Goal: Task Accomplishment & Management: Complete application form

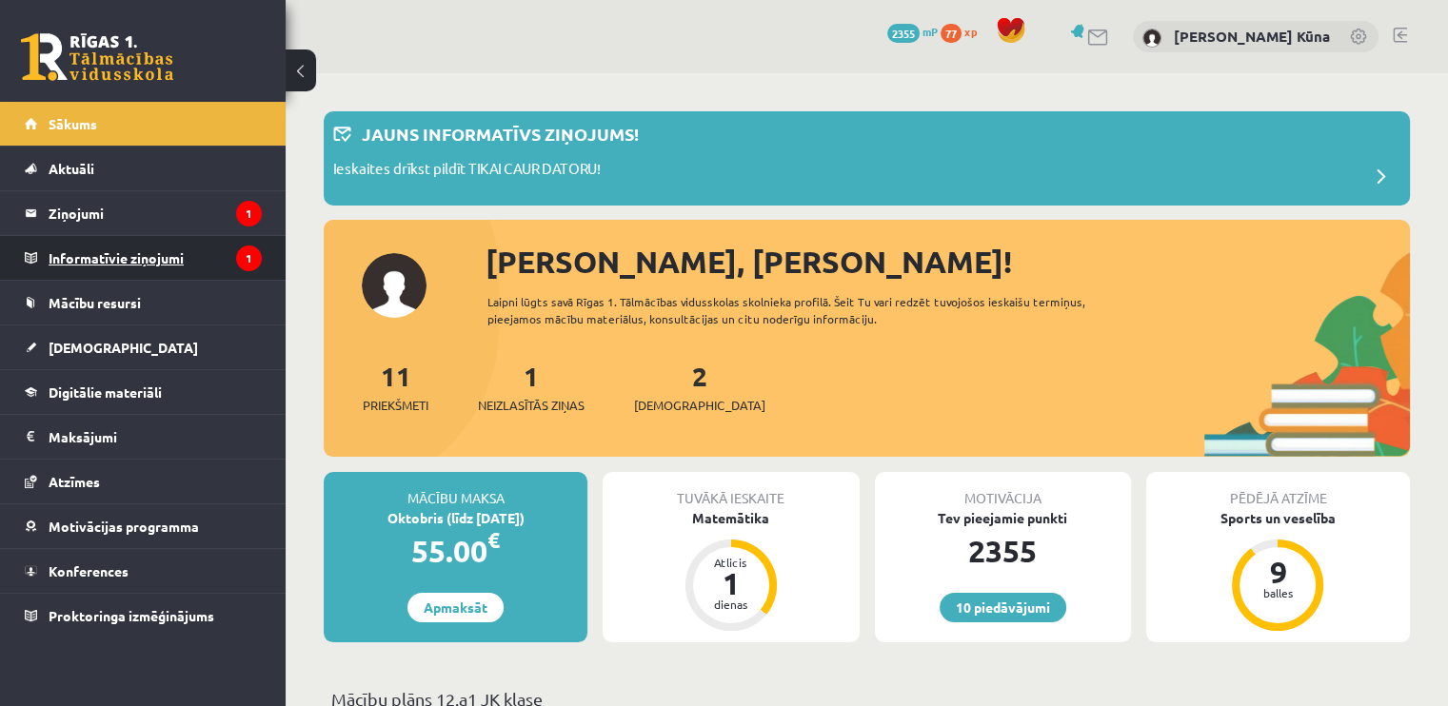
click at [165, 261] on legend "Informatīvie ziņojumi 1" at bounding box center [155, 258] width 213 height 44
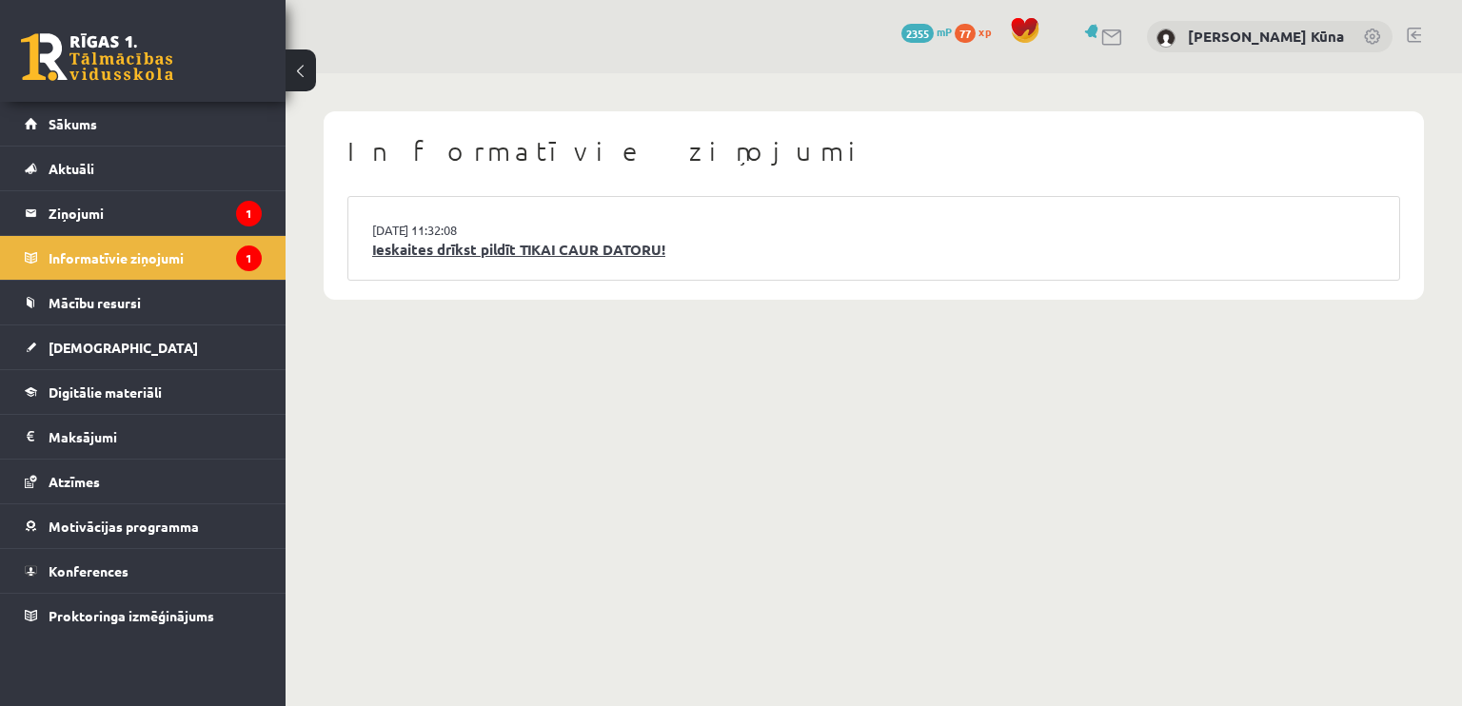
click at [618, 257] on link "Ieskaites drīkst pildīt TIKAI CAUR DATORU!" at bounding box center [873, 250] width 1003 height 22
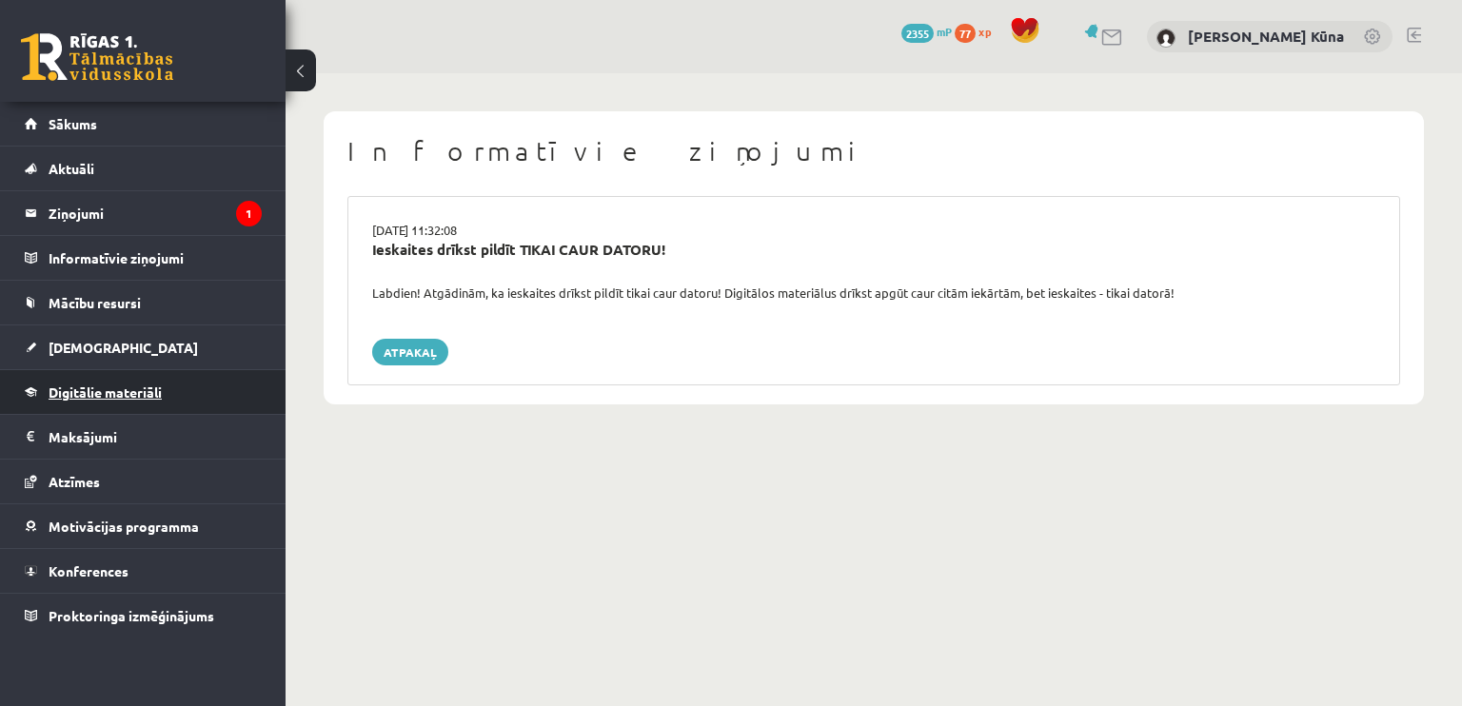
click at [87, 376] on link "Digitālie materiāli" at bounding box center [143, 392] width 237 height 44
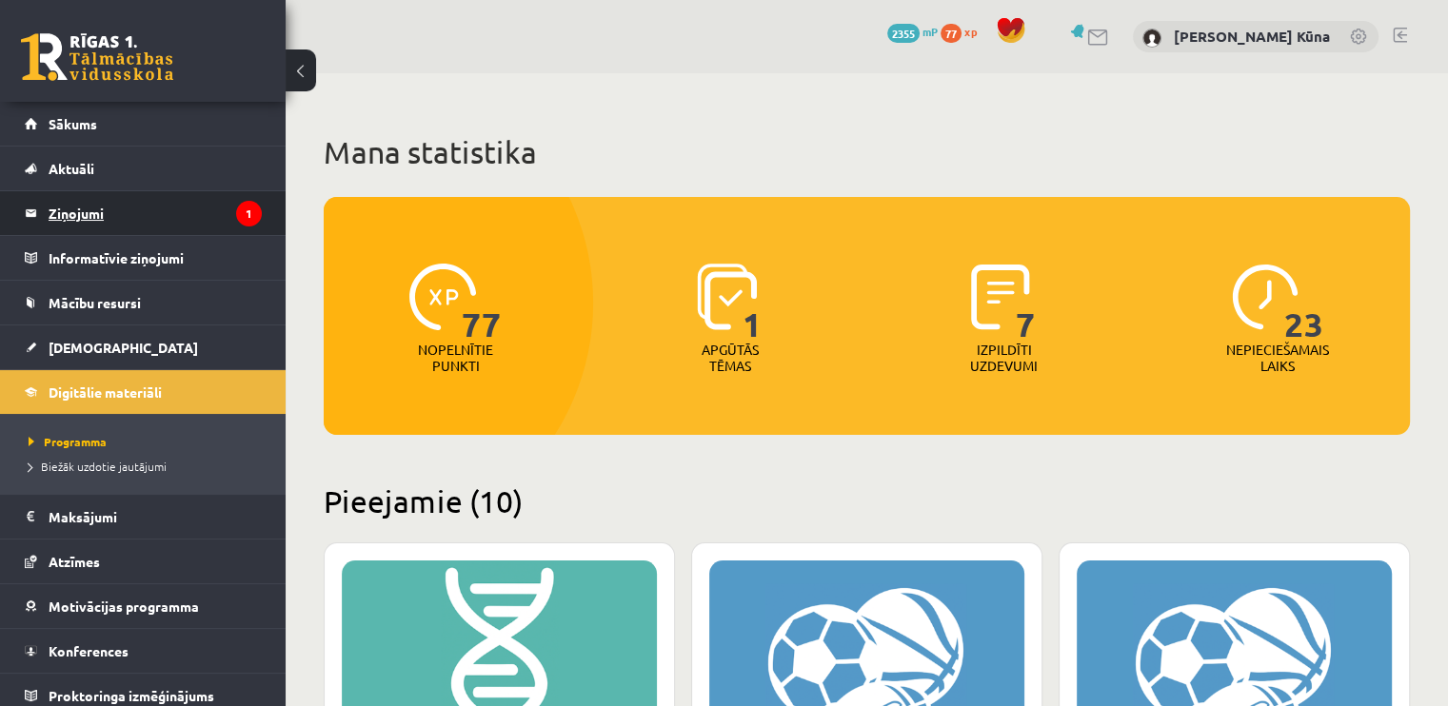
click at [193, 206] on legend "Ziņojumi 1" at bounding box center [155, 213] width 213 height 44
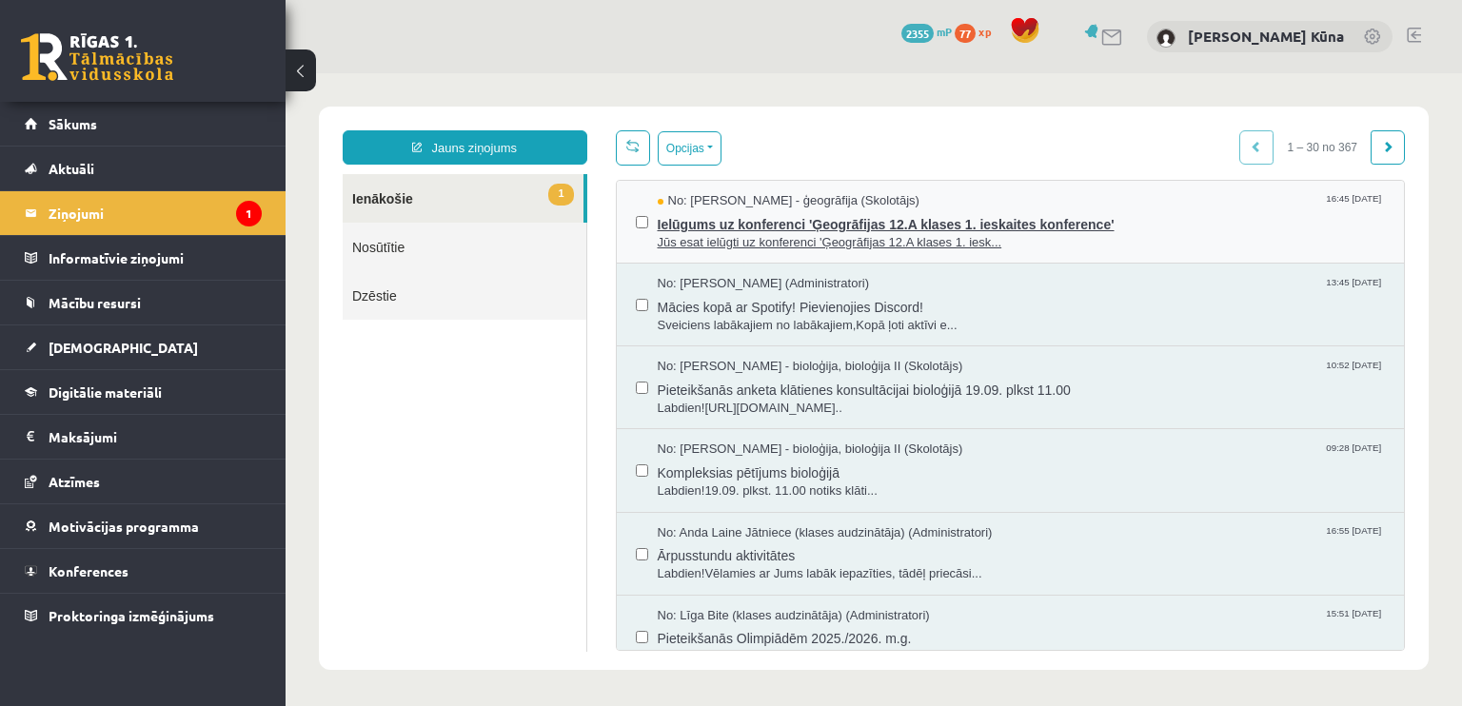
click at [695, 223] on span "Ielūgums uz konferenci 'Ģeogrāfijas 12.A klases 1. ieskaites konference'" at bounding box center [1022, 222] width 728 height 24
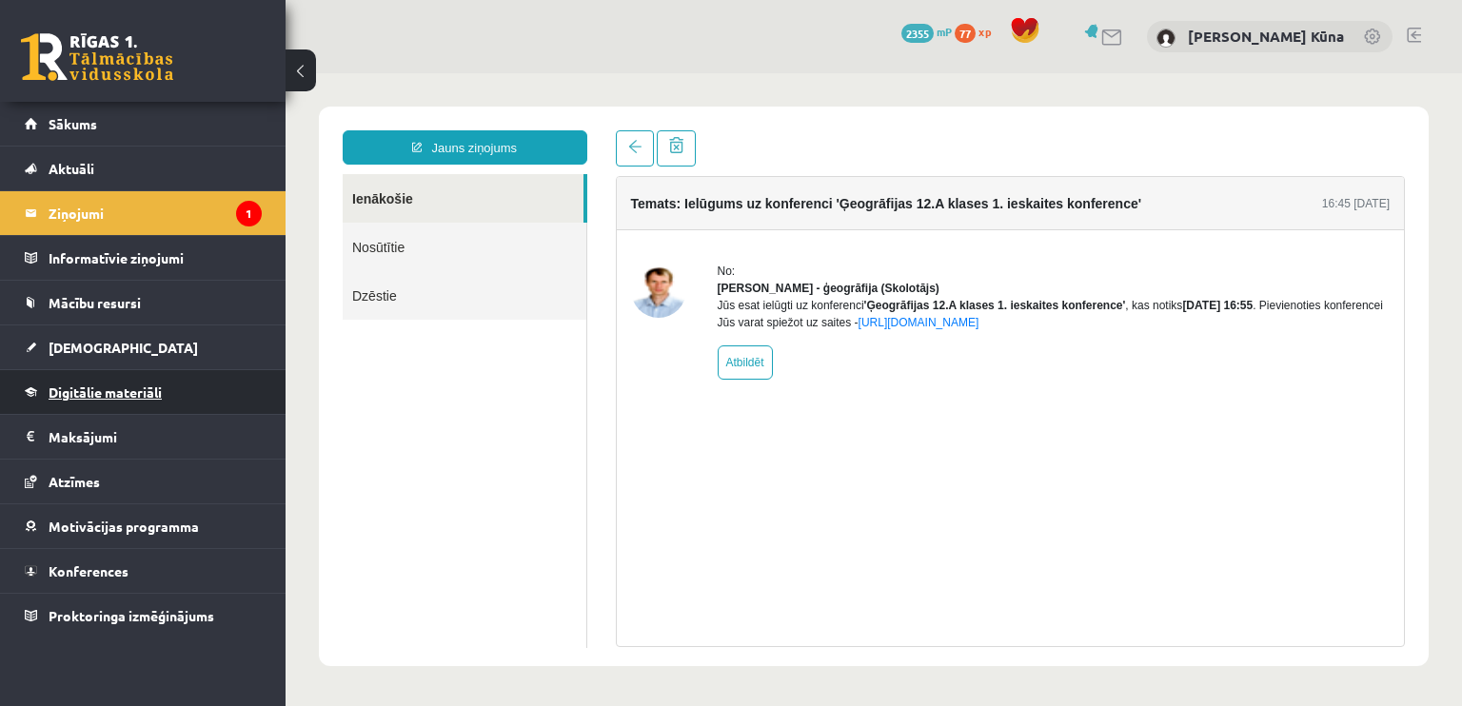
click at [184, 380] on link "Digitālie materiāli" at bounding box center [143, 392] width 237 height 44
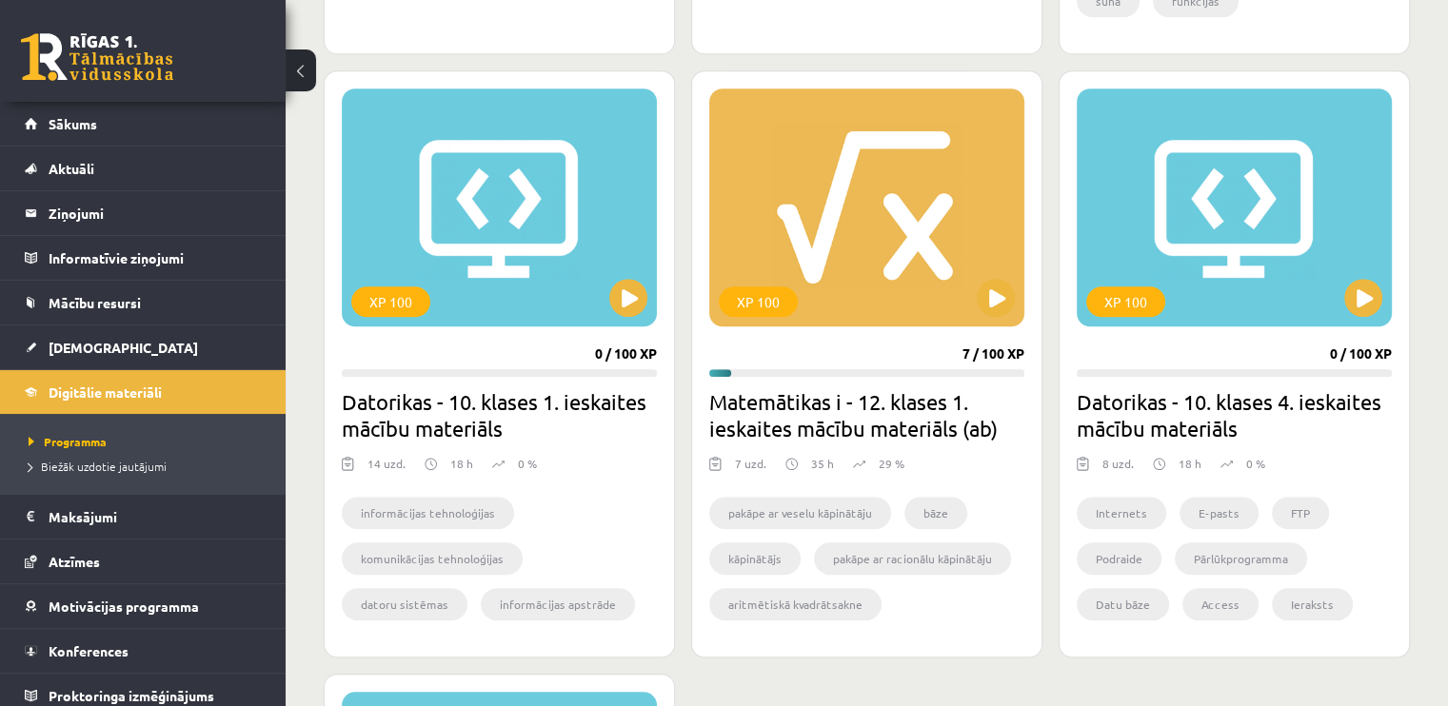
scroll to position [1618, 0]
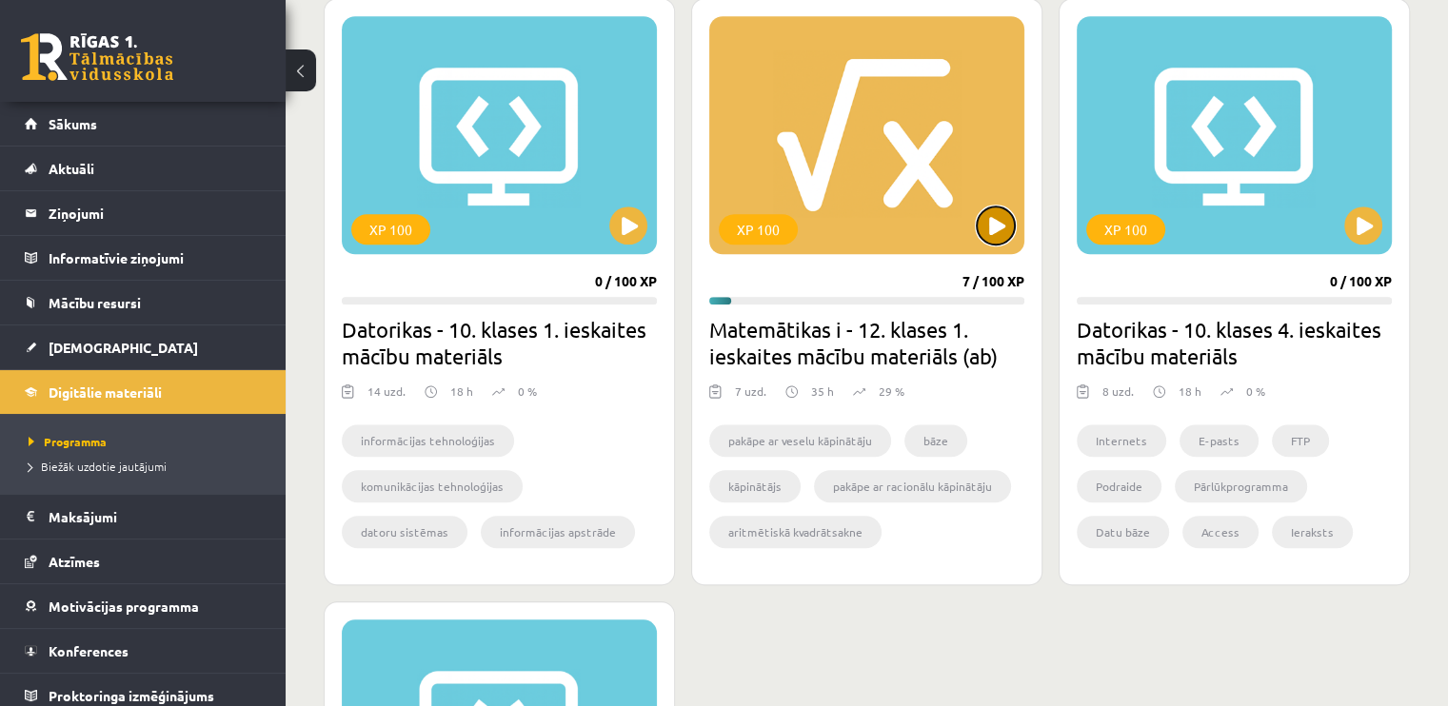
click at [1004, 232] on button at bounding box center [995, 226] width 38 height 38
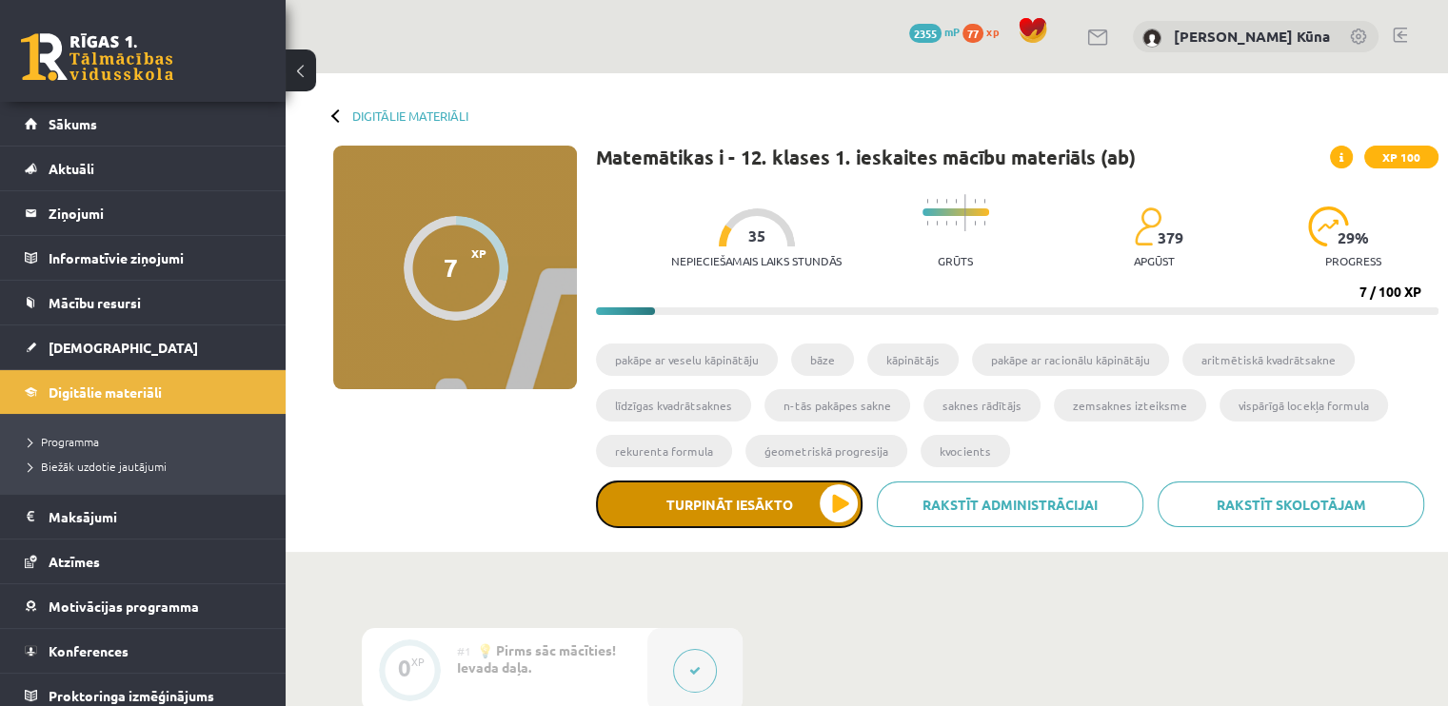
click at [841, 502] on button "Turpināt iesākto" at bounding box center [729, 505] width 266 height 48
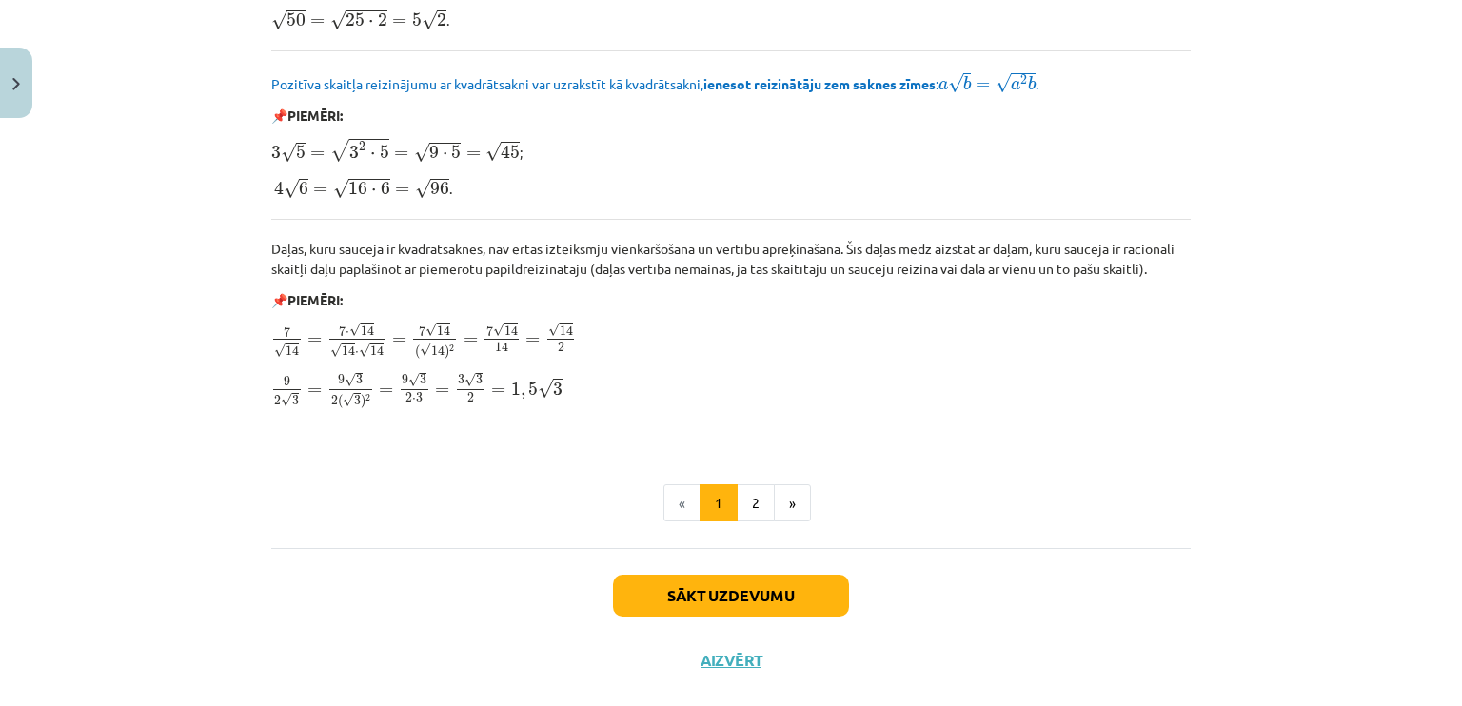
scroll to position [2273, 0]
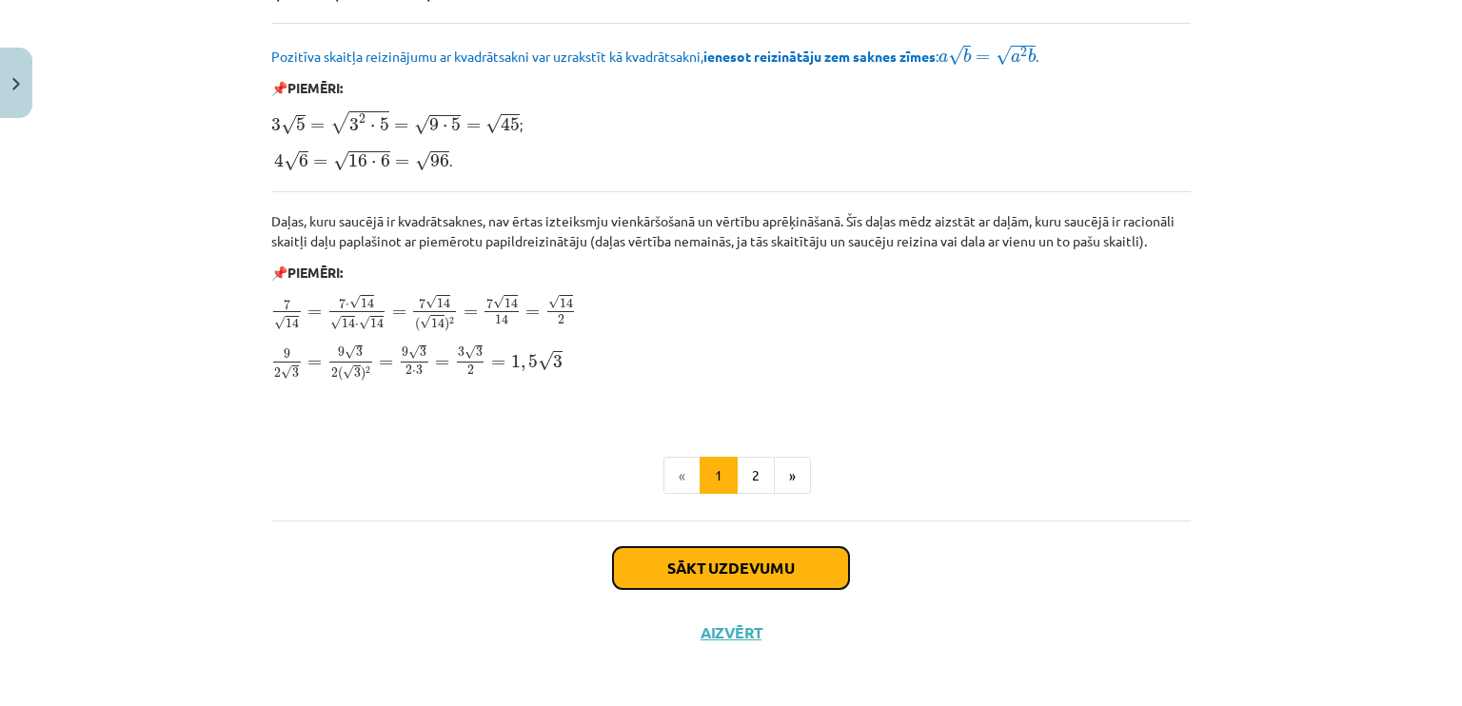
click at [769, 551] on button "Sākt uzdevumu" at bounding box center [731, 568] width 236 height 42
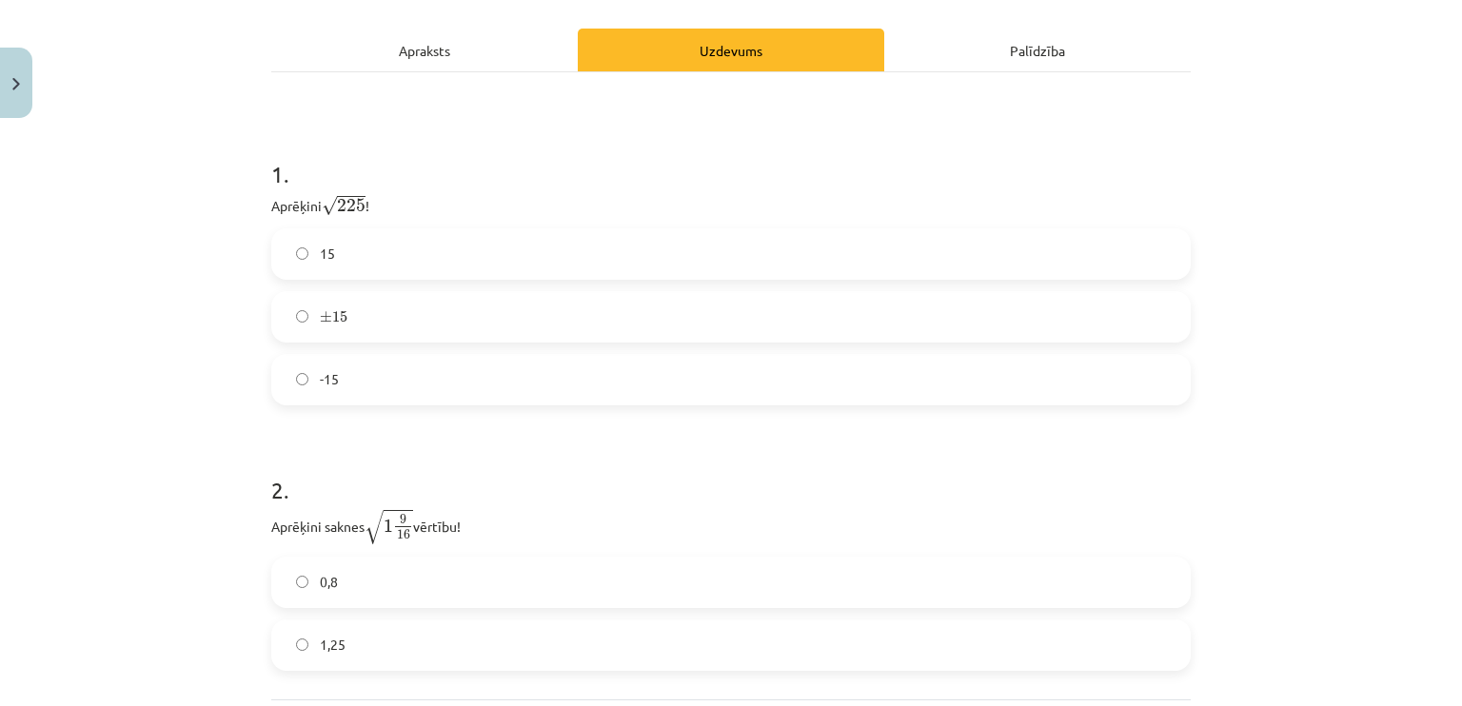
scroll to position [333, 0]
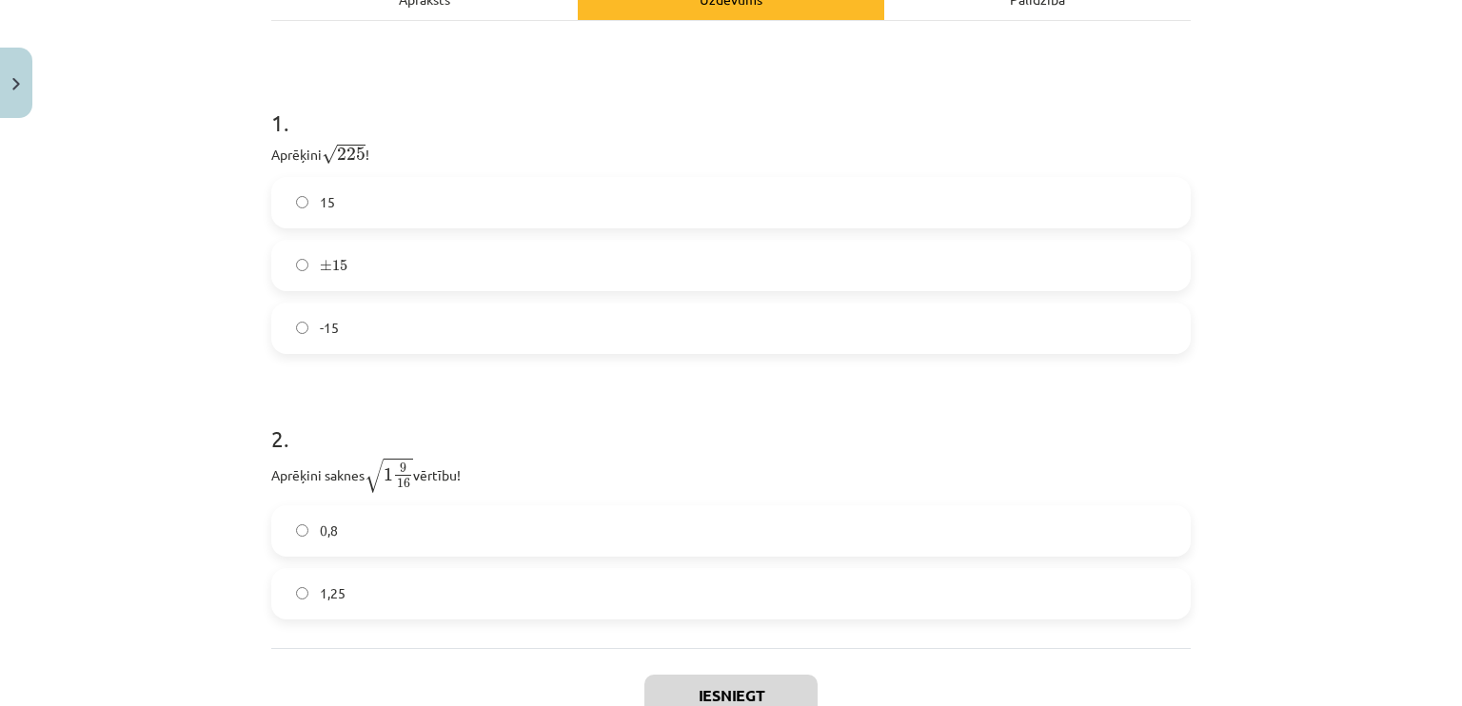
click at [750, 202] on label "15" at bounding box center [731, 203] width 916 height 48
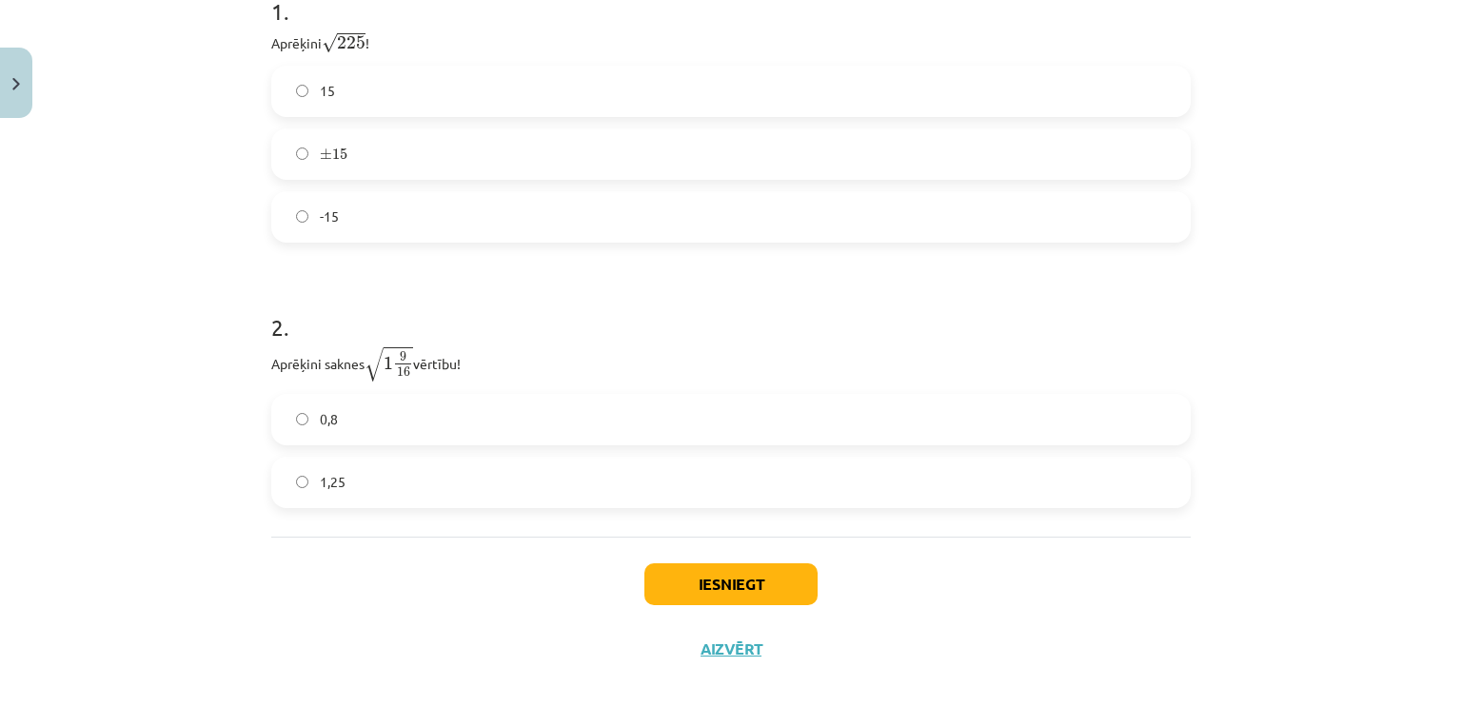
scroll to position [464, 0]
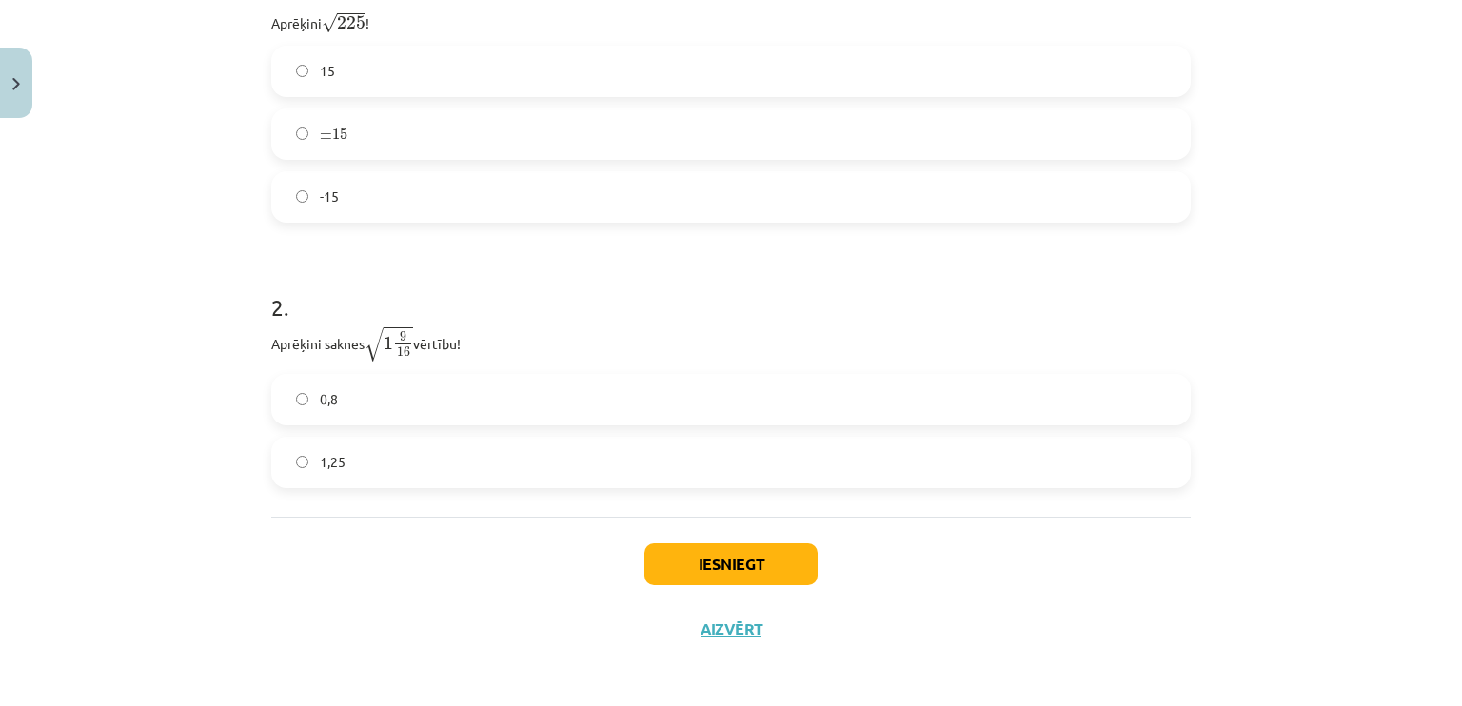
click at [547, 390] on label "0,8" at bounding box center [731, 400] width 916 height 48
click at [688, 560] on button "Iesniegt" at bounding box center [730, 564] width 173 height 42
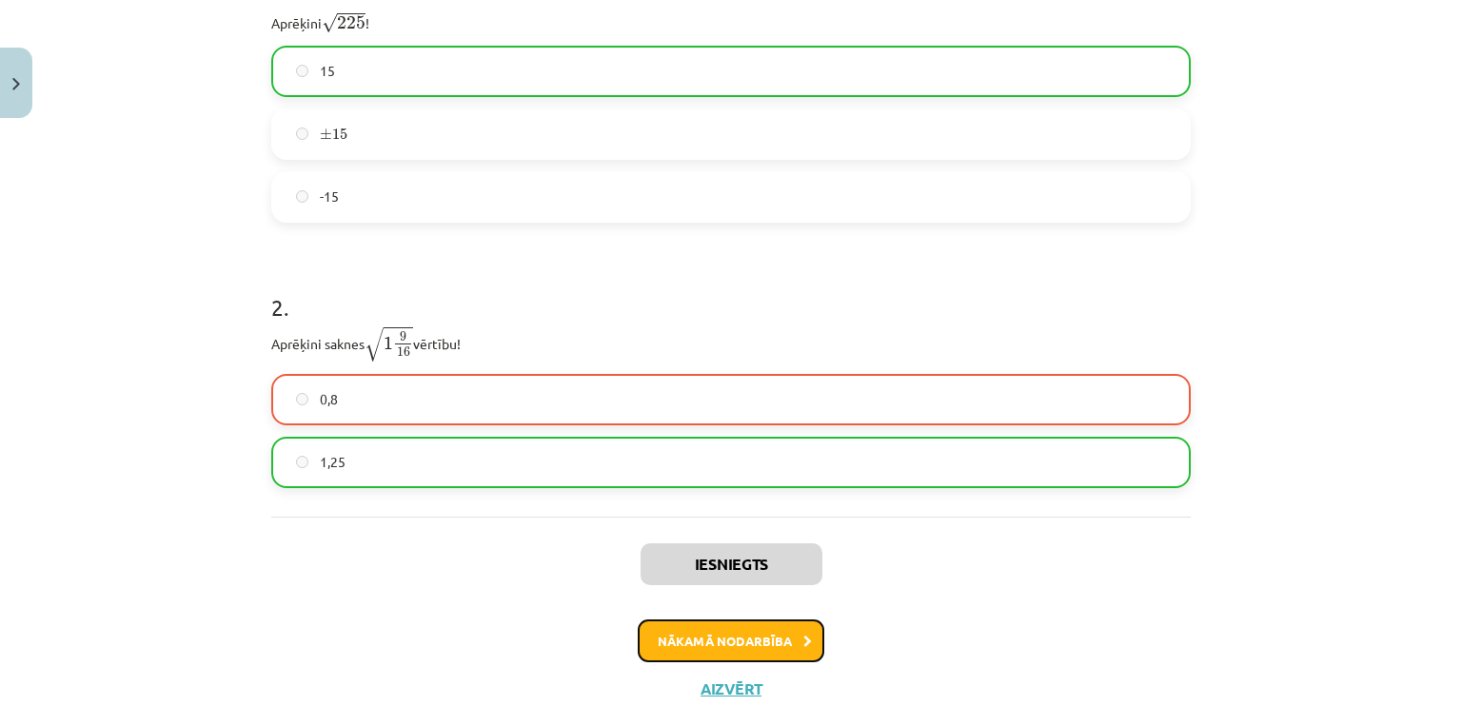
click at [803, 639] on icon at bounding box center [807, 642] width 9 height 12
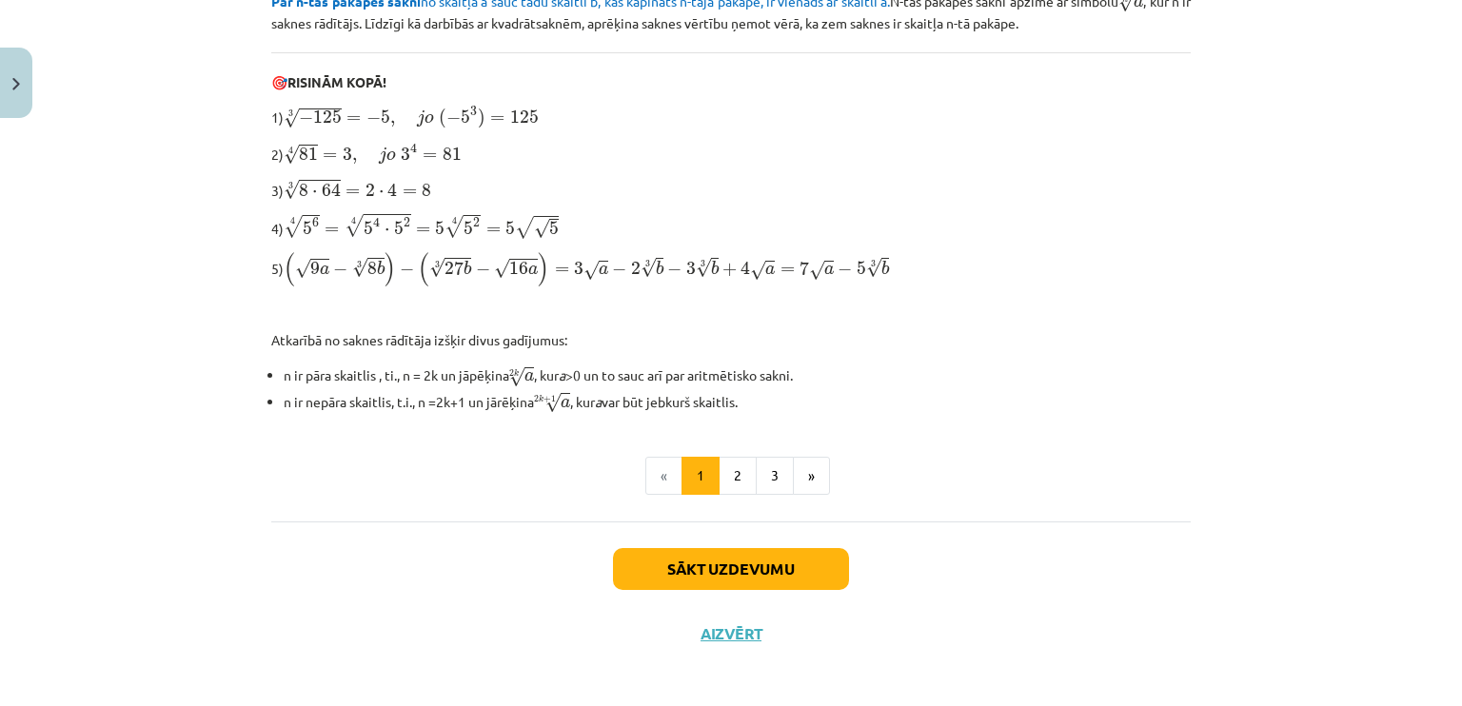
scroll to position [500, 0]
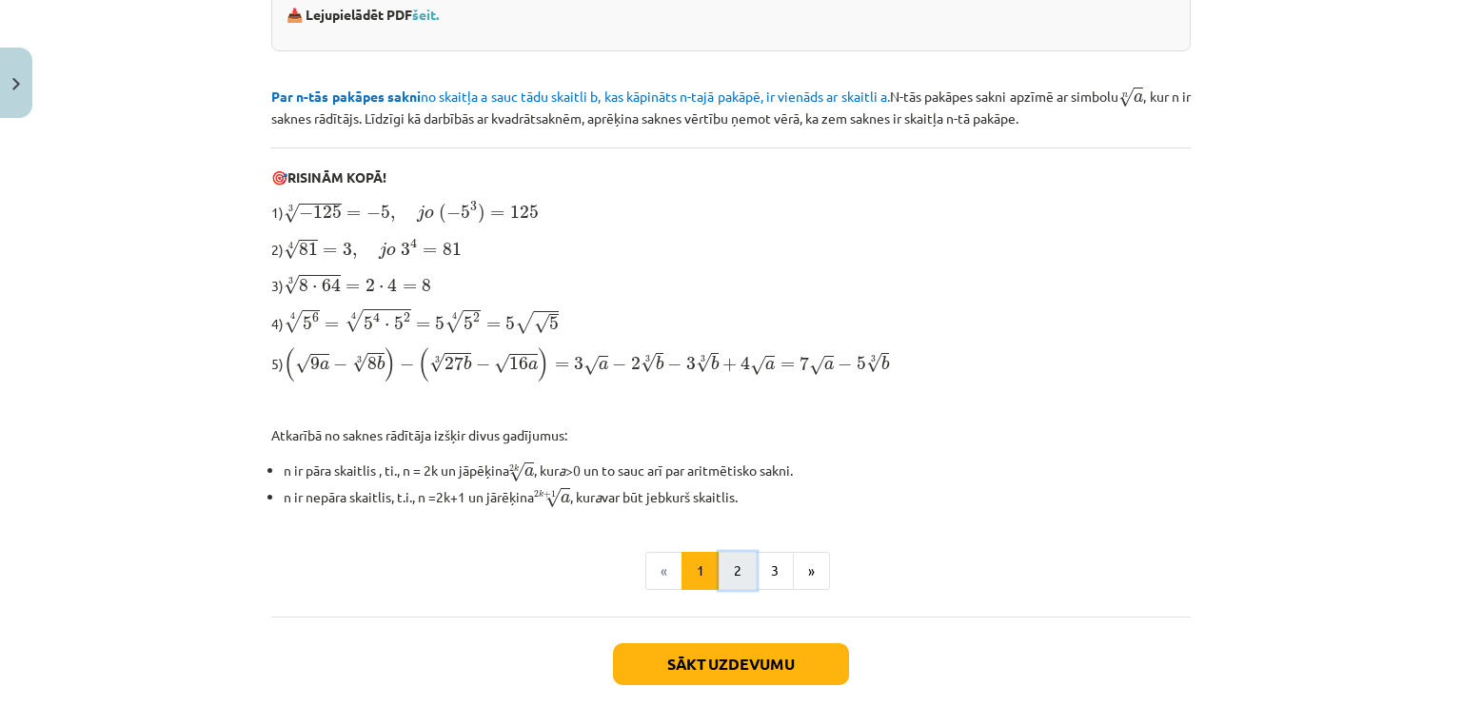
click at [722, 582] on button "2" at bounding box center [738, 571] width 38 height 38
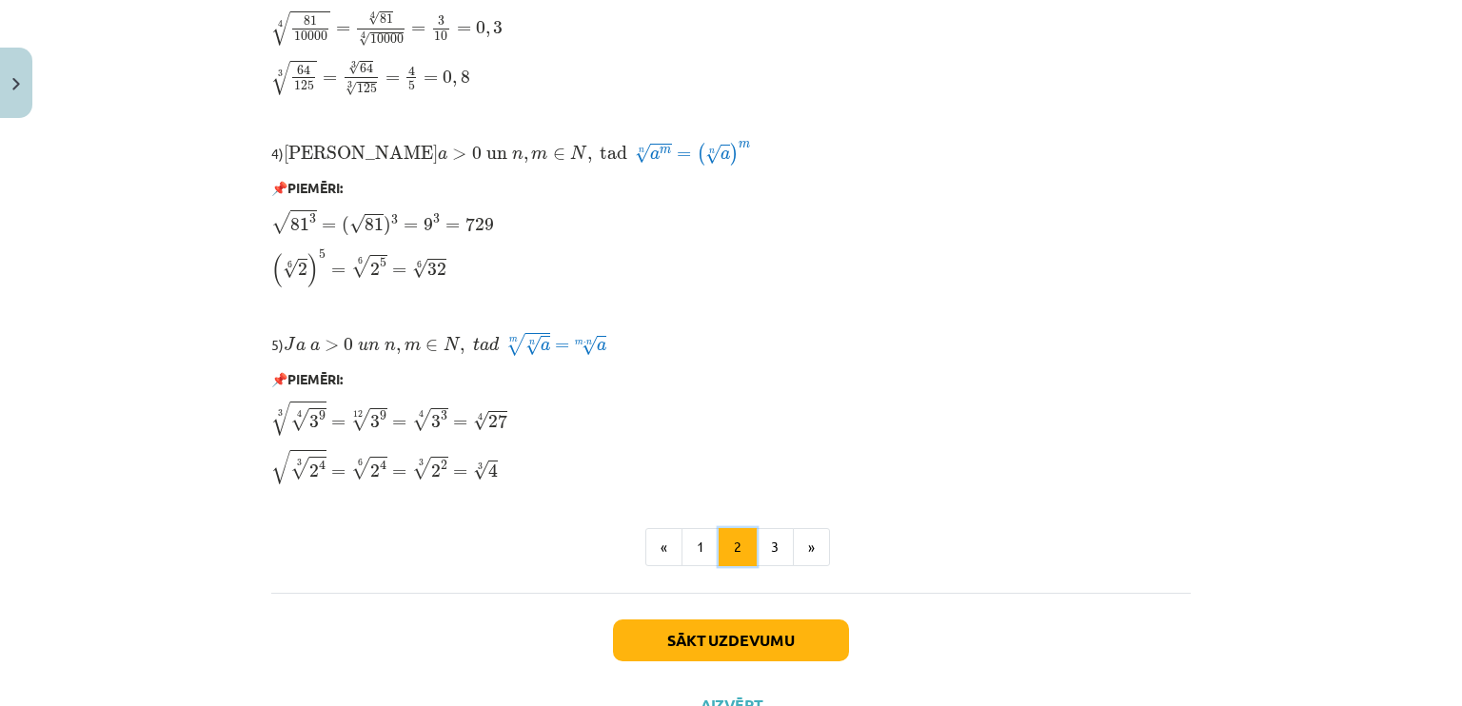
scroll to position [1607, 0]
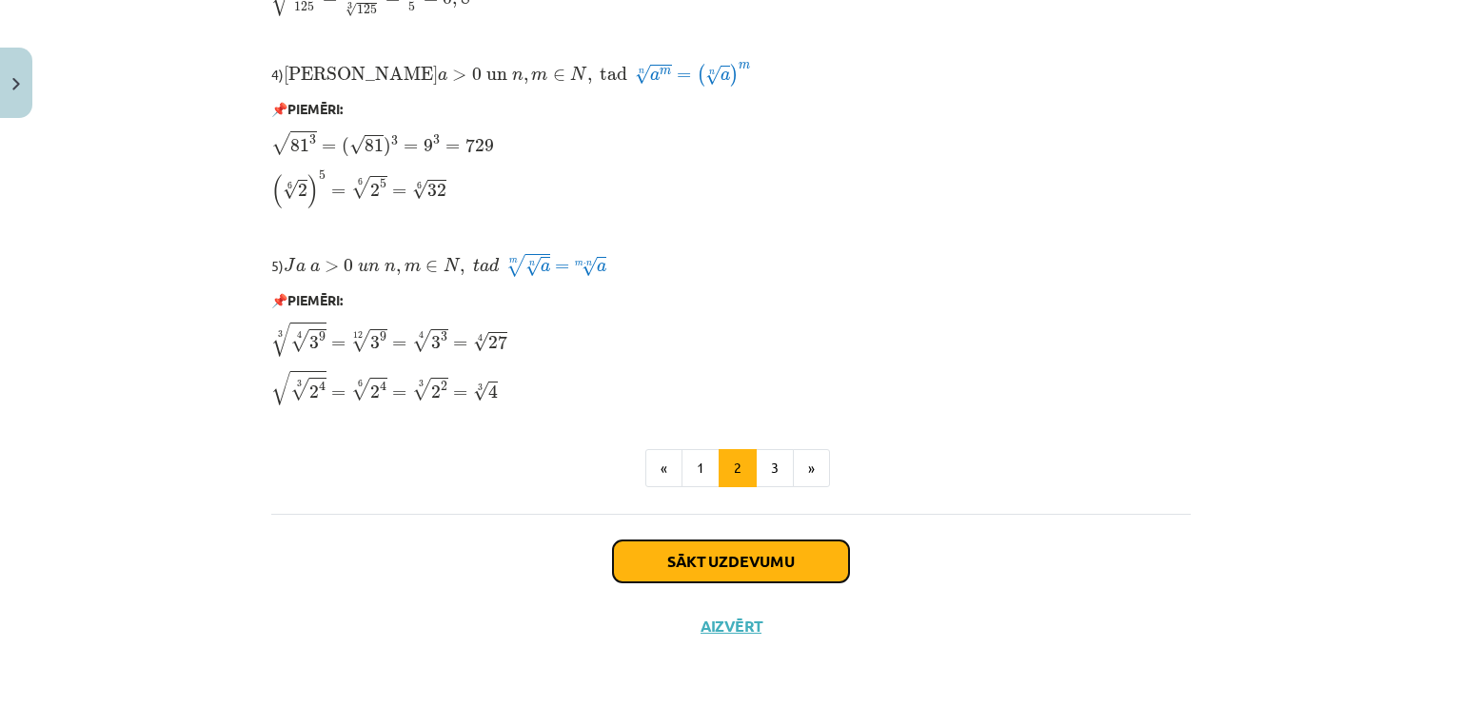
click at [720, 551] on button "Sākt uzdevumu" at bounding box center [731, 562] width 236 height 42
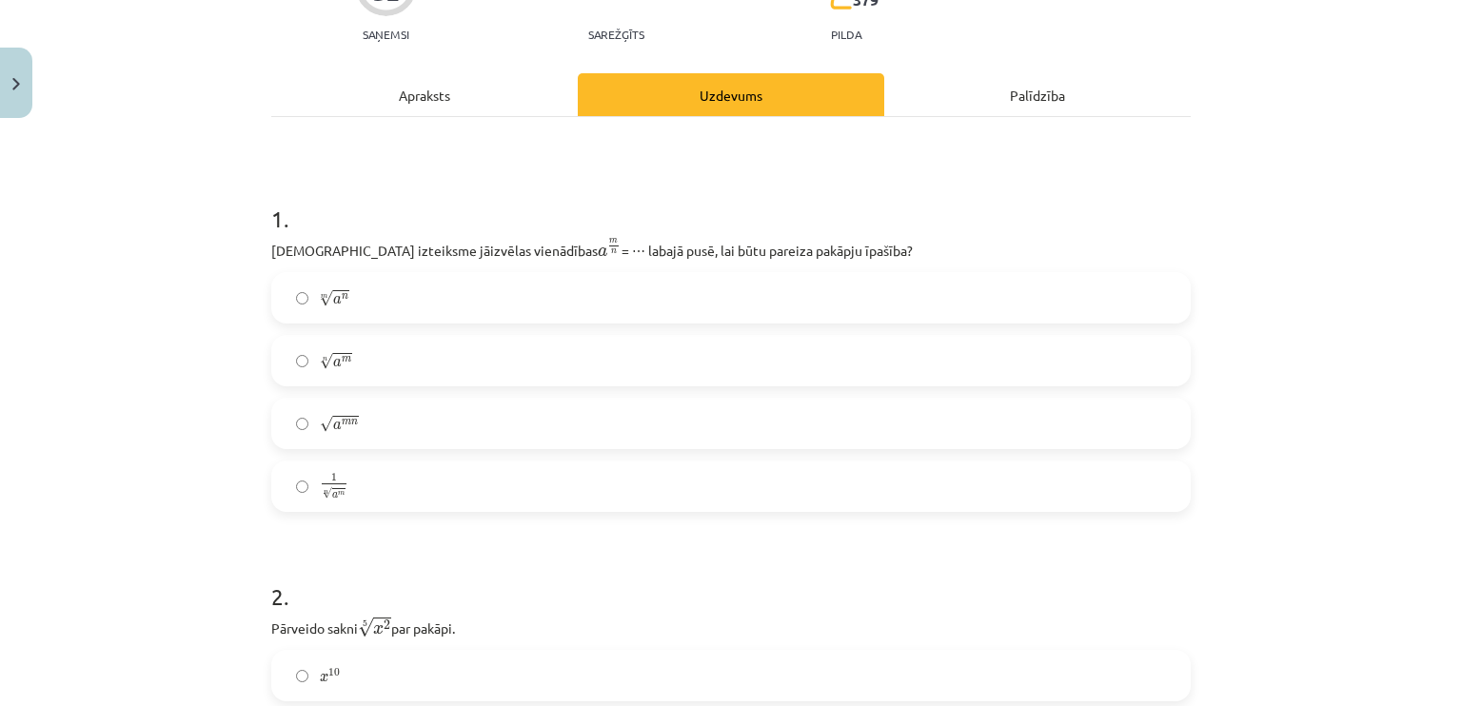
scroll to position [238, 0]
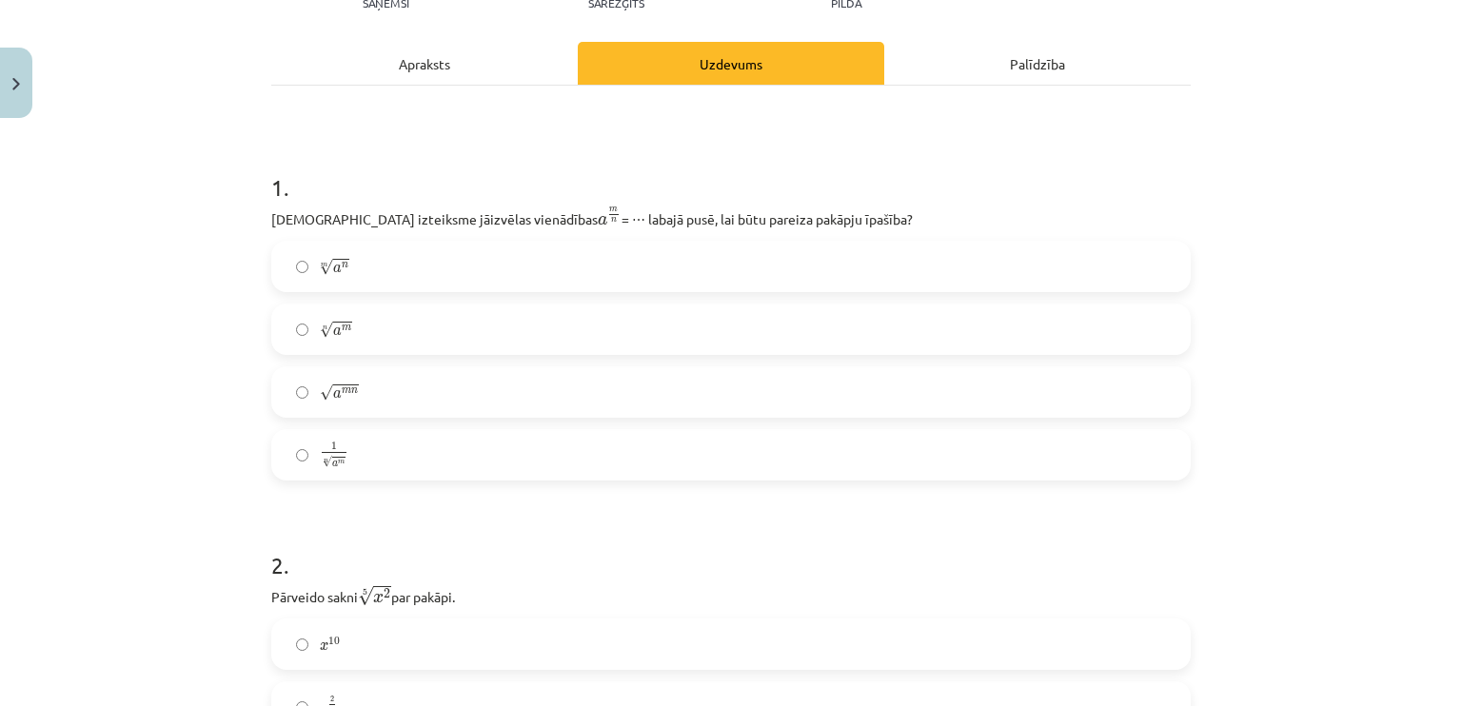
click at [352, 331] on label "n √ a m a m n" at bounding box center [731, 330] width 916 height 48
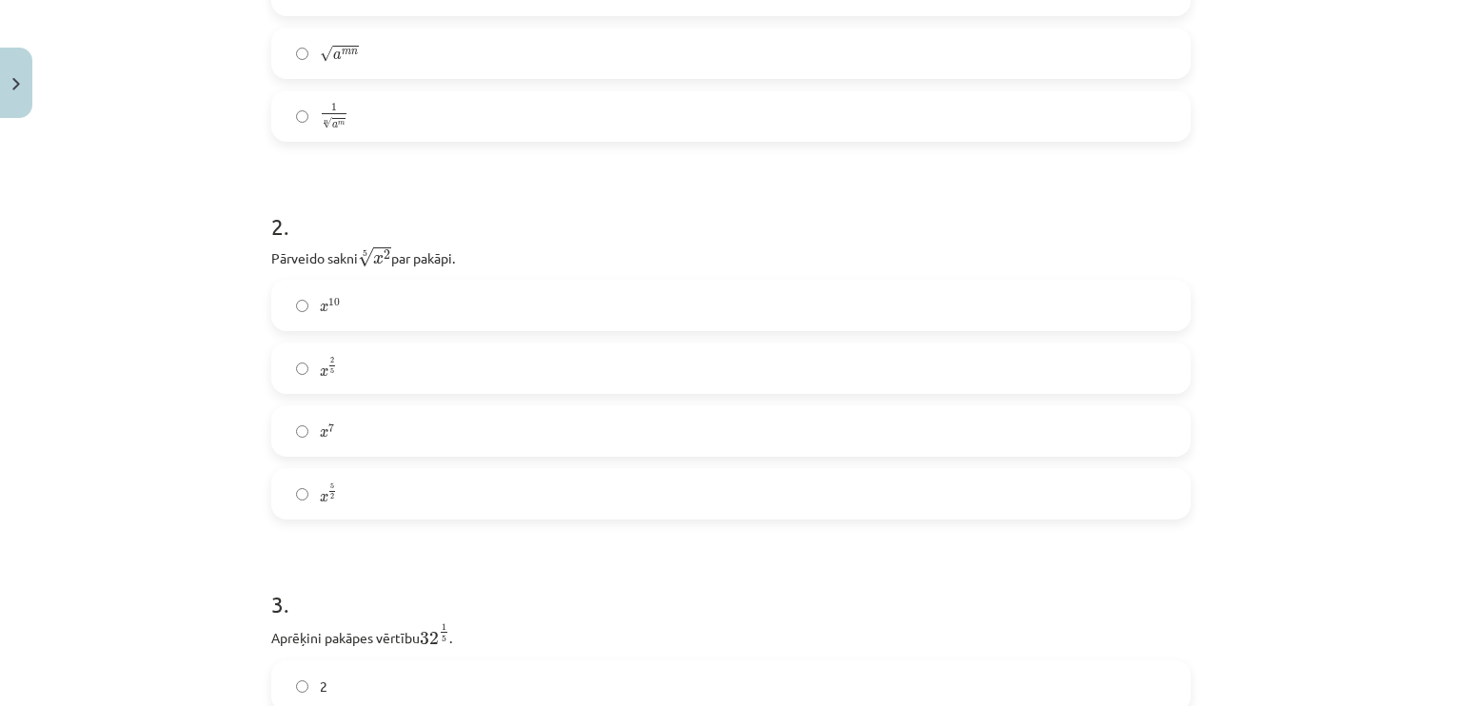
scroll to position [619, 0]
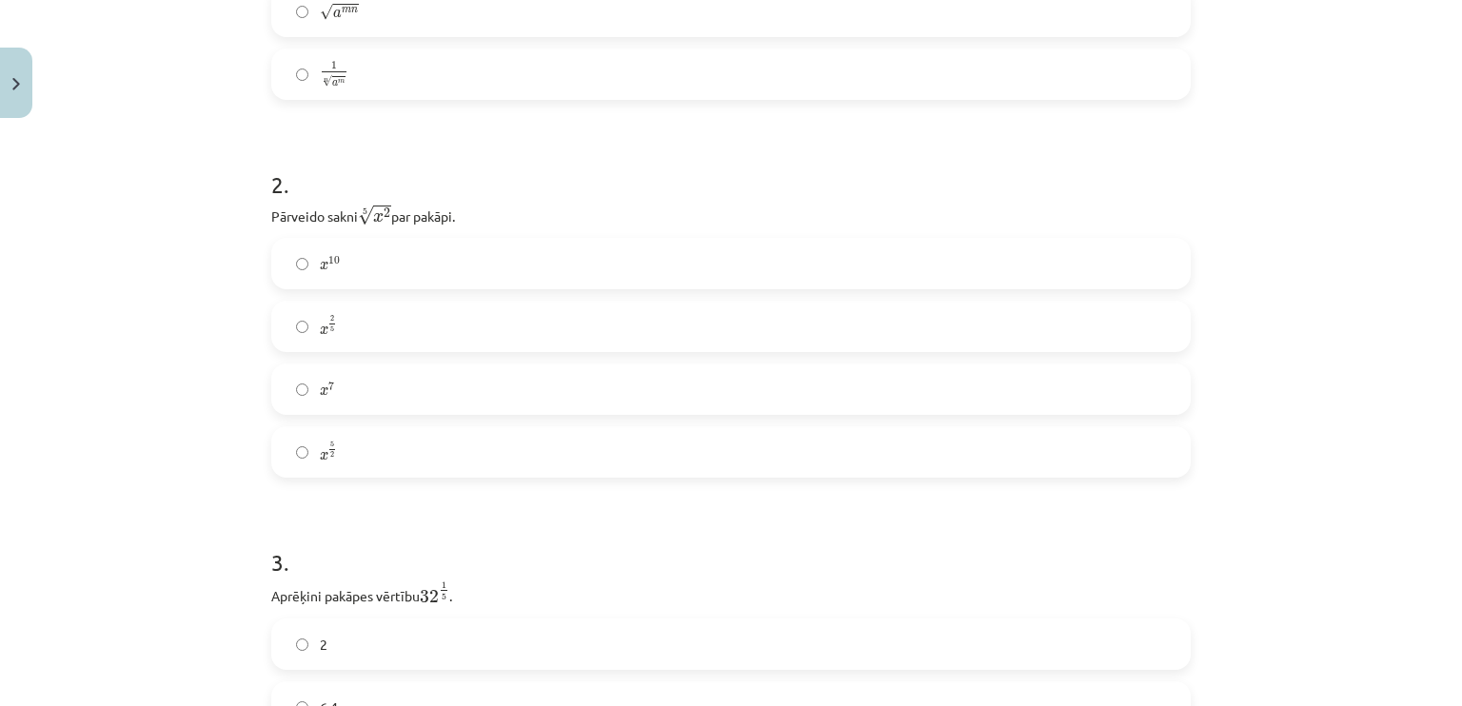
drag, startPoint x: 332, startPoint y: 311, endPoint x: 320, endPoint y: 311, distance: 12.4
click at [325, 311] on label "x 2 5 x 2 5" at bounding box center [731, 327] width 916 height 48
click at [409, 333] on label "x 2 5 x 2 5" at bounding box center [731, 327] width 916 height 48
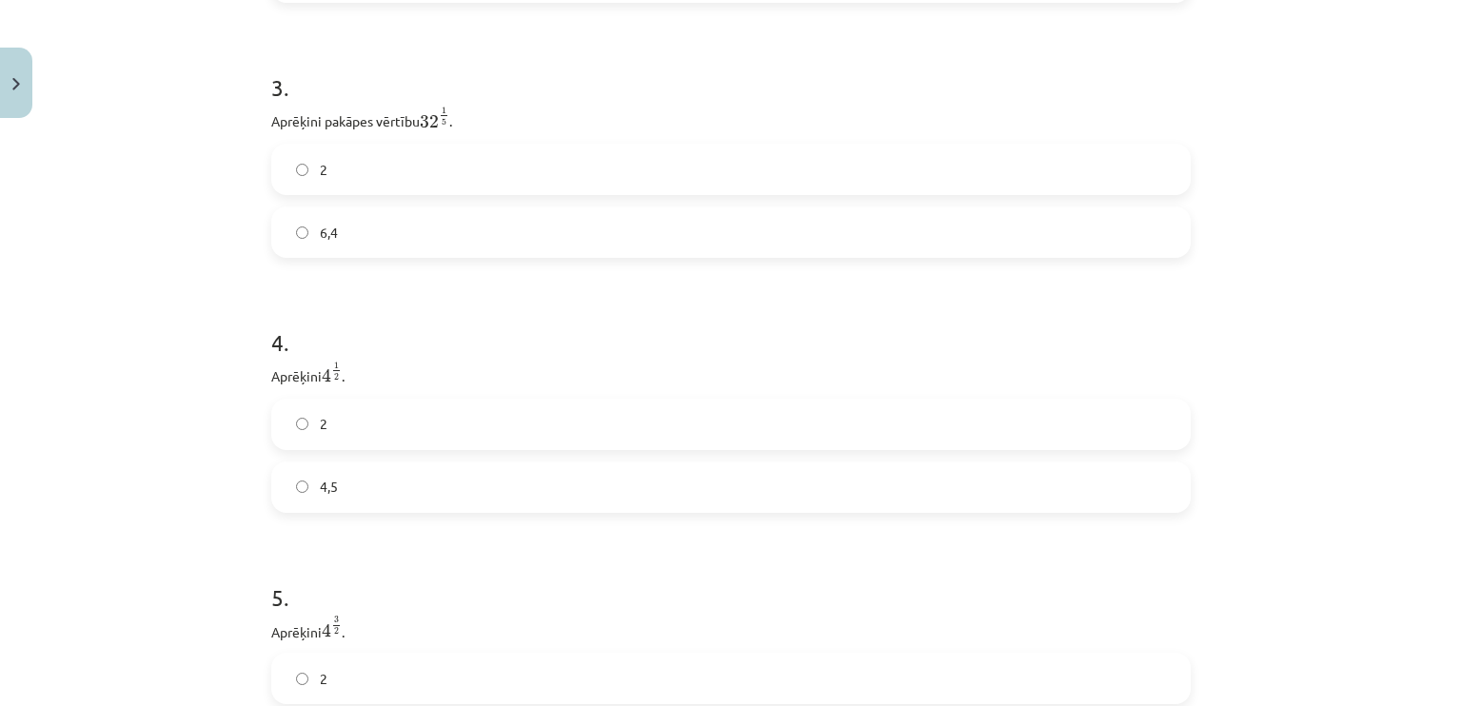
scroll to position [1095, 0]
click at [358, 235] on label "6,4" at bounding box center [731, 231] width 916 height 48
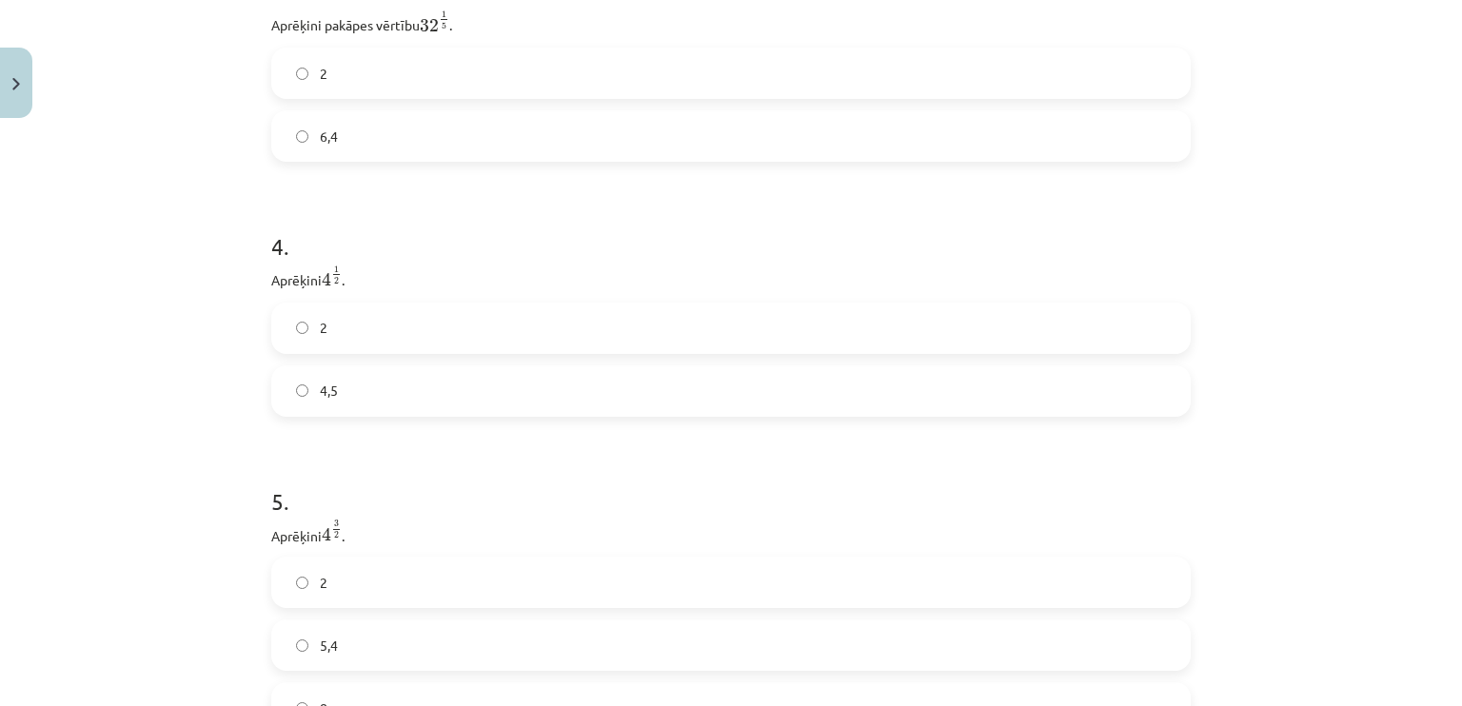
click at [328, 352] on label "2" at bounding box center [731, 329] width 916 height 48
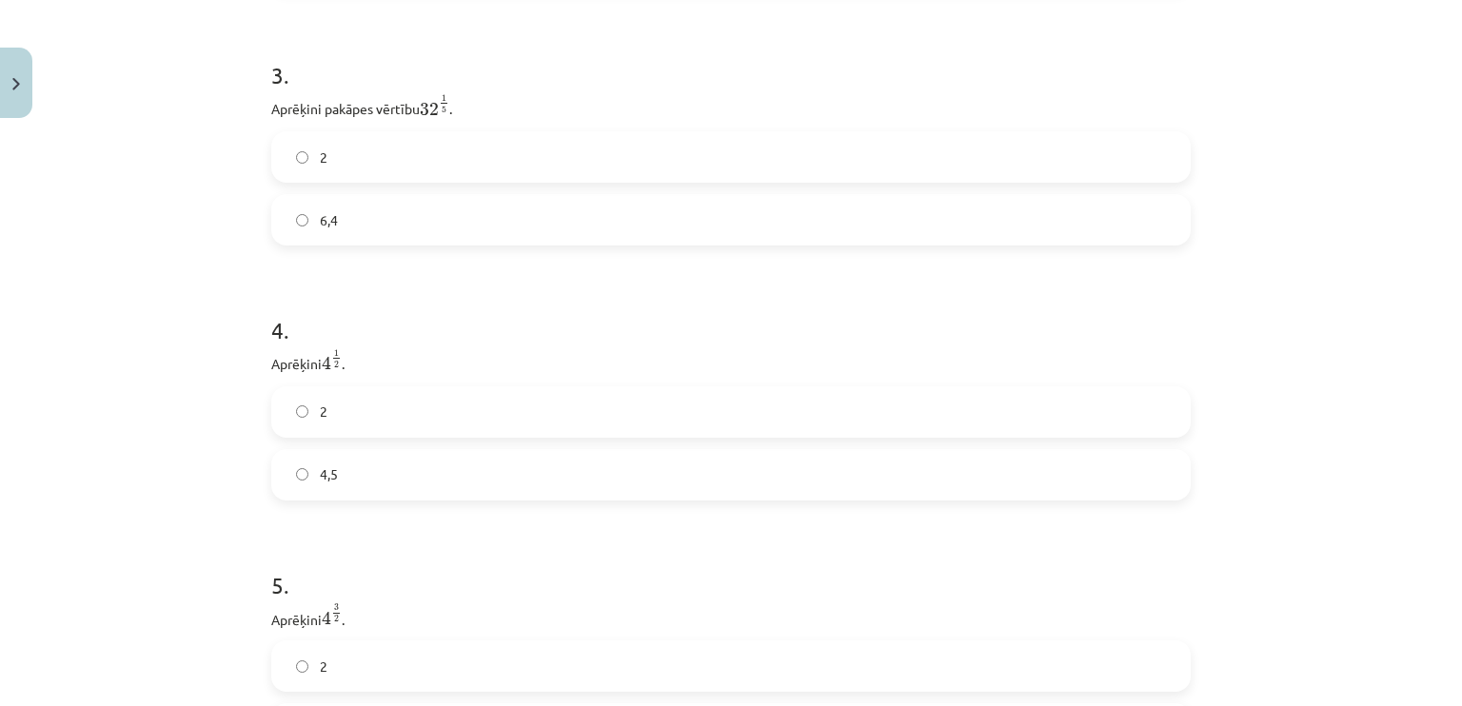
scroll to position [0, 0]
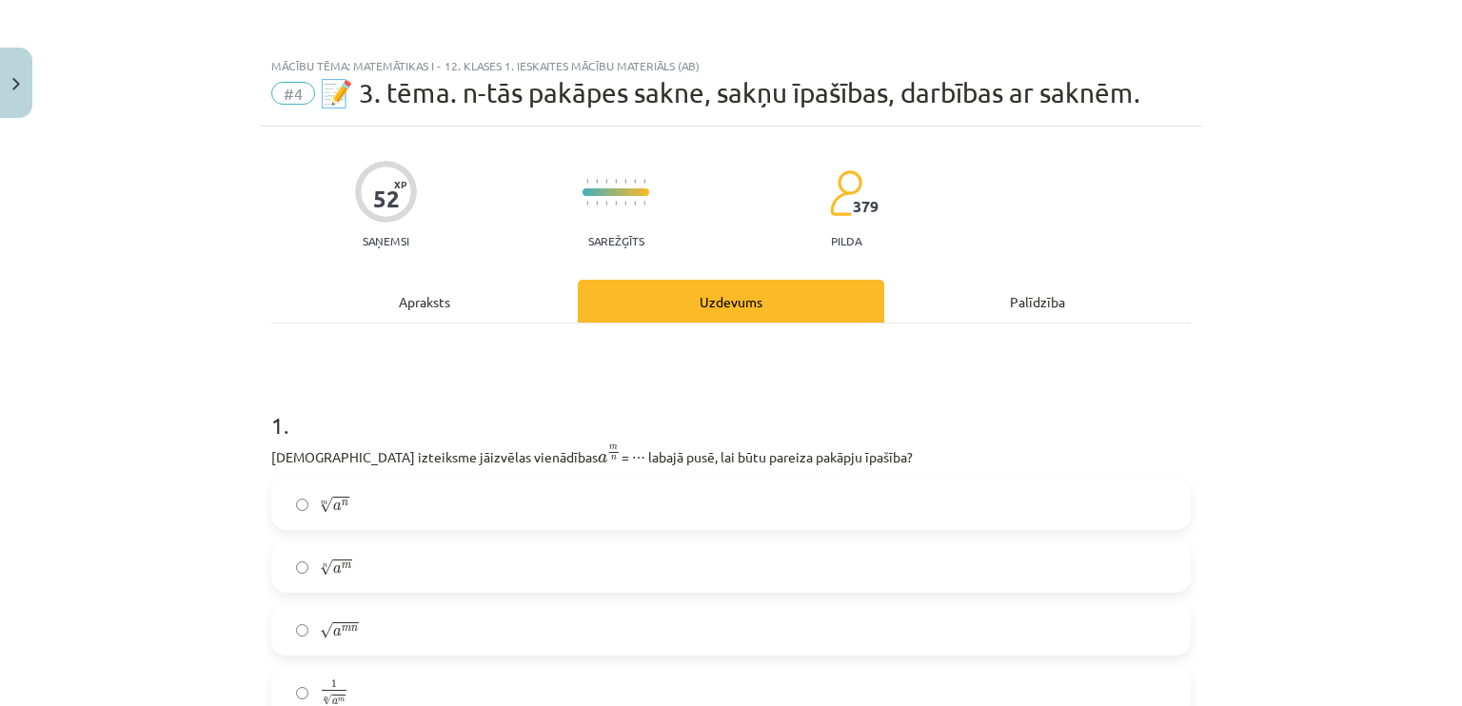
click at [476, 300] on div "Apraksts" at bounding box center [424, 301] width 306 height 43
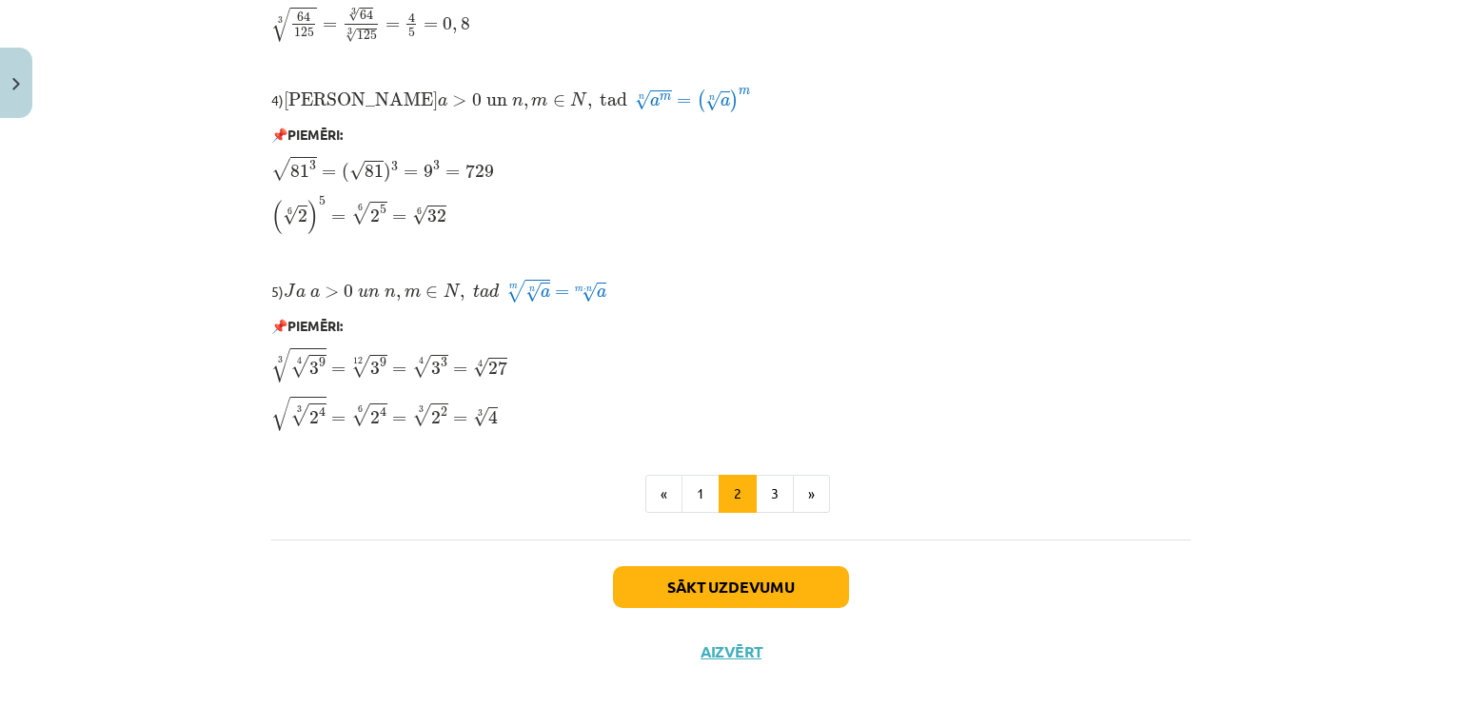
scroll to position [1607, 0]
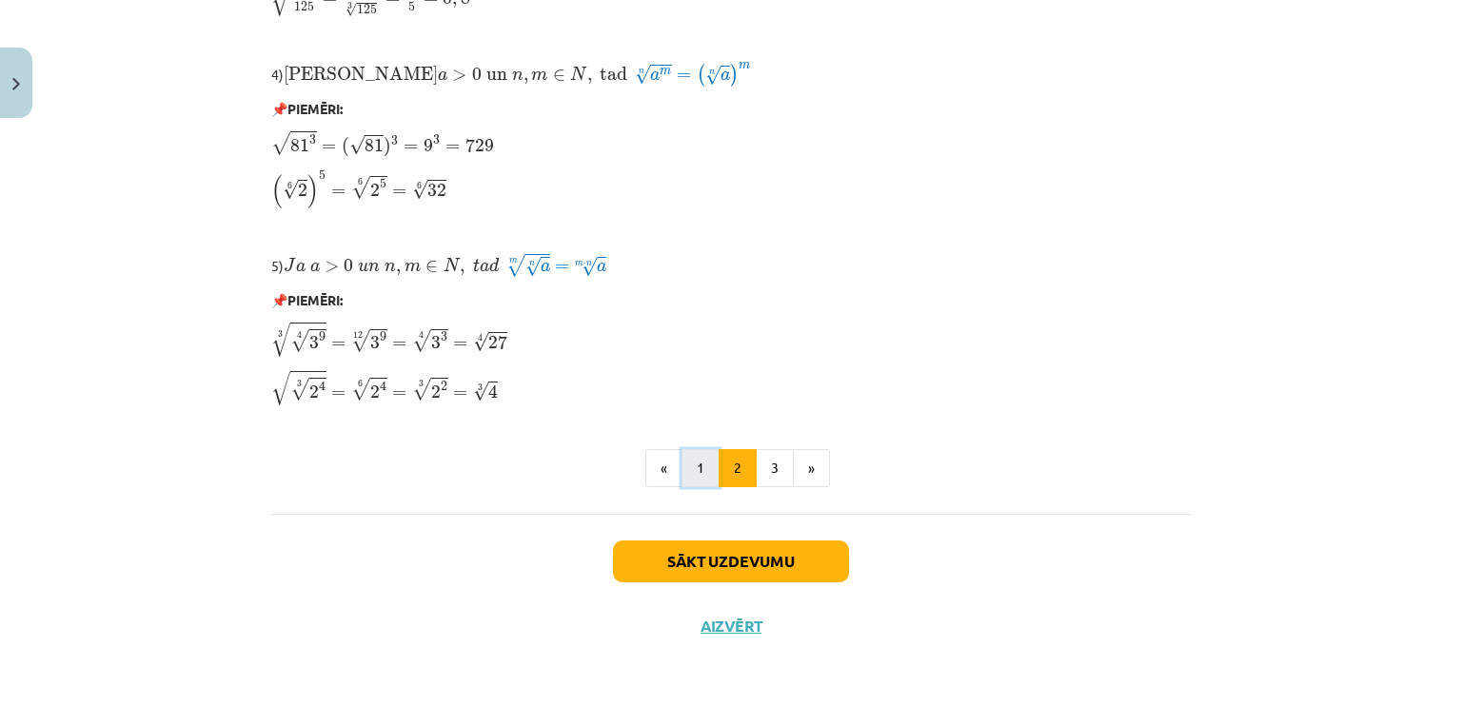
click at [696, 460] on button "1" at bounding box center [700, 468] width 38 height 38
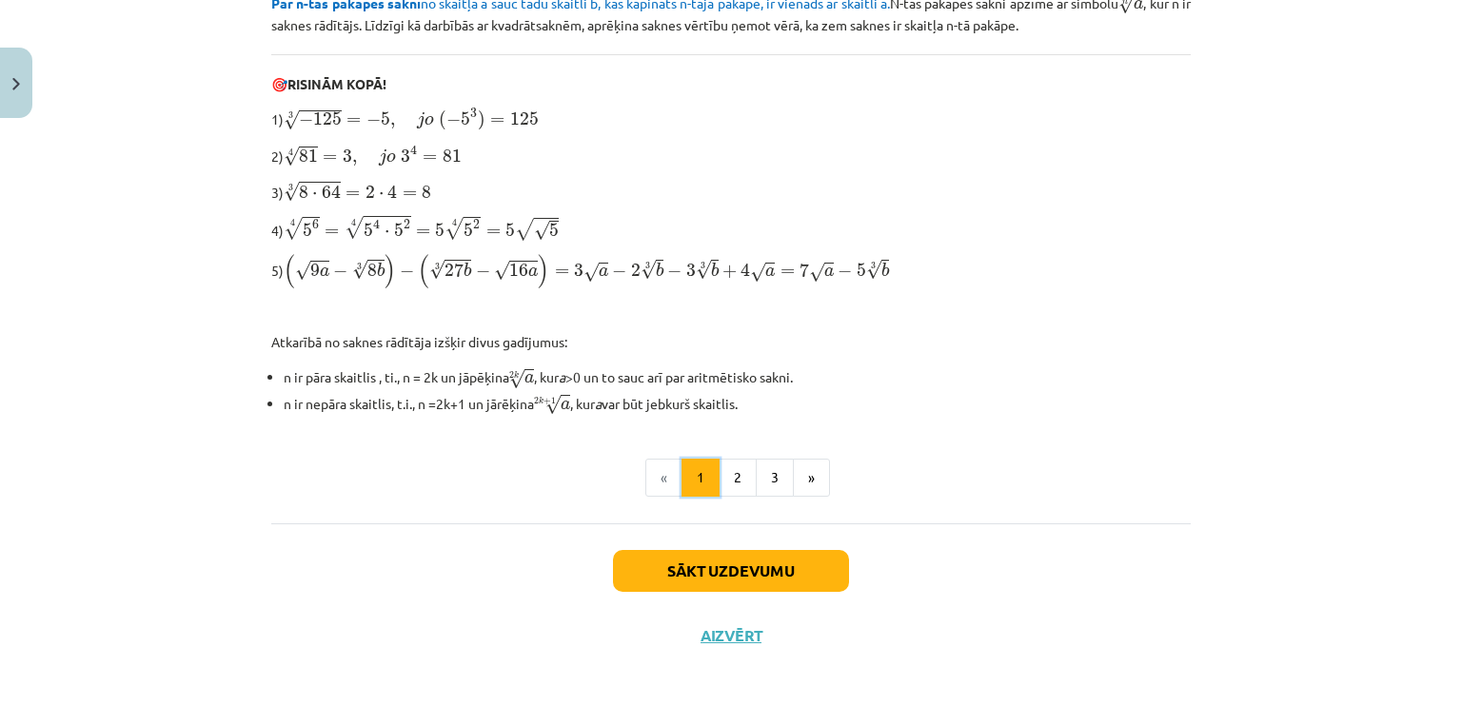
scroll to position [595, 0]
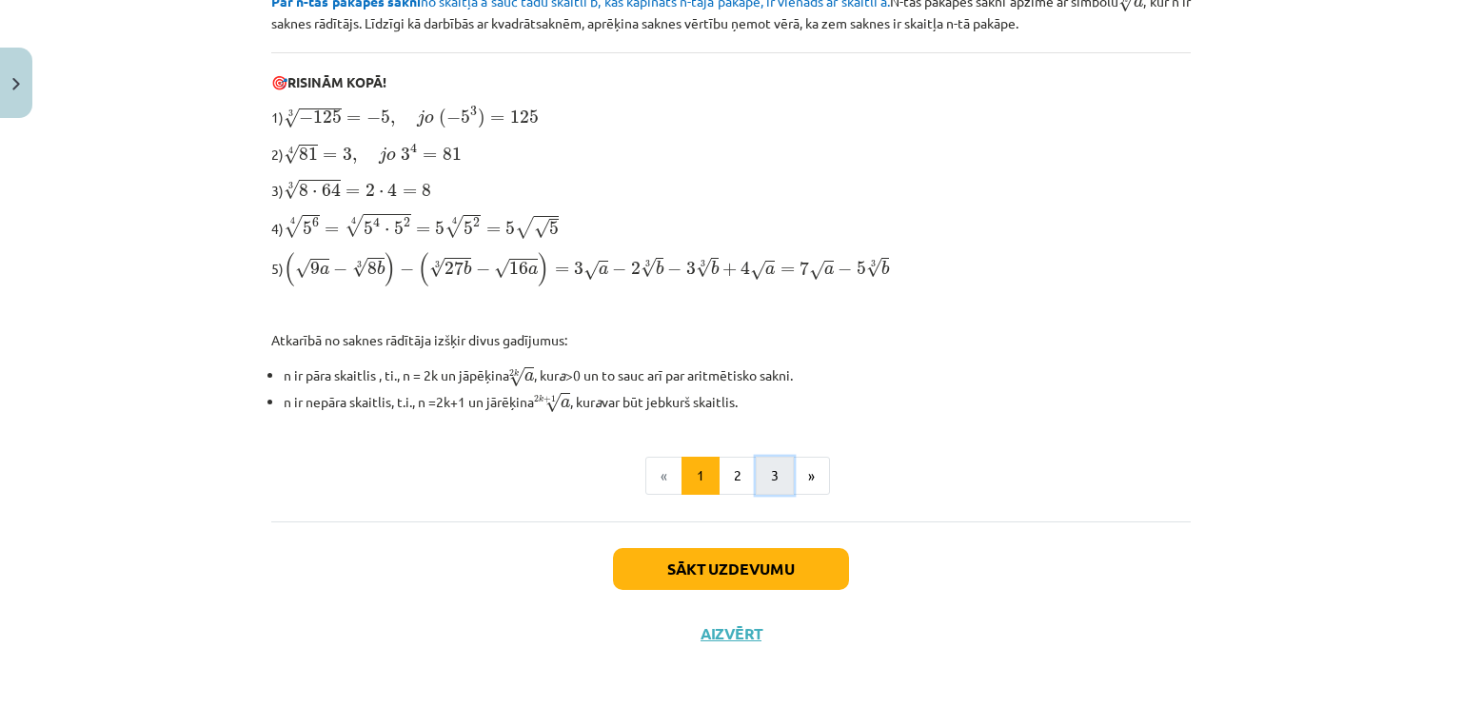
click at [761, 457] on button "3" at bounding box center [775, 476] width 38 height 38
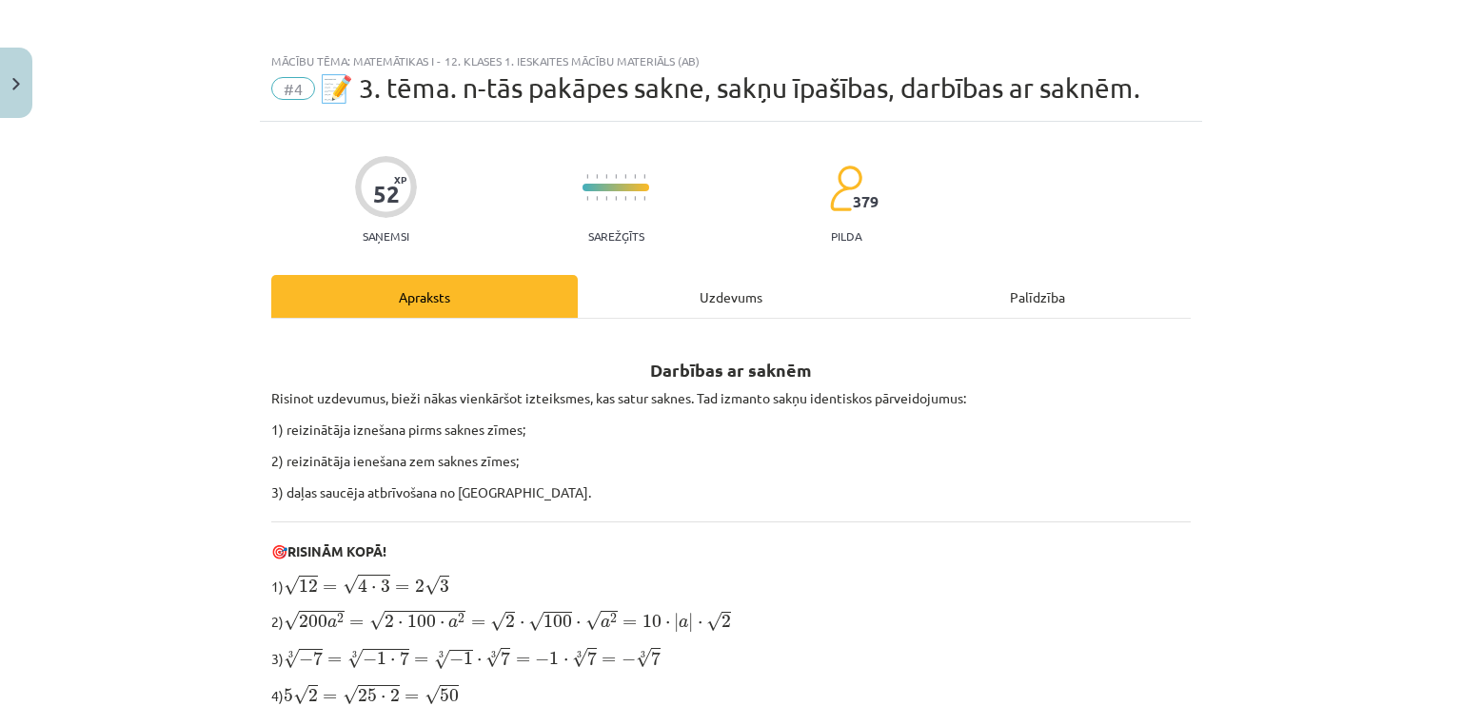
scroll to position [0, 0]
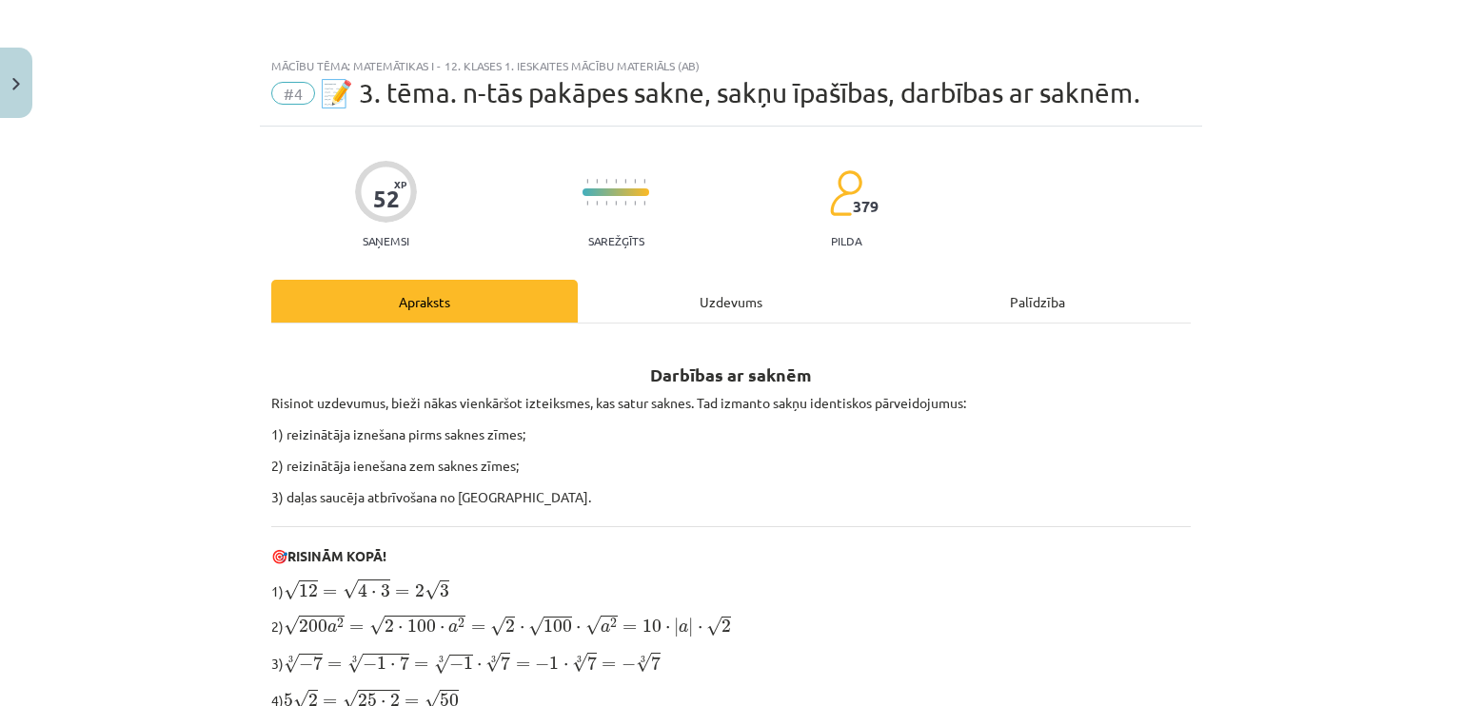
click at [720, 307] on div "Uzdevums" at bounding box center [731, 301] width 306 height 43
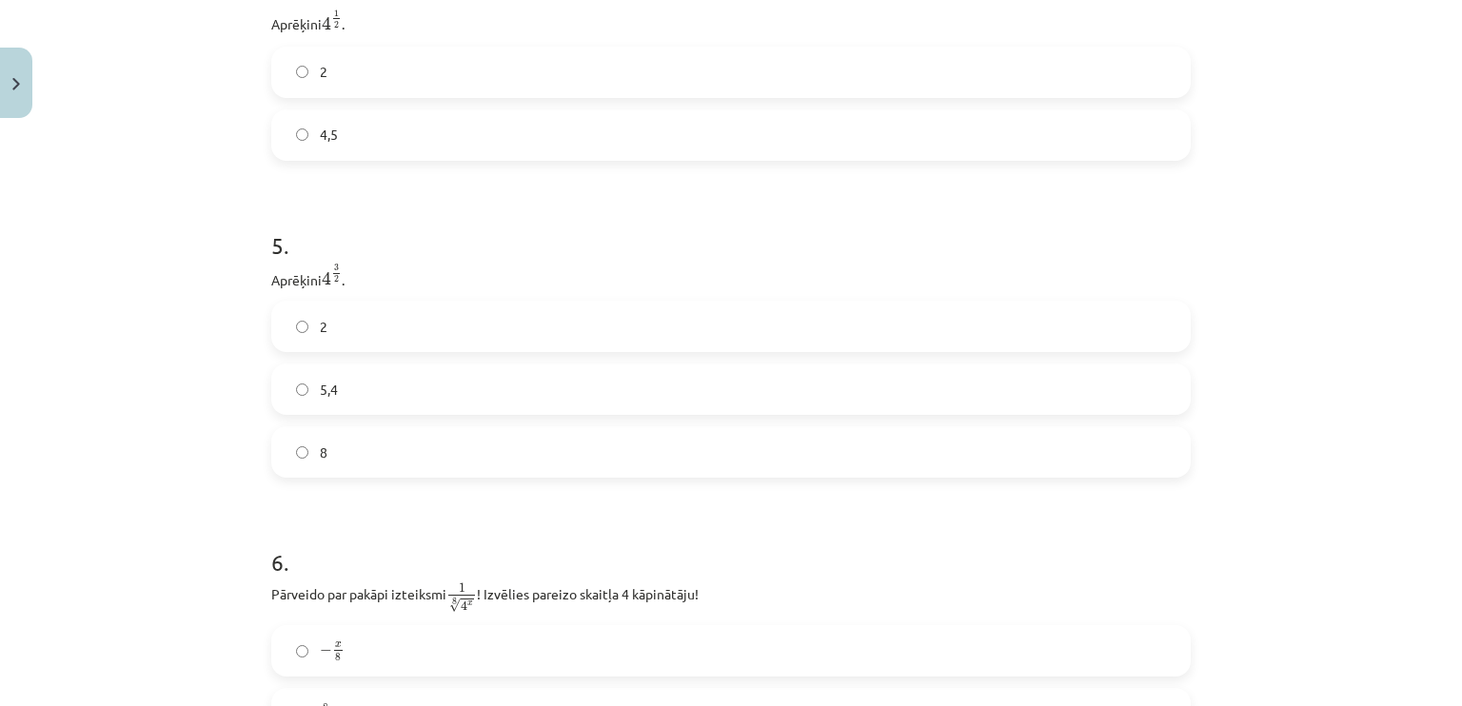
scroll to position [1475, 0]
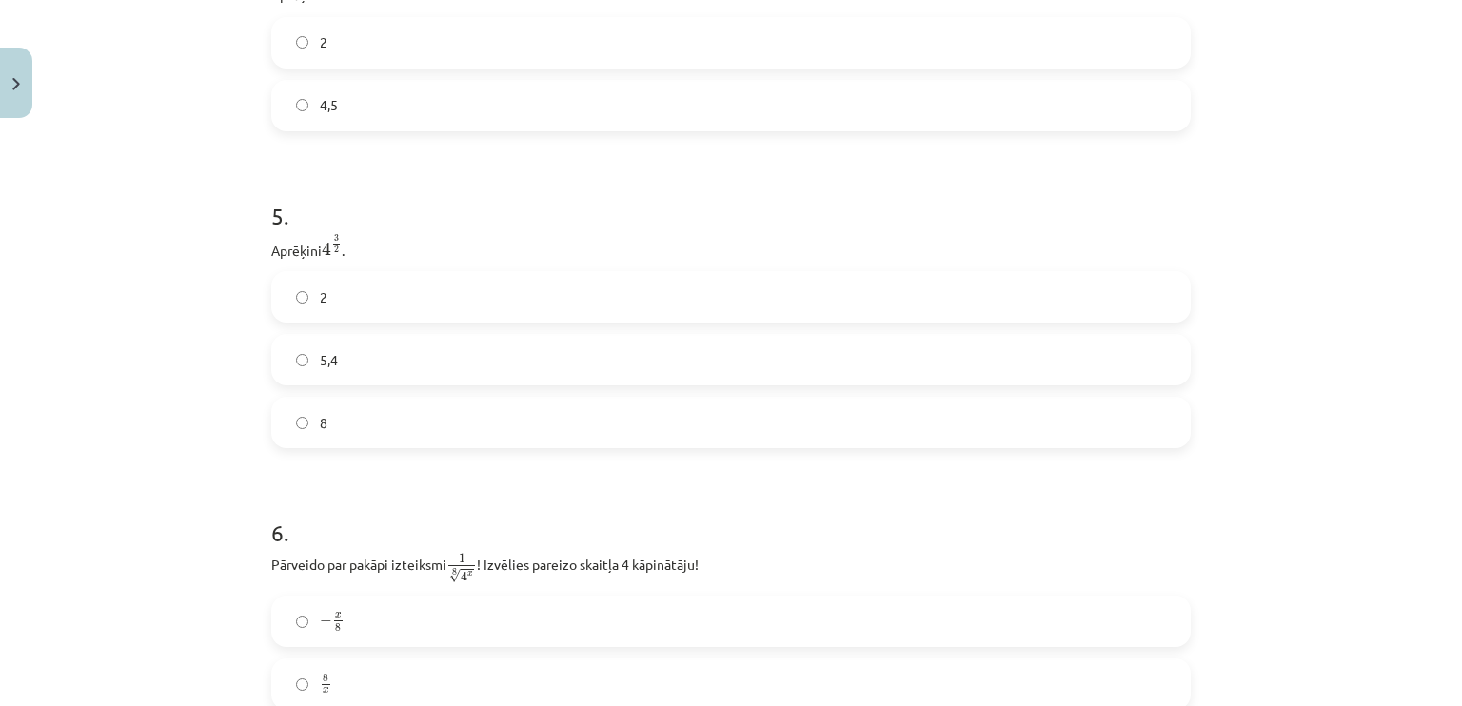
click at [685, 444] on label "8" at bounding box center [731, 423] width 916 height 48
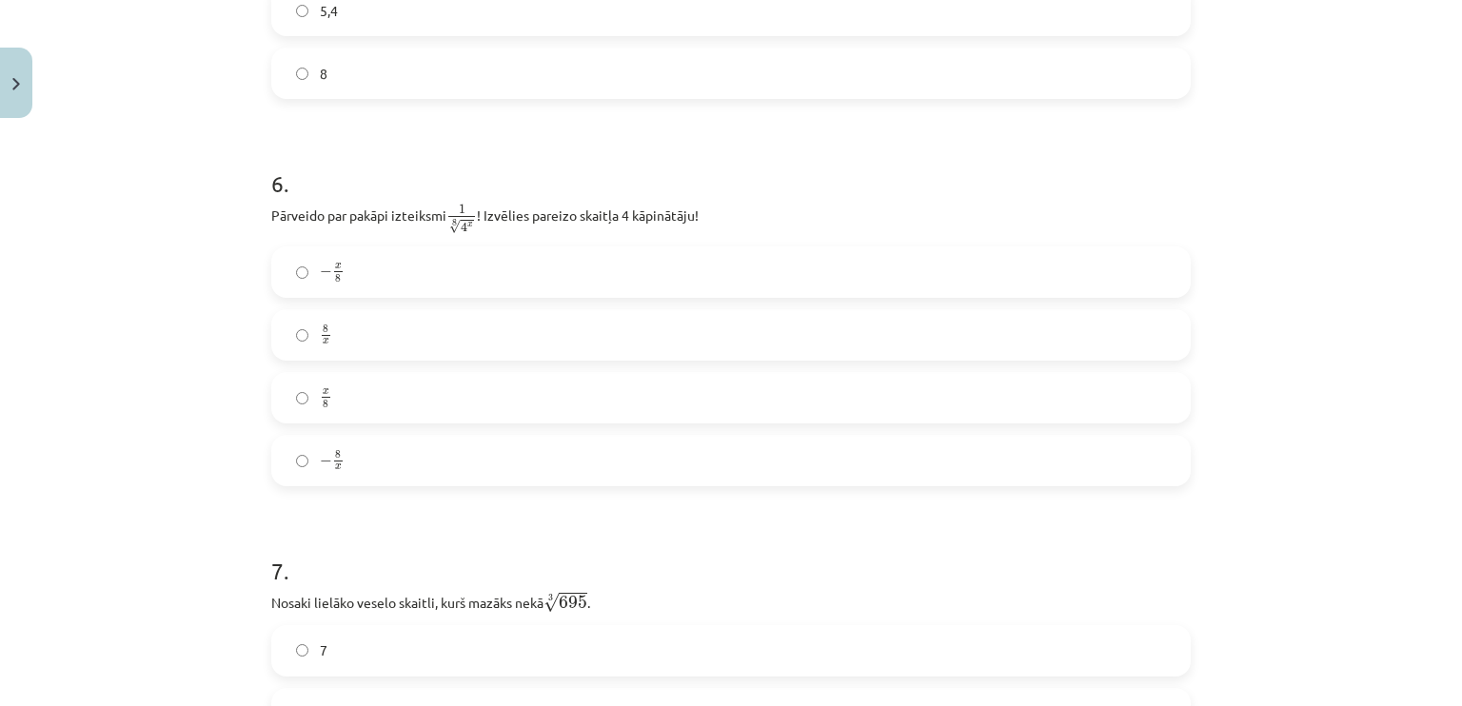
scroll to position [1856, 0]
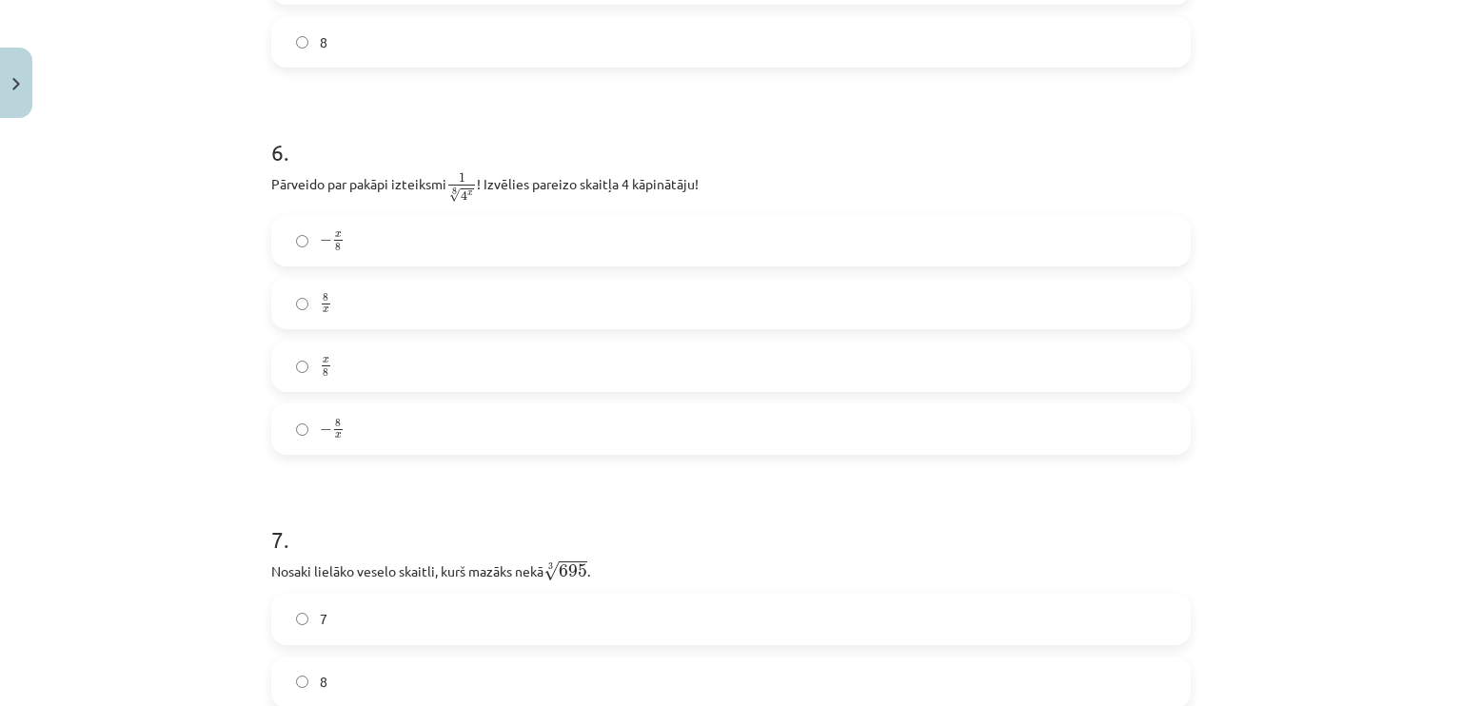
click at [493, 227] on label "− x 8 − x 8" at bounding box center [731, 241] width 916 height 48
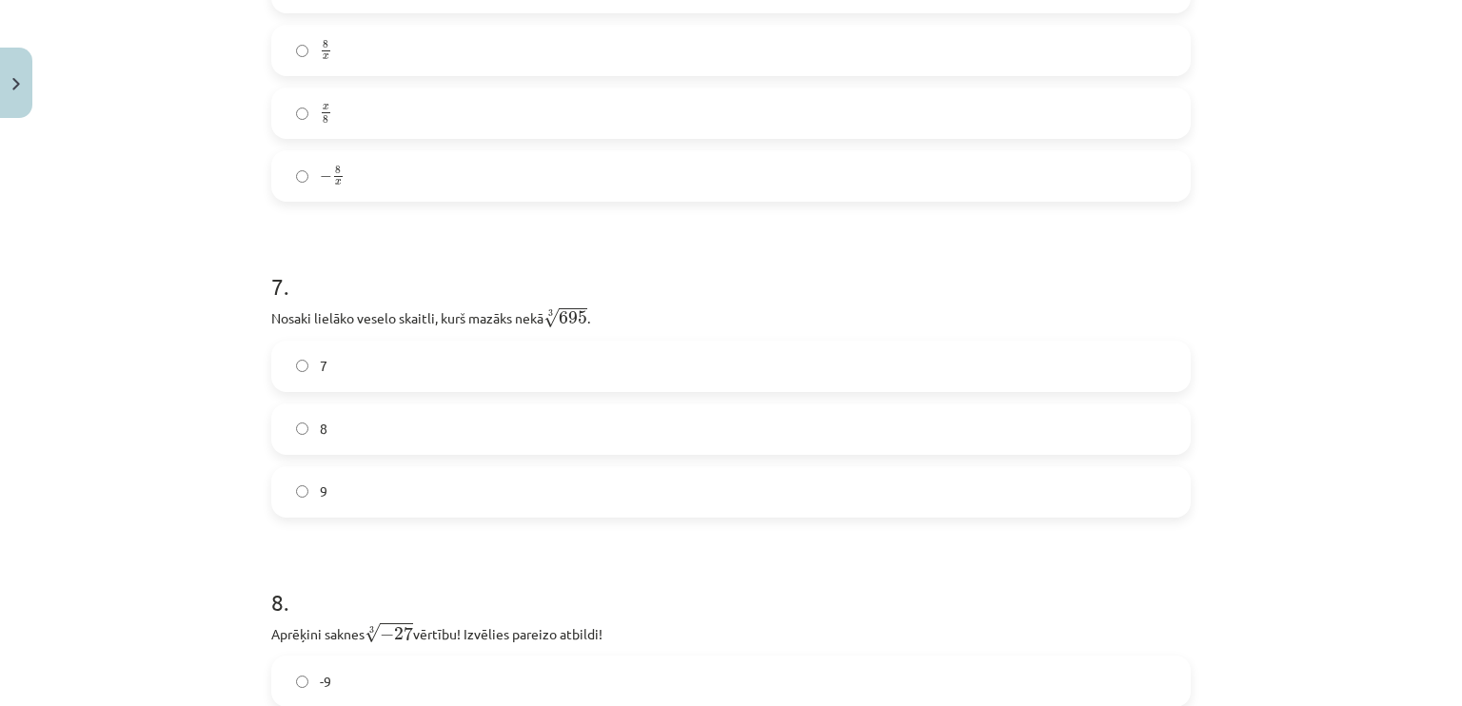
scroll to position [2237, 0]
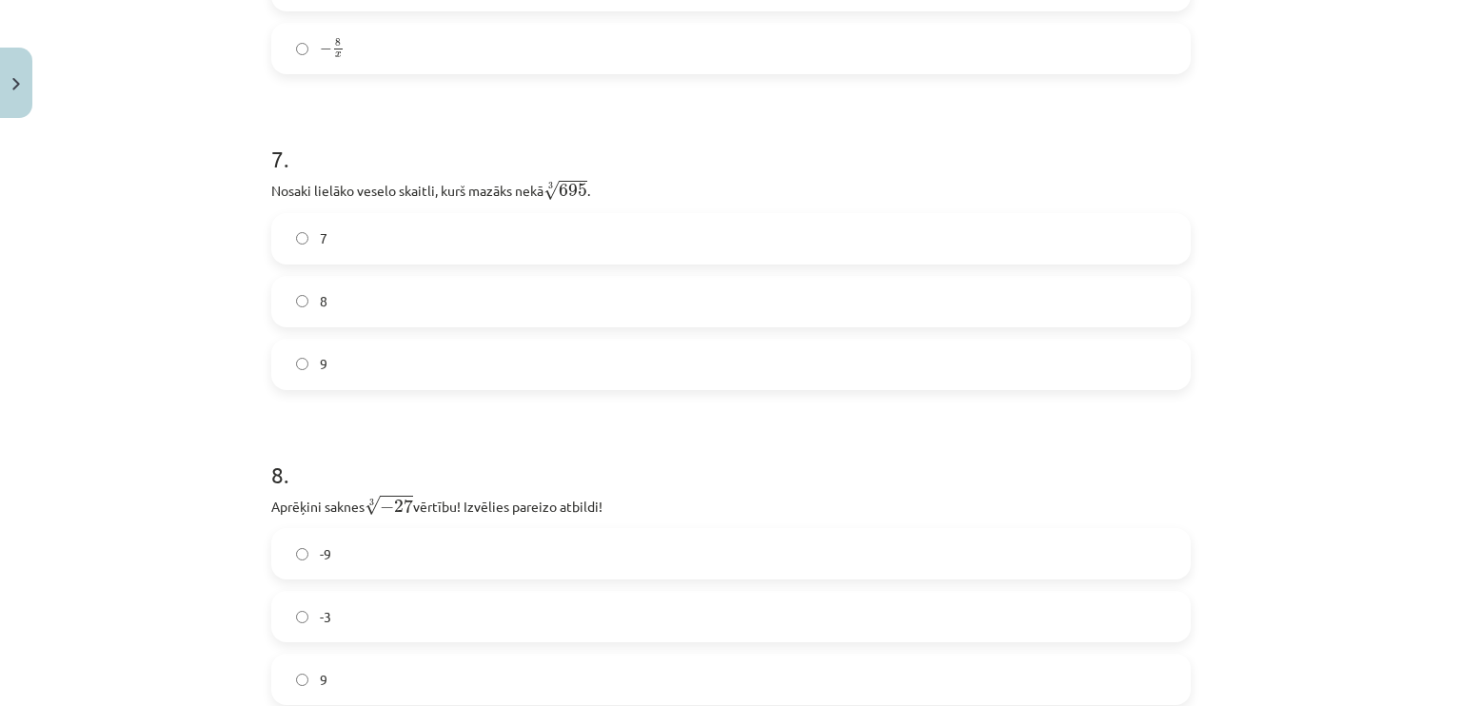
click at [491, 292] on label "8" at bounding box center [731, 302] width 916 height 48
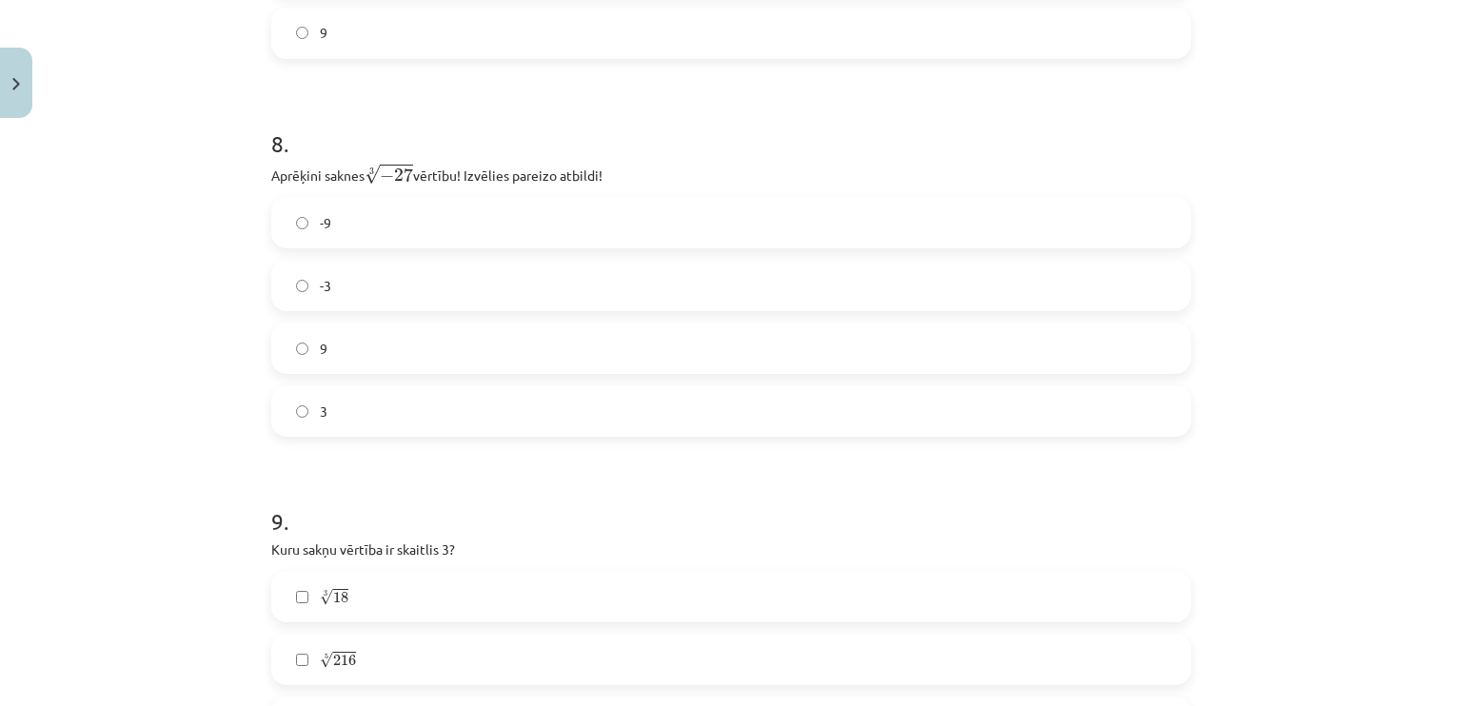
scroll to position [2617, 0]
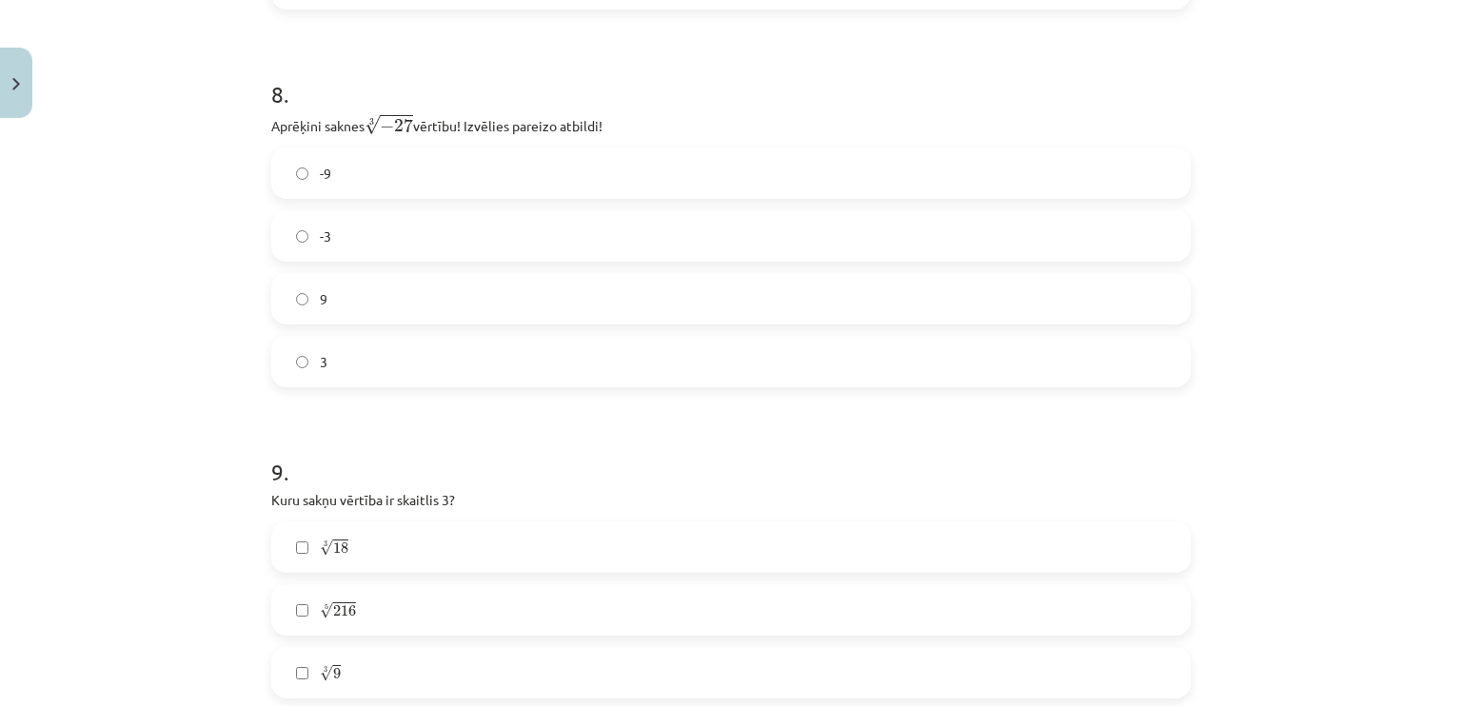
click at [438, 243] on label "-3" at bounding box center [731, 236] width 916 height 48
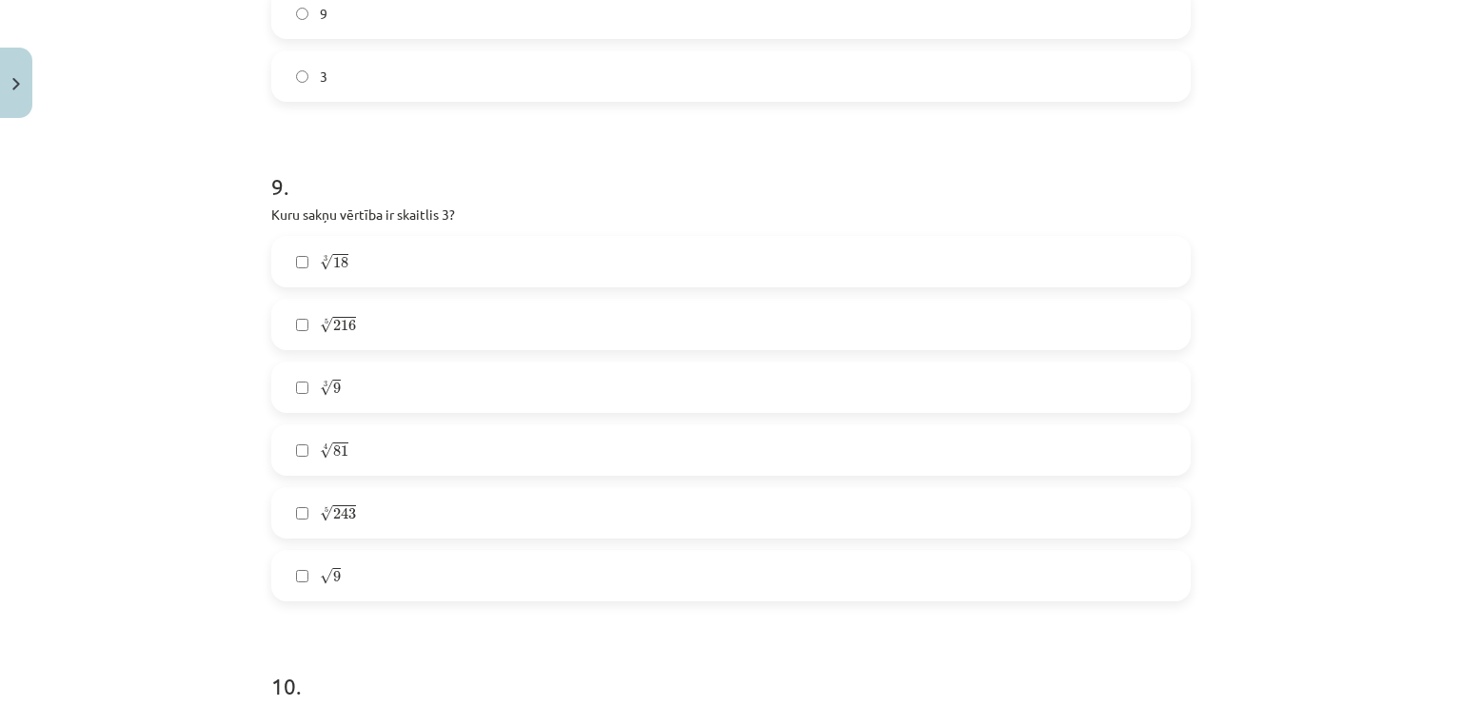
scroll to position [2998, 0]
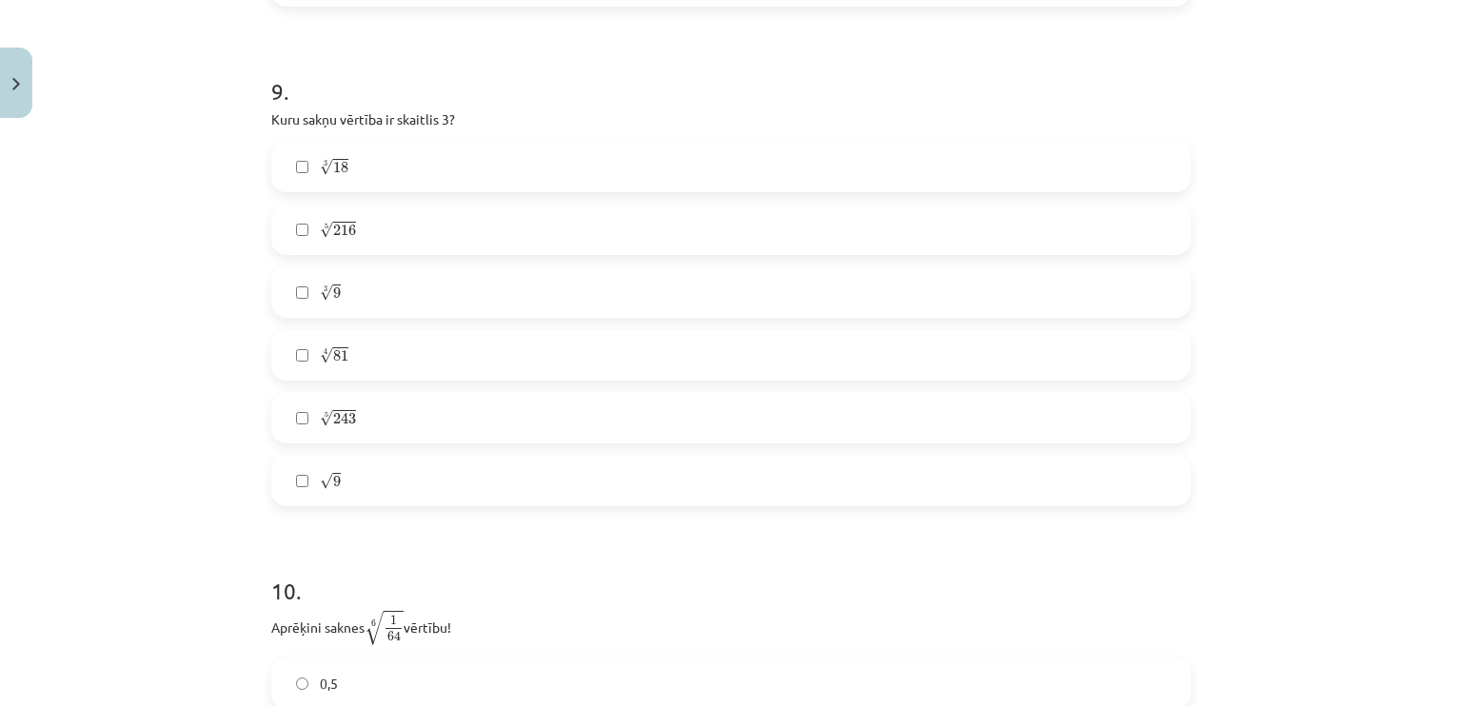
click at [310, 464] on label "√ 9 9" at bounding box center [731, 481] width 916 height 48
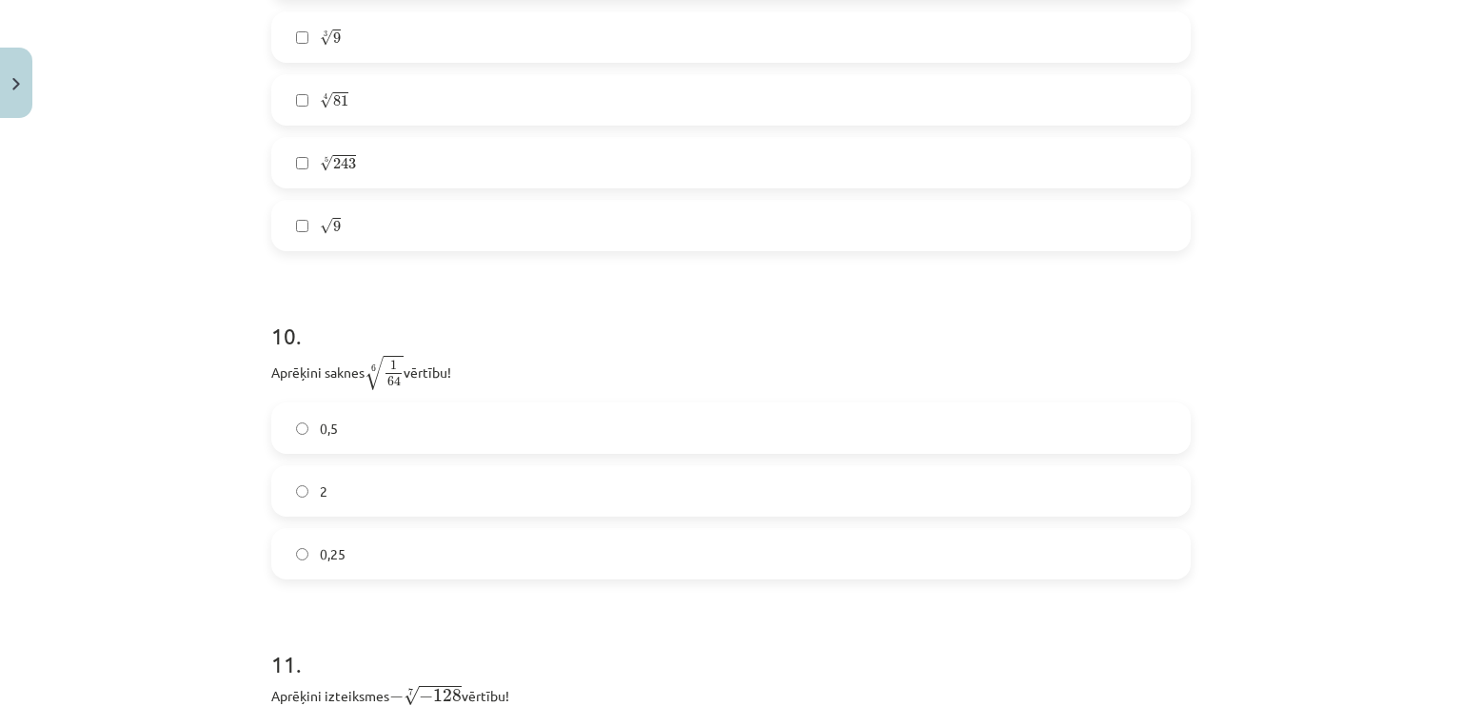
scroll to position [3379, 0]
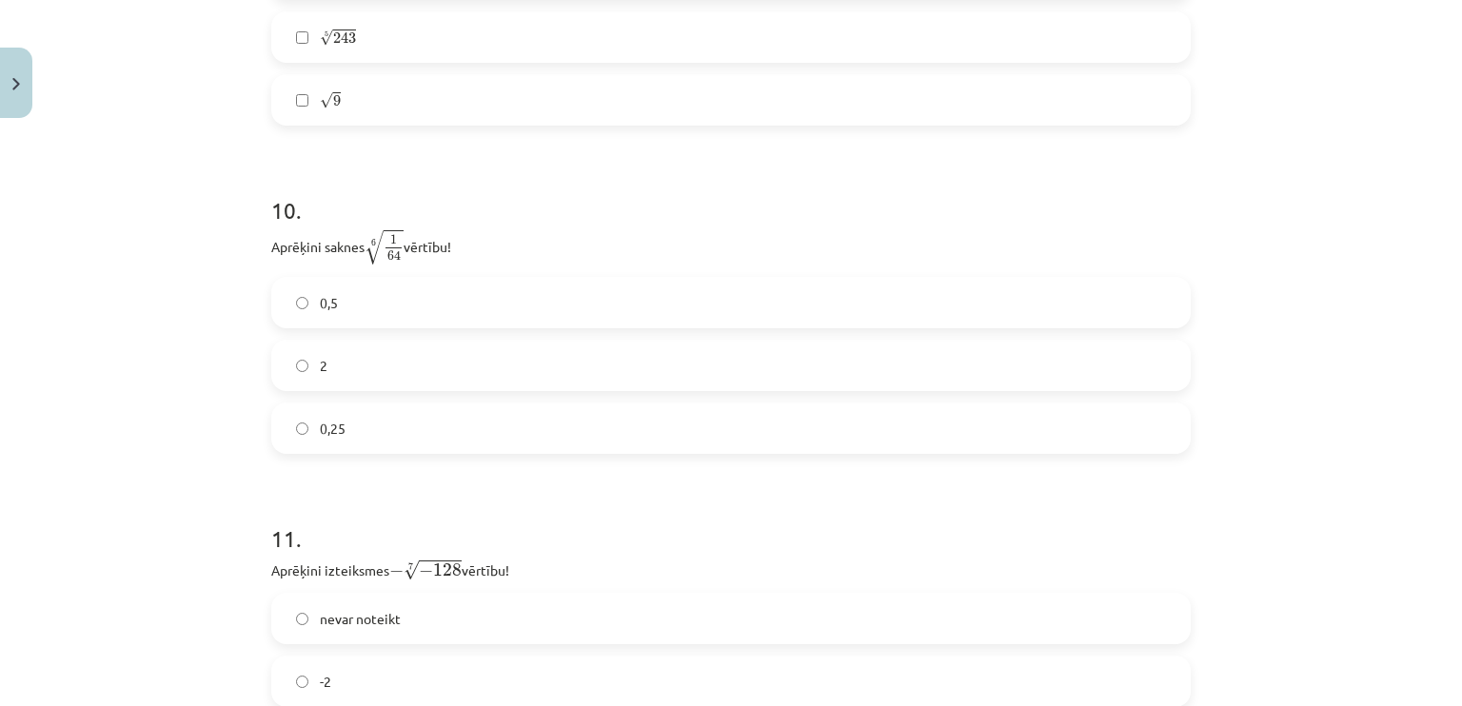
click at [351, 368] on label "2" at bounding box center [731, 366] width 916 height 48
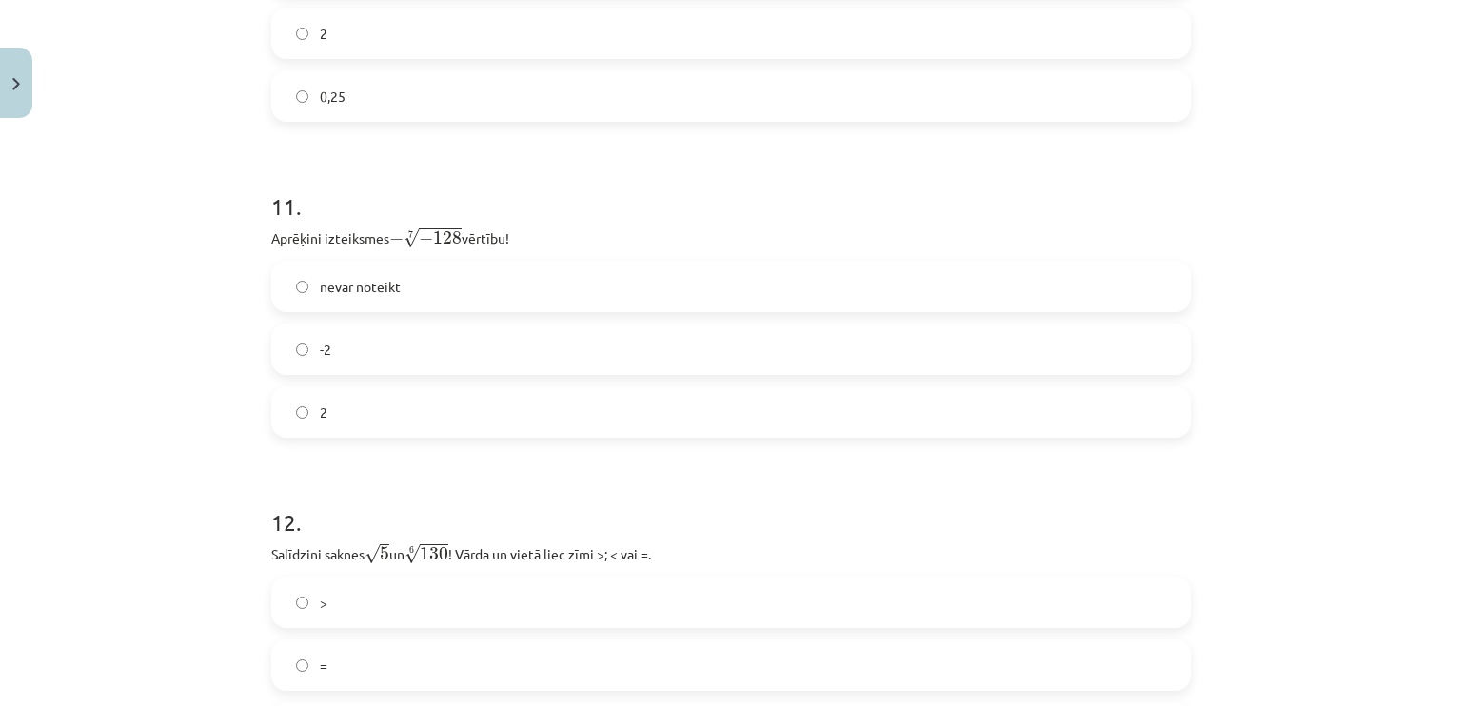
scroll to position [3759, 0]
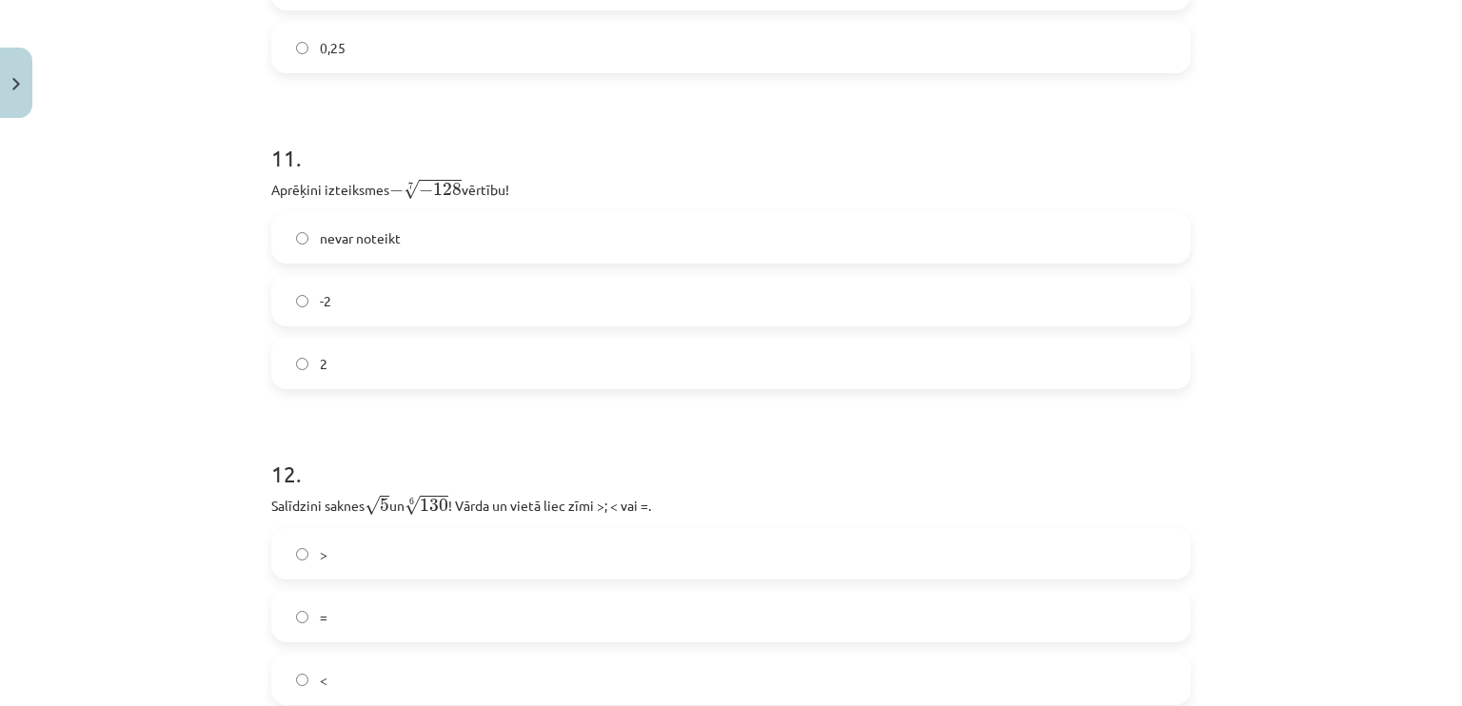
click at [372, 248] on span "nevar noteikt" at bounding box center [360, 238] width 81 height 20
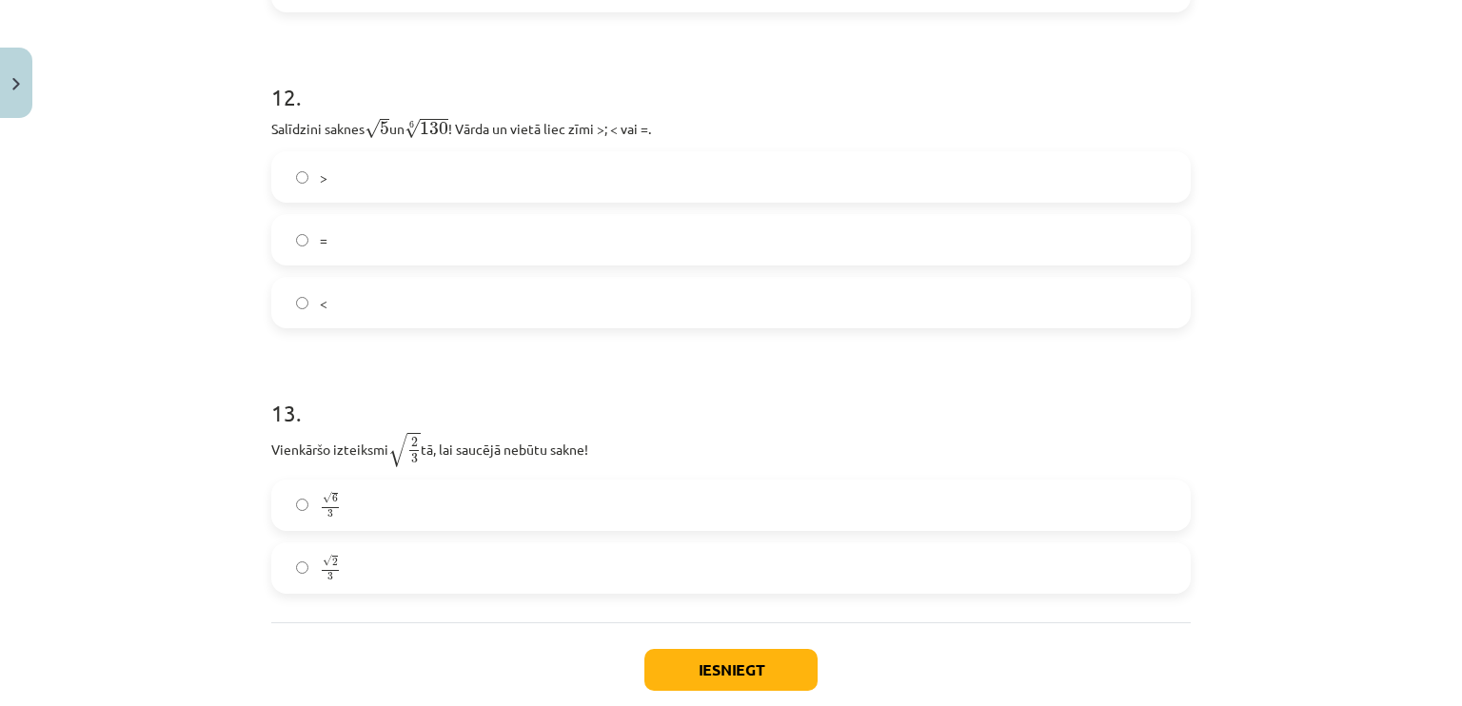
scroll to position [4140, 0]
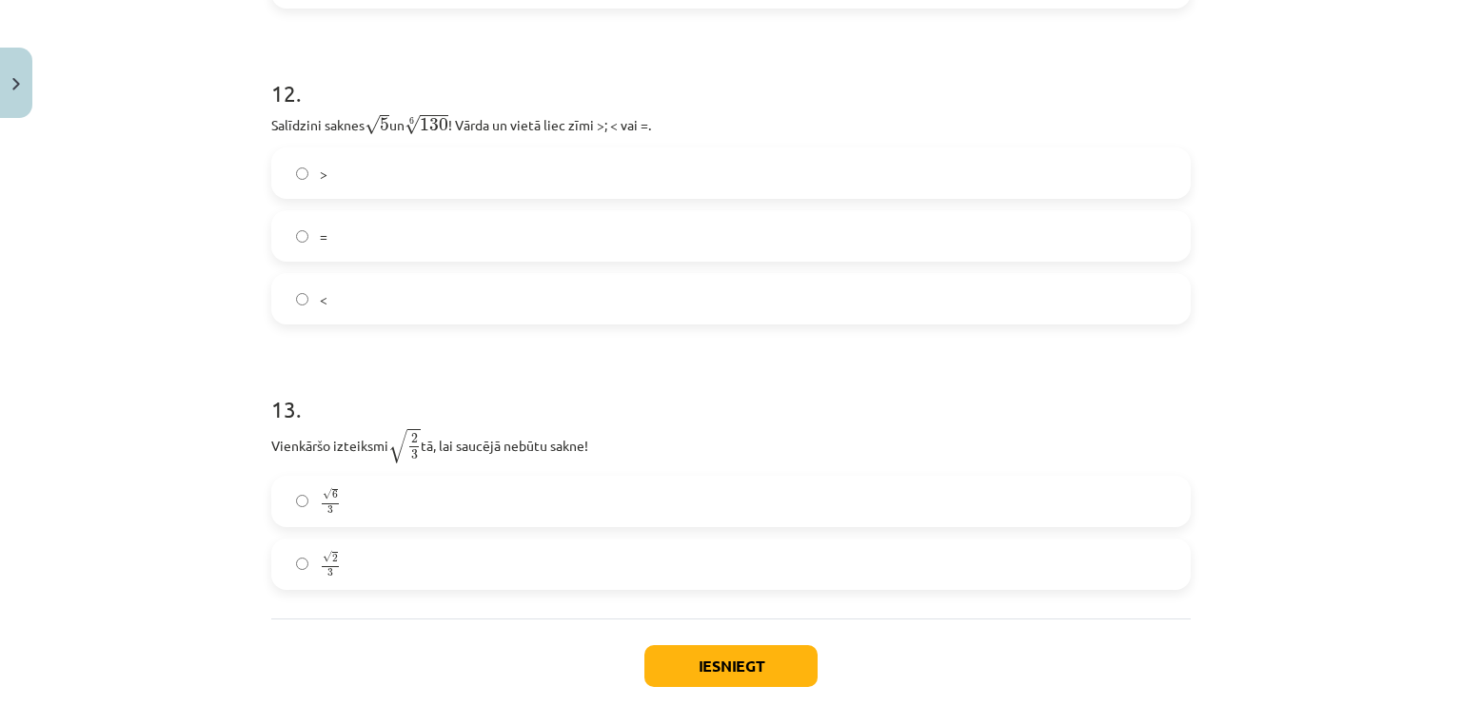
click at [381, 182] on label ">" at bounding box center [731, 173] width 916 height 48
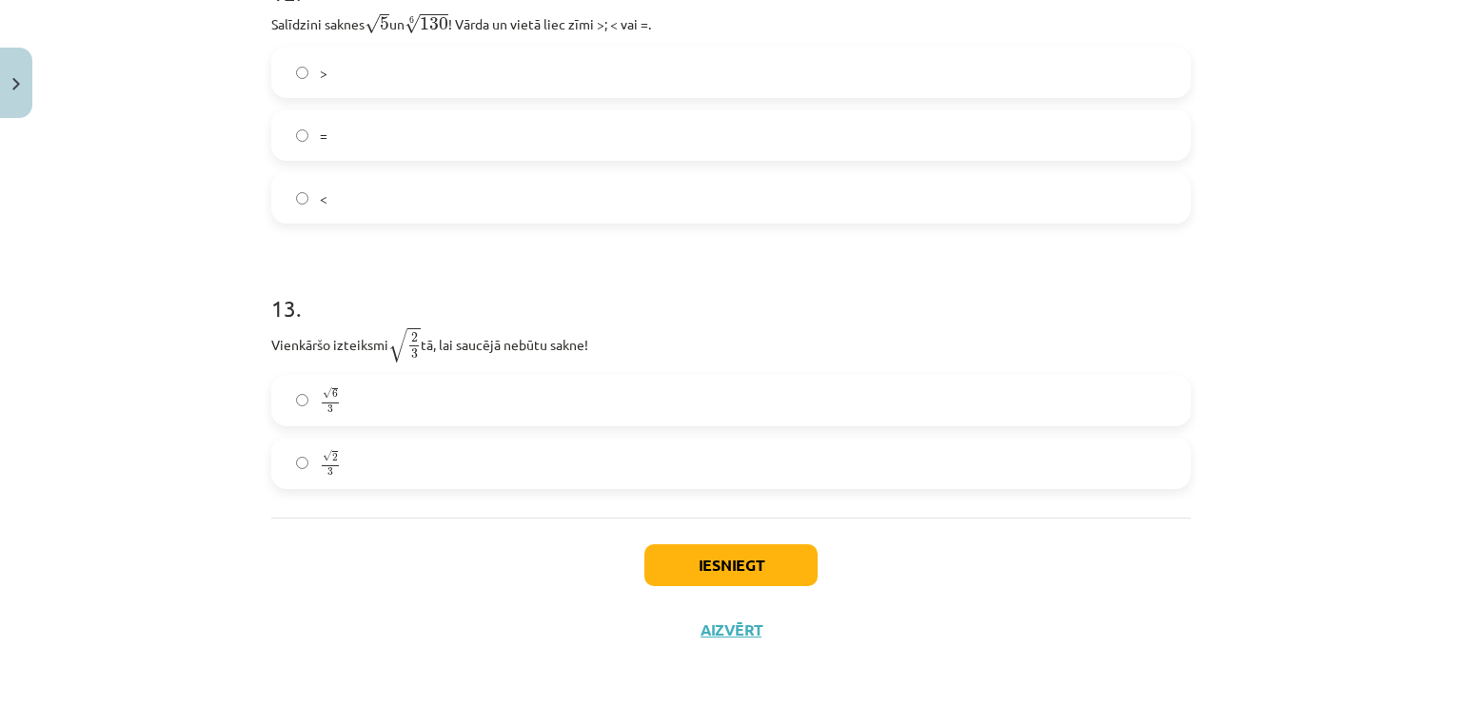
scroll to position [4247, 0]
click at [320, 401] on span "√ 6 3" at bounding box center [330, 397] width 21 height 26
click at [752, 553] on button "Iesniegt" at bounding box center [730, 562] width 173 height 42
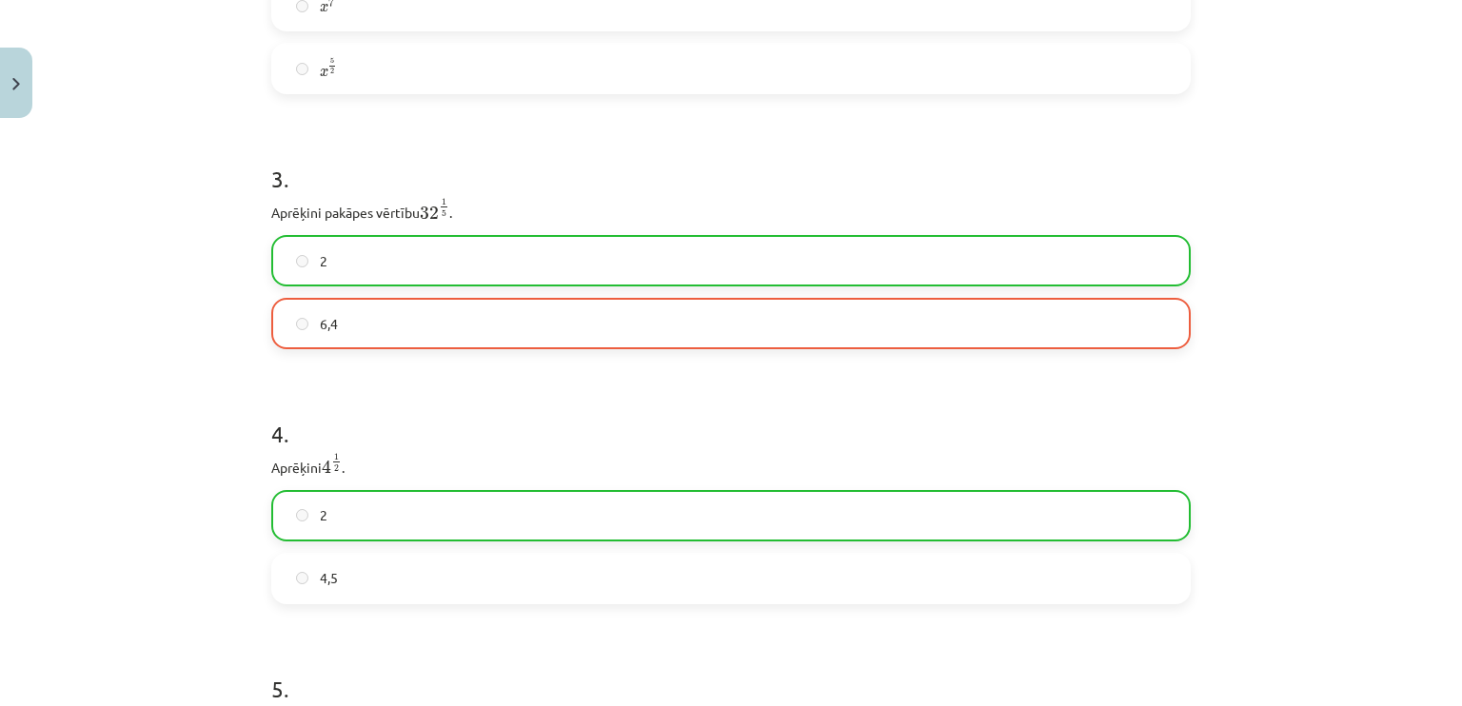
scroll to position [916, 0]
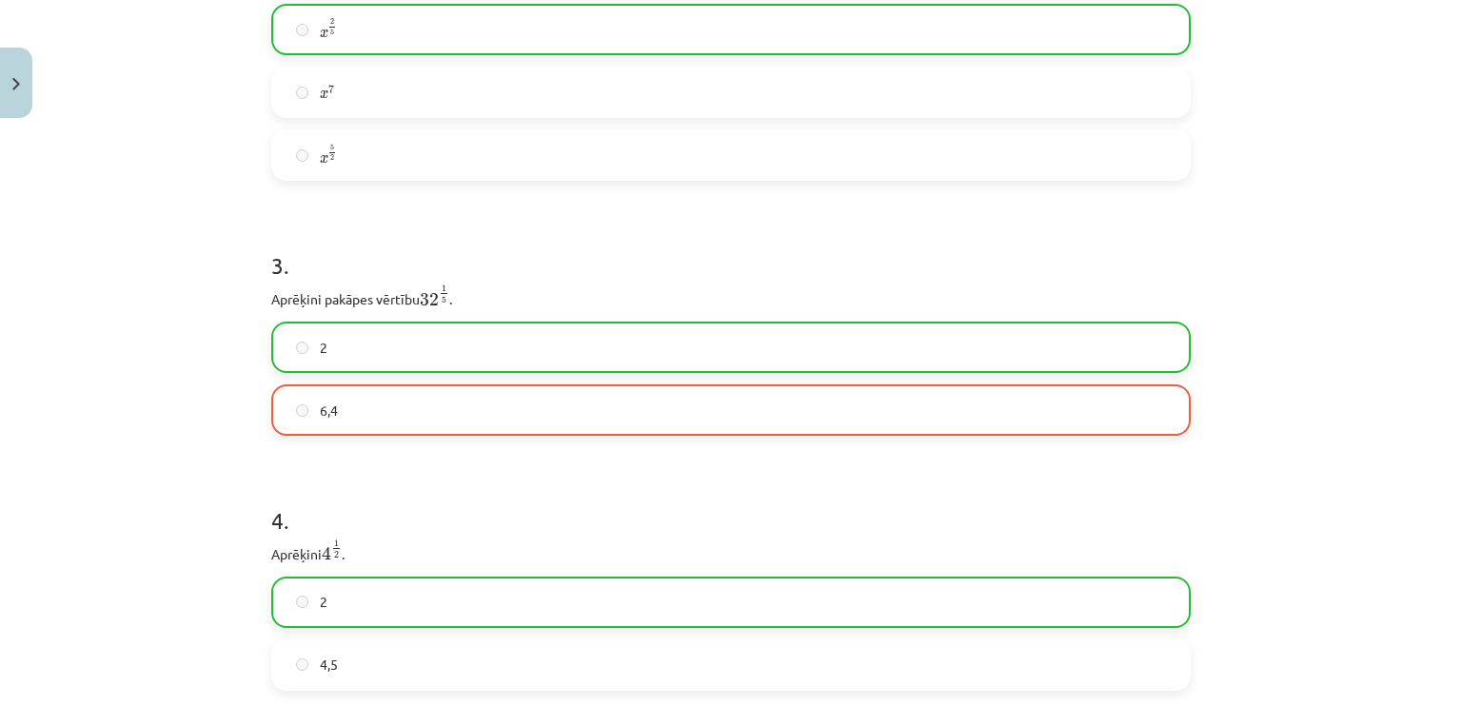
click at [699, 349] on label "2" at bounding box center [731, 348] width 916 height 48
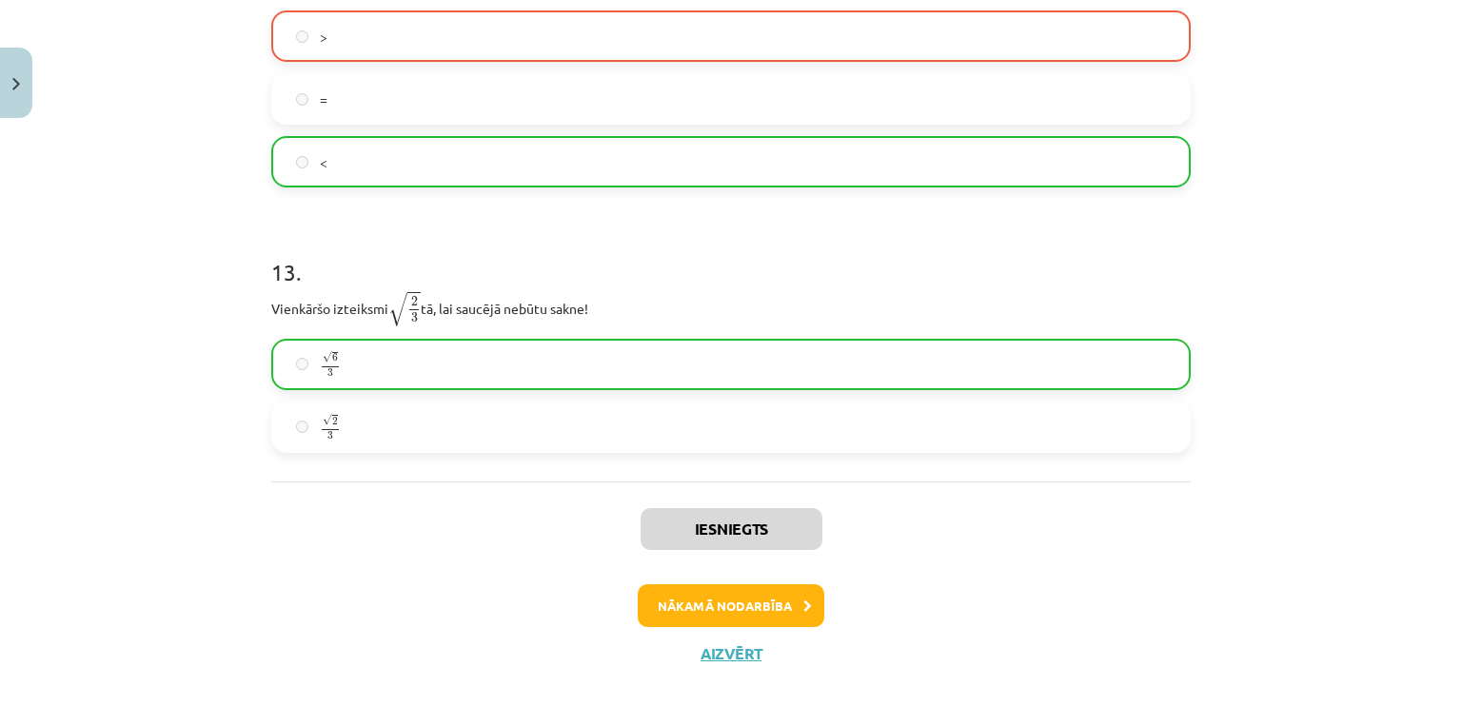
scroll to position [4306, 0]
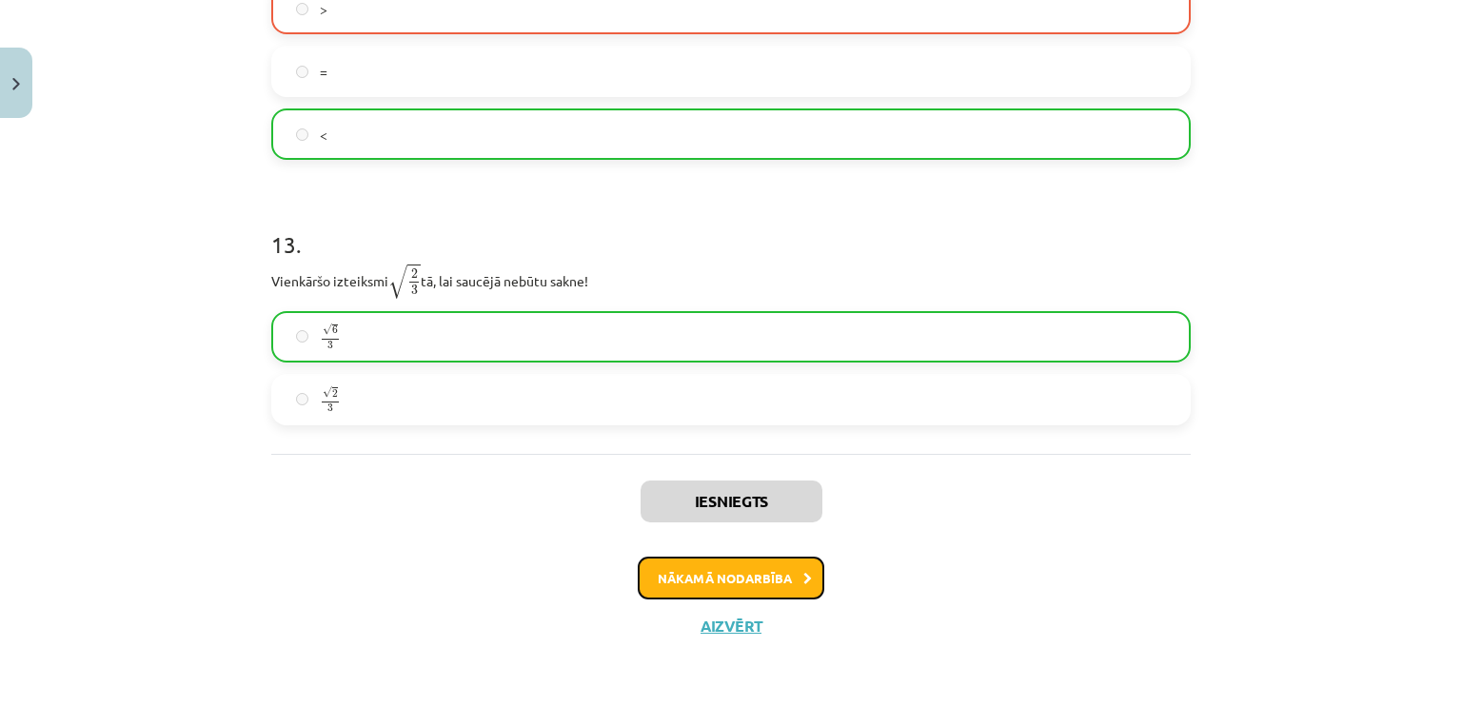
click at [790, 586] on button "Nākamā nodarbība" at bounding box center [731, 579] width 187 height 44
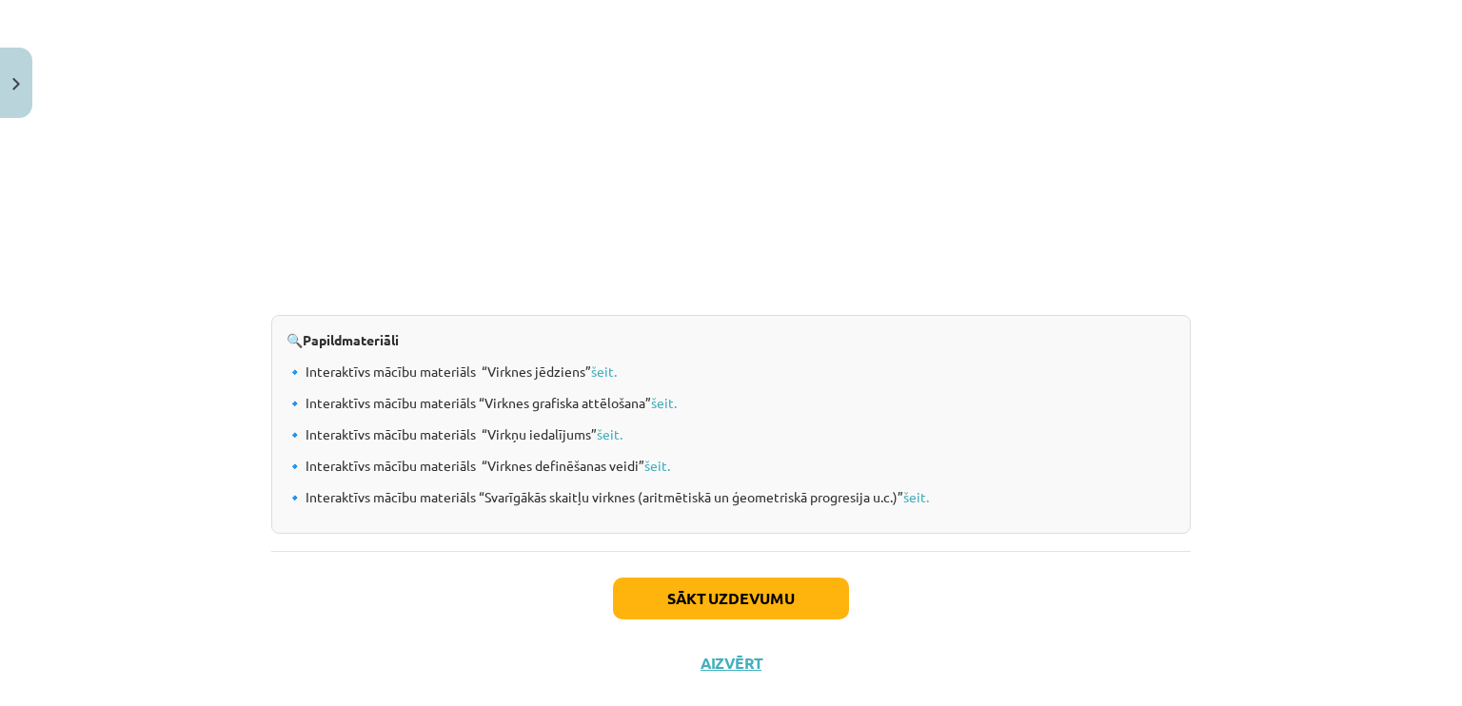
scroll to position [1951, 0]
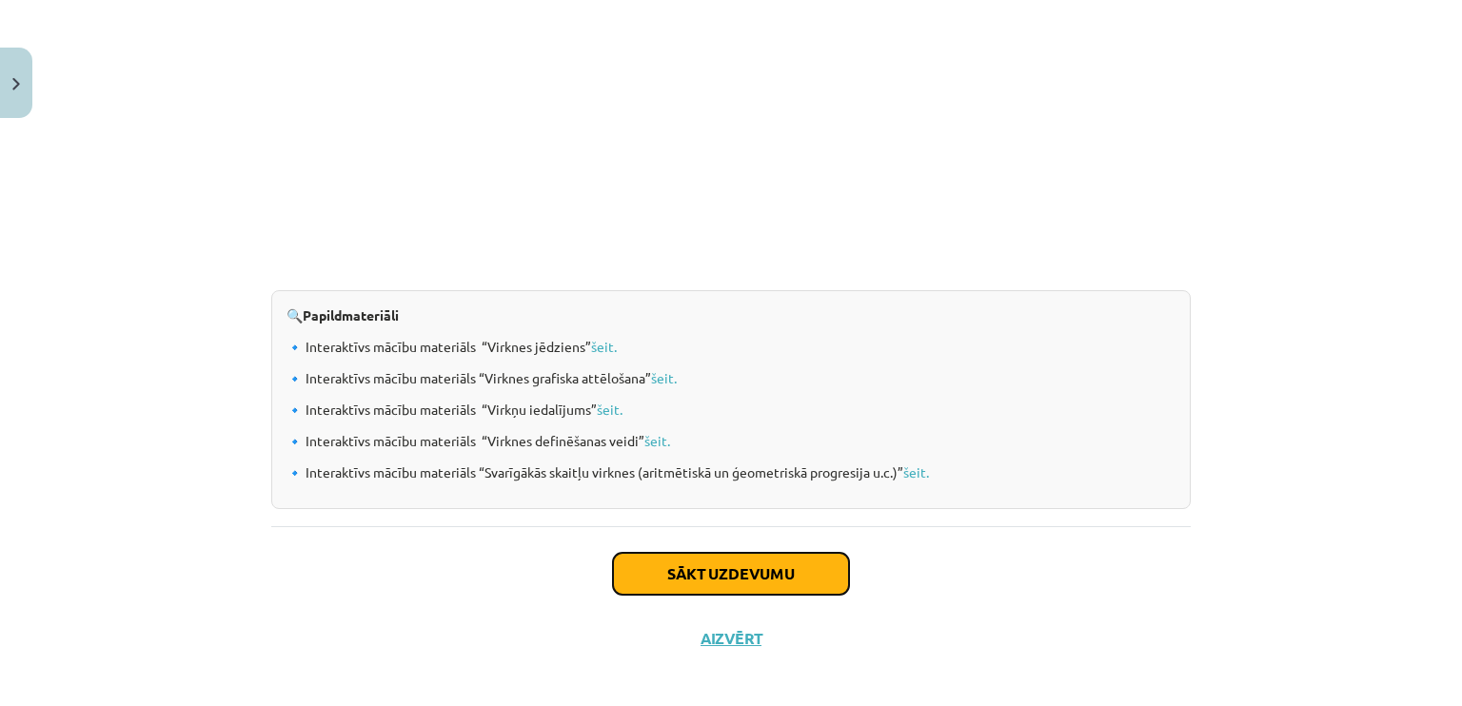
click at [743, 559] on button "Sākt uzdevumu" at bounding box center [731, 574] width 236 height 42
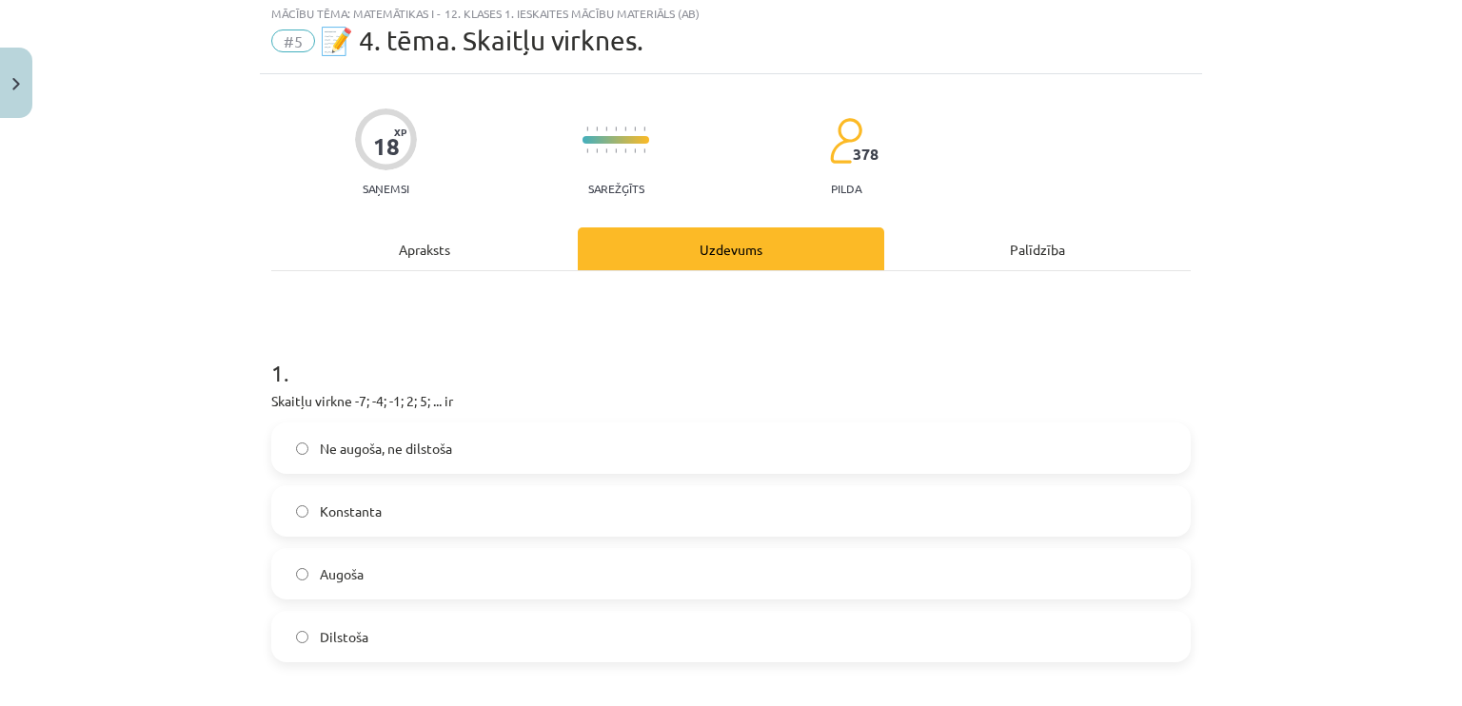
scroll to position [48, 0]
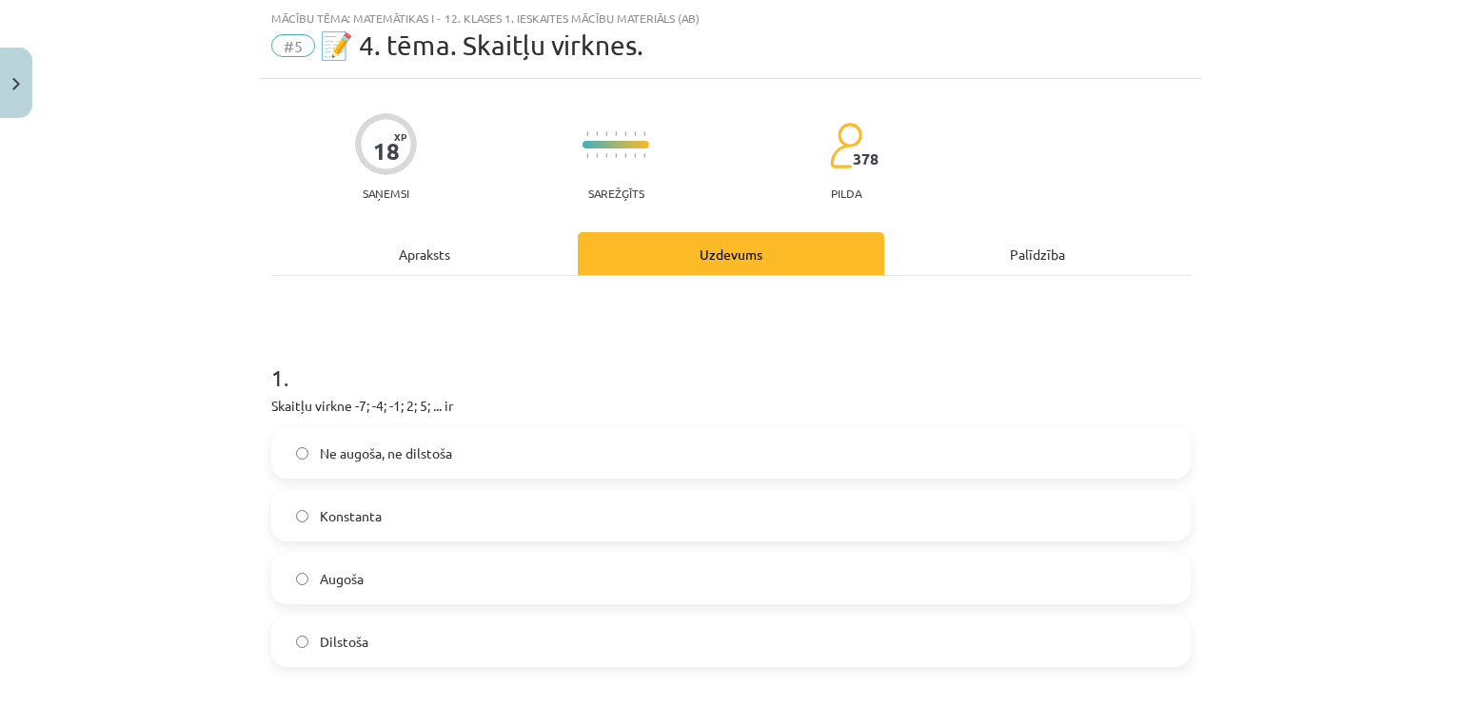
click at [449, 254] on div "Apraksts" at bounding box center [424, 253] width 306 height 43
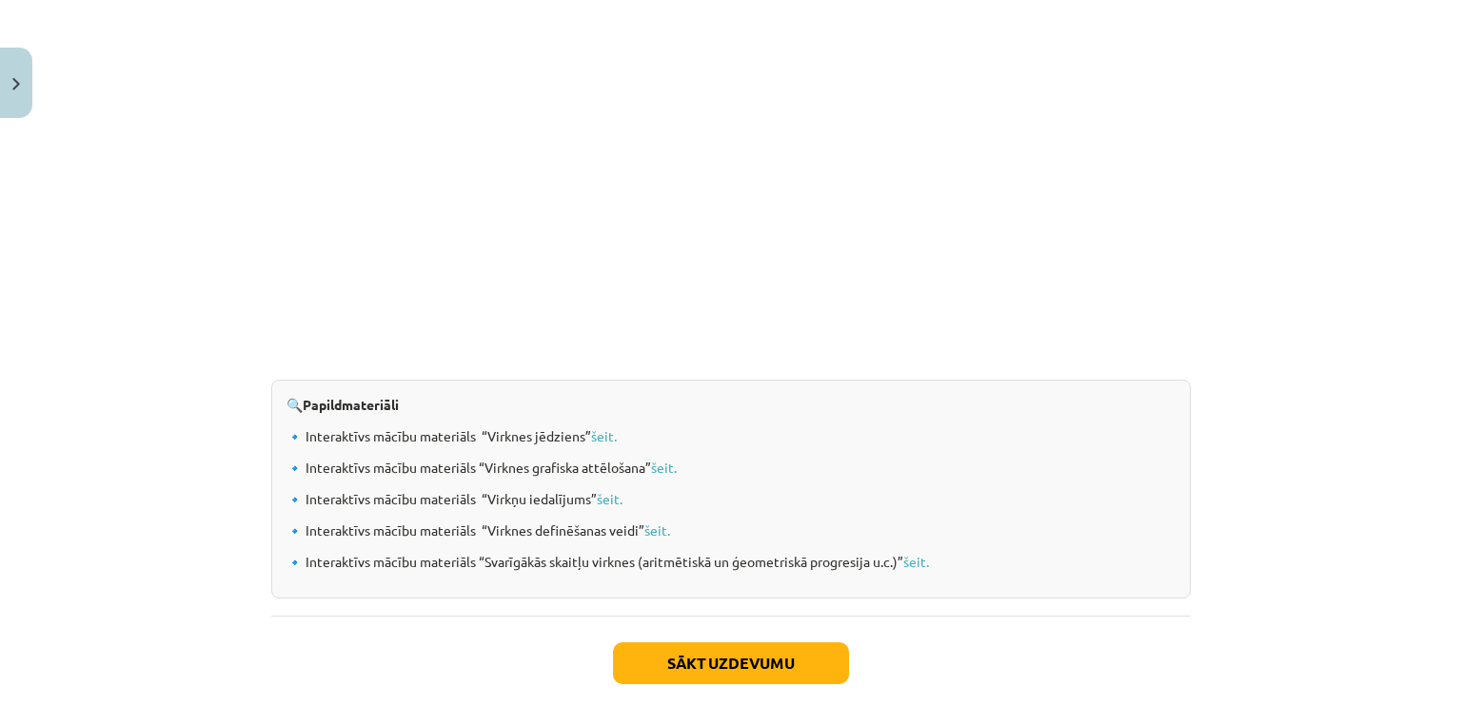
scroll to position [1960, 0]
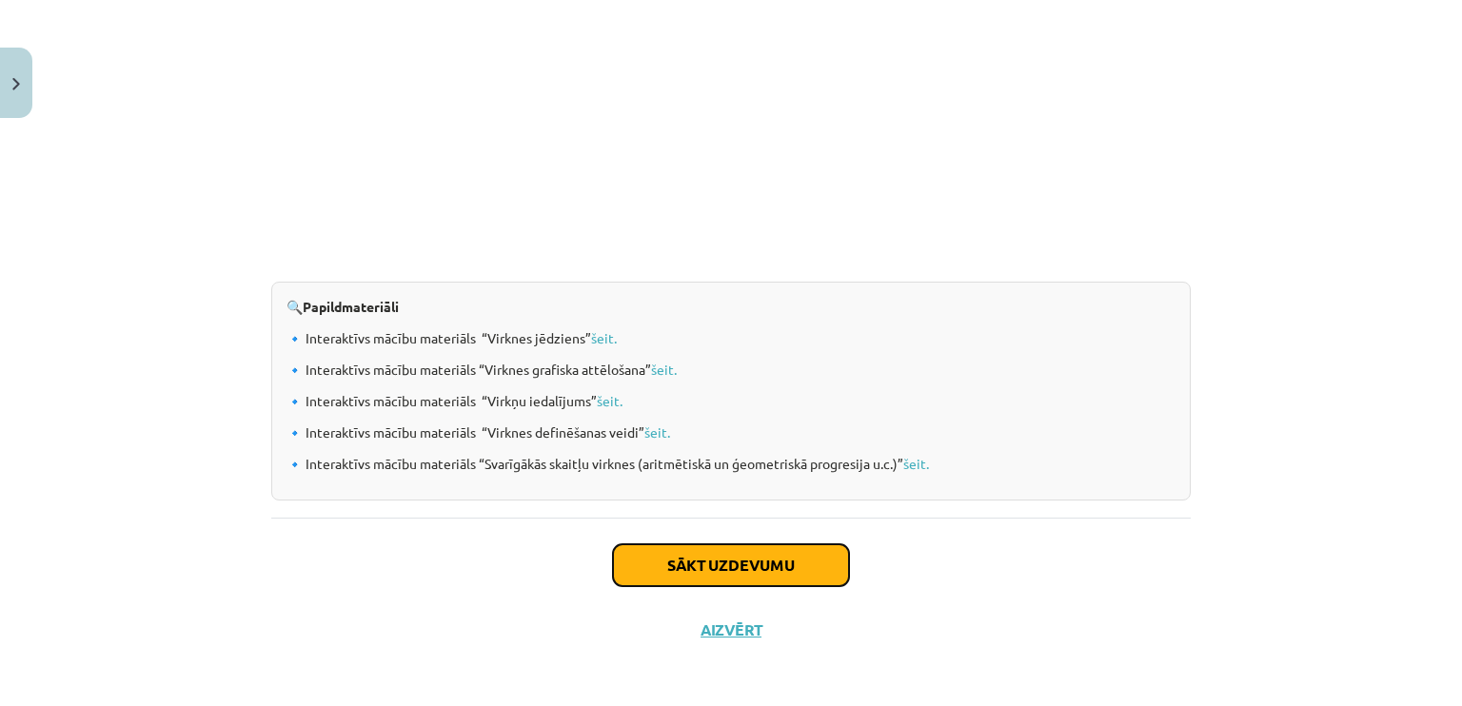
click at [689, 544] on button "Sākt uzdevumu" at bounding box center [731, 565] width 236 height 42
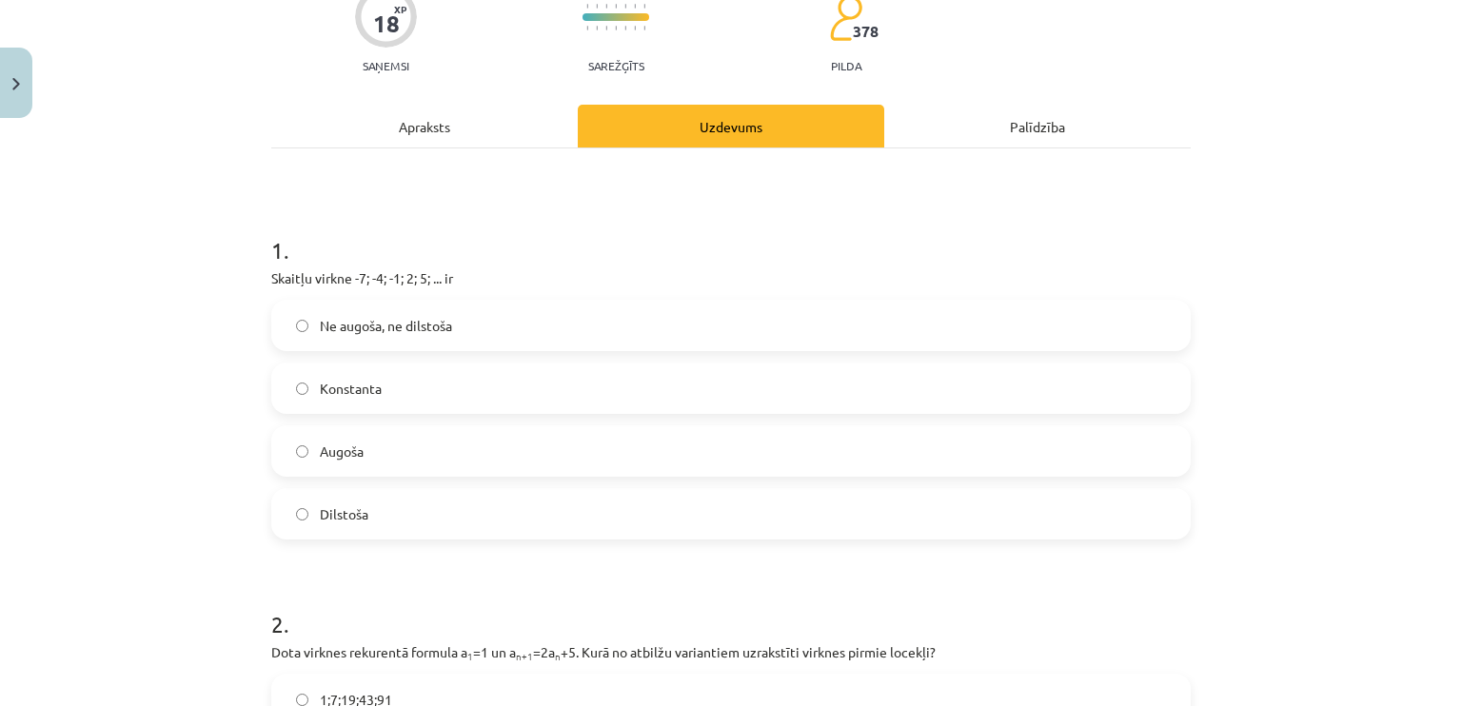
scroll to position [238, 0]
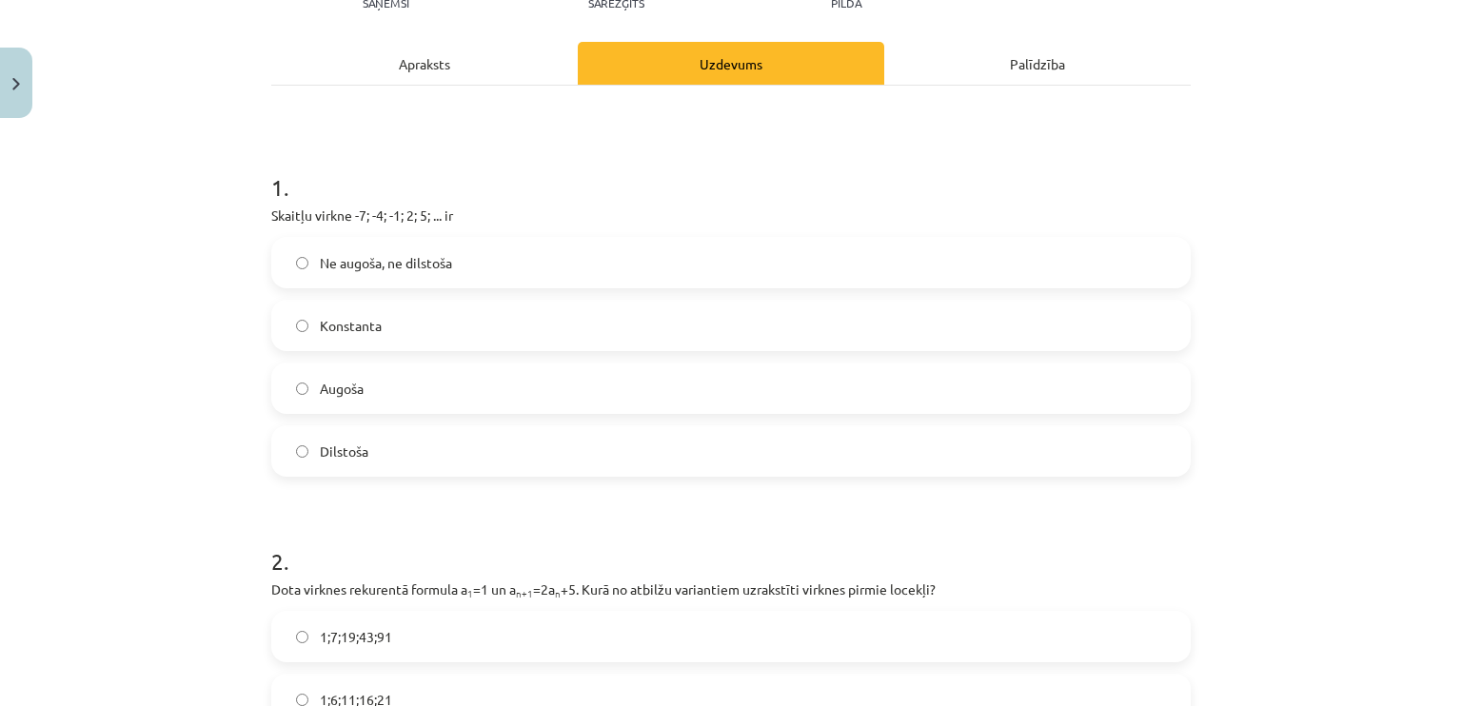
click at [386, 399] on label "Augoša" at bounding box center [731, 389] width 916 height 48
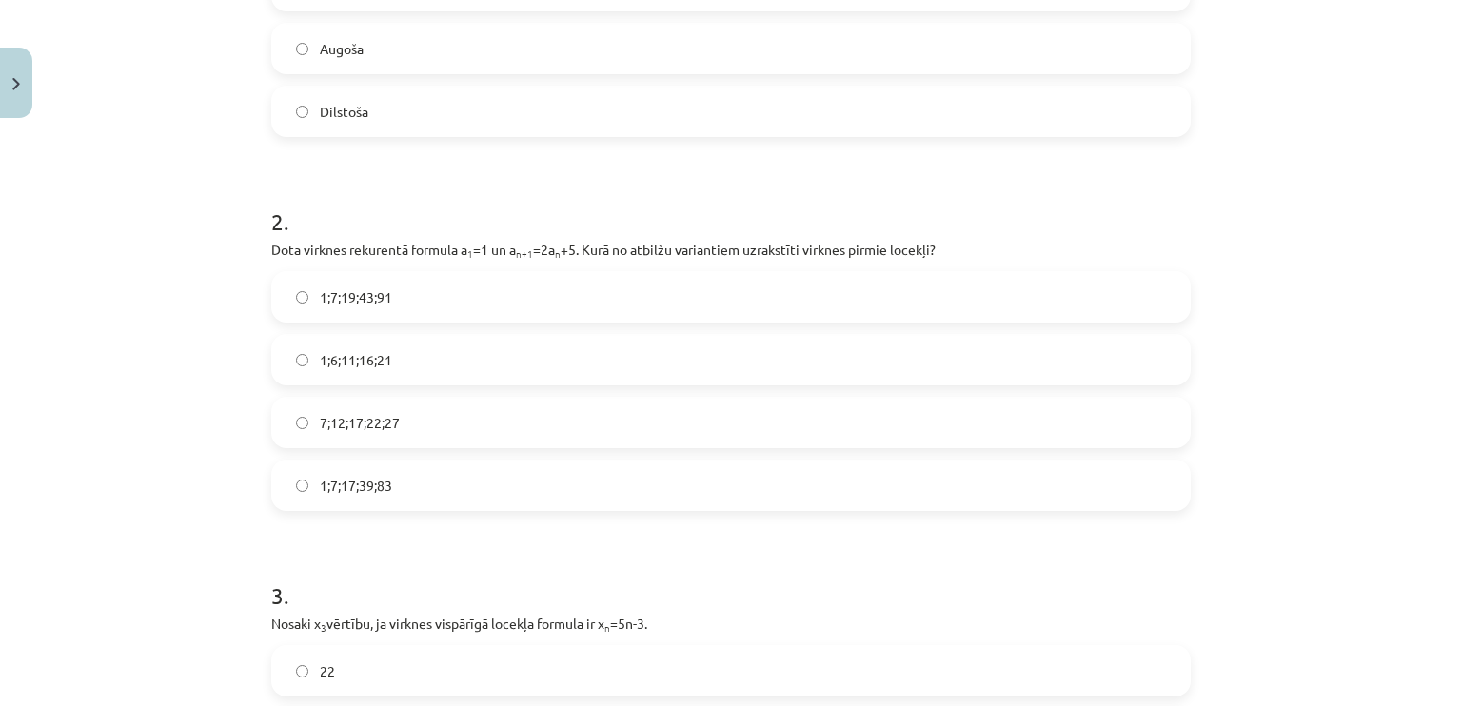
scroll to position [619, 0]
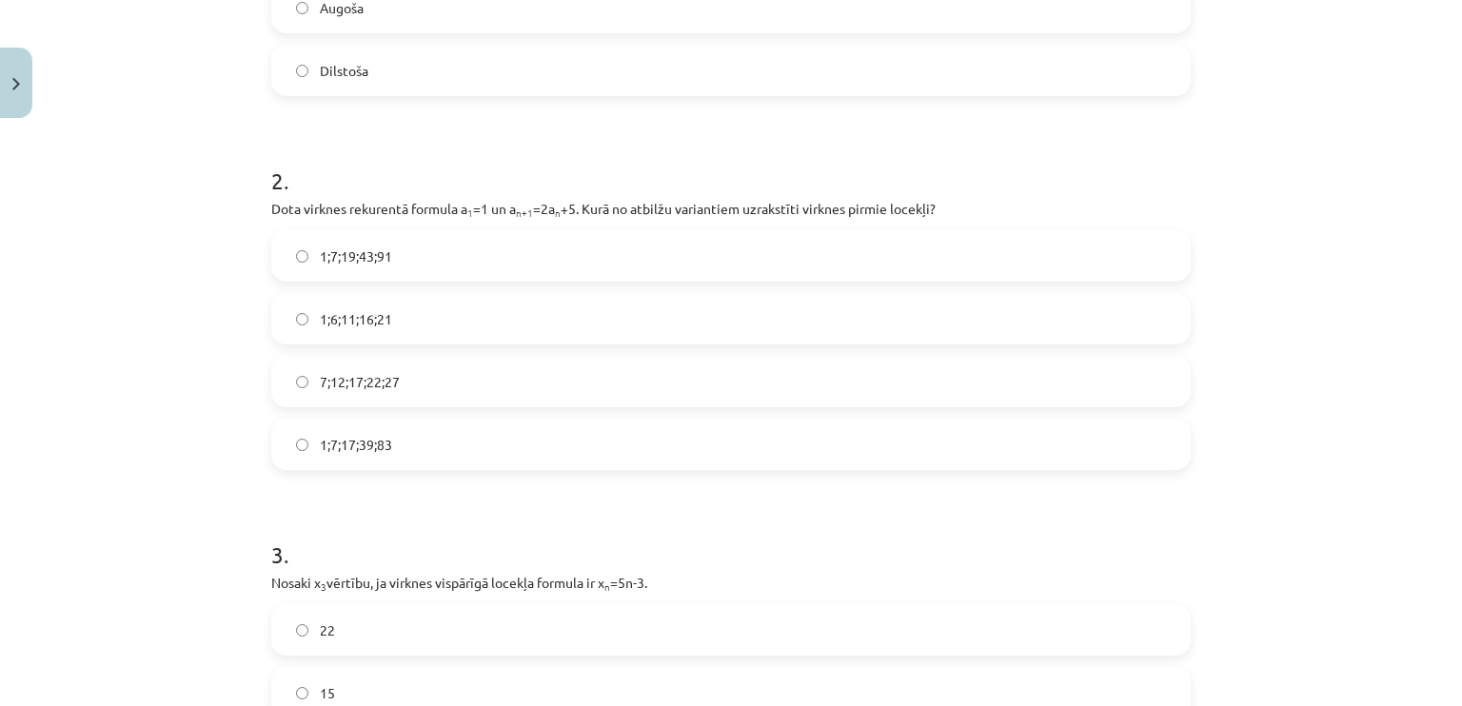
click at [463, 321] on label "1;6;11;16;21" at bounding box center [731, 319] width 916 height 48
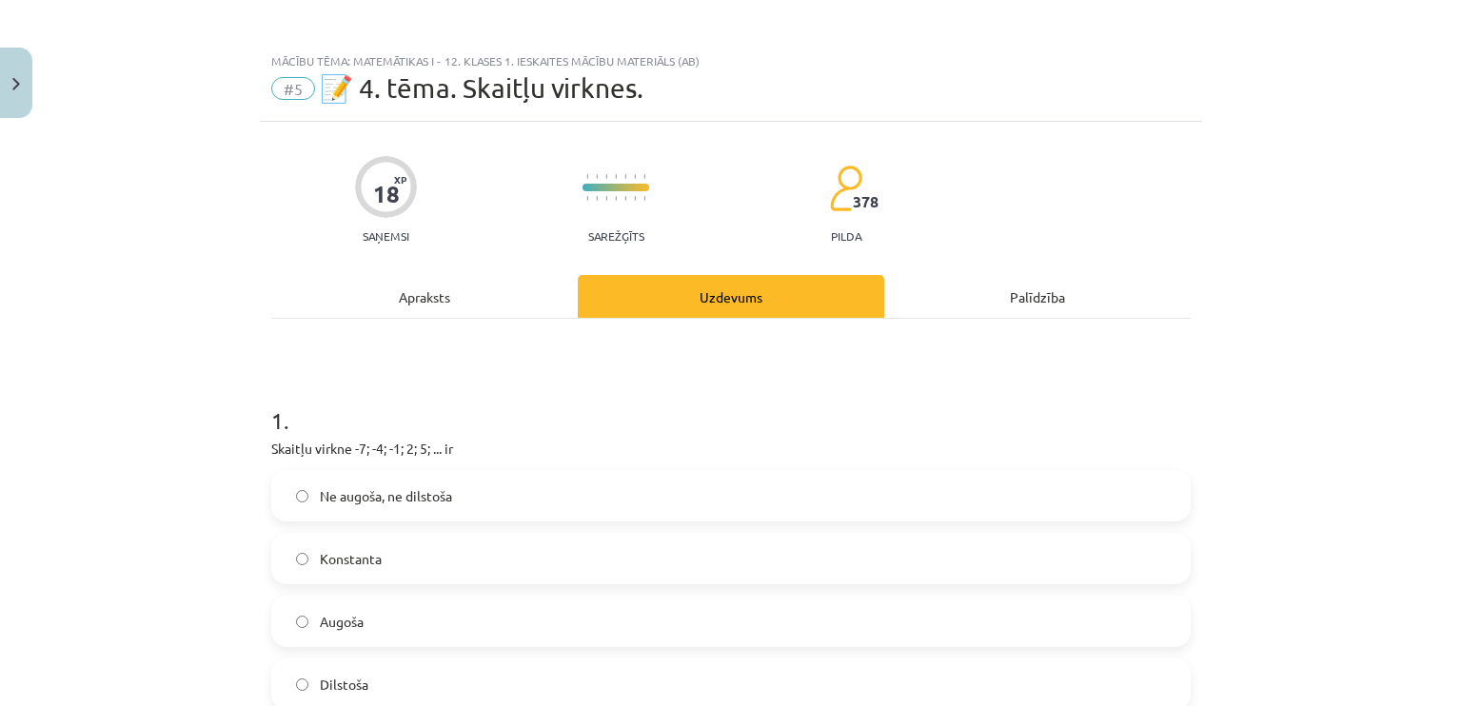
scroll to position [0, 0]
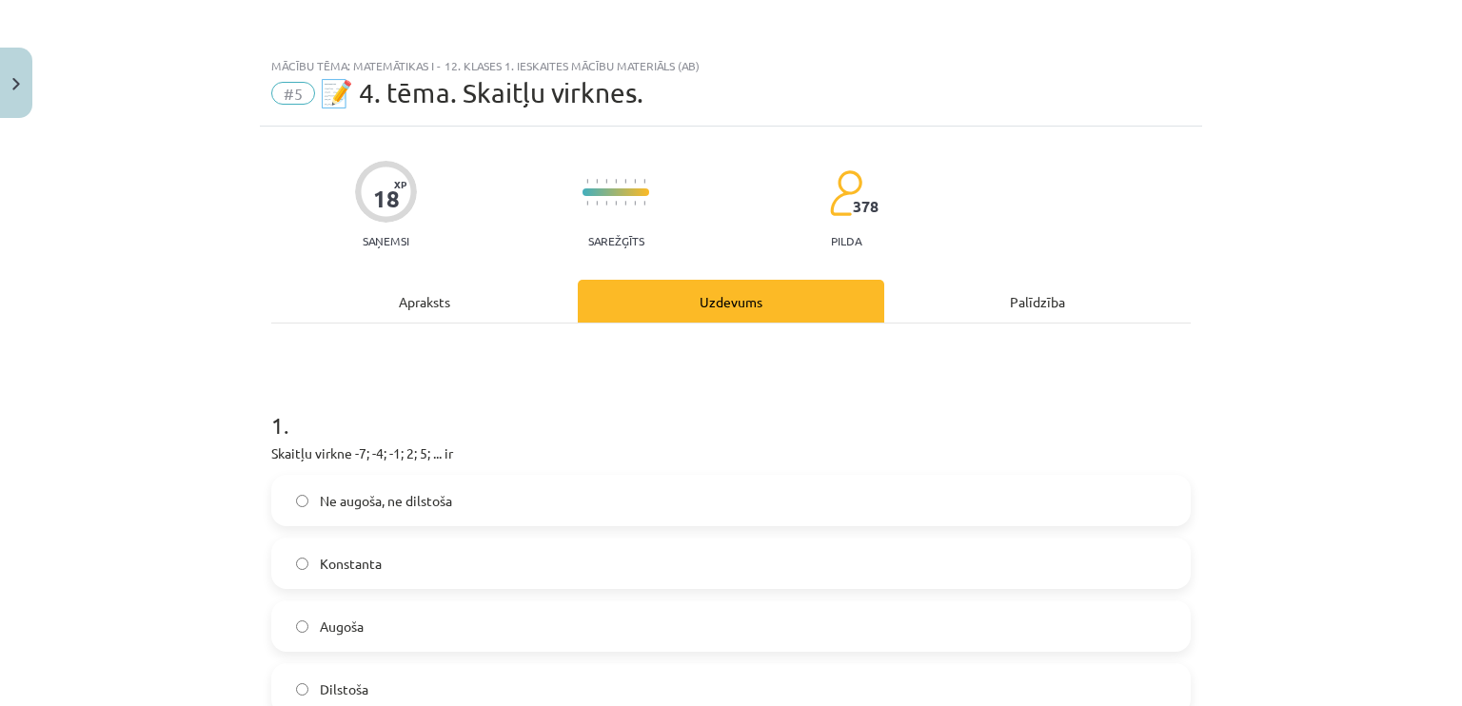
click at [344, 312] on div "Apraksts" at bounding box center [424, 301] width 306 height 43
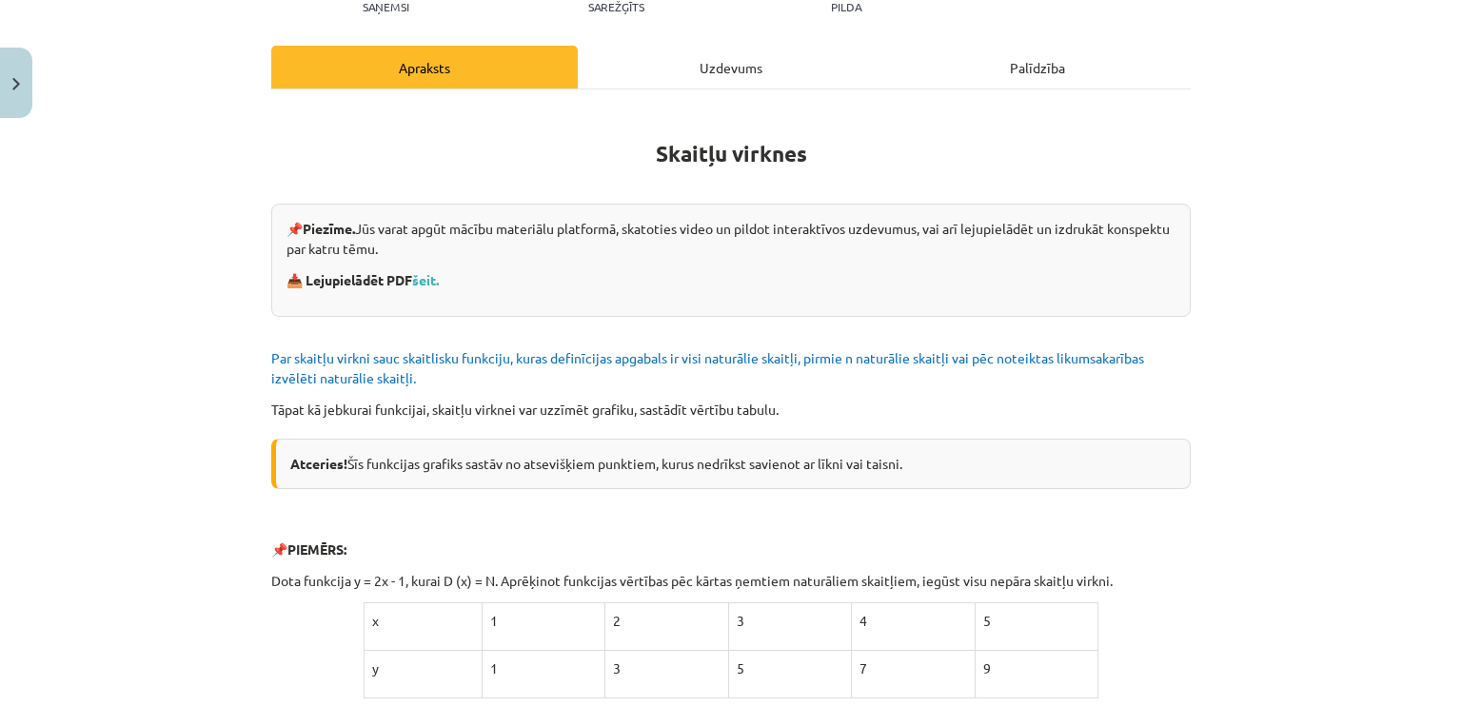
scroll to position [143, 0]
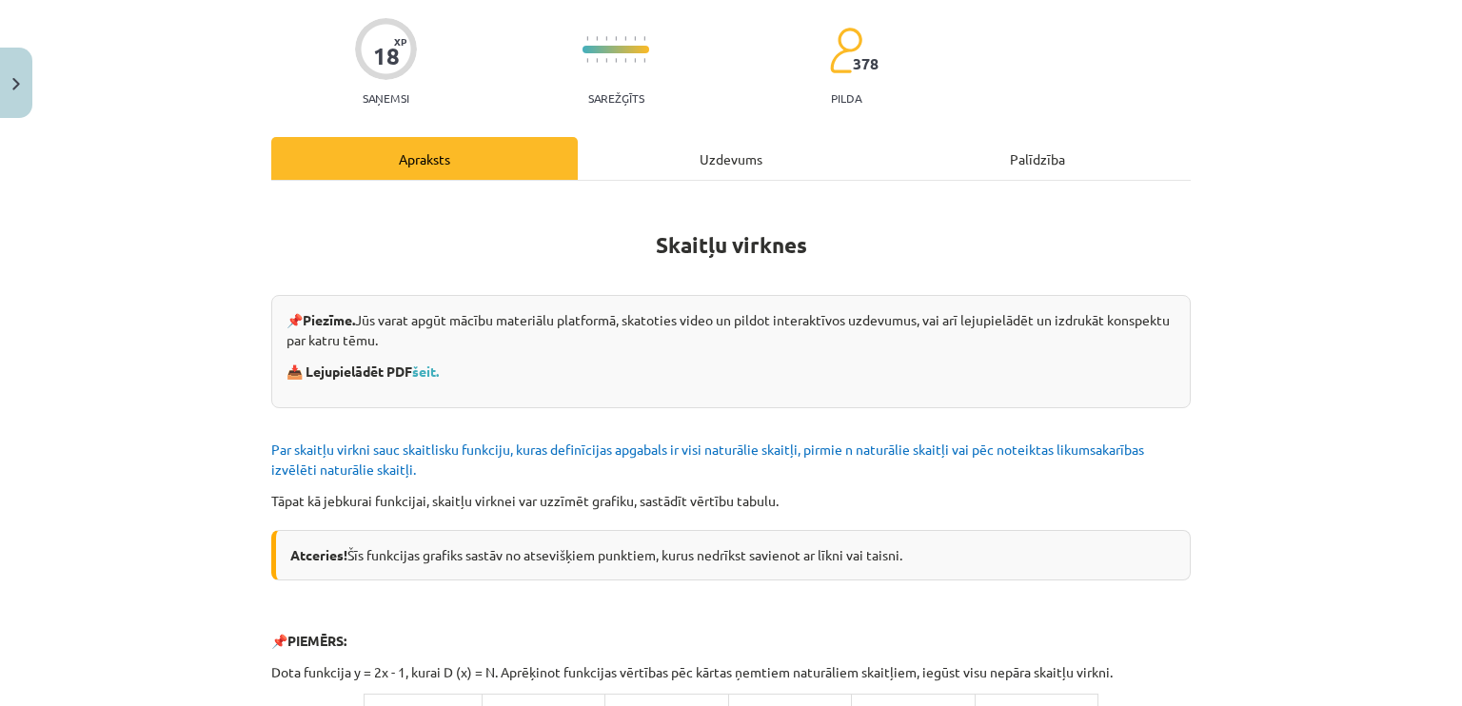
click at [727, 170] on div "Uzdevums" at bounding box center [731, 158] width 306 height 43
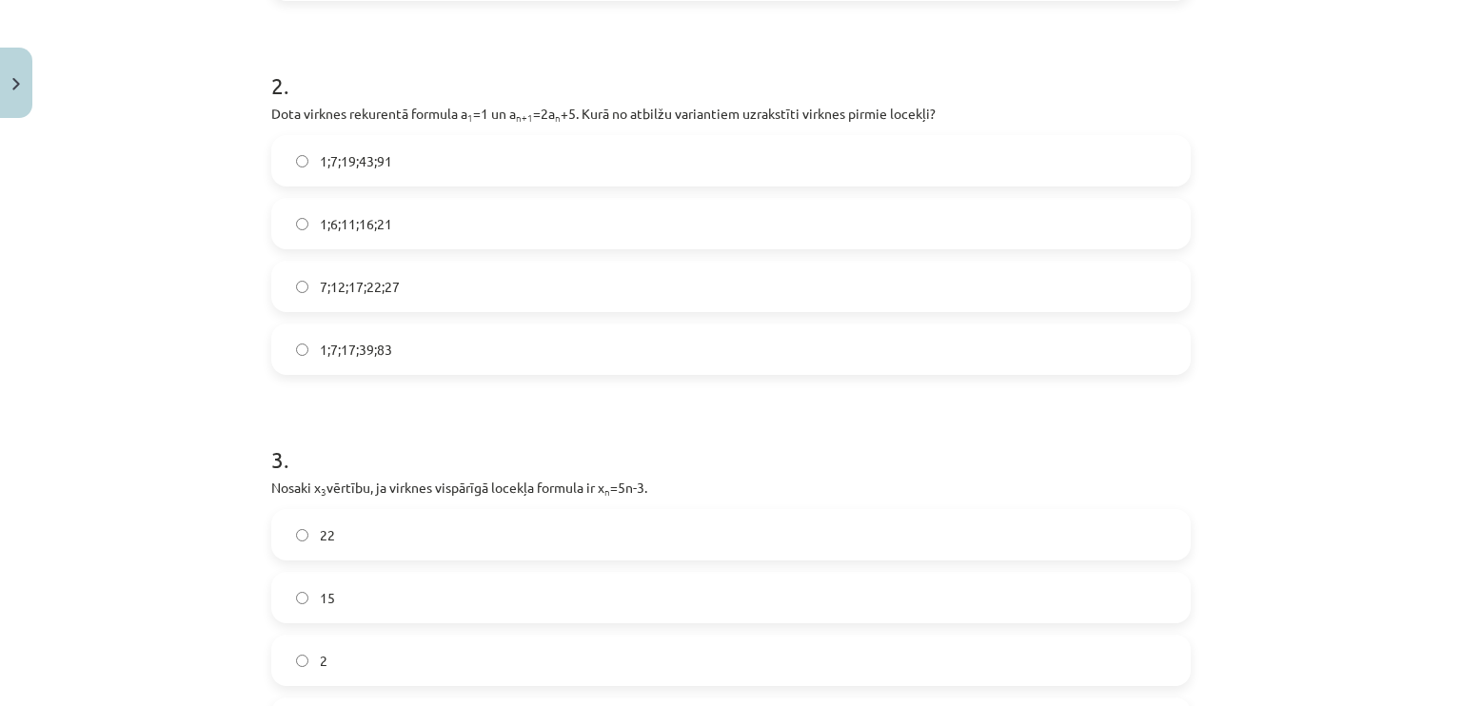
scroll to position [999, 0]
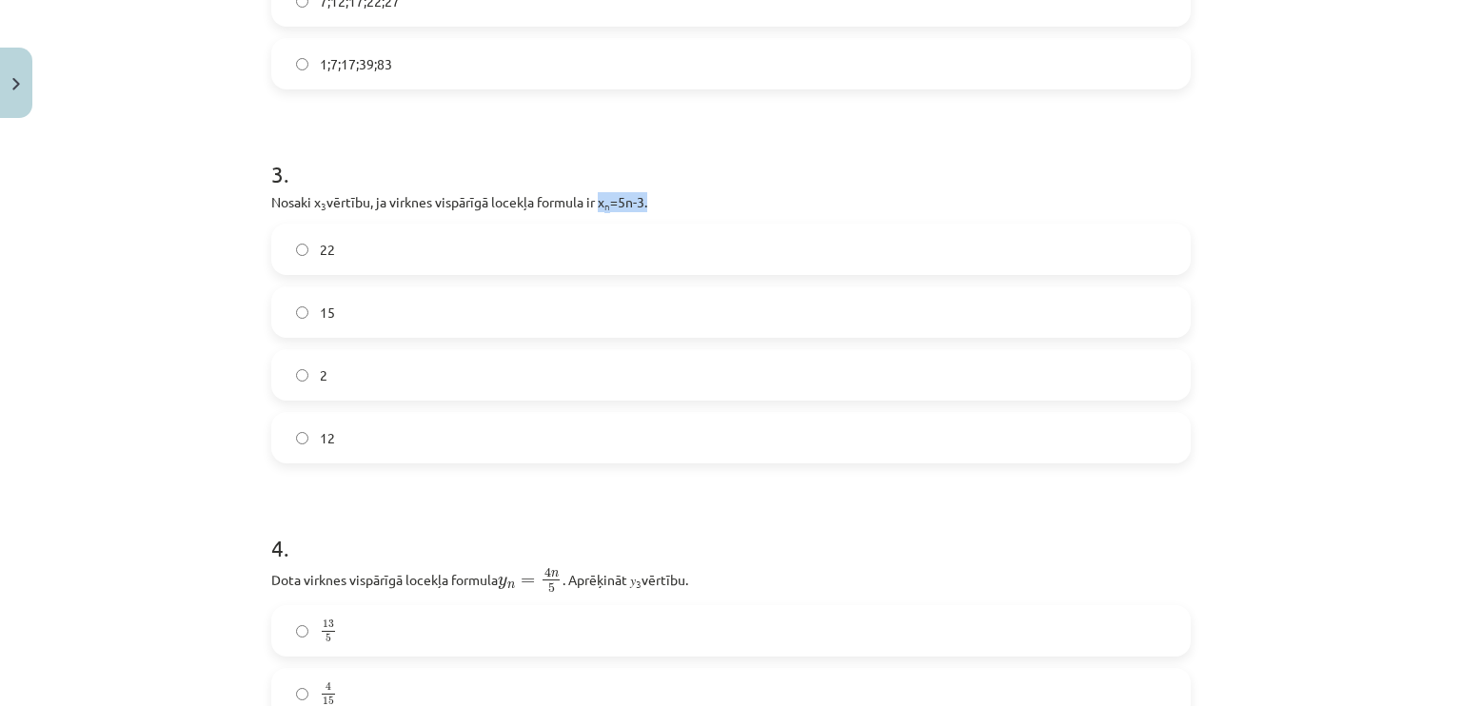
drag, startPoint x: 595, startPoint y: 202, endPoint x: 651, endPoint y: 201, distance: 56.2
click at [651, 201] on p "Nosaki x 3 vērtību, ja virknes vispārīgā locekļa formula ir x n =5n-3." at bounding box center [730, 202] width 919 height 20
copy p "x n =5n-3."
click at [56, 234] on div "Mācību tēma: Matemātikas i - 12. klases 1. ieskaites mācību materiāls (ab) #5 📝…" at bounding box center [731, 353] width 1462 height 706
click at [404, 429] on label "12" at bounding box center [731, 438] width 916 height 48
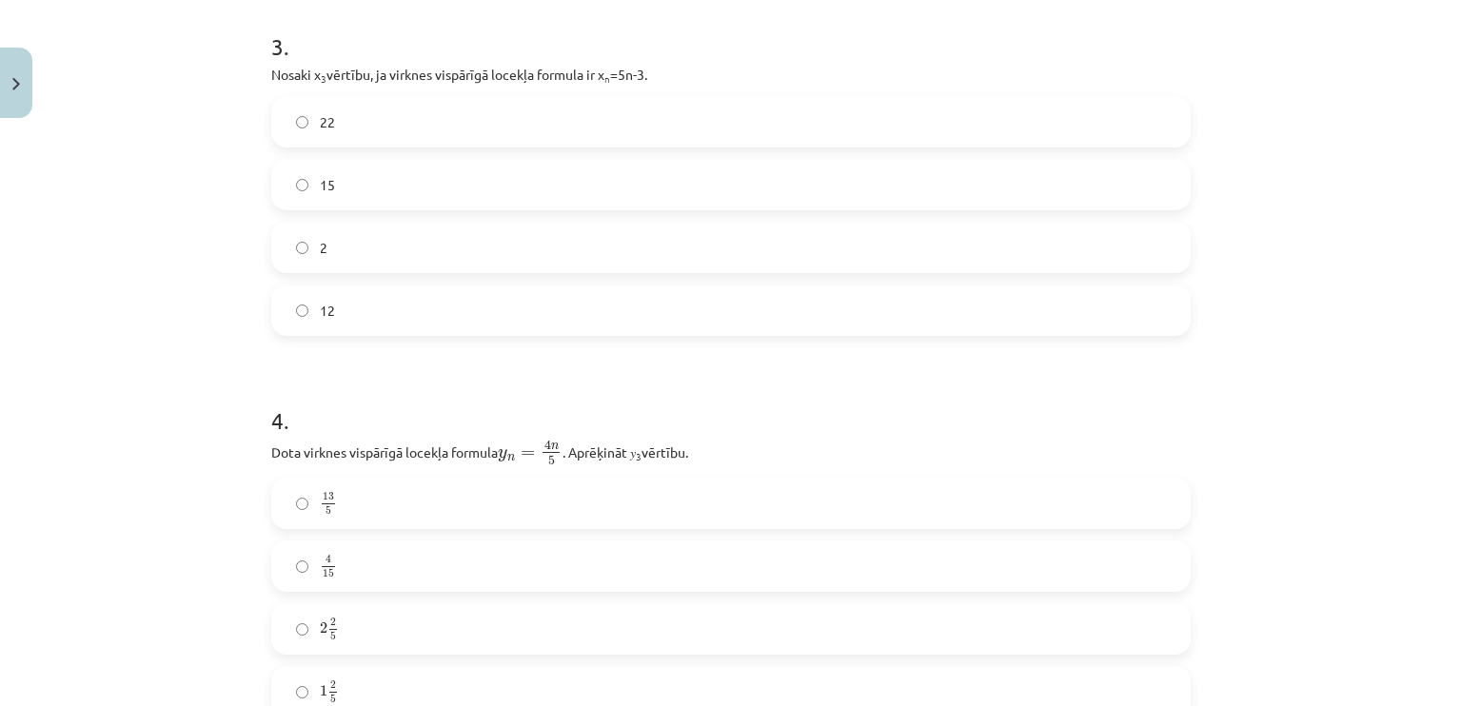
scroll to position [1095, 0]
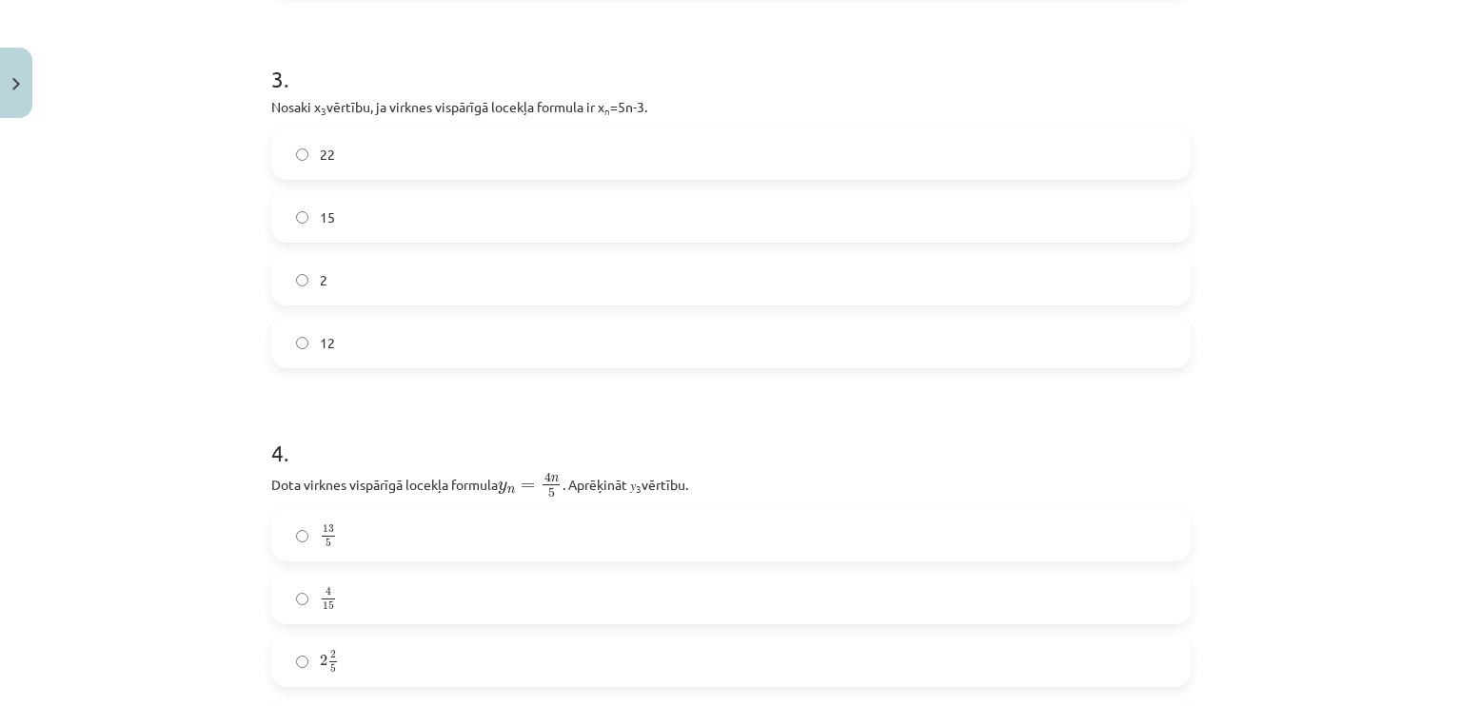
click at [344, 589] on label "4 15 4 15" at bounding box center [731, 599] width 916 height 48
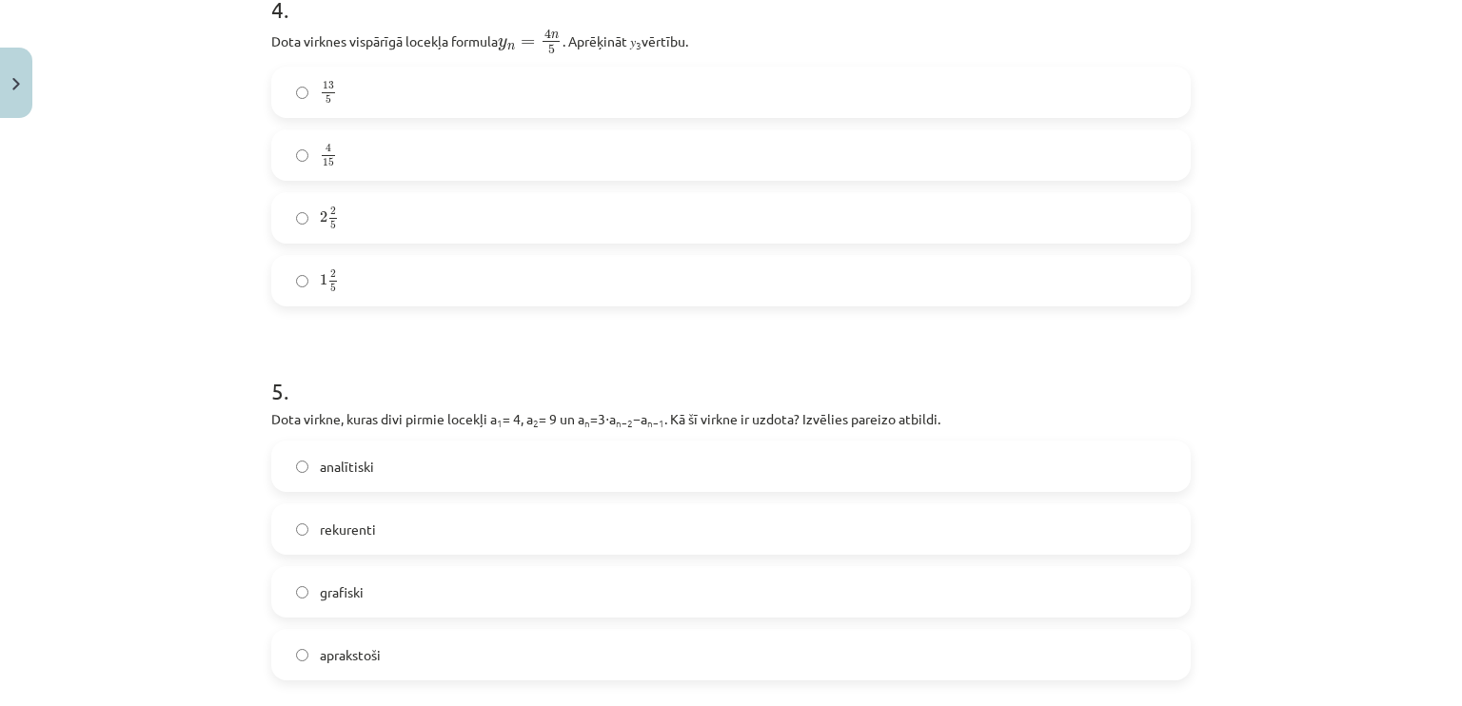
scroll to position [1856, 0]
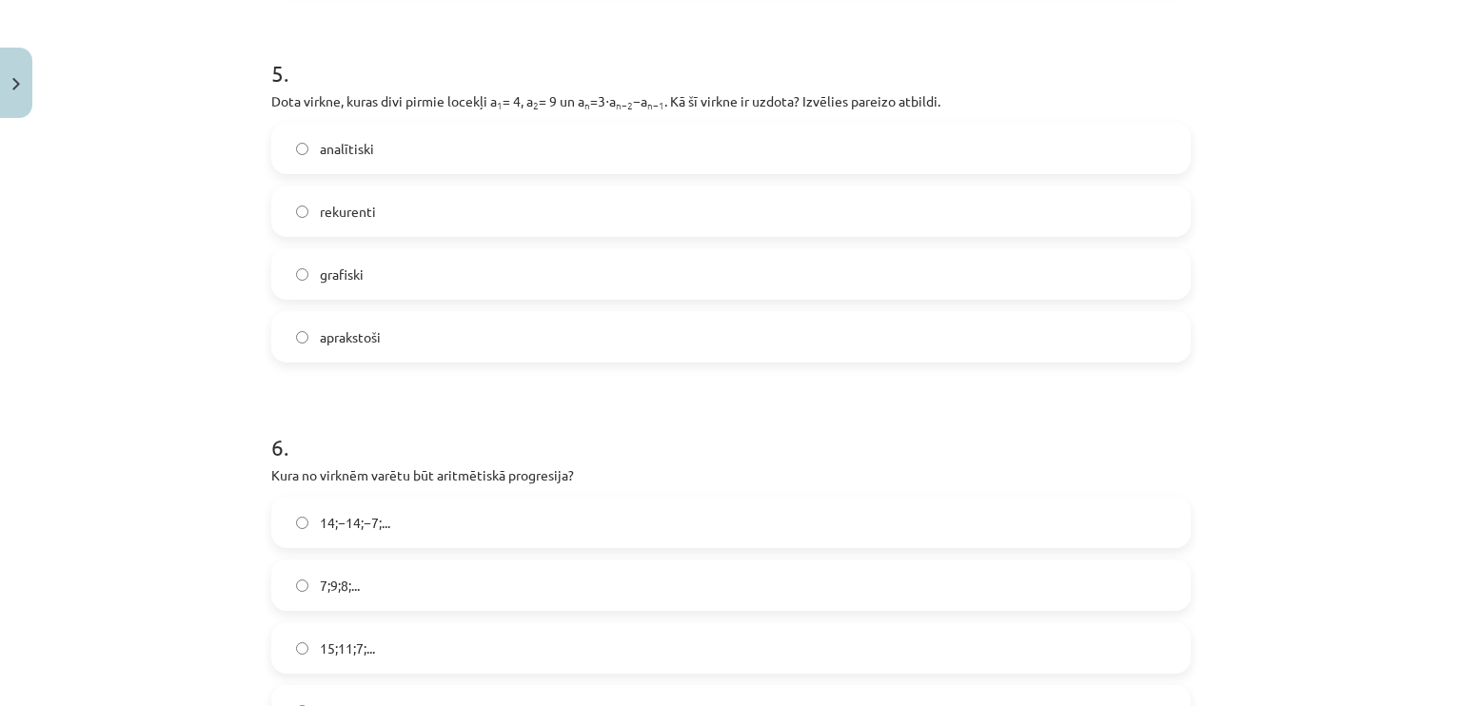
click at [764, 197] on label "rekurenti" at bounding box center [731, 211] width 916 height 48
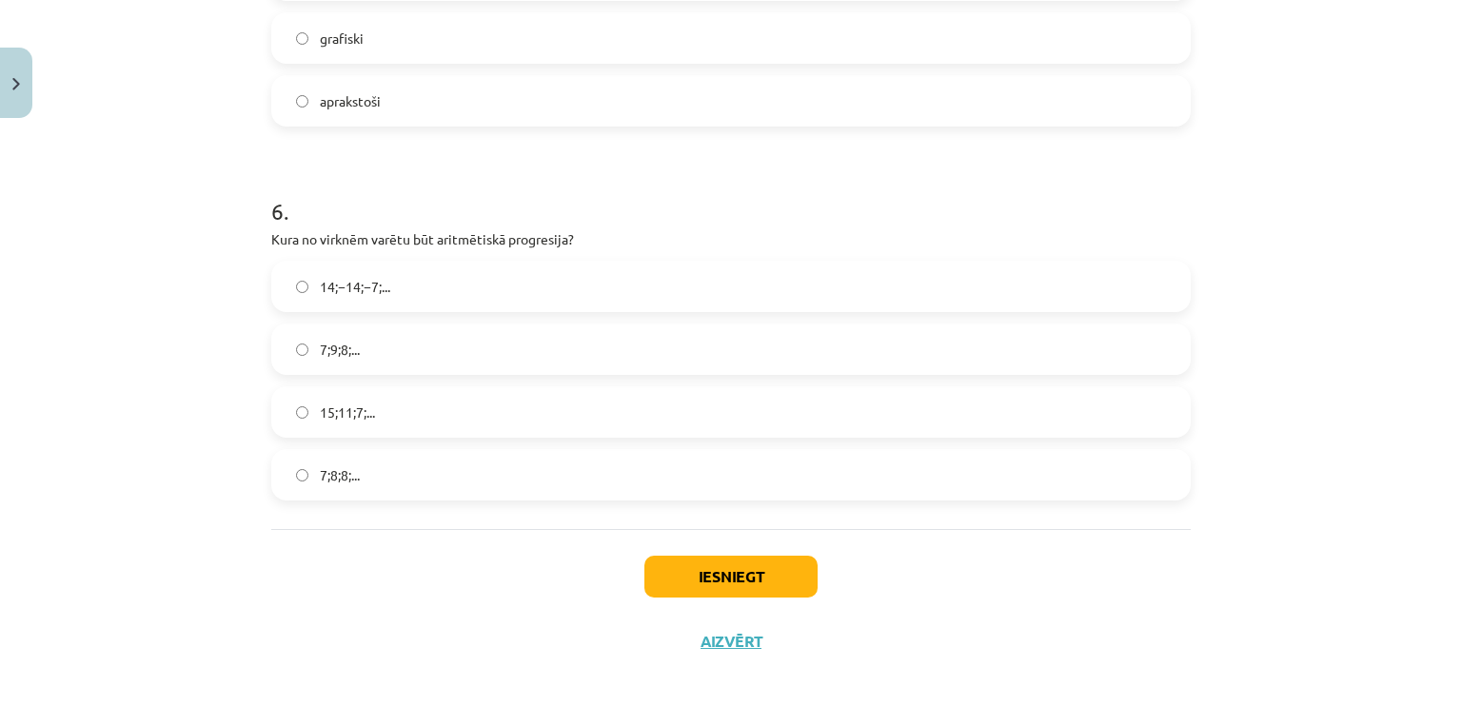
scroll to position [2105, 0]
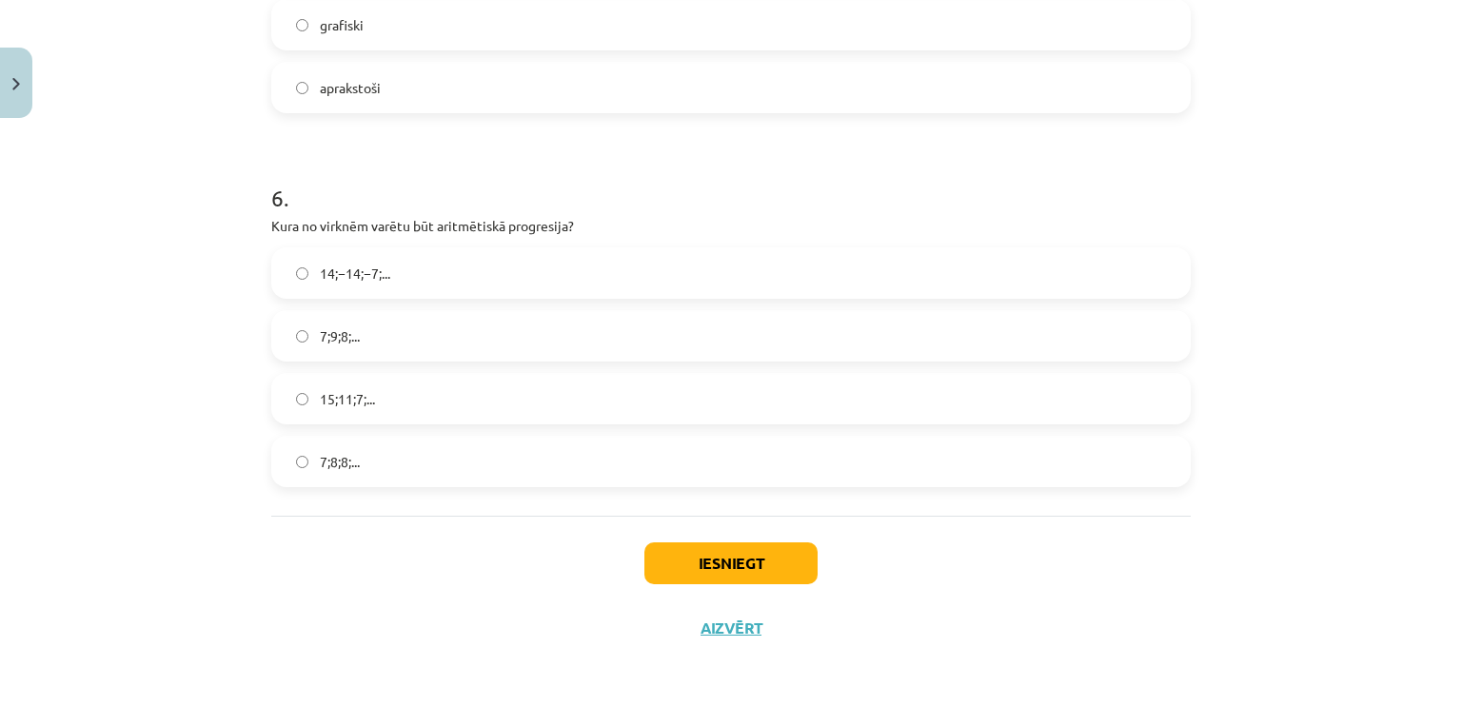
click at [348, 410] on label "15;11;7;..." at bounding box center [731, 399] width 916 height 48
click at [708, 561] on button "Iesniegt" at bounding box center [730, 563] width 173 height 42
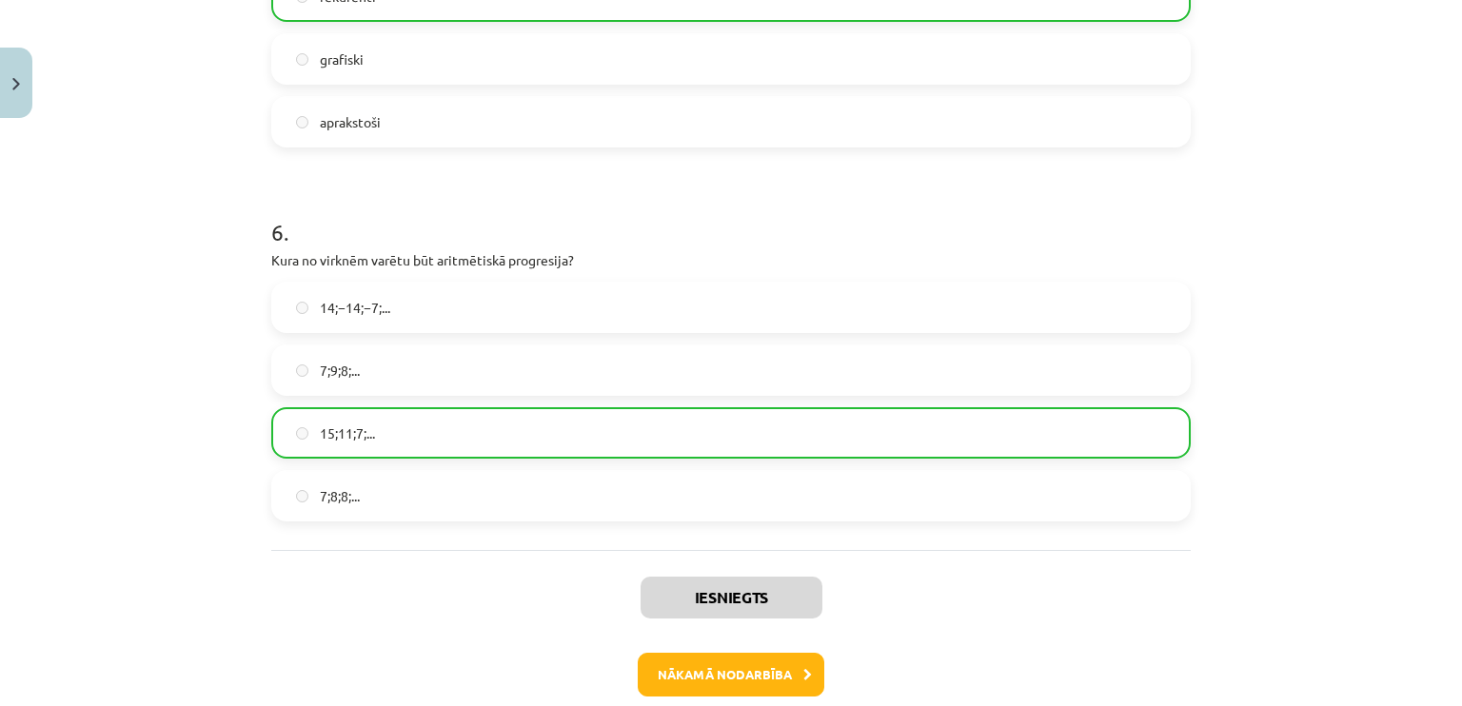
scroll to position [2166, 0]
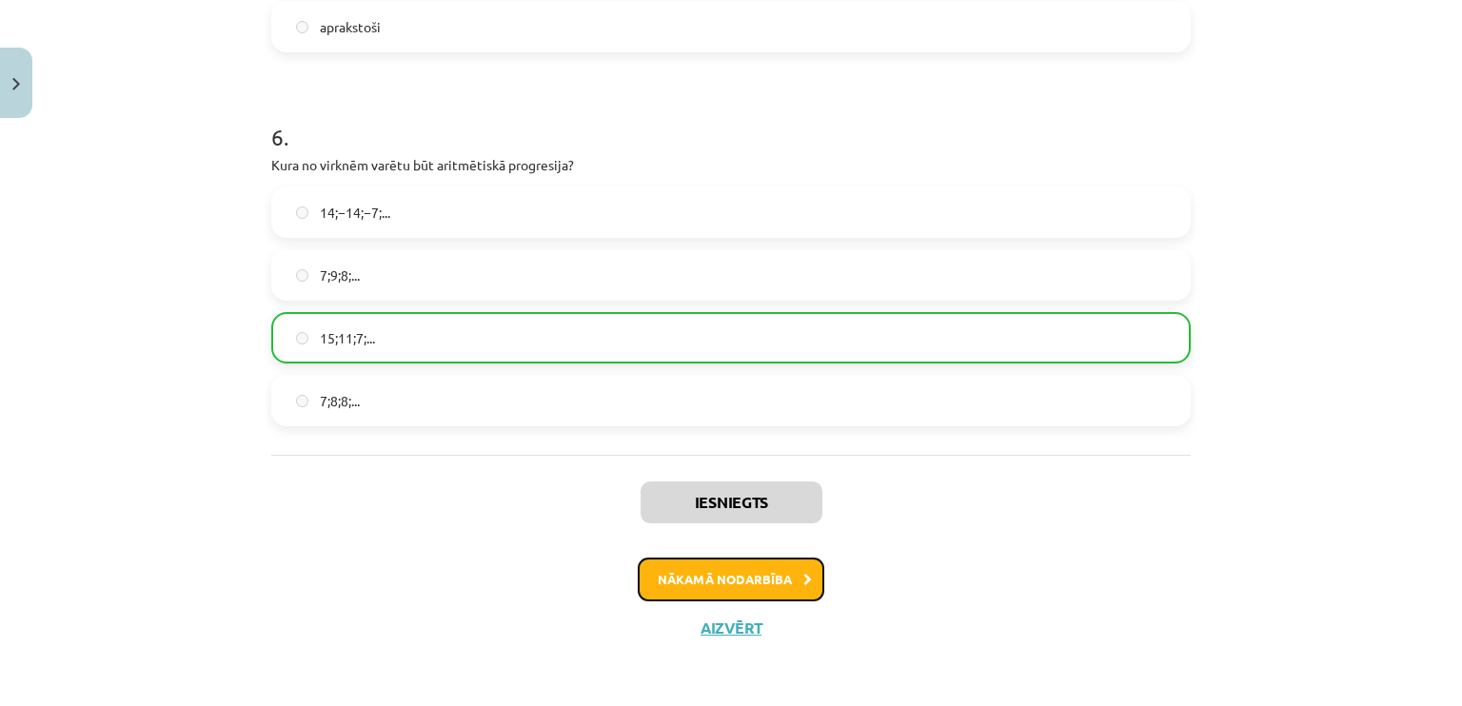
click at [784, 562] on button "Nākamā nodarbība" at bounding box center [731, 580] width 187 height 44
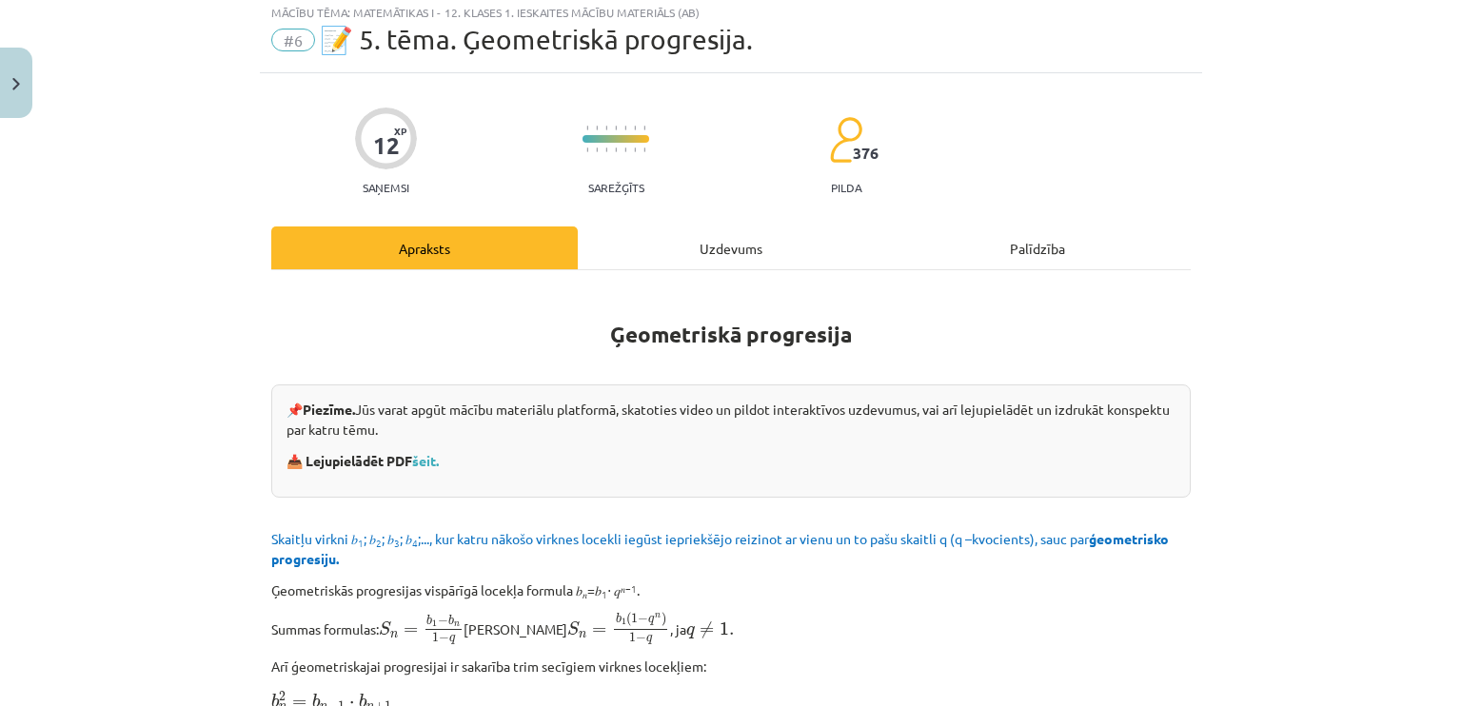
scroll to position [48, 0]
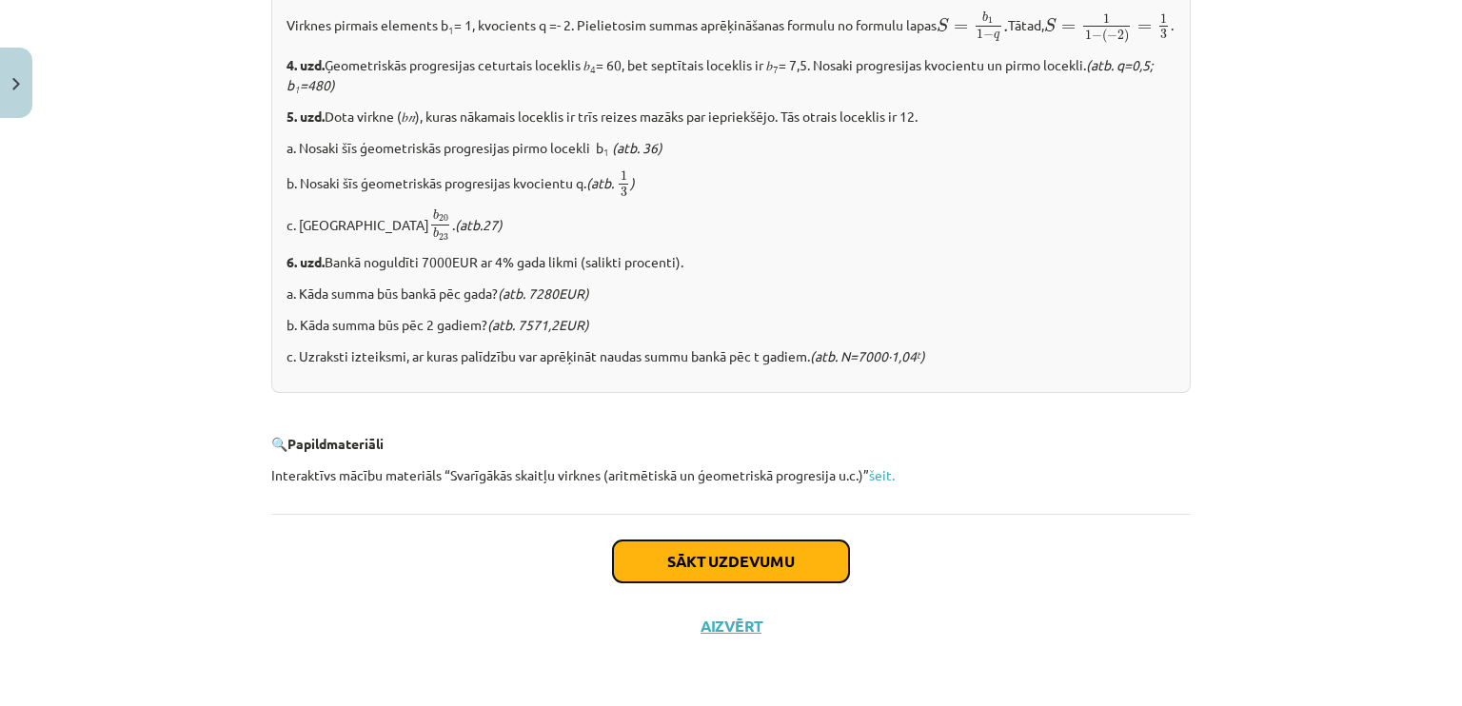
click at [744, 554] on button "Sākt uzdevumu" at bounding box center [731, 562] width 236 height 42
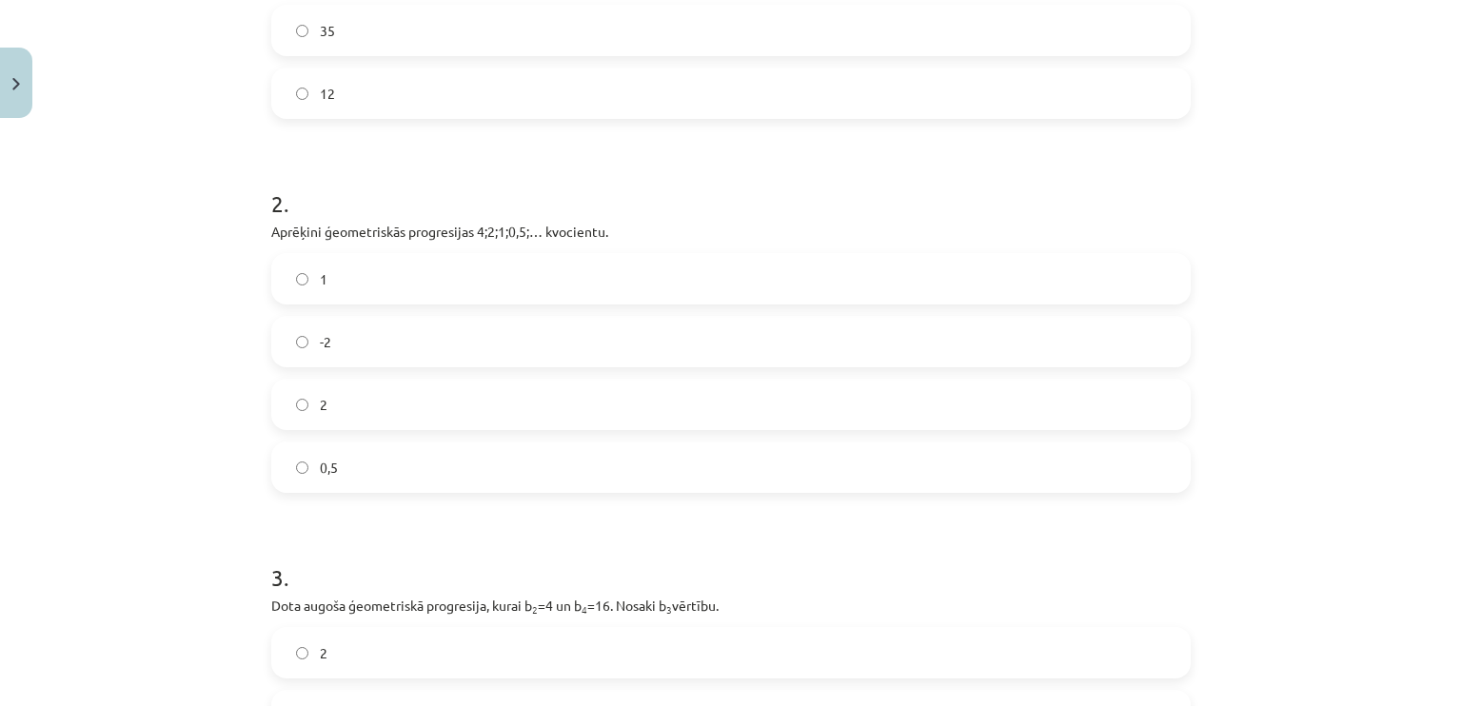
scroll to position [523, 0]
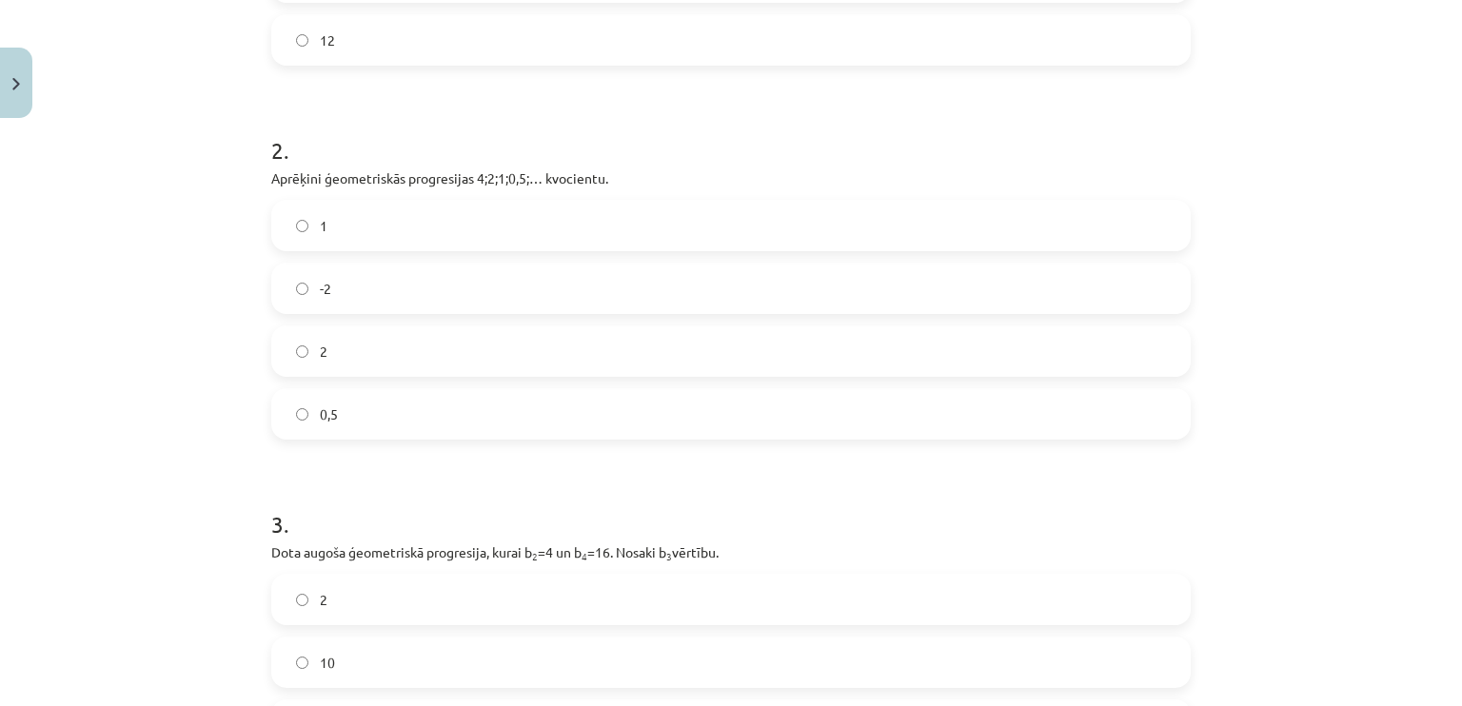
click at [468, 281] on label "-2" at bounding box center [731, 289] width 916 height 48
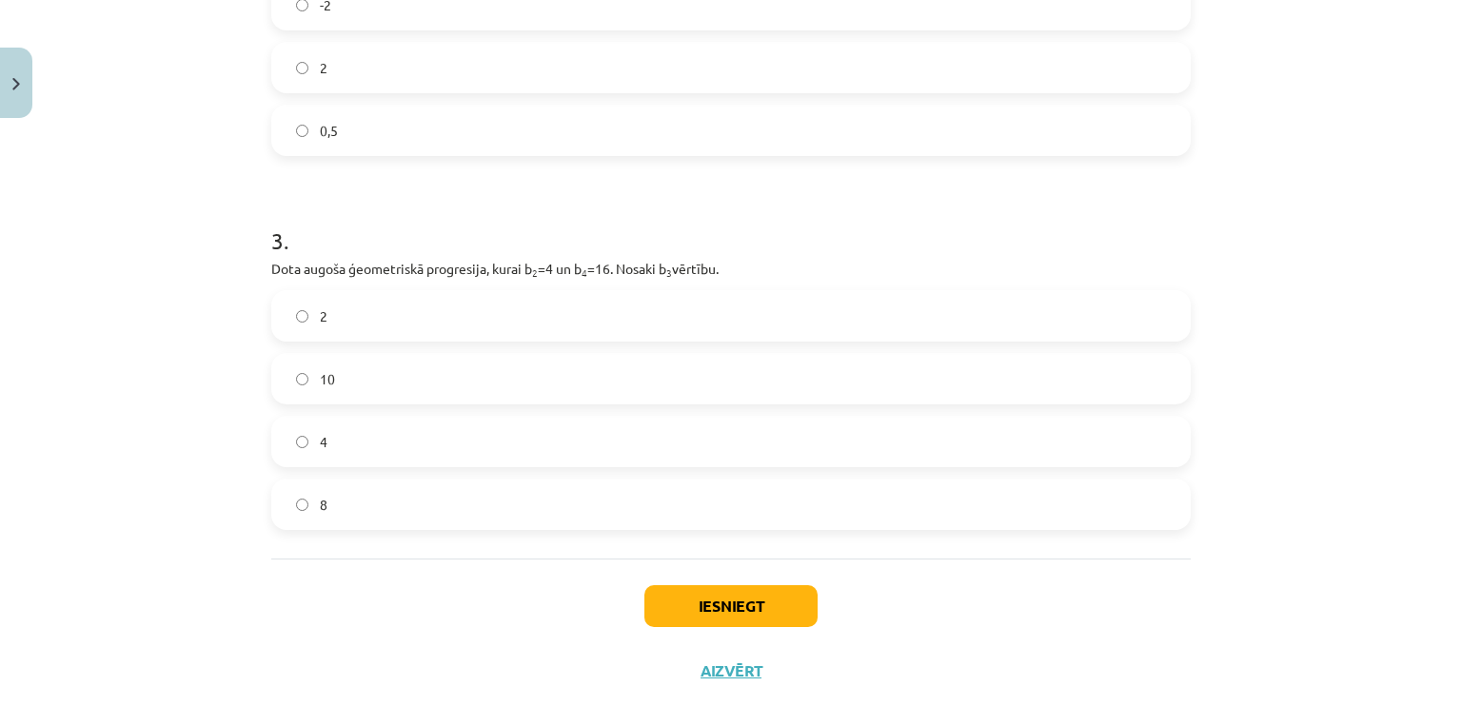
scroll to position [809, 0]
click at [331, 380] on label "10" at bounding box center [731, 377] width 916 height 48
click at [504, 315] on label "2" at bounding box center [731, 314] width 916 height 48
click at [443, 517] on label "8" at bounding box center [731, 503] width 916 height 48
click at [789, 619] on button "Iesniegt" at bounding box center [730, 604] width 173 height 42
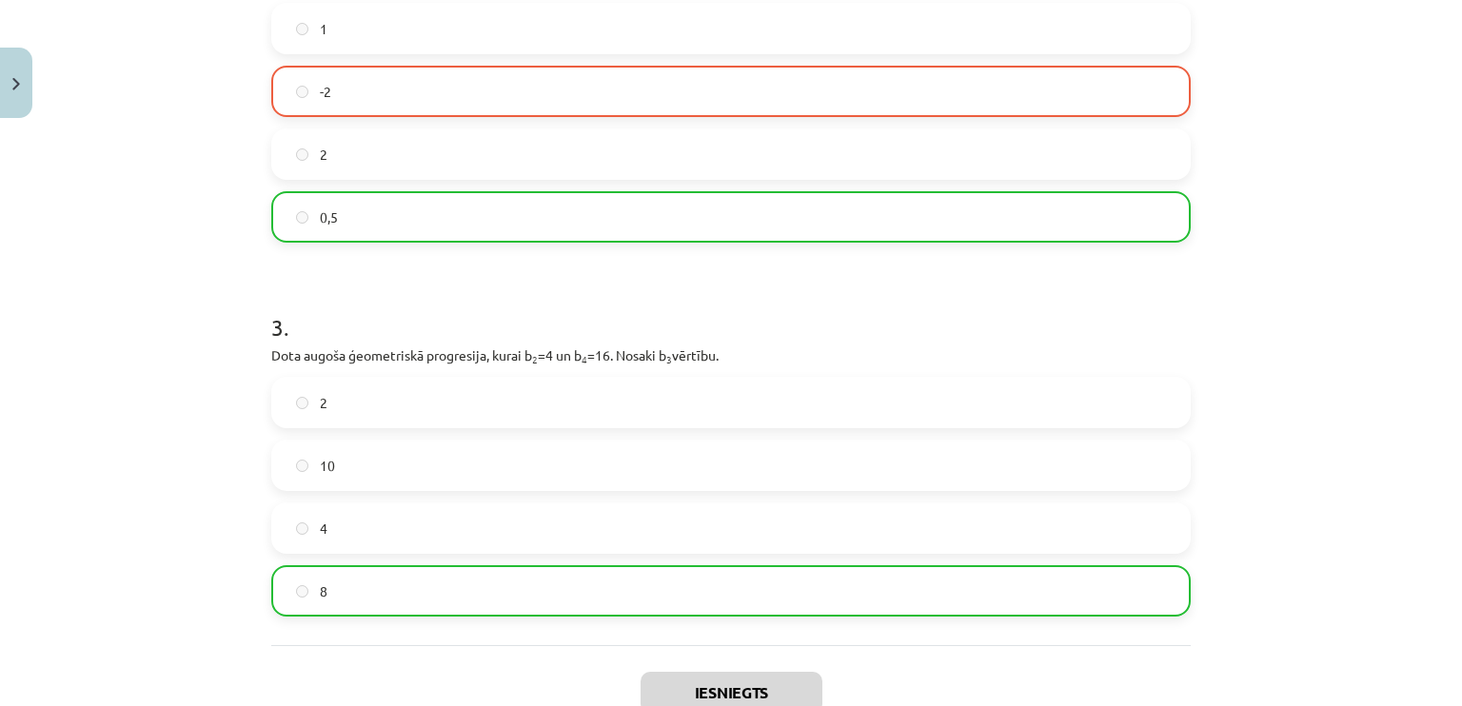
scroll to position [910, 0]
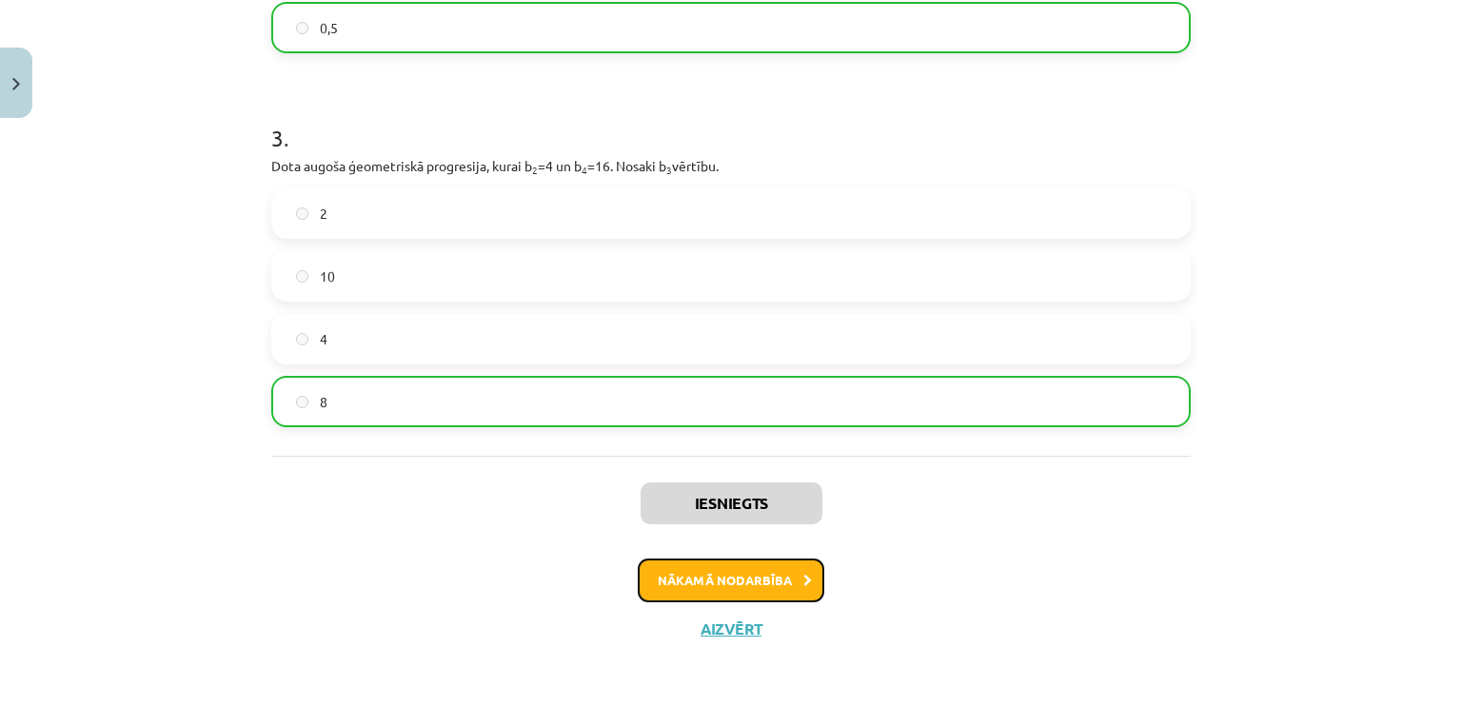
click at [794, 595] on button "Nākamā nodarbība" at bounding box center [731, 581] width 187 height 44
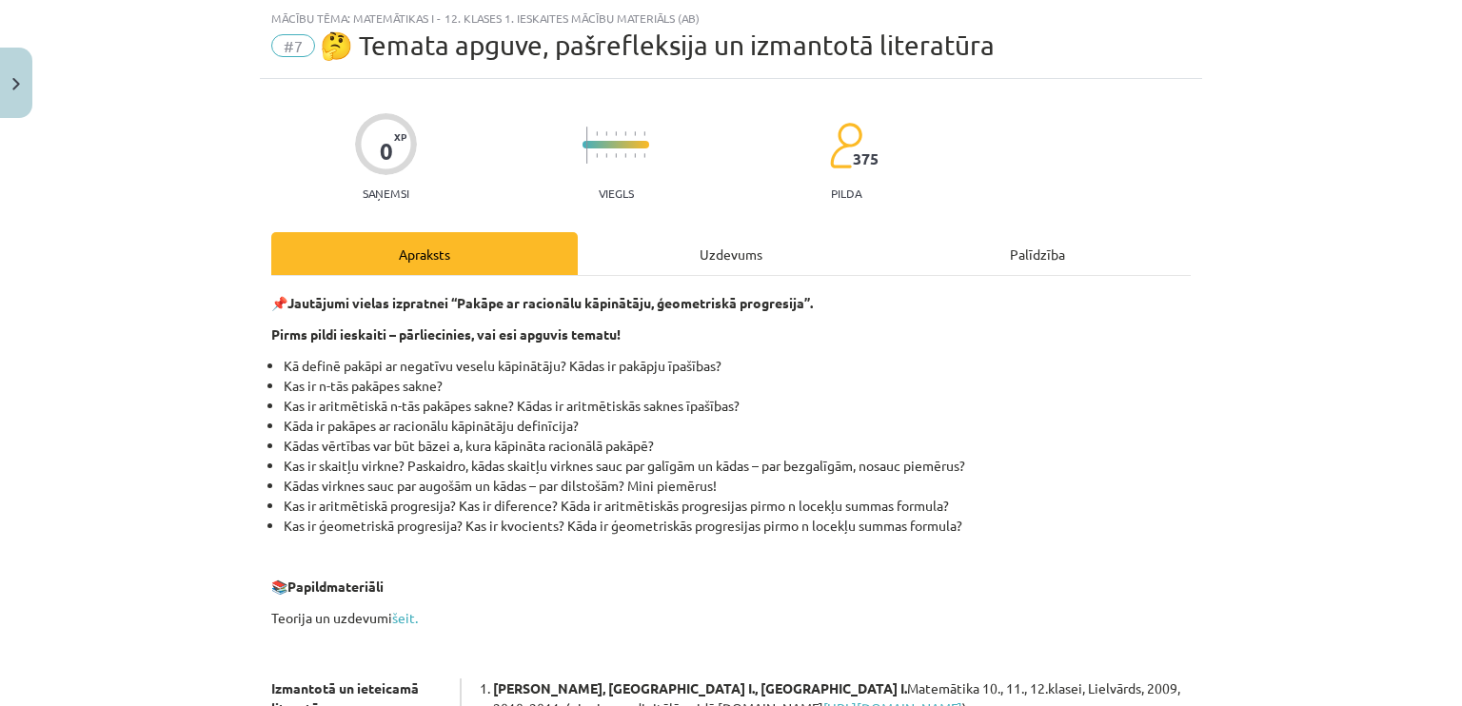
scroll to position [428, 0]
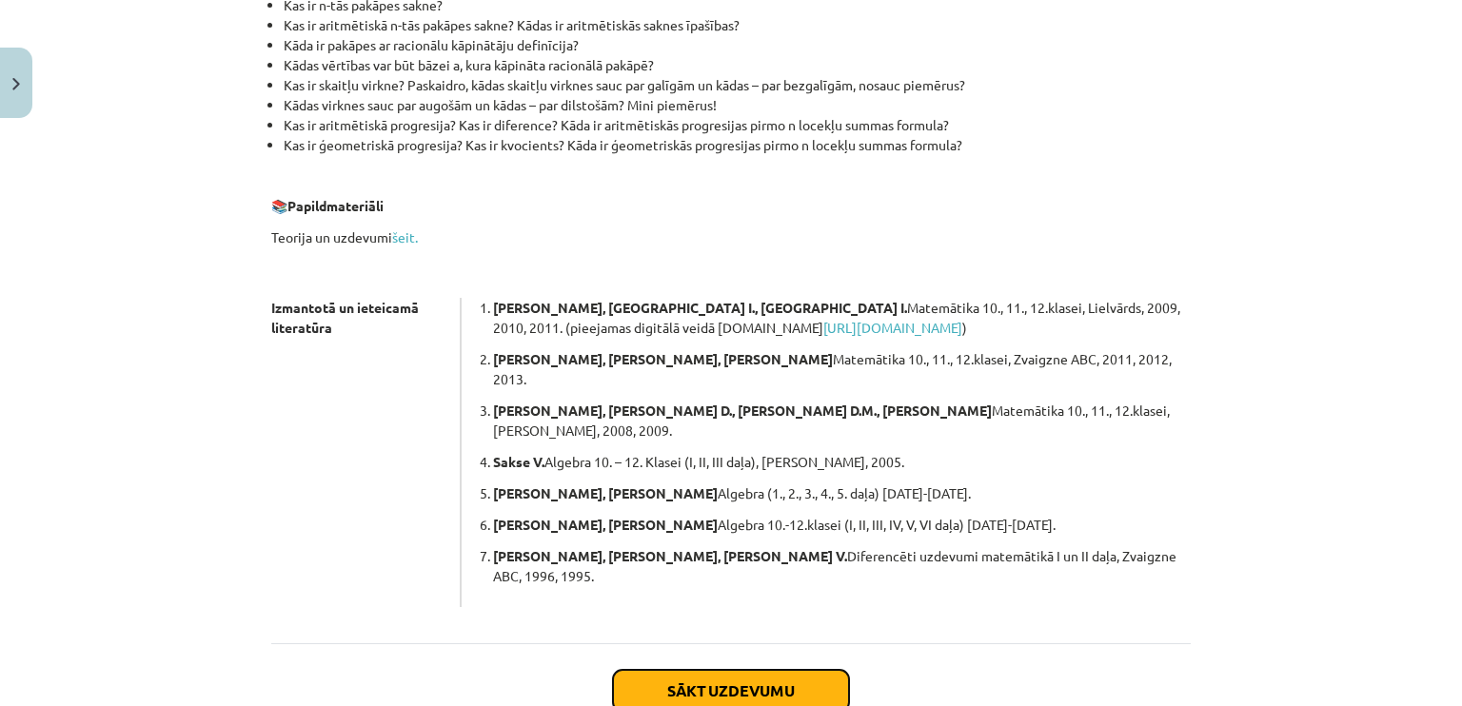
click at [746, 670] on button "Sākt uzdevumu" at bounding box center [731, 691] width 236 height 42
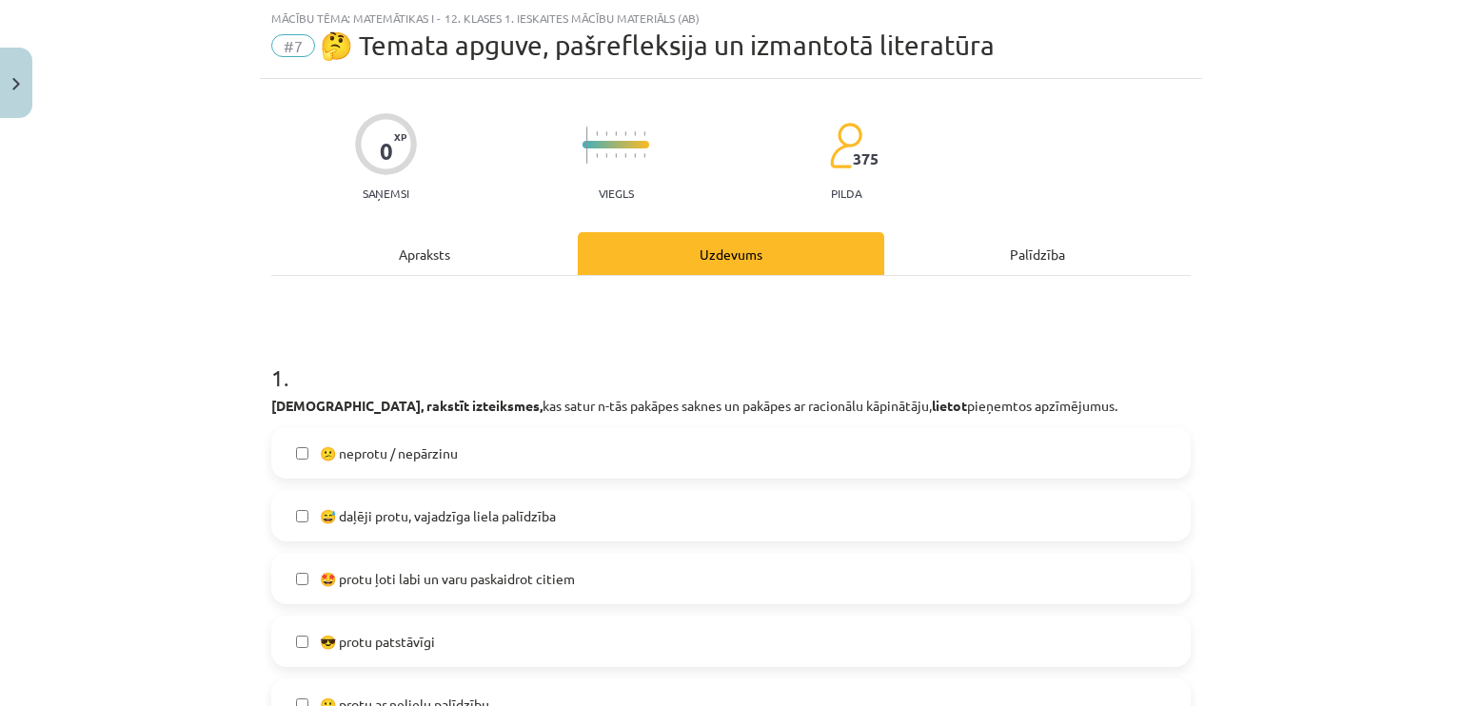
scroll to position [143, 0]
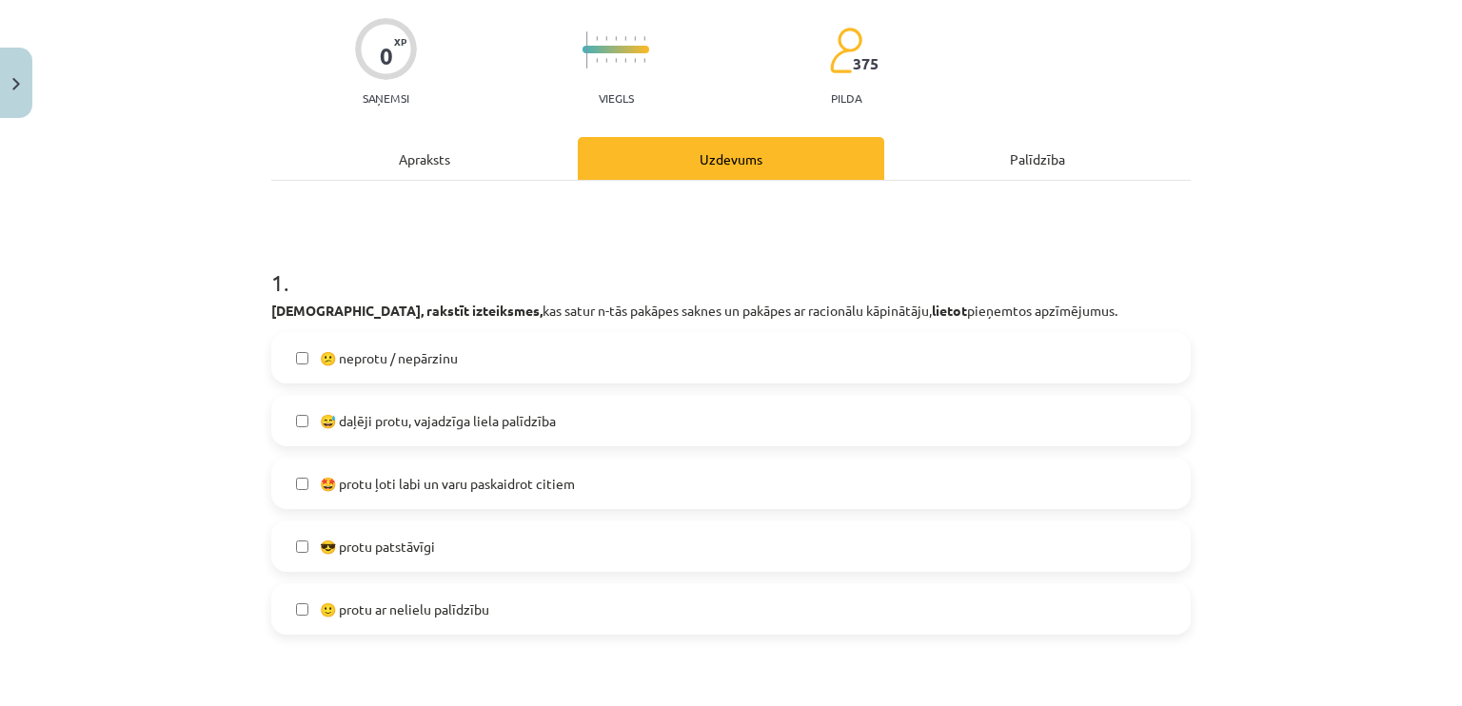
click at [696, 422] on label "😅 daļēji protu, vajadzīga liela palīdzība" at bounding box center [731, 421] width 916 height 48
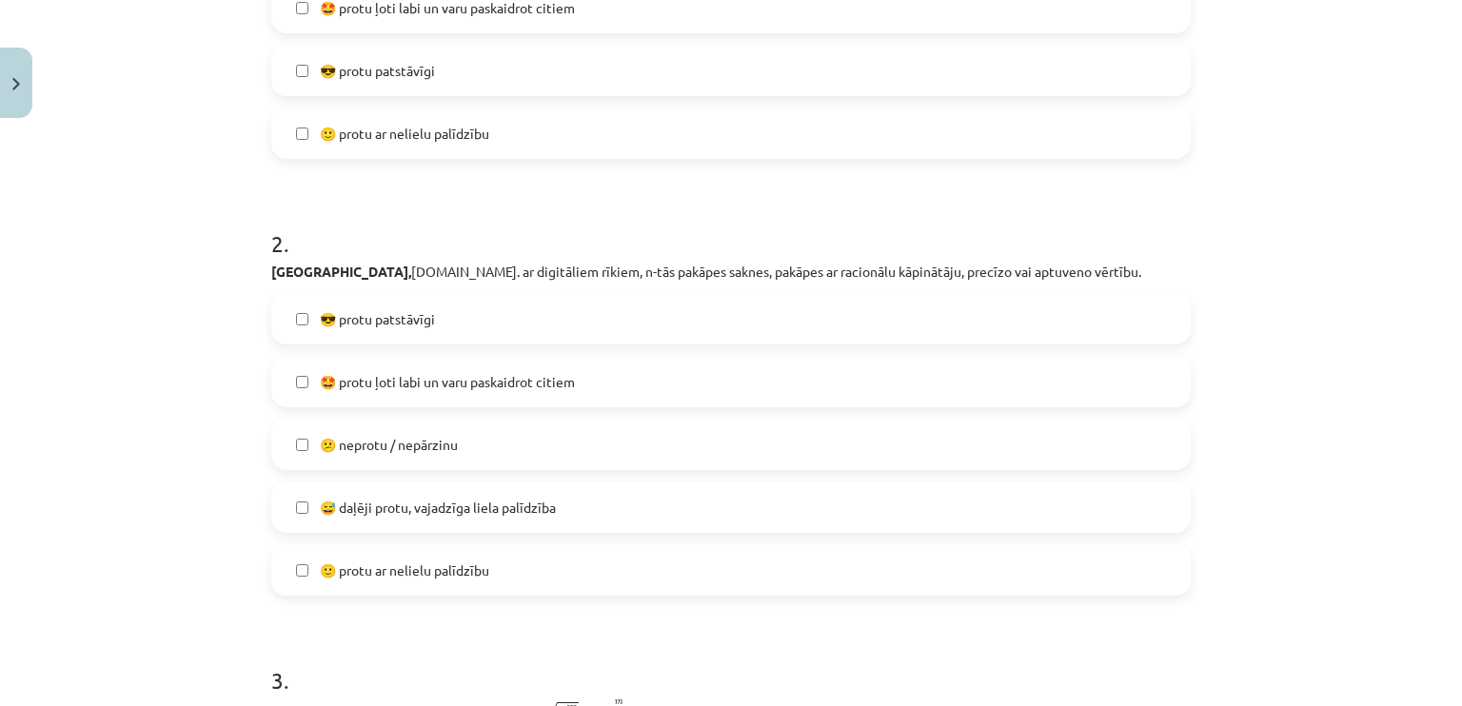
scroll to position [714, 0]
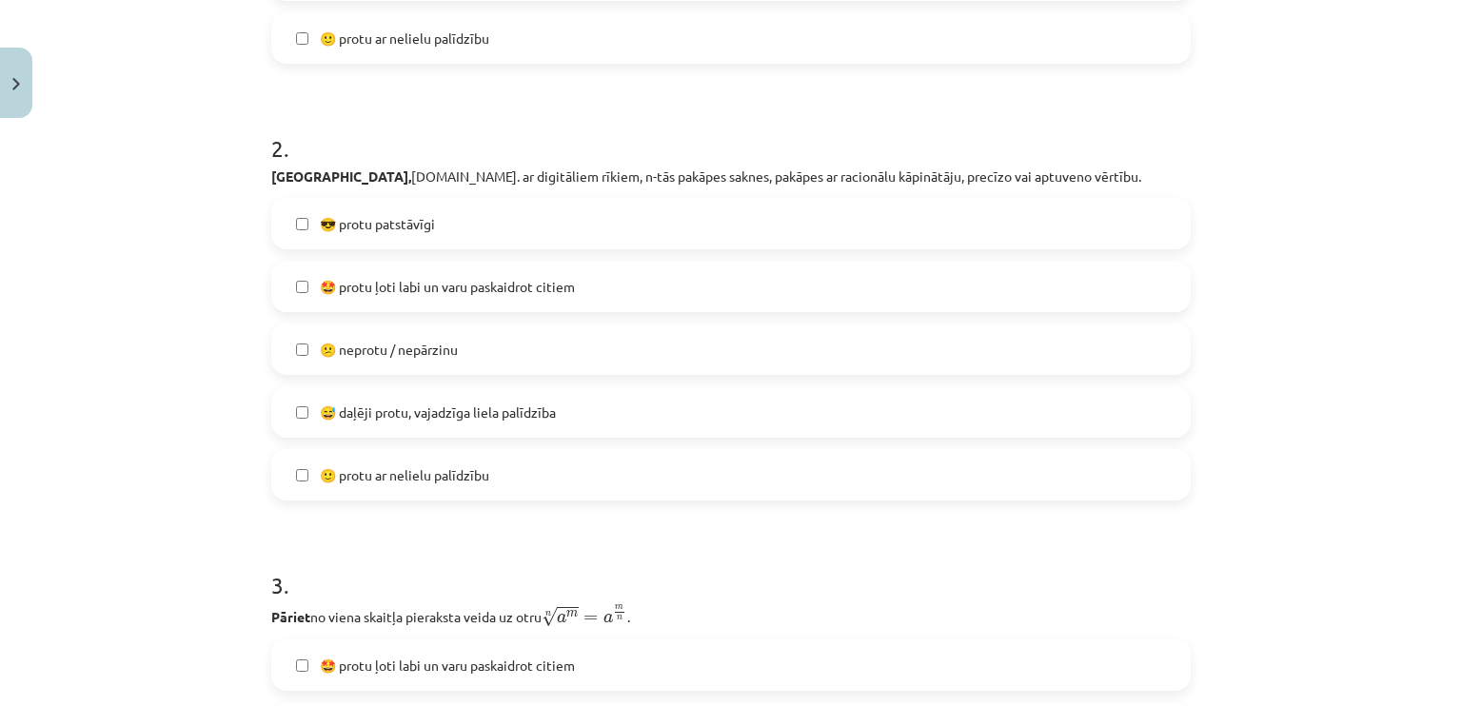
click at [654, 399] on label "😅 daļēji protu, vajadzīga liela palīdzība" at bounding box center [731, 412] width 916 height 48
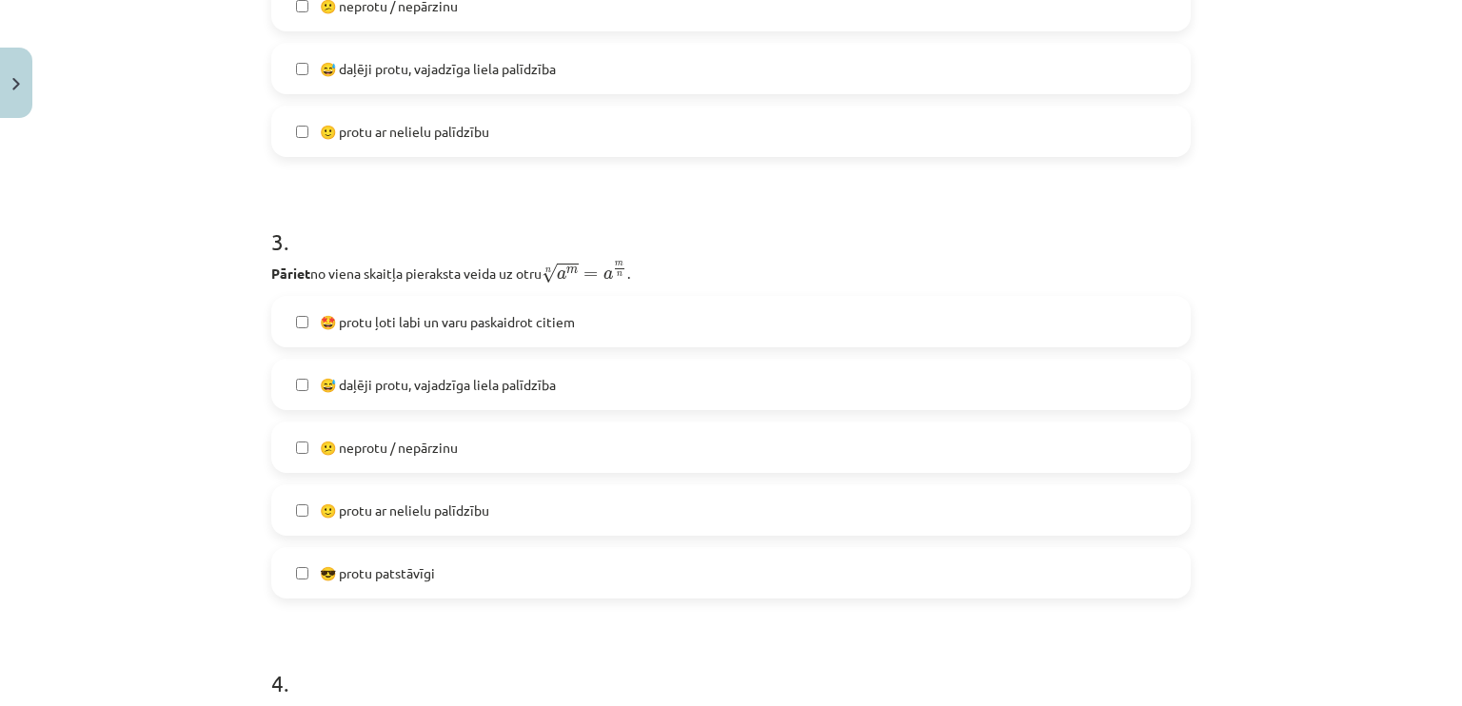
scroll to position [1095, 0]
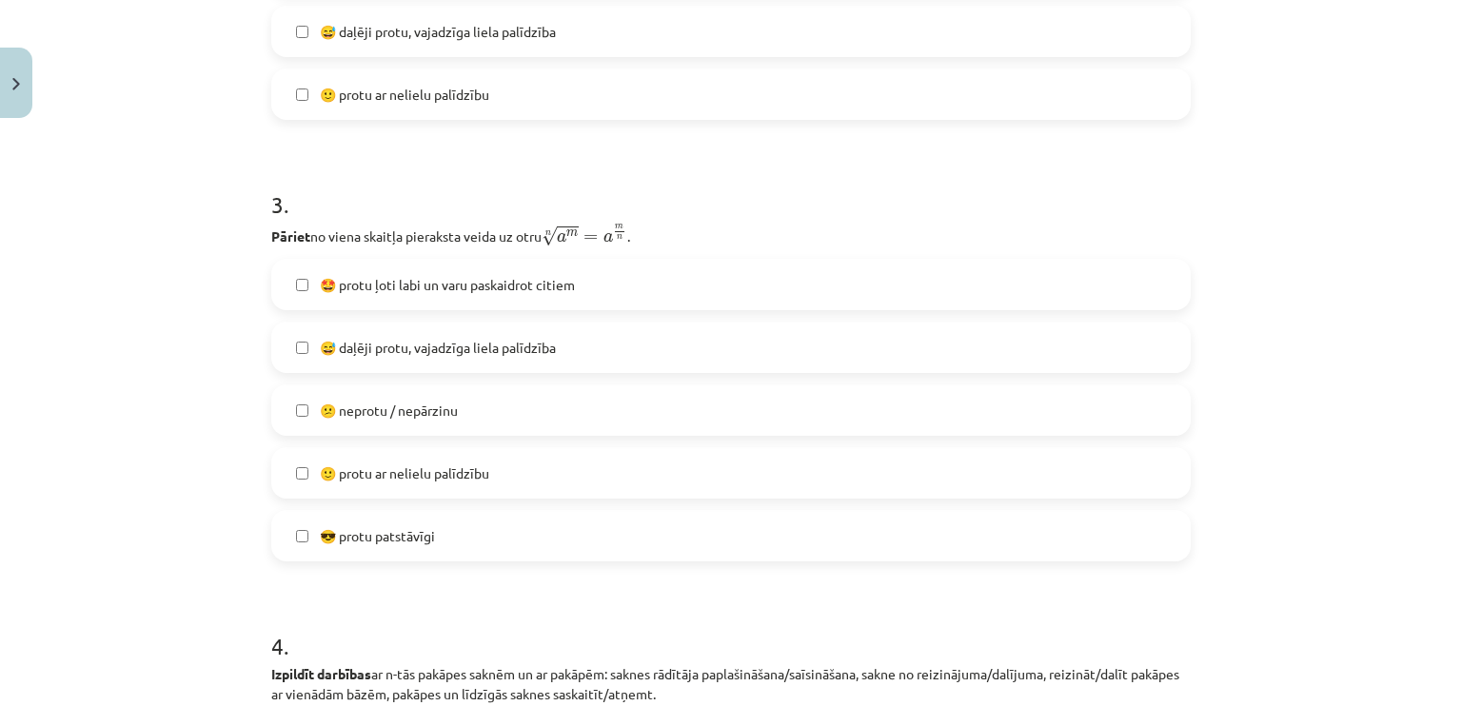
click at [631, 365] on label "😅 daļēji protu, vajadzīga liela palīdzība" at bounding box center [731, 348] width 916 height 48
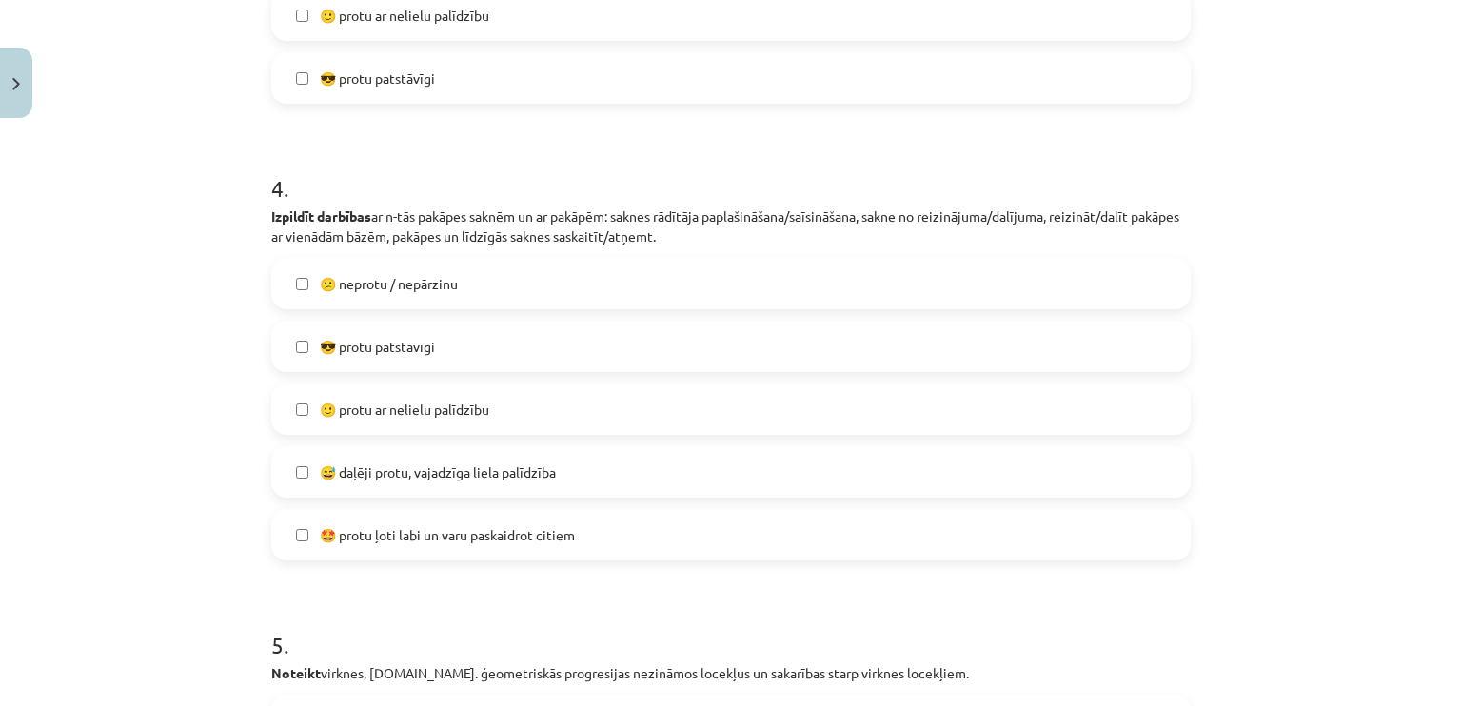
scroll to position [1570, 0]
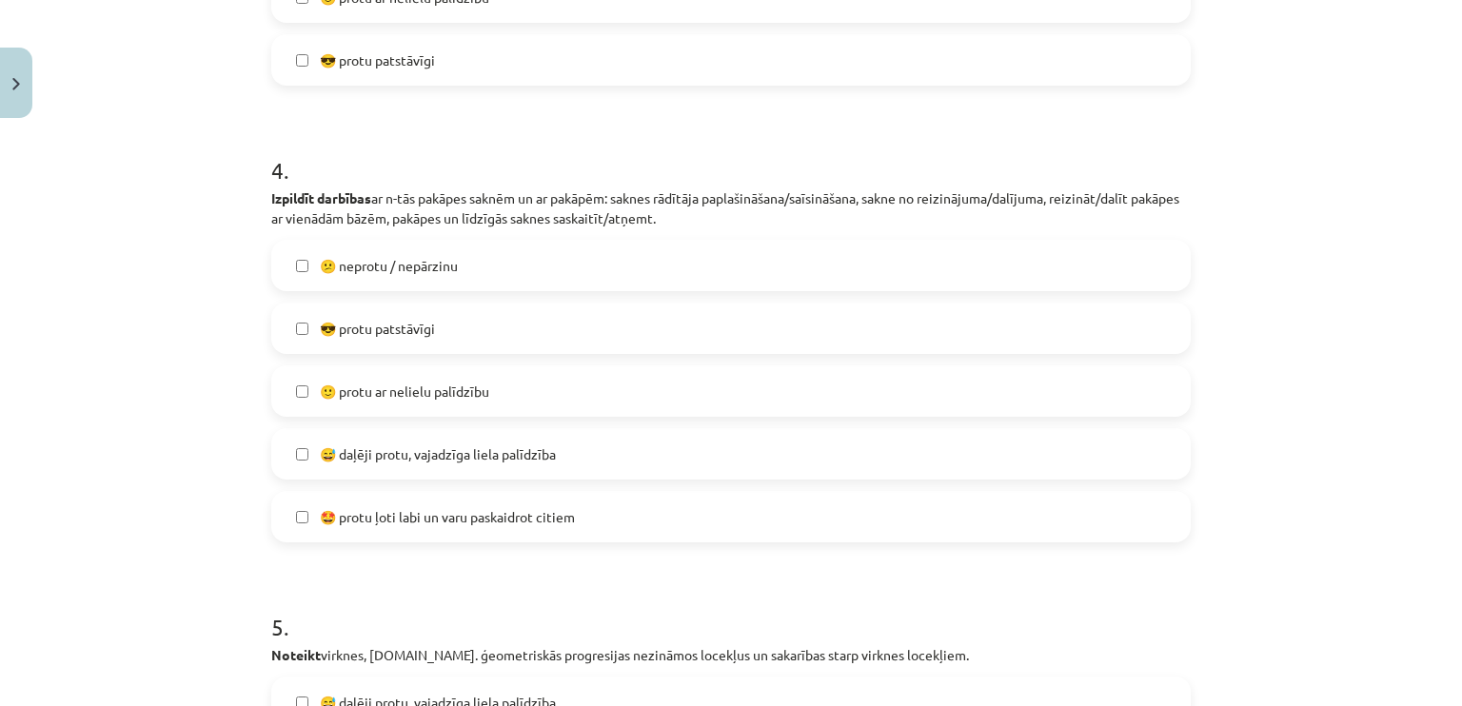
click at [621, 467] on label "😅 daļēji protu, vajadzīga liela palīdzība" at bounding box center [731, 454] width 916 height 48
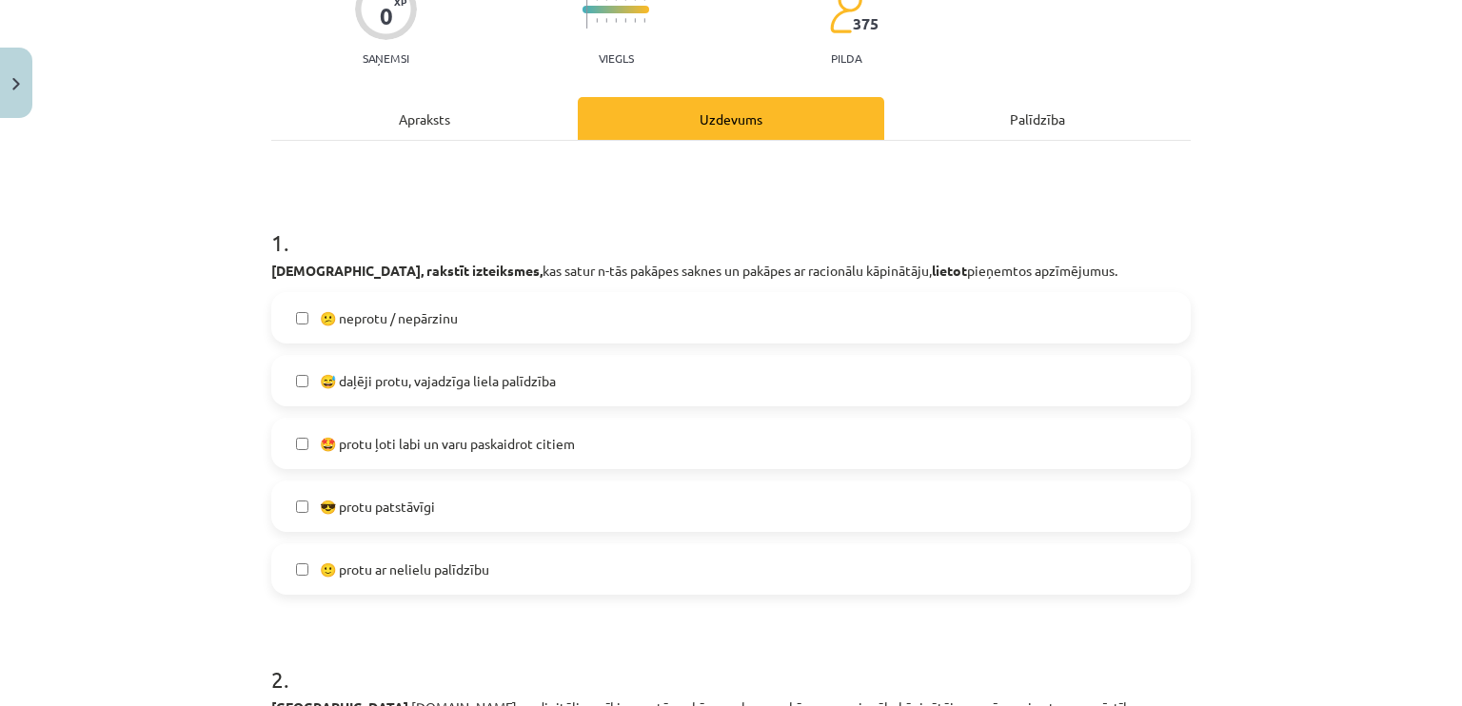
scroll to position [190, 0]
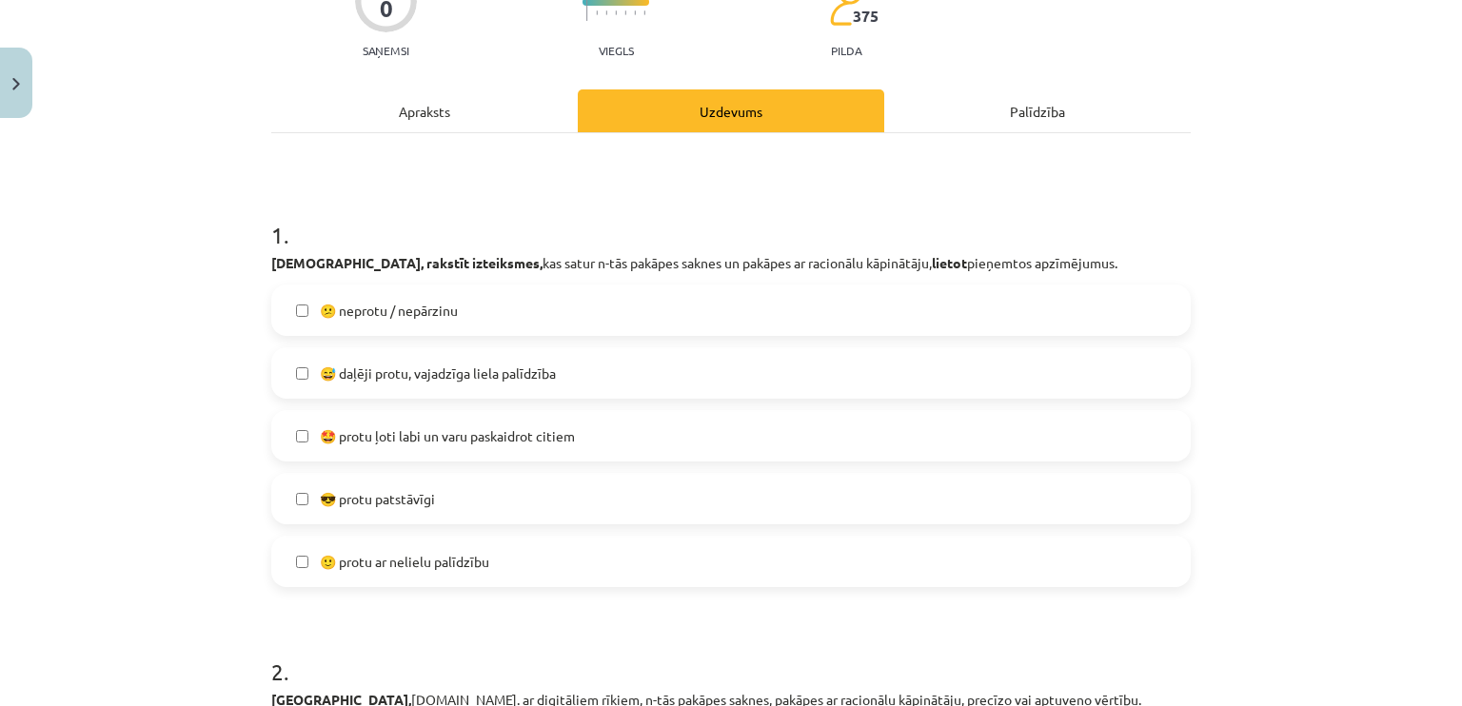
click at [541, 496] on label "😎 protu patstāvīgi" at bounding box center [731, 499] width 916 height 48
click at [568, 353] on label "😅 daļēji protu, vajadzīga liela palīdzība" at bounding box center [731, 373] width 916 height 48
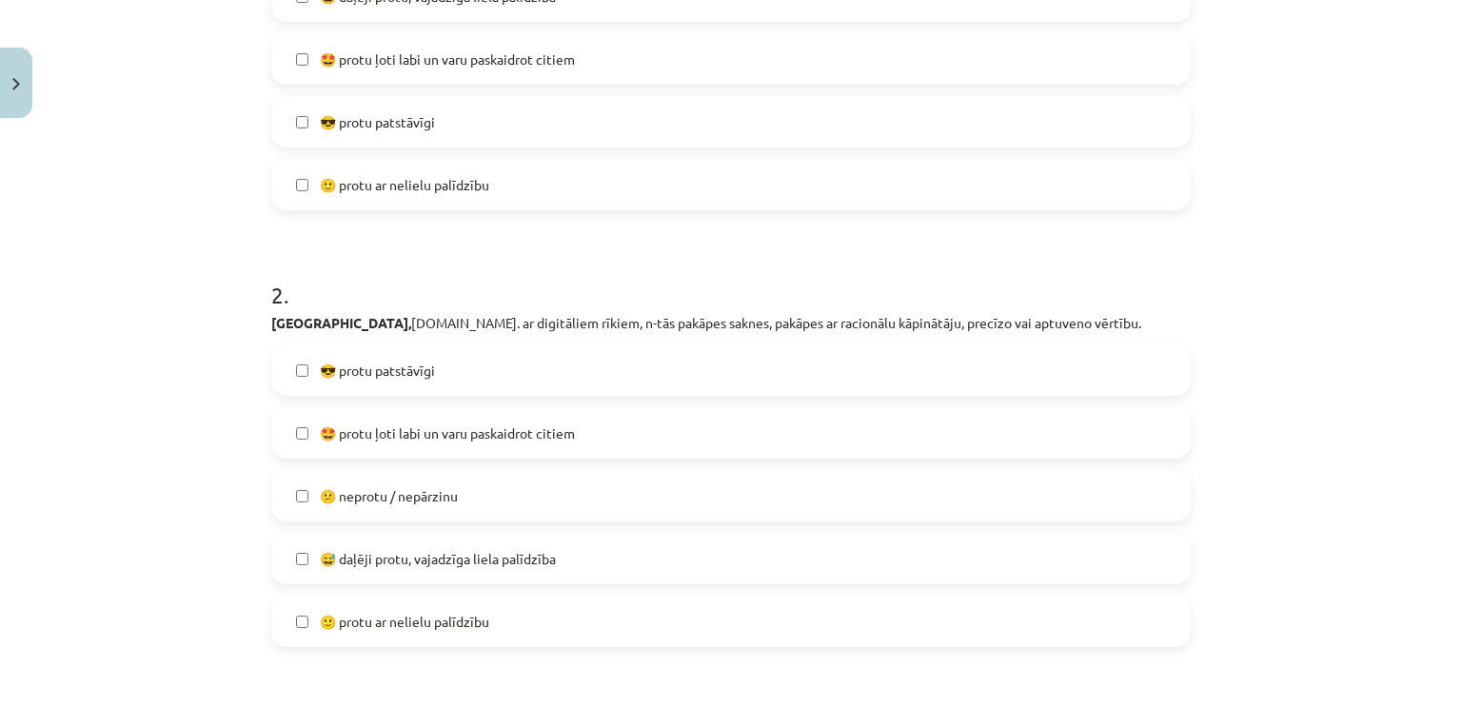
scroll to position [571, 0]
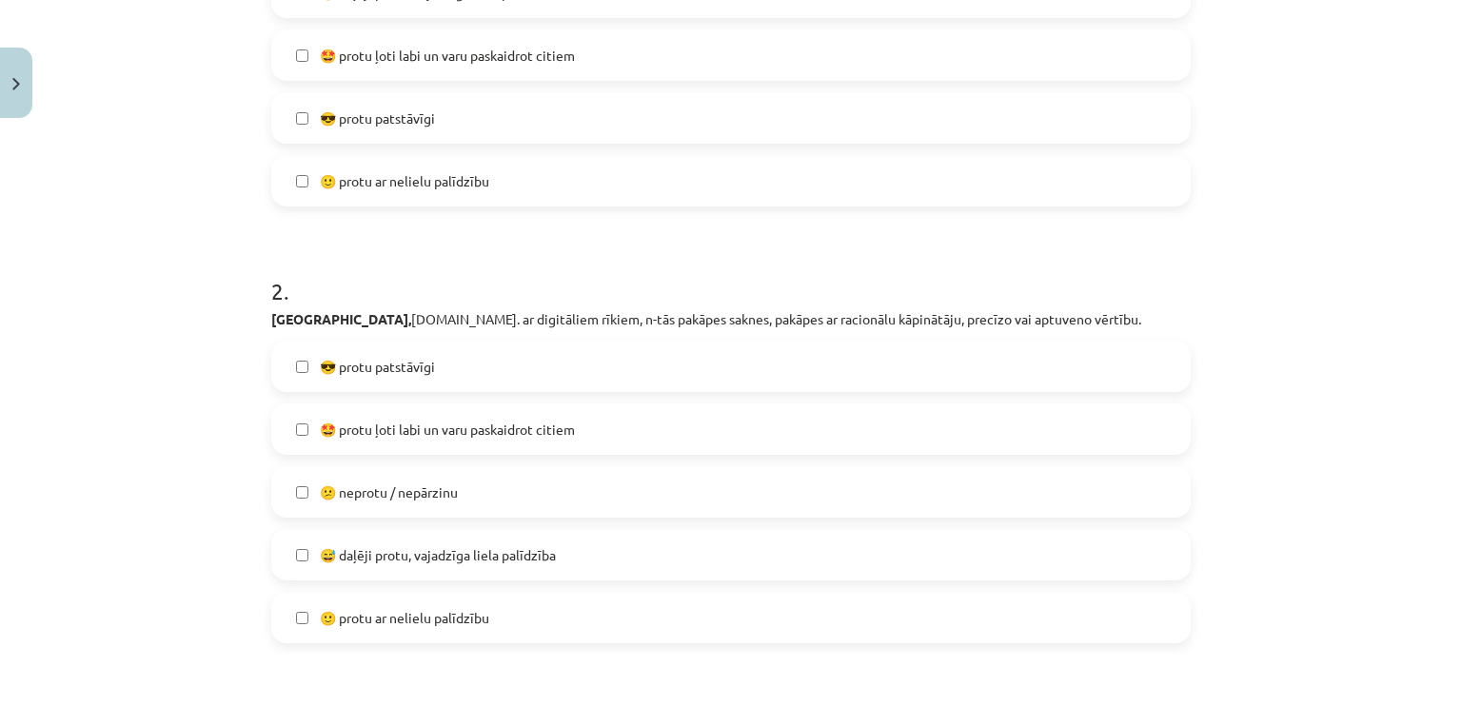
click at [354, 350] on label "😎 protu patstāvīgi" at bounding box center [731, 367] width 916 height 48
click at [419, 563] on span "😅 daļēji protu, vajadzīga liela palīdzība" at bounding box center [438, 555] width 236 height 20
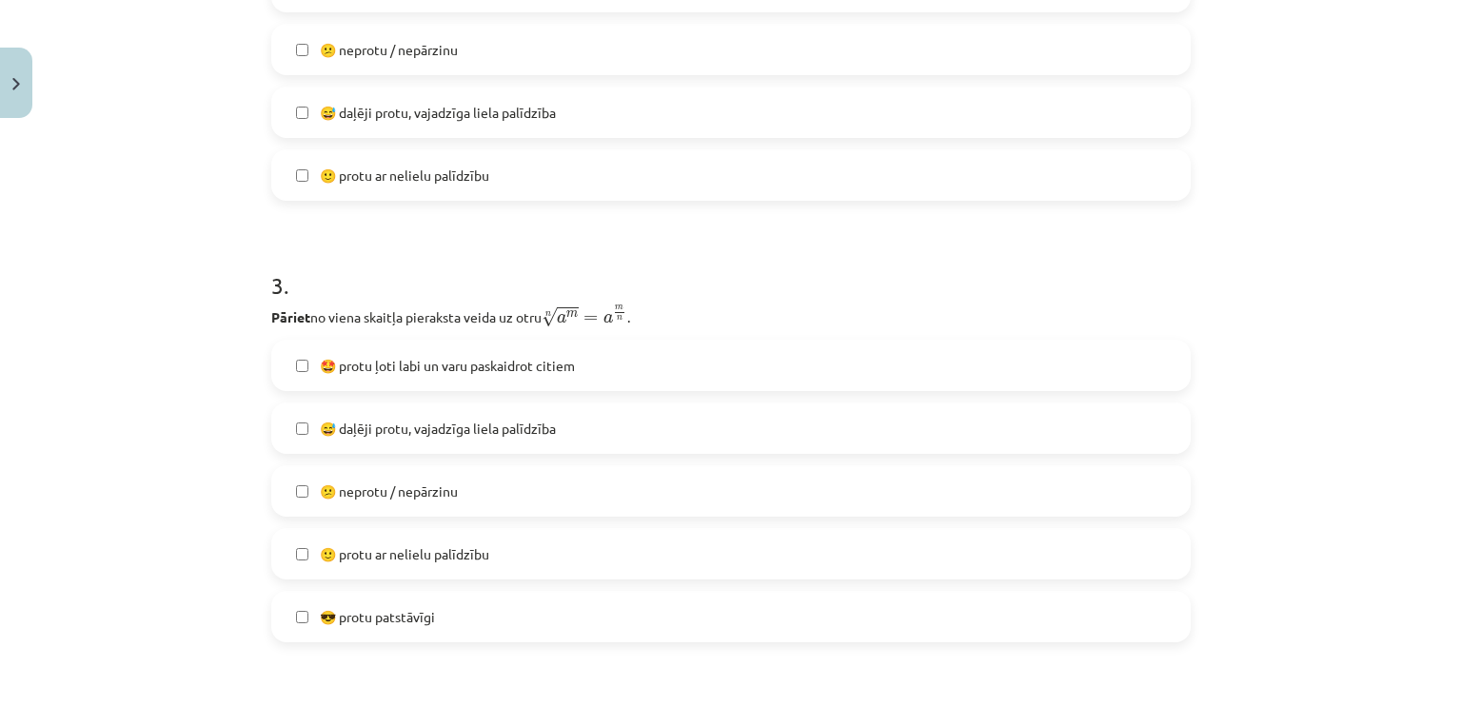
scroll to position [1047, 0]
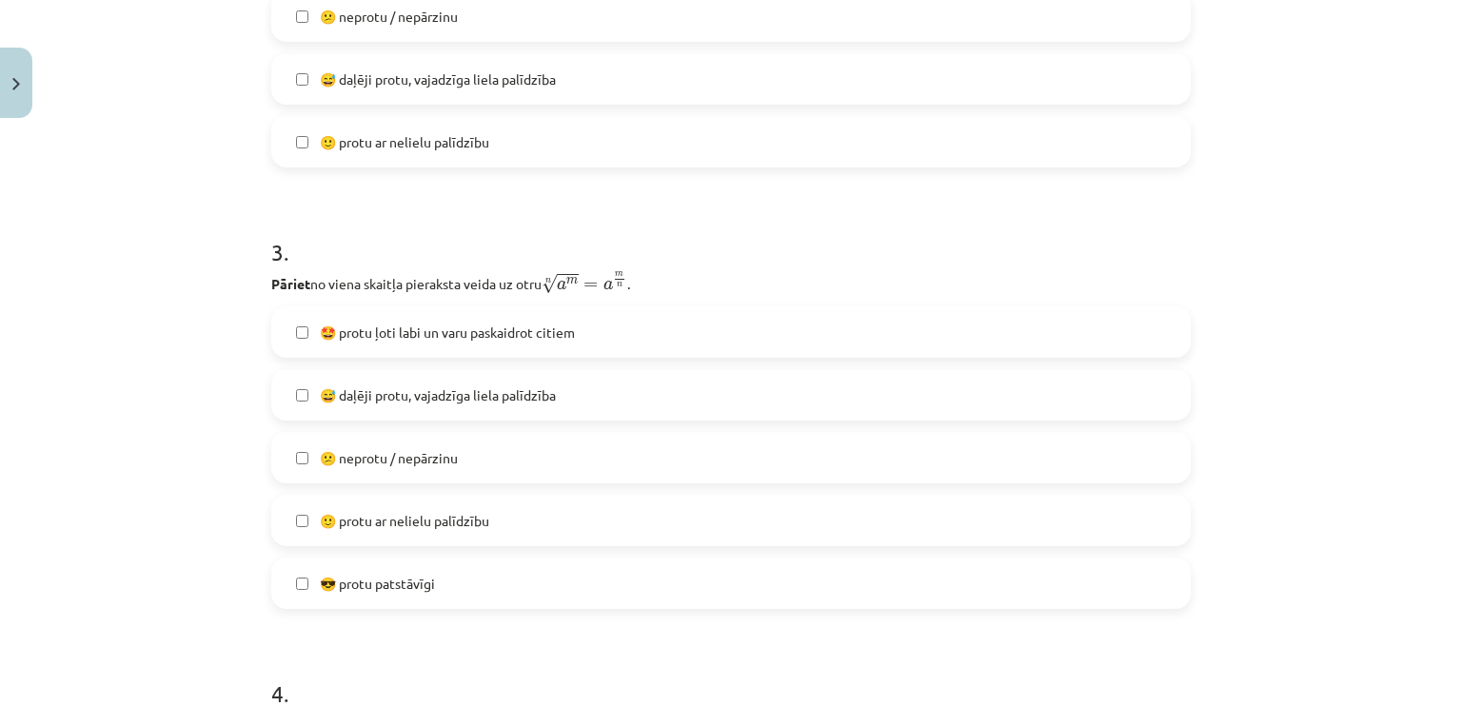
click at [385, 580] on span "😎 protu patstāvīgi" at bounding box center [377, 584] width 115 height 20
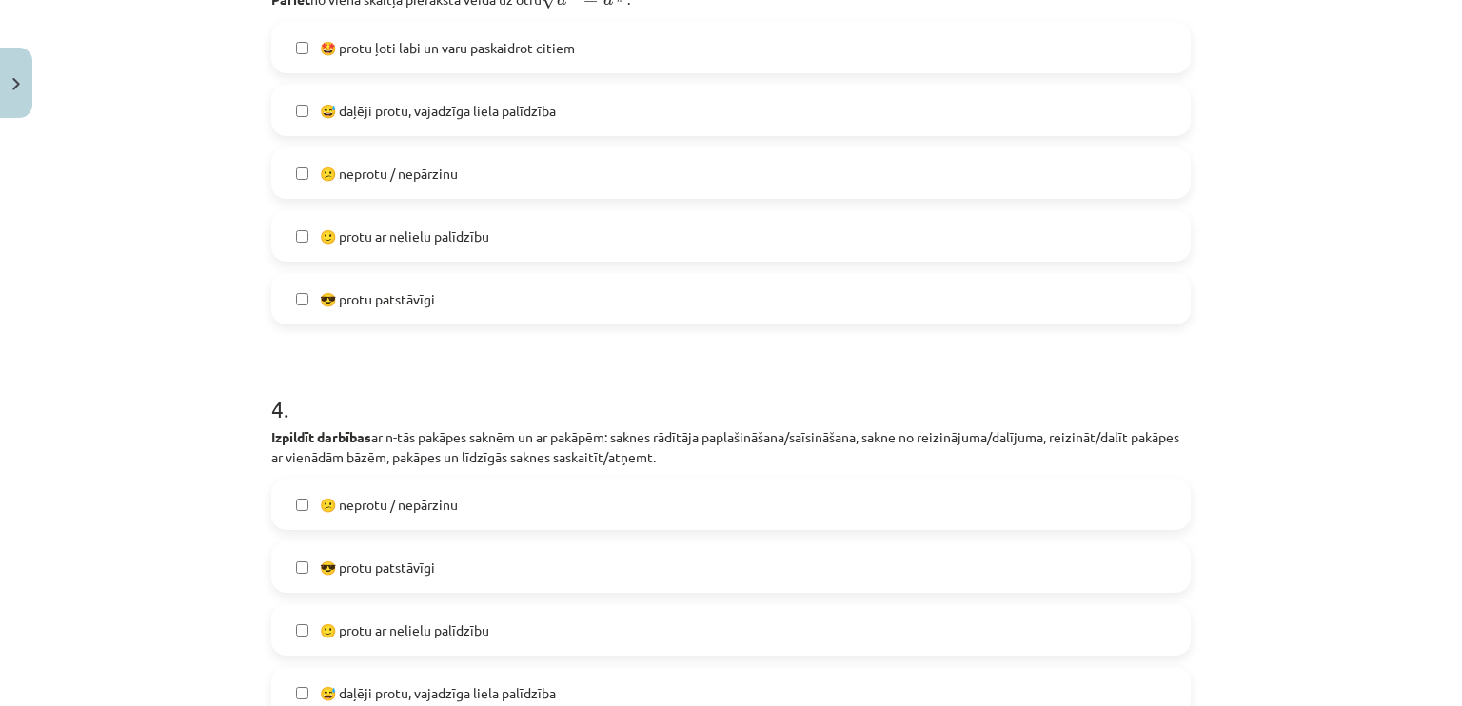
scroll to position [1332, 0]
drag, startPoint x: 379, startPoint y: 108, endPoint x: 382, endPoint y: 150, distance: 42.9
click at [379, 111] on span "😅 daļēji protu, vajadzīga liela palīdzība" at bounding box center [438, 110] width 236 height 20
click at [393, 251] on label "🙂 protu ar nelielu palīdzību" at bounding box center [731, 235] width 916 height 48
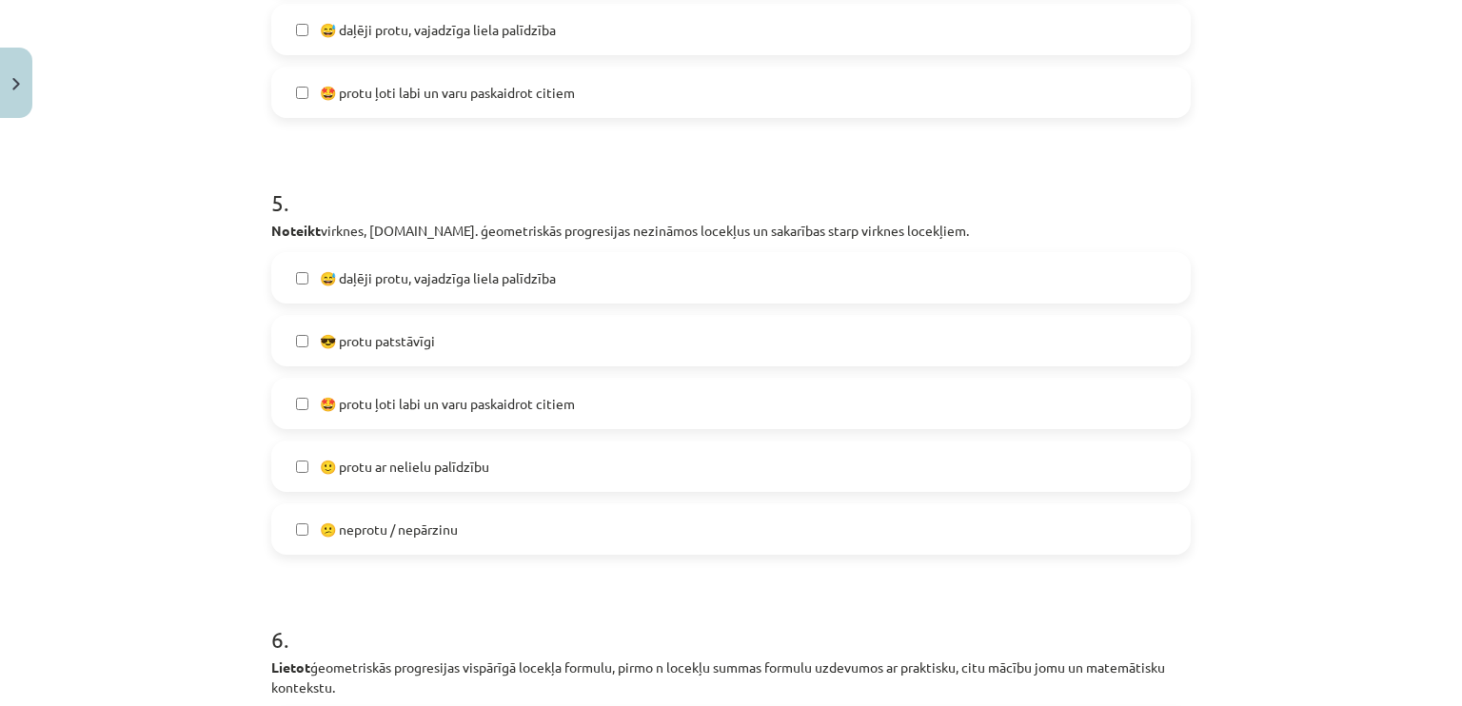
scroll to position [1999, 0]
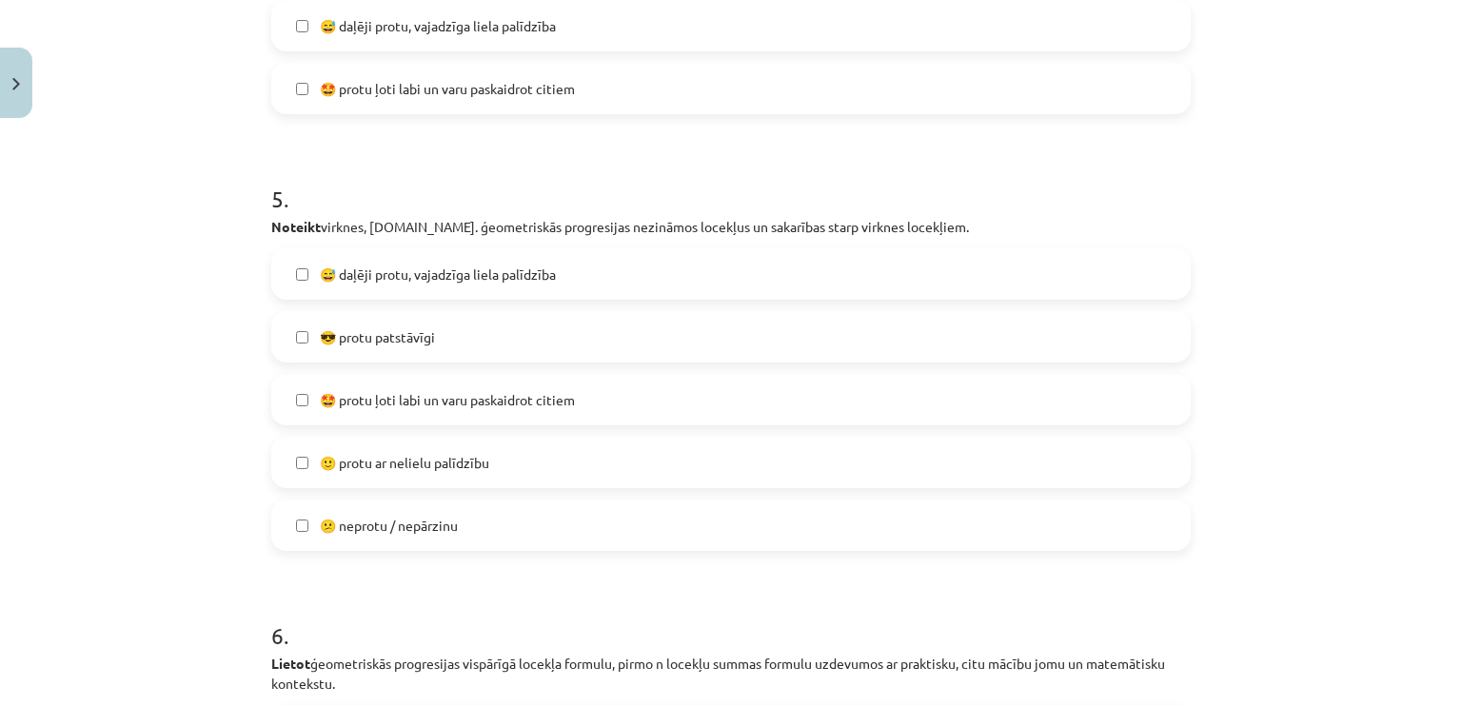
click at [354, 524] on span "😕 neprotu / nepārzinu" at bounding box center [389, 526] width 138 height 20
click at [364, 277] on span "😅 daļēji protu, vajadzīga liela palīdzība" at bounding box center [438, 275] width 236 height 20
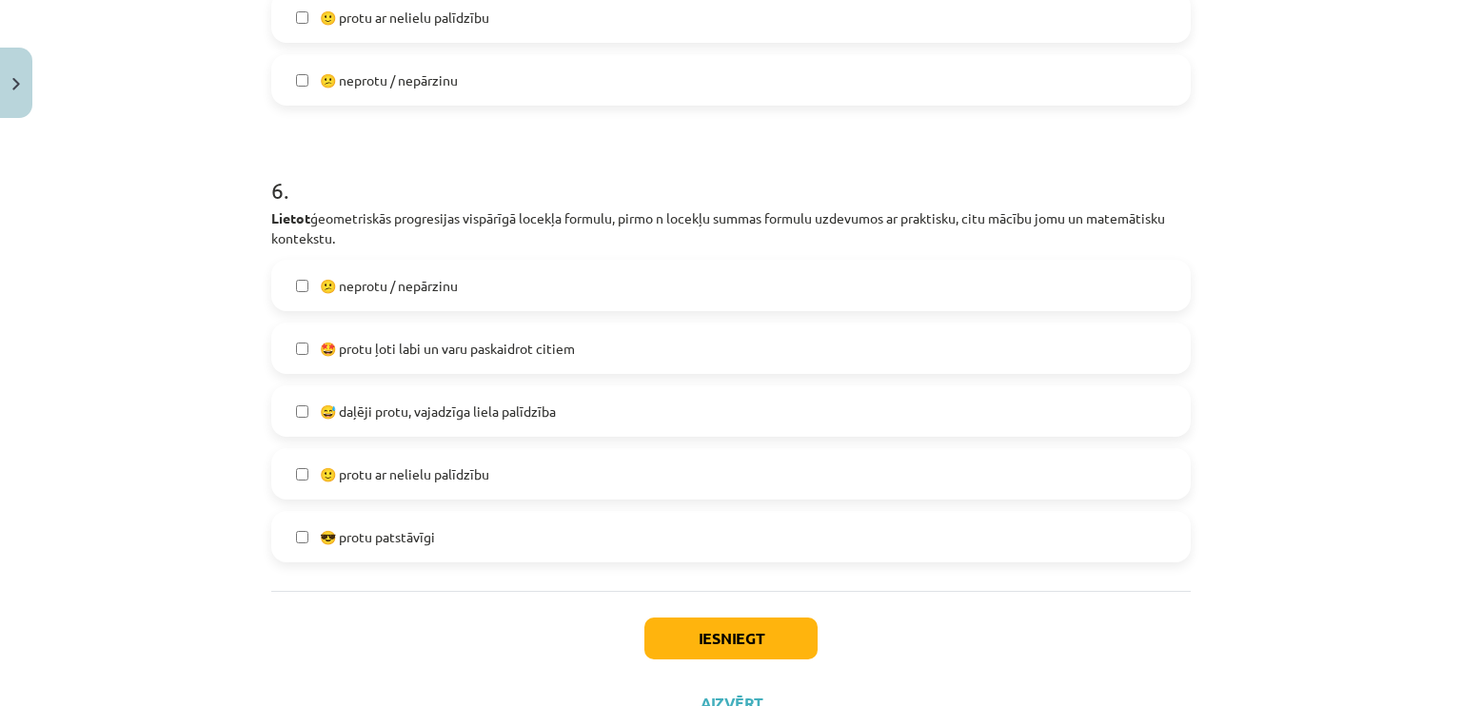
scroll to position [2475, 0]
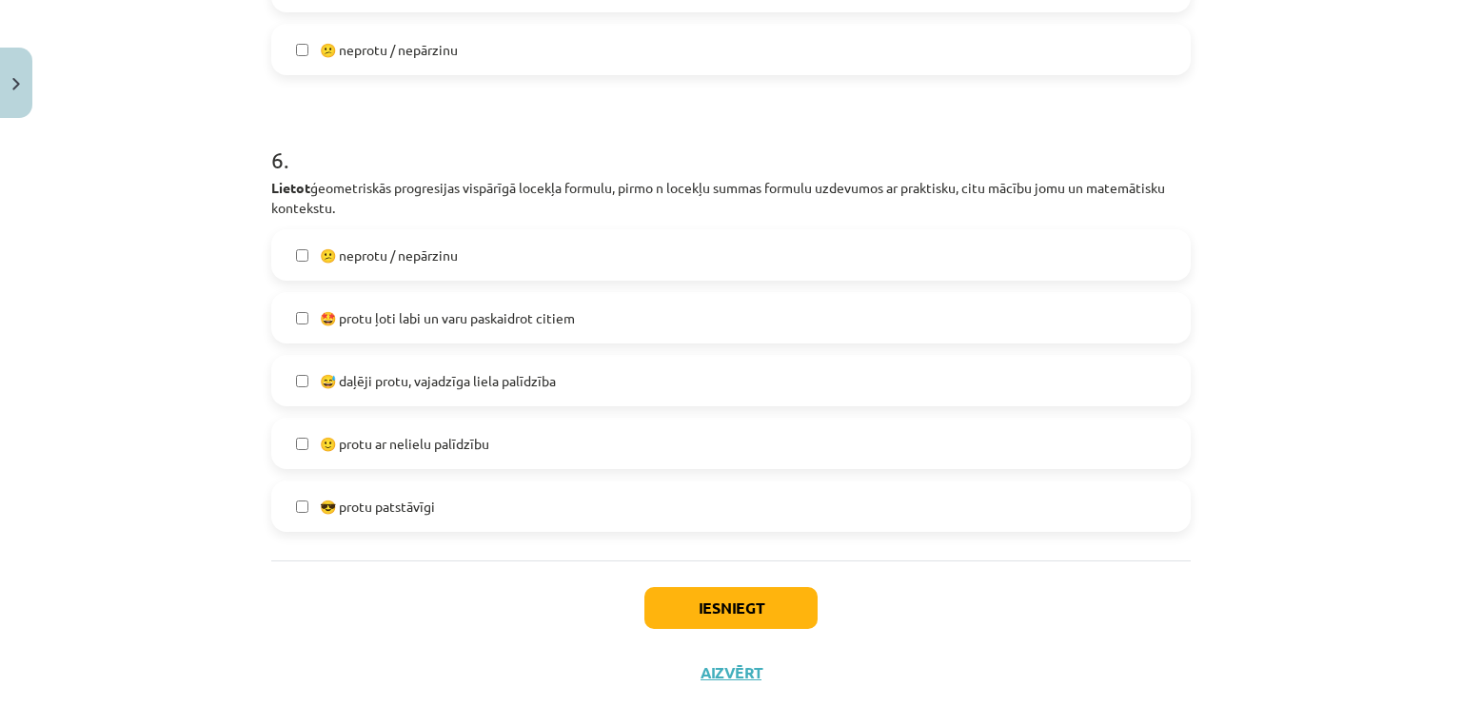
drag, startPoint x: 415, startPoint y: 442, endPoint x: 487, endPoint y: 501, distance: 93.3
click at [420, 444] on span "🙂 protu ar nelielu palīdzību" at bounding box center [404, 444] width 169 height 20
click at [464, 460] on label "🙂 protu ar nelielu palīdzību" at bounding box center [731, 444] width 916 height 48
drag, startPoint x: 463, startPoint y: 389, endPoint x: 481, endPoint y: 418, distance: 33.3
click at [464, 391] on label "😅 daļēji protu, vajadzīga liela palīdzība" at bounding box center [731, 381] width 916 height 48
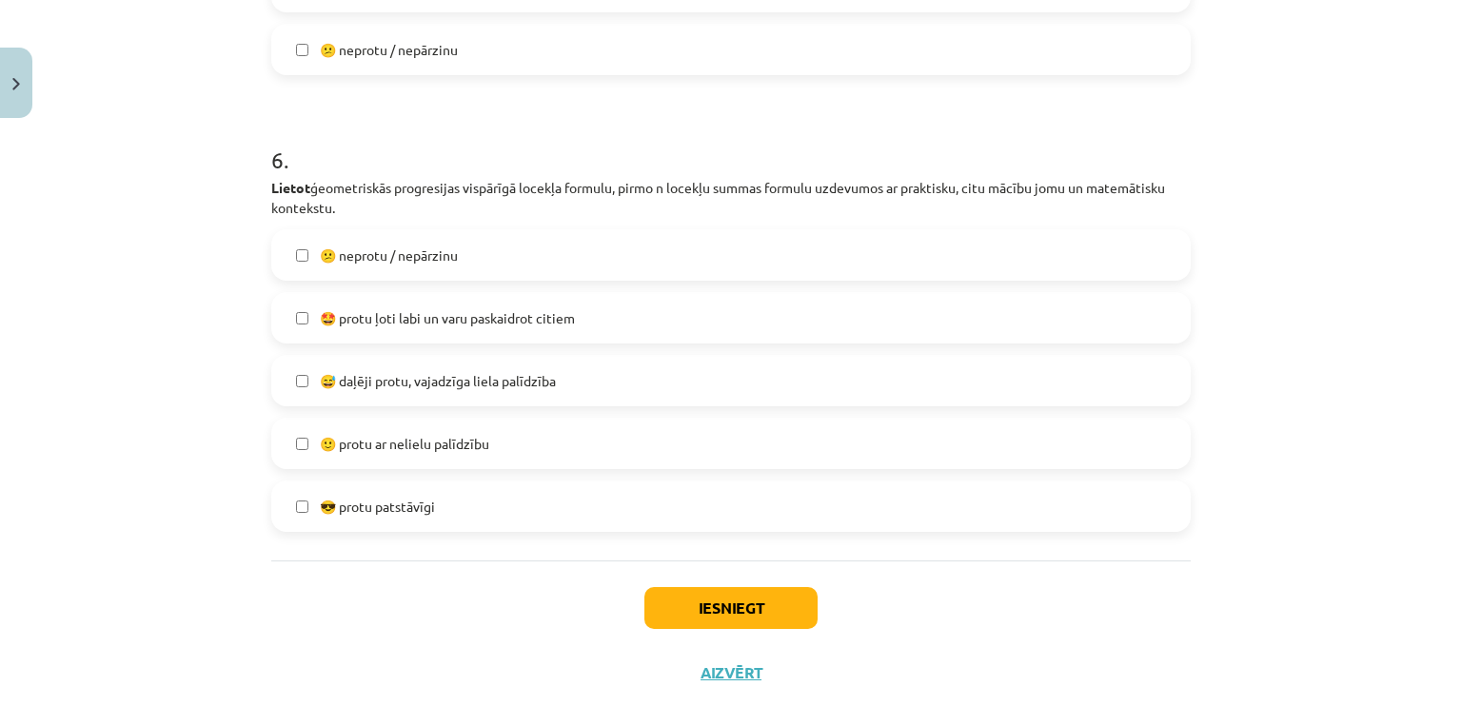
click at [552, 445] on label "🙂 protu ar nelielu palīdzību" at bounding box center [731, 444] width 916 height 48
click at [706, 603] on button "Iesniegt" at bounding box center [730, 608] width 173 height 42
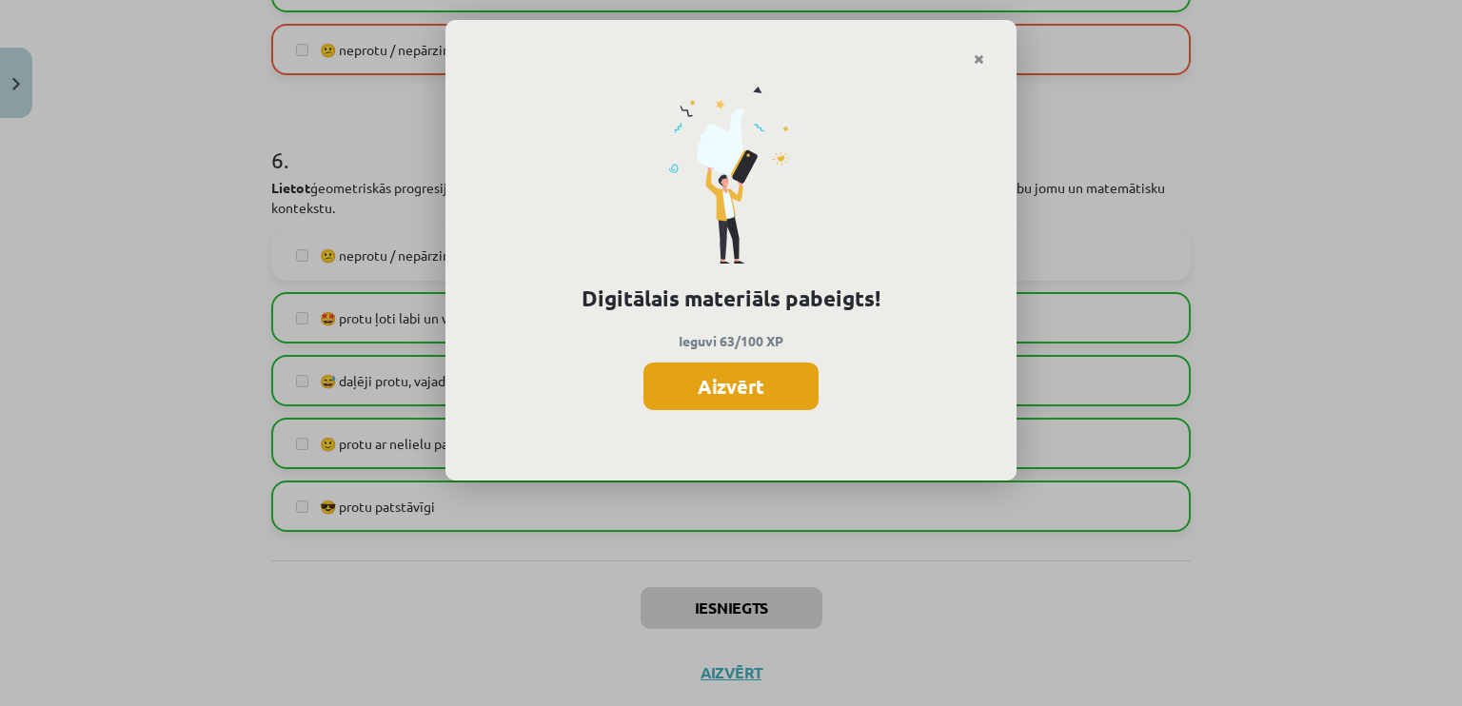
click at [691, 394] on button "Aizvērt" at bounding box center [730, 387] width 175 height 48
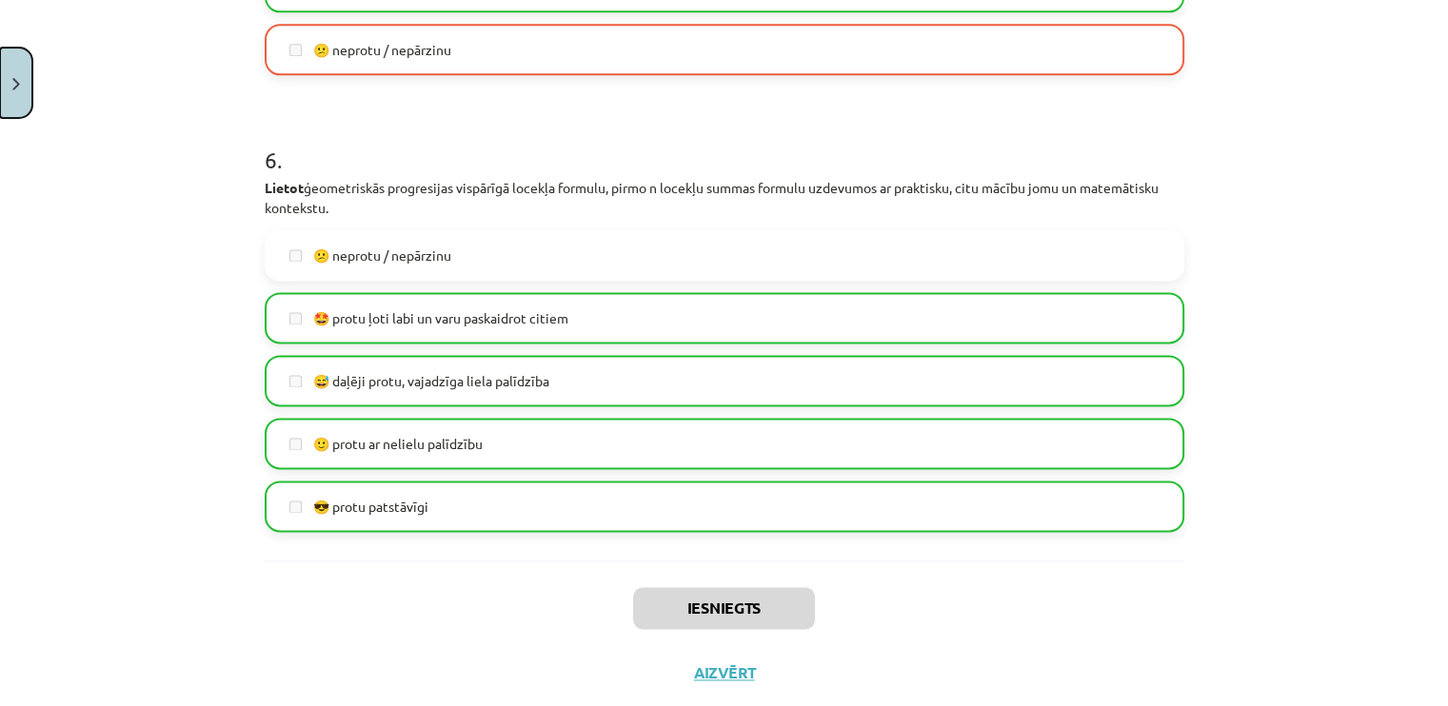
click at [0, 98] on button "Close" at bounding box center [16, 83] width 32 height 70
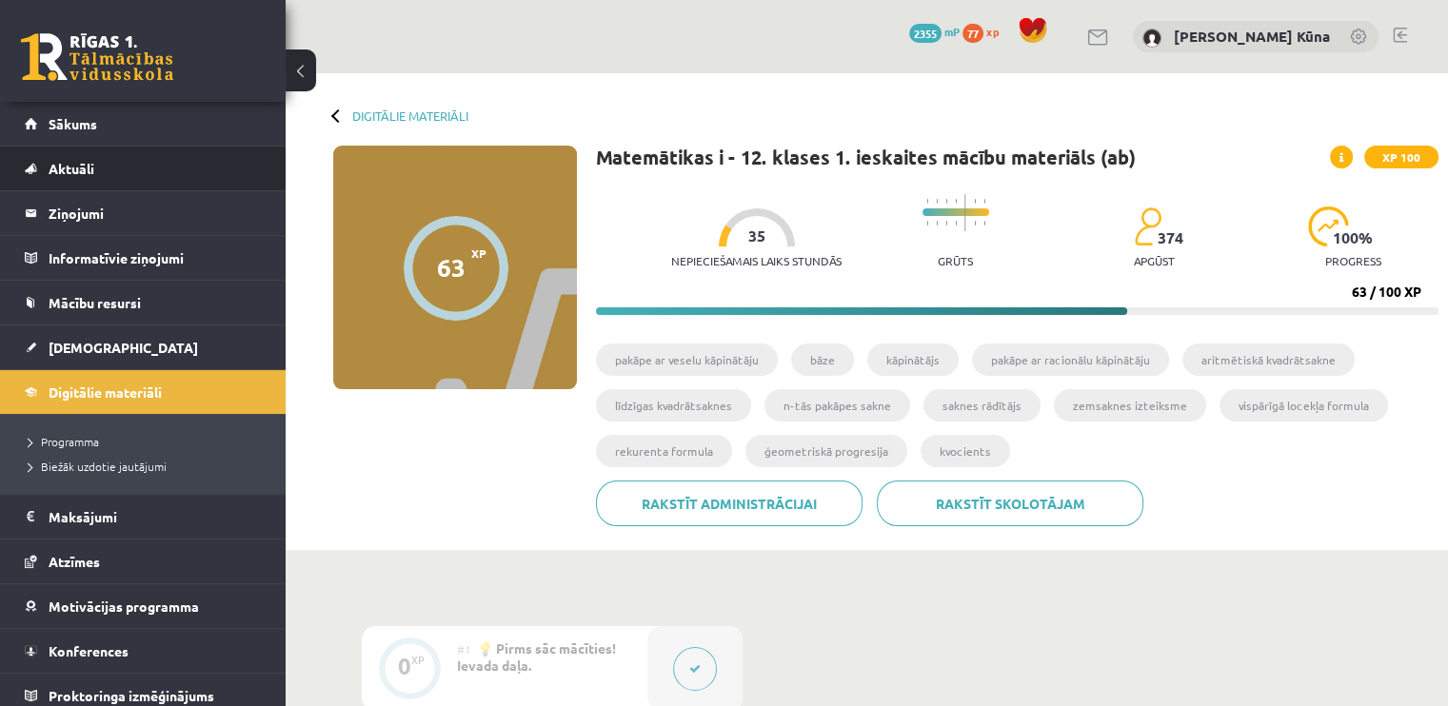
click at [168, 146] on li "Aktuāli Kā mācīties eSKOLĀ Kontakti Normatīvie akti Online konsultācijas Skolot…" at bounding box center [143, 169] width 286 height 46
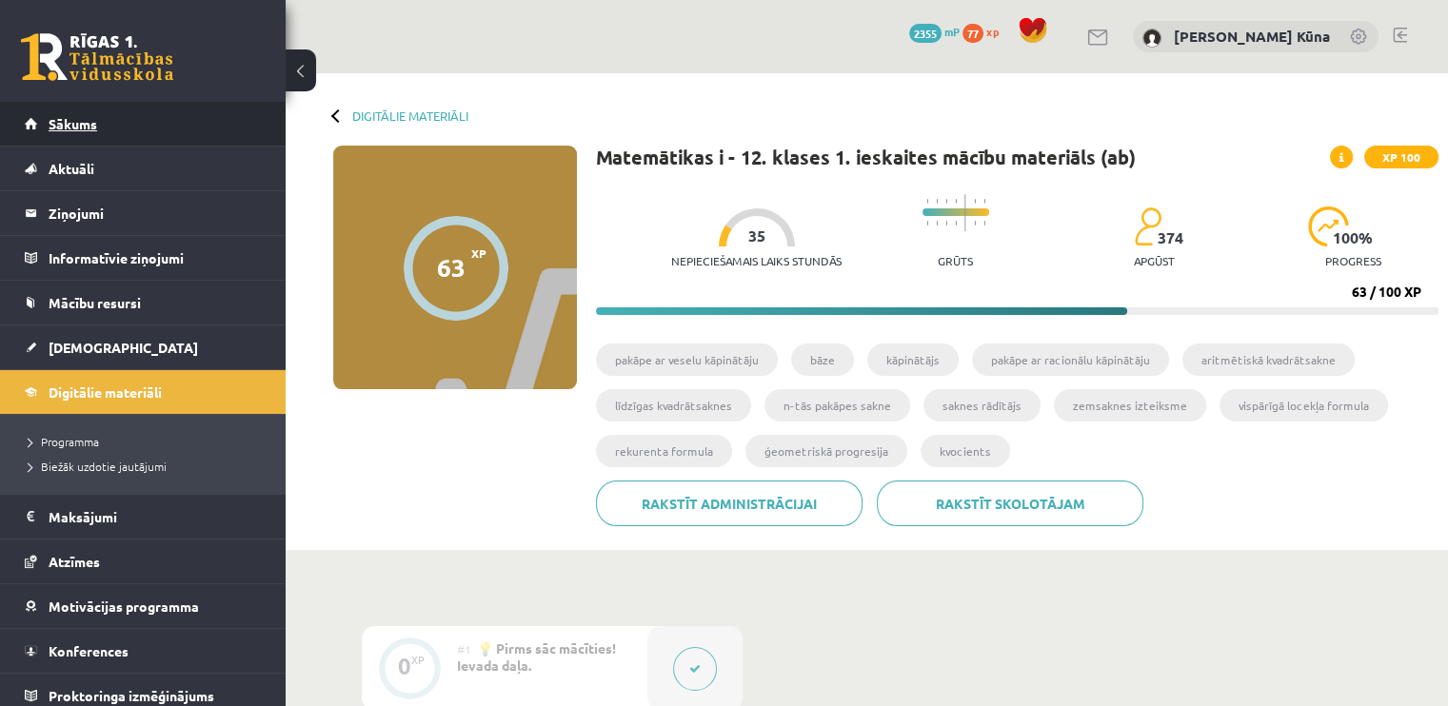
click at [129, 126] on link "Sākums" at bounding box center [143, 124] width 237 height 44
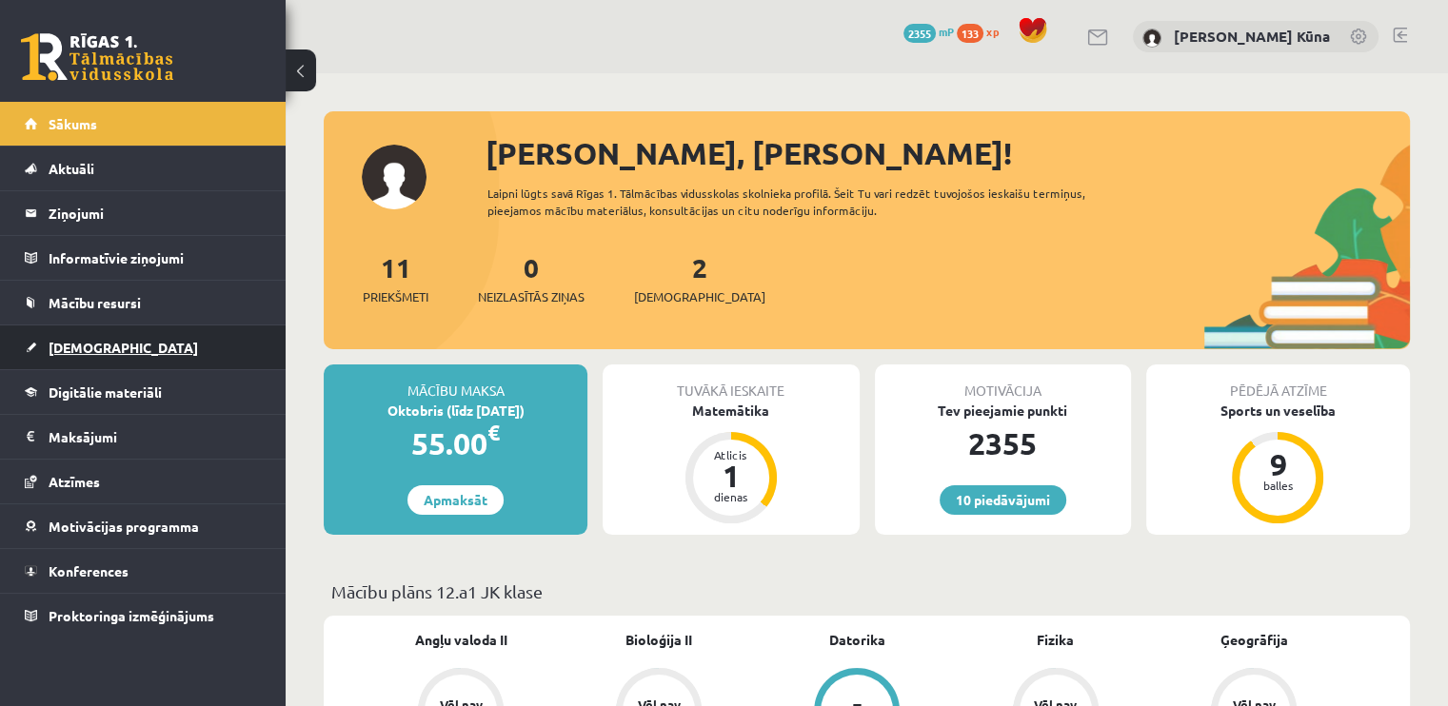
click at [97, 328] on link "[DEMOGRAPHIC_DATA]" at bounding box center [143, 347] width 237 height 44
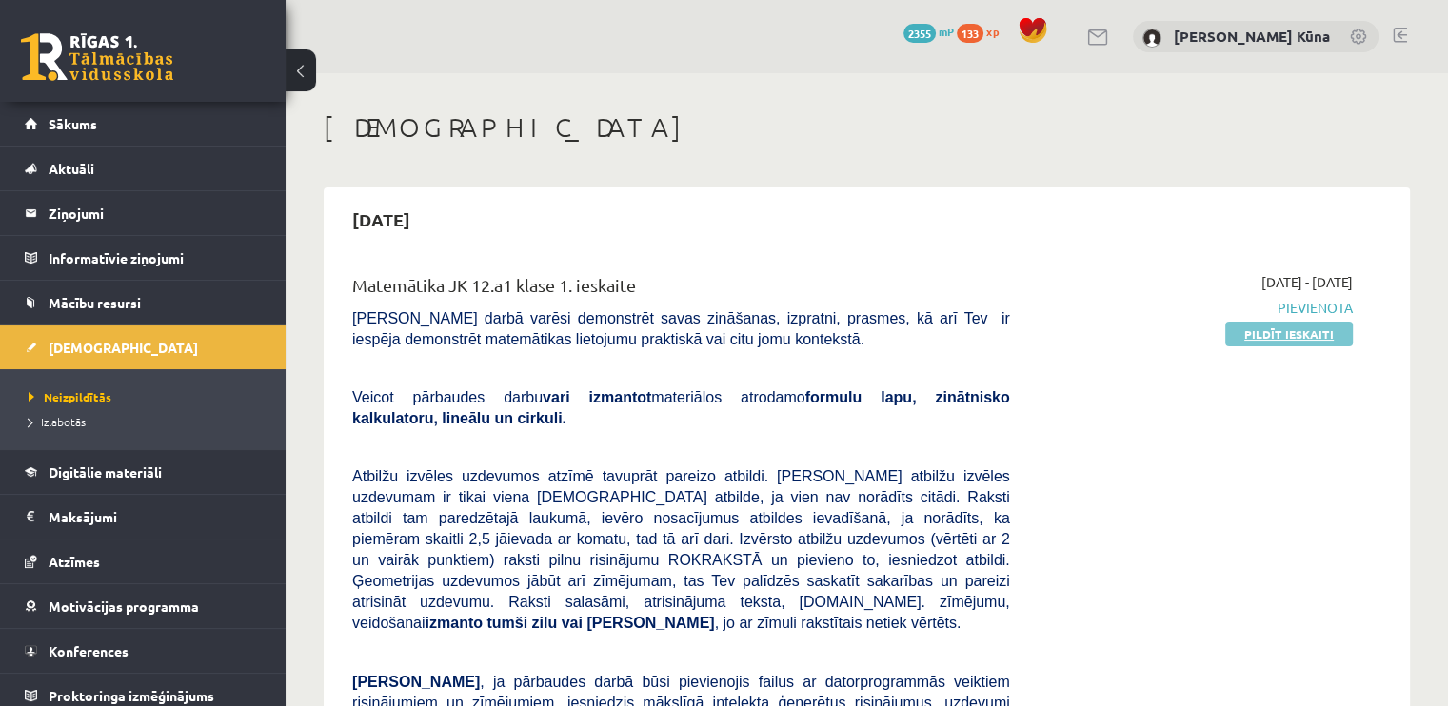
click at [1329, 342] on link "Pildīt ieskaiti" at bounding box center [1289, 334] width 128 height 25
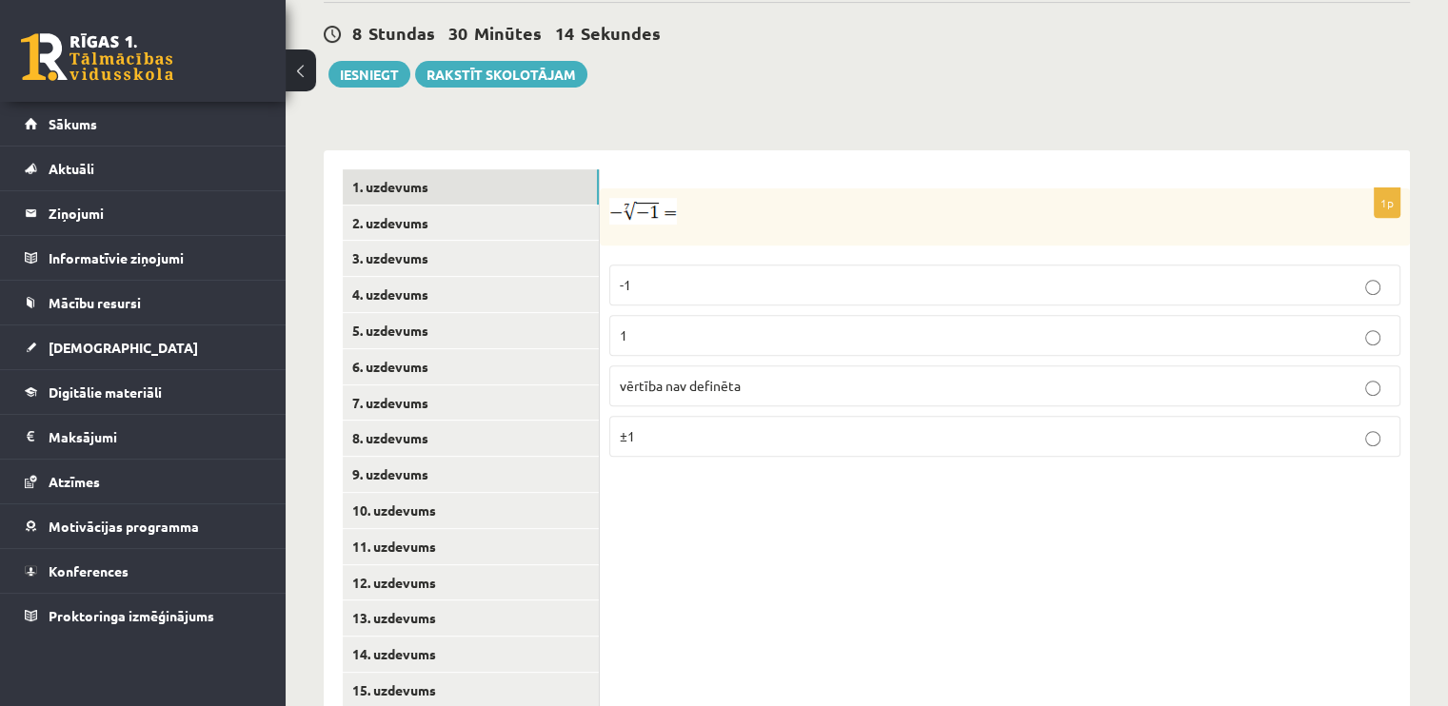
scroll to position [713, 0]
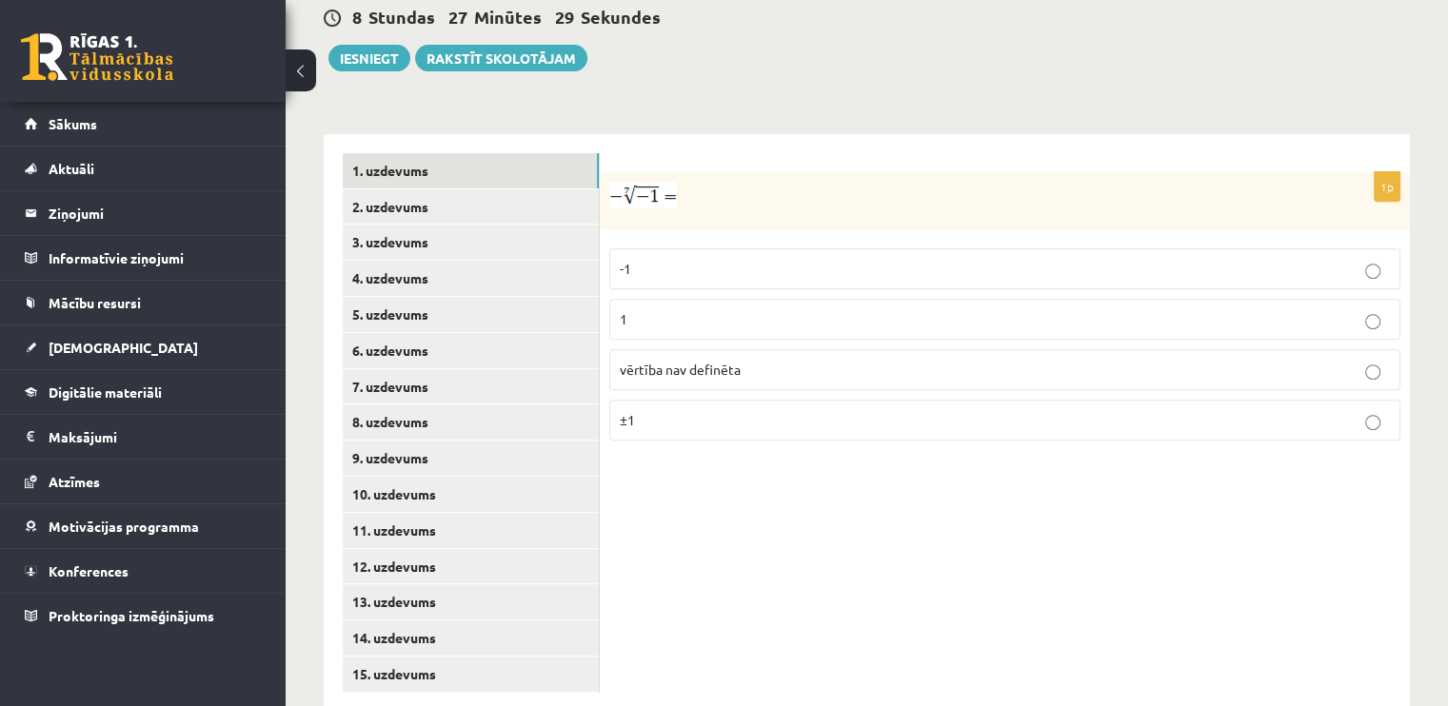
click at [799, 259] on p "-1" at bounding box center [1005, 269] width 770 height 20
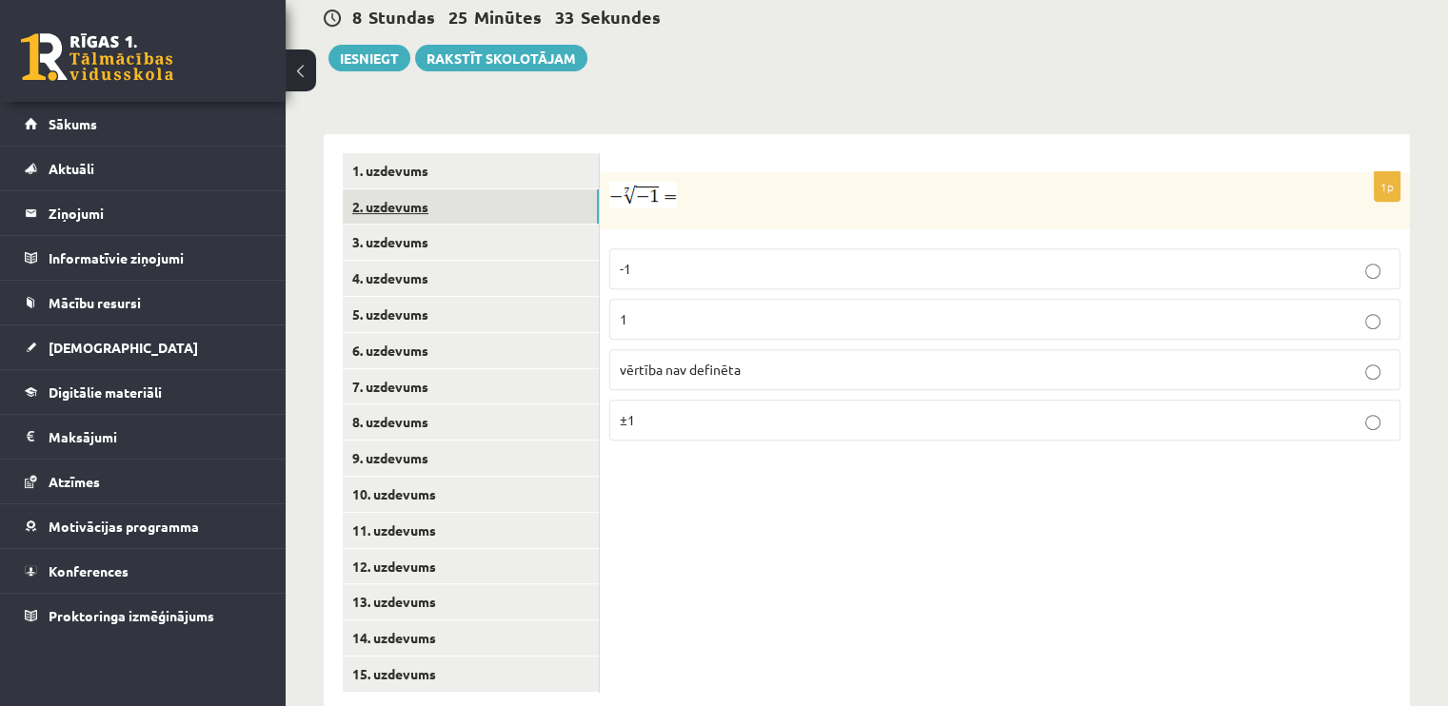
click at [415, 189] on link "2. uzdevums" at bounding box center [471, 206] width 256 height 35
click at [709, 313] on p "x 5 7 x 5 7" at bounding box center [1005, 325] width 770 height 24
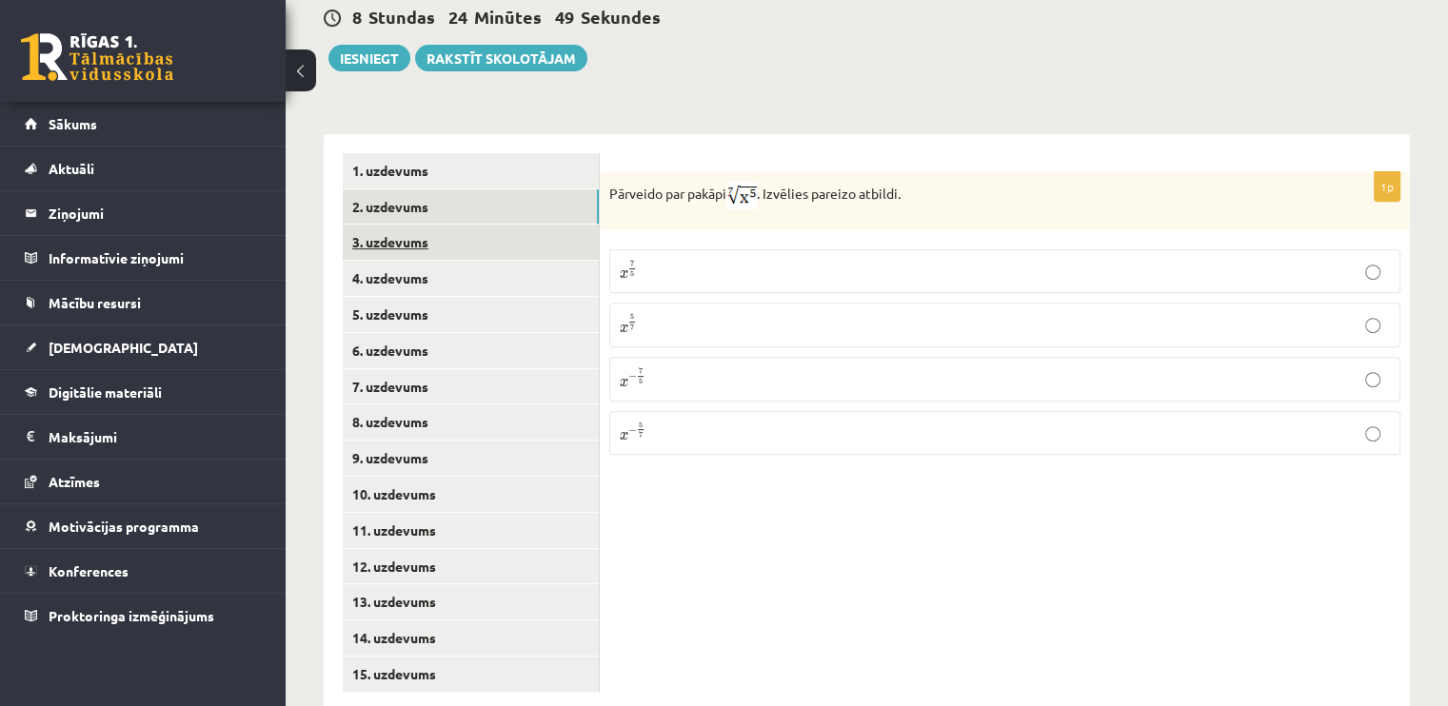
click at [582, 225] on link "3. uzdevums" at bounding box center [471, 242] width 256 height 35
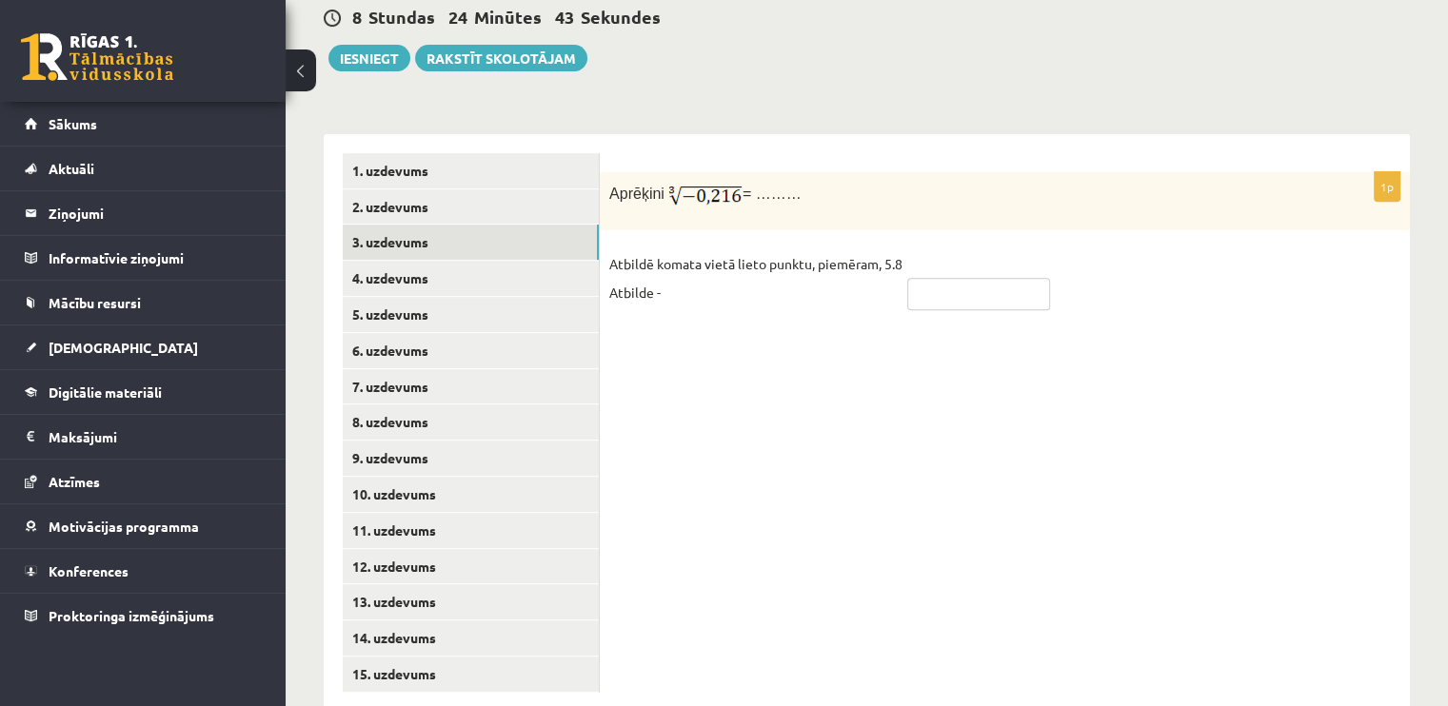
click at [929, 278] on input "text" at bounding box center [978, 294] width 143 height 32
type input "****"
click at [448, 261] on link "4. uzdevums" at bounding box center [471, 278] width 256 height 35
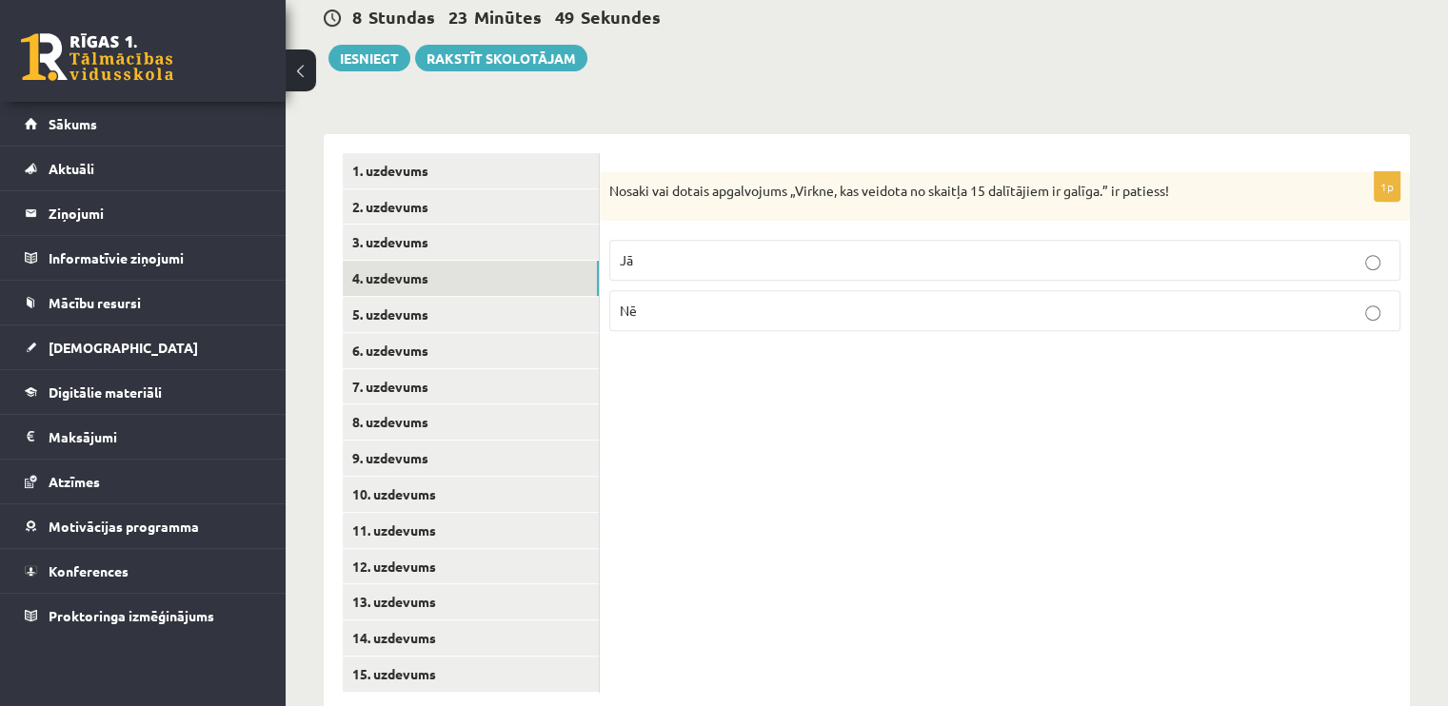
click at [1043, 240] on label "Jā" at bounding box center [1004, 260] width 791 height 41
click at [461, 297] on link "5. uzdevums" at bounding box center [471, 314] width 256 height 35
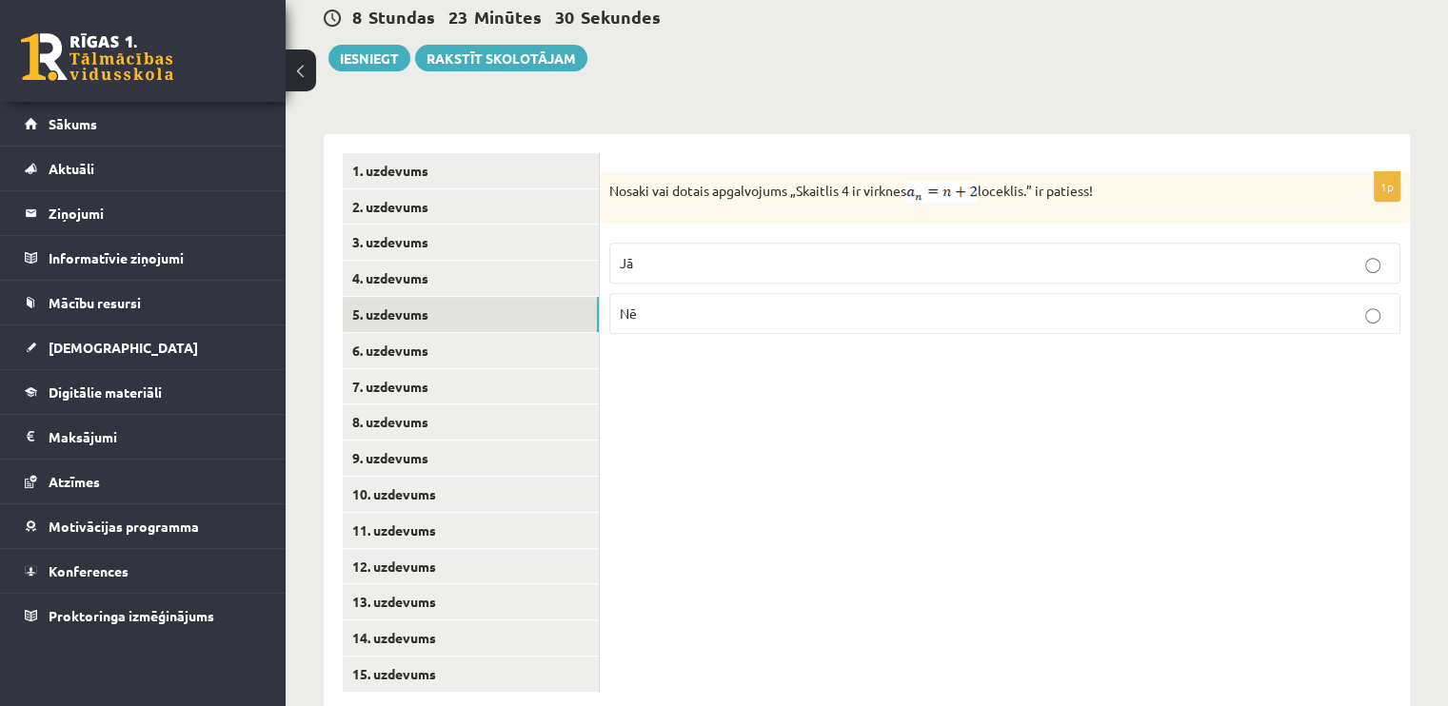
click at [983, 253] on p "Jā" at bounding box center [1005, 263] width 770 height 20
click at [582, 333] on link "6. uzdevums" at bounding box center [471, 350] width 256 height 35
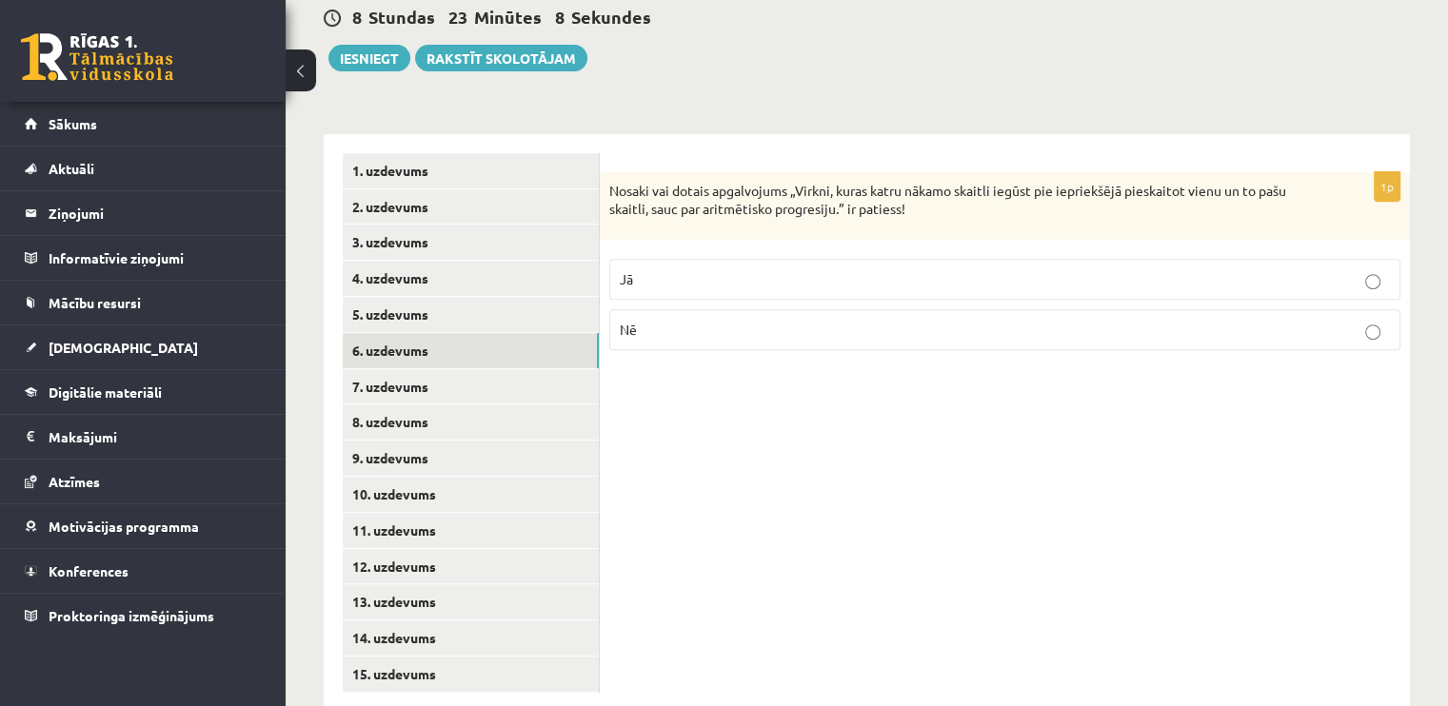
click at [758, 269] on p "Jā" at bounding box center [1005, 279] width 770 height 20
click at [533, 369] on link "7. uzdevums" at bounding box center [471, 386] width 256 height 35
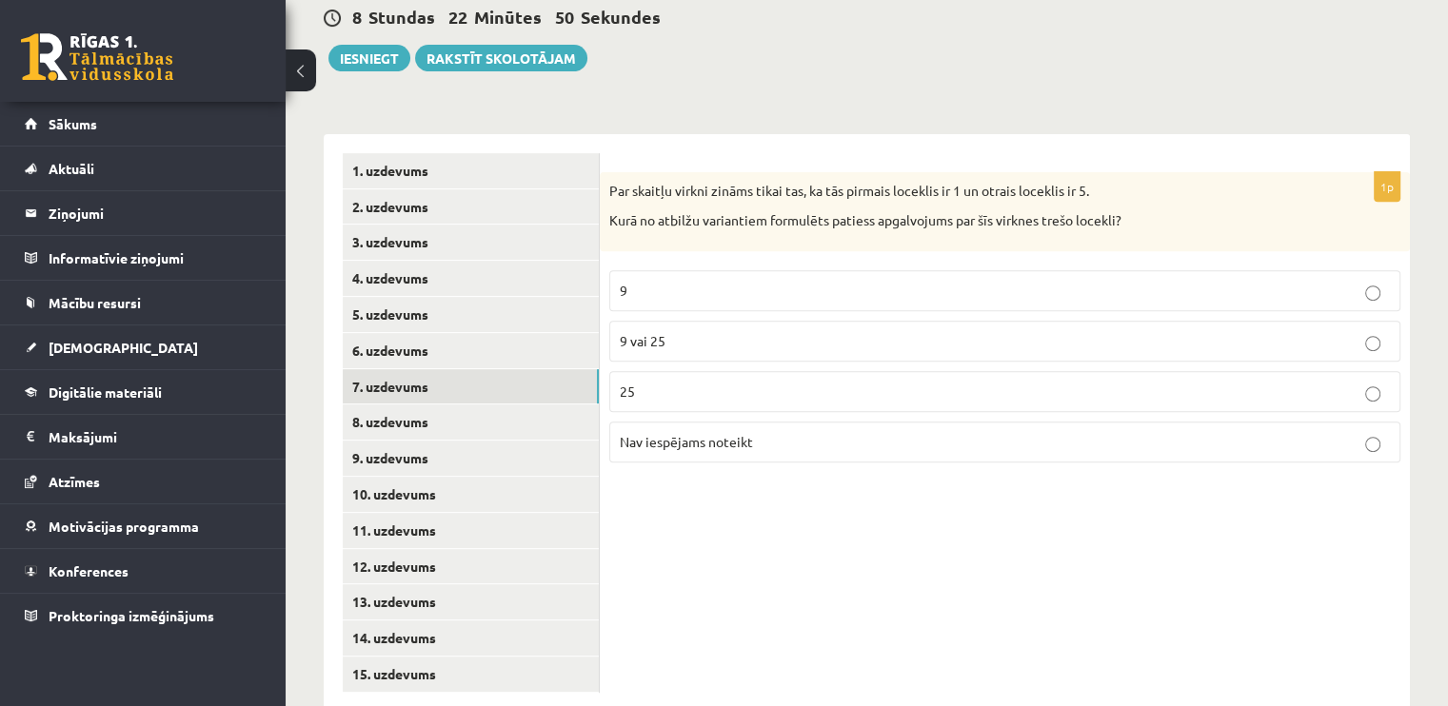
click at [911, 281] on p "9" at bounding box center [1005, 291] width 770 height 20
click at [562, 404] on link "8. uzdevums" at bounding box center [471, 421] width 256 height 35
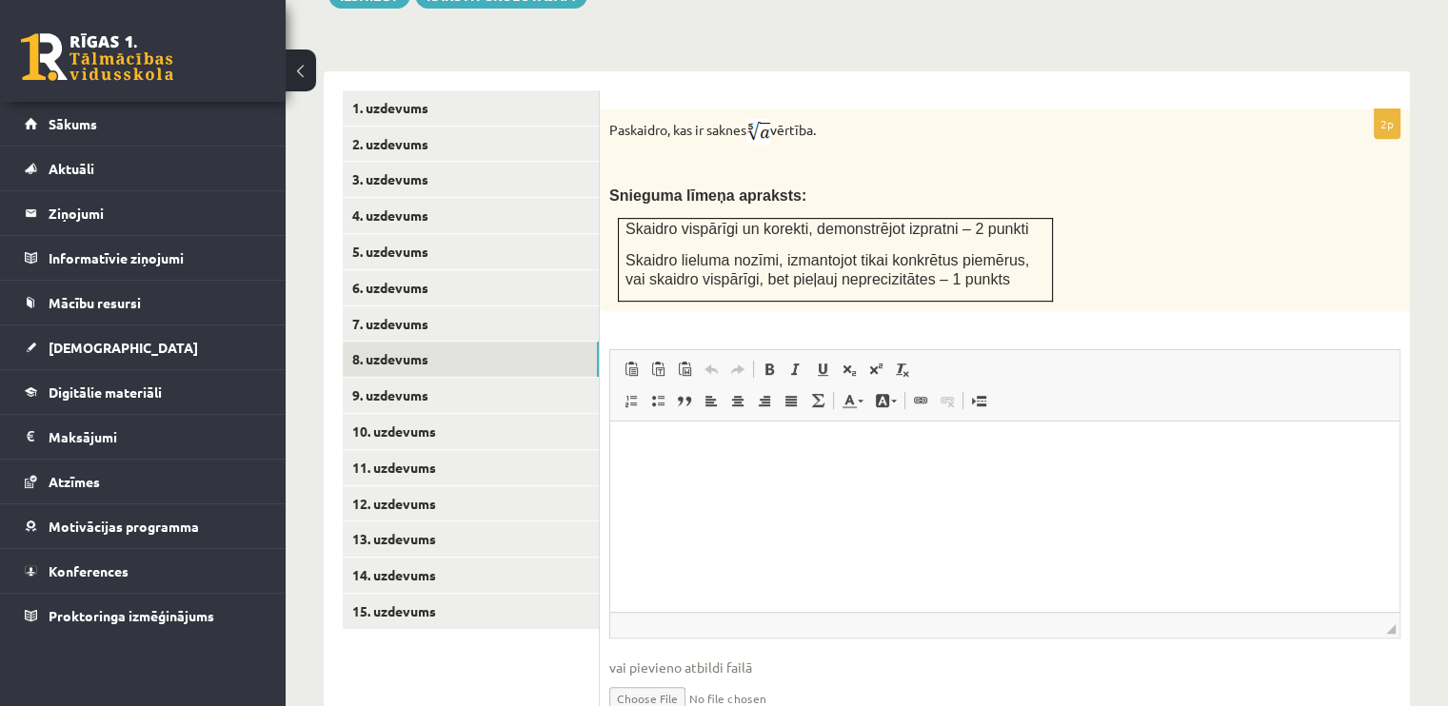
scroll to position [808, 0]
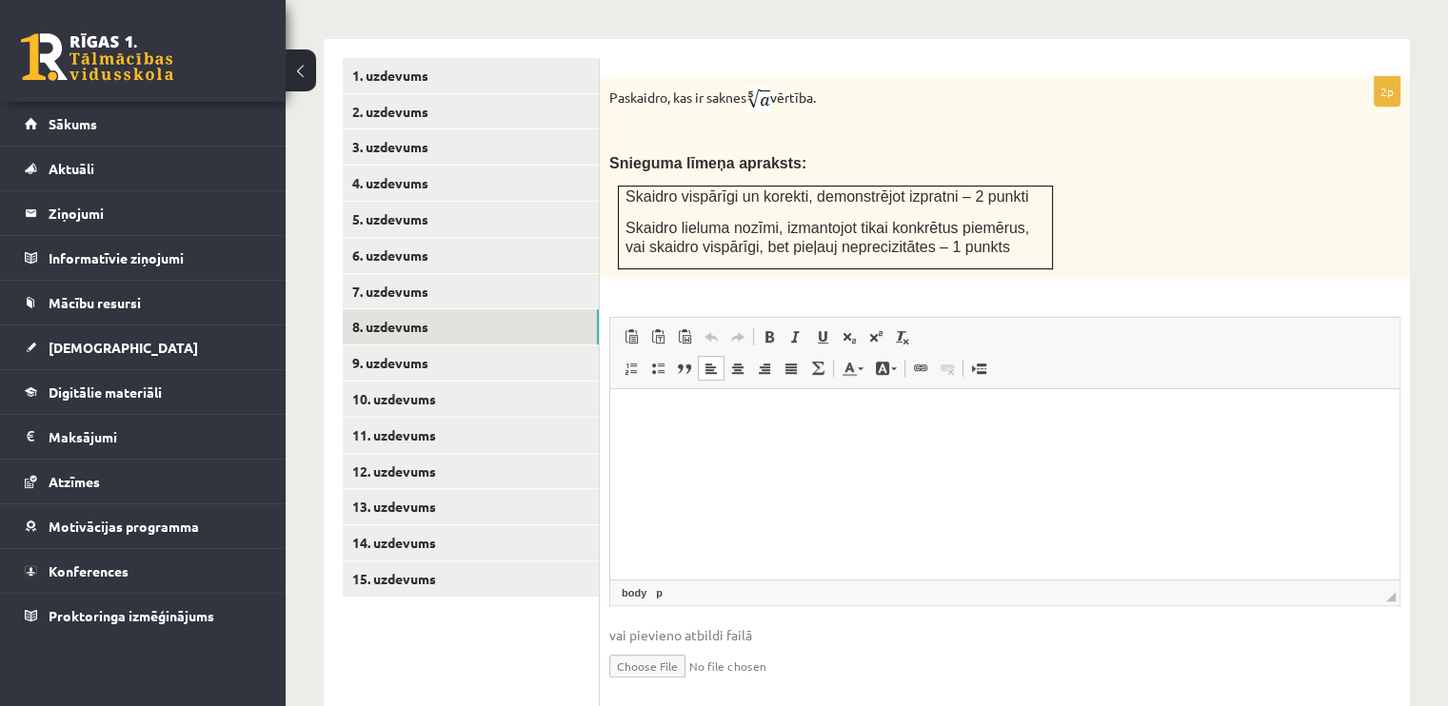
click at [971, 411] on p "Bagātinātā teksta redaktors, wiswyg-editor-user-answer-47024937610700" at bounding box center [1004, 417] width 751 height 20
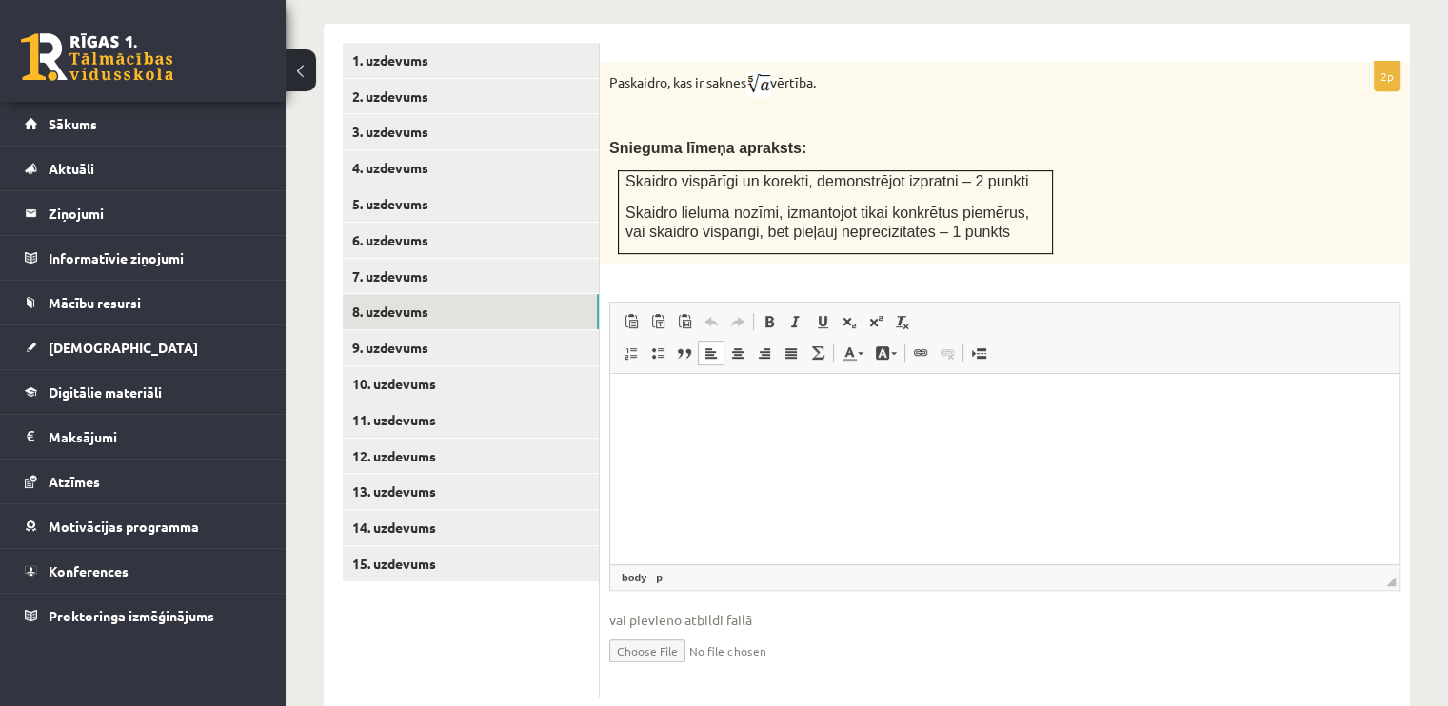
scroll to position [827, 0]
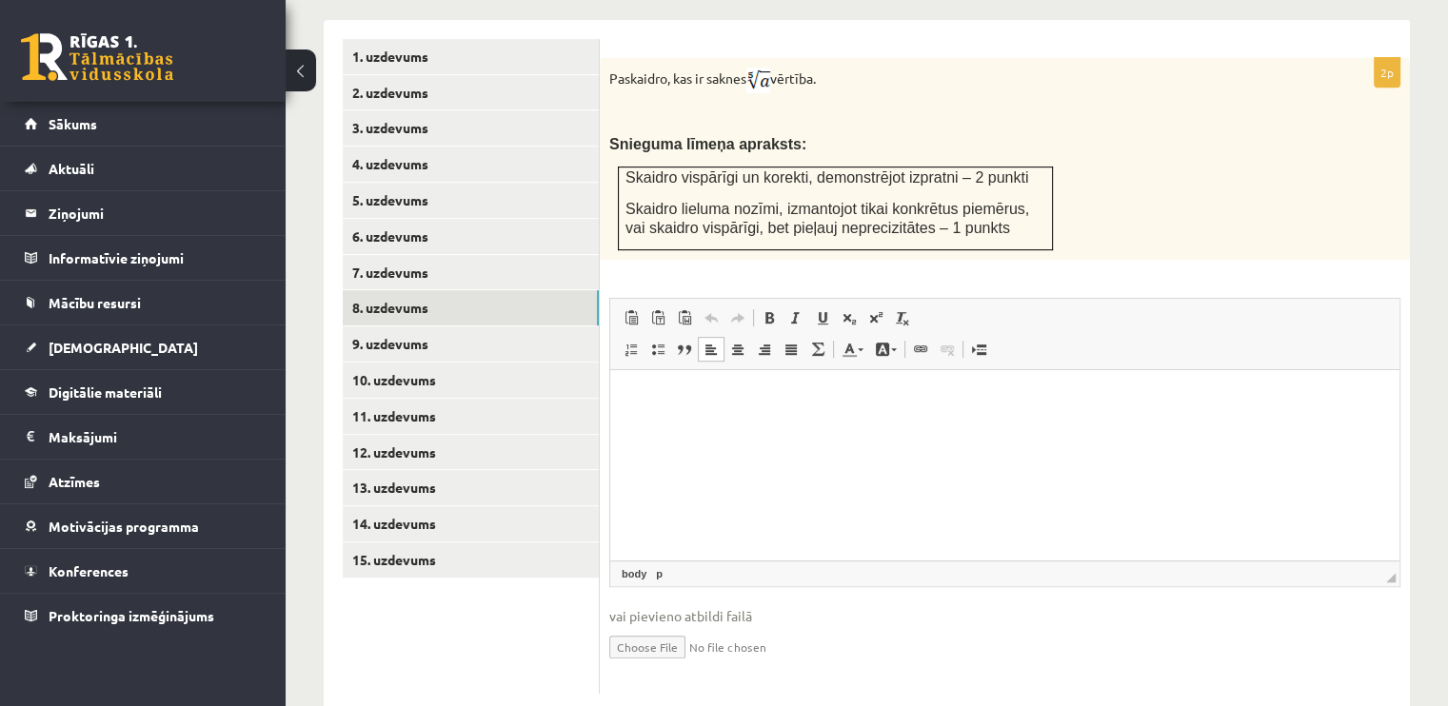
click at [666, 626] on input "file" at bounding box center [1004, 645] width 791 height 39
type input "**********"
click at [686, 665] on link "Iesniegtā atbilde" at bounding box center [660, 675] width 102 height 20
click at [431, 326] on link "9. uzdevums" at bounding box center [471, 343] width 256 height 35
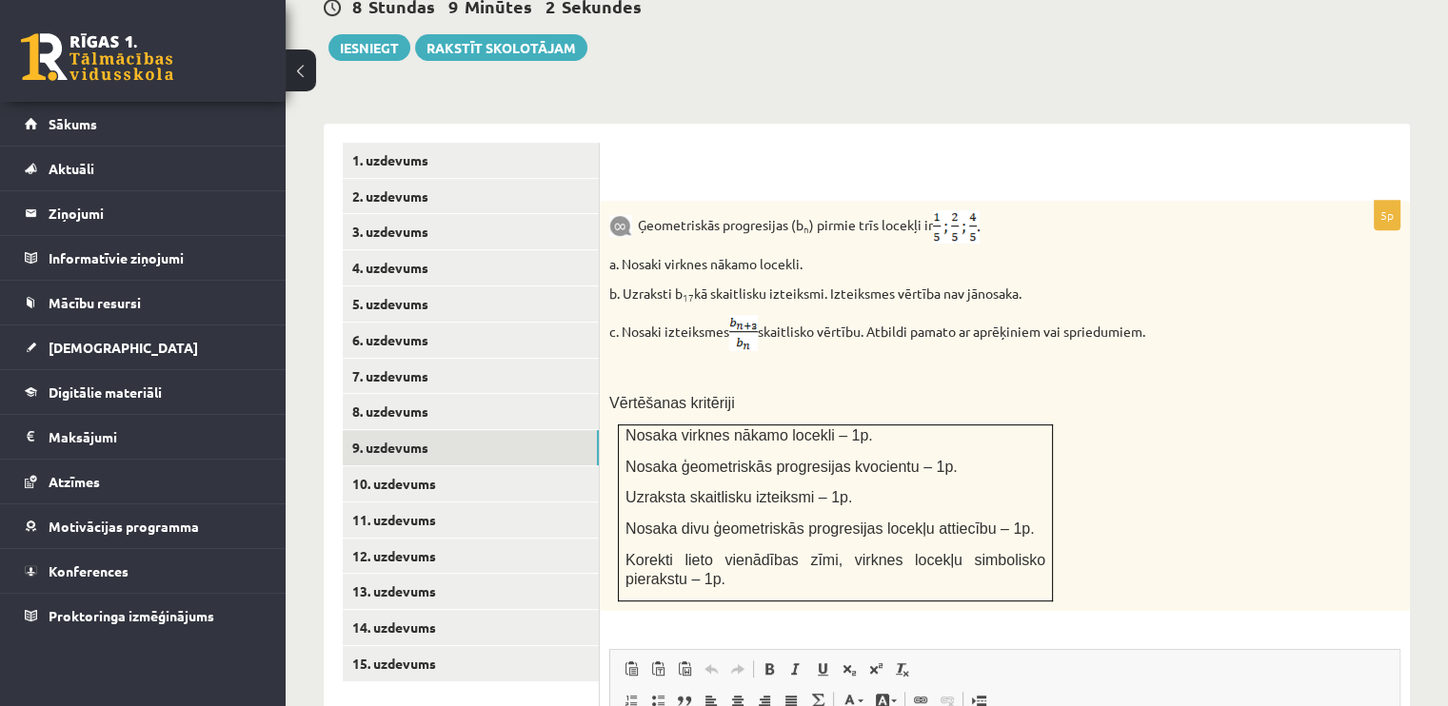
scroll to position [732, 0]
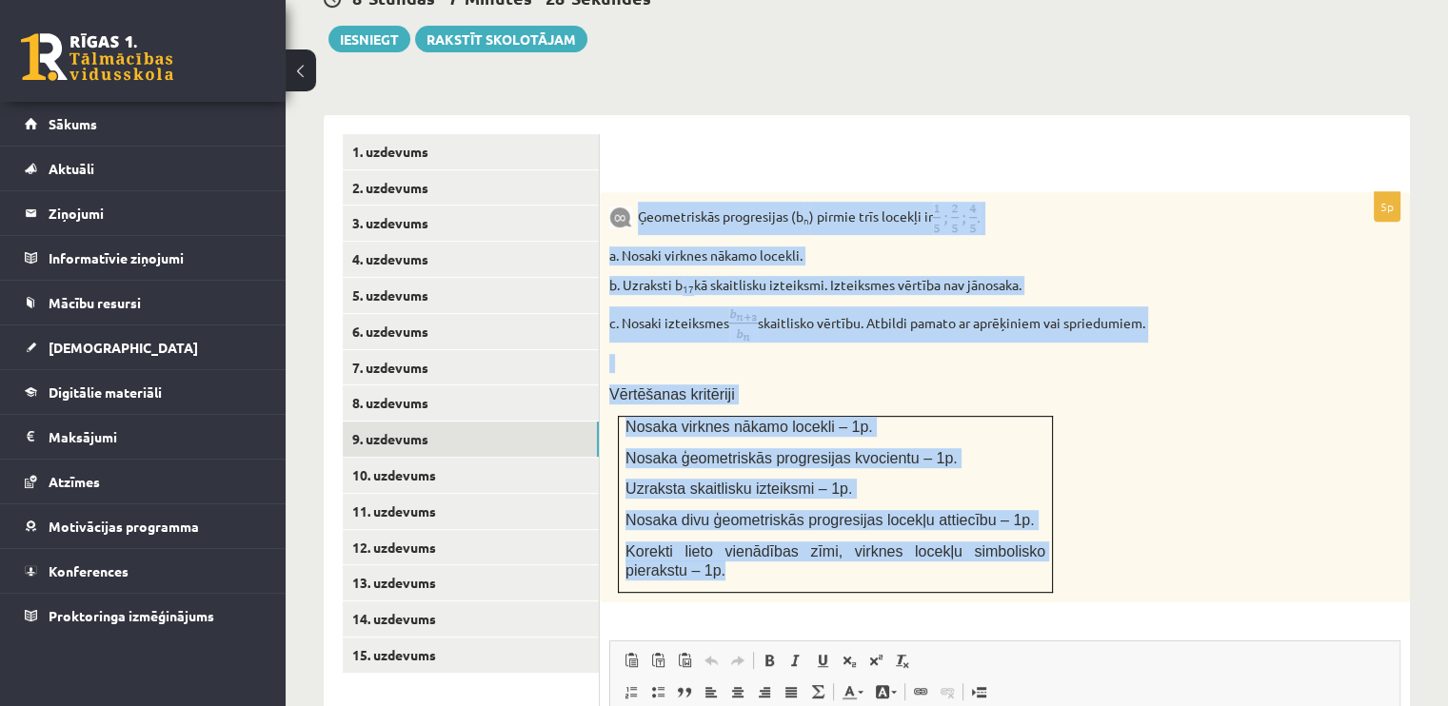
drag, startPoint x: 640, startPoint y: 179, endPoint x: 1028, endPoint y: 547, distance: 535.2
click at [1028, 547] on div "Ģeometriskās progresijas (b n ) pirmie trīs locekļi ir a. Nosaki virknes nākamo…" at bounding box center [1005, 397] width 810 height 410
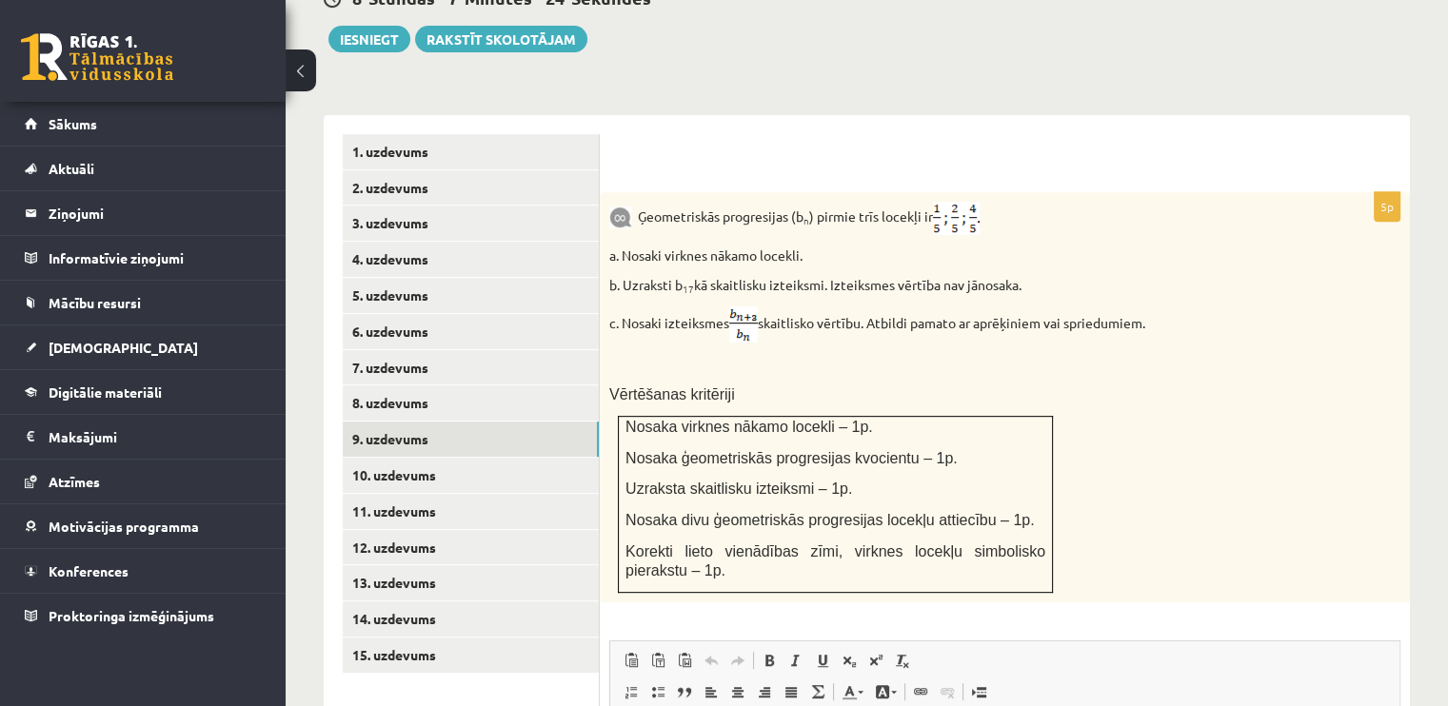
click at [533, 458] on link "10. uzdevums" at bounding box center [471, 475] width 256 height 35
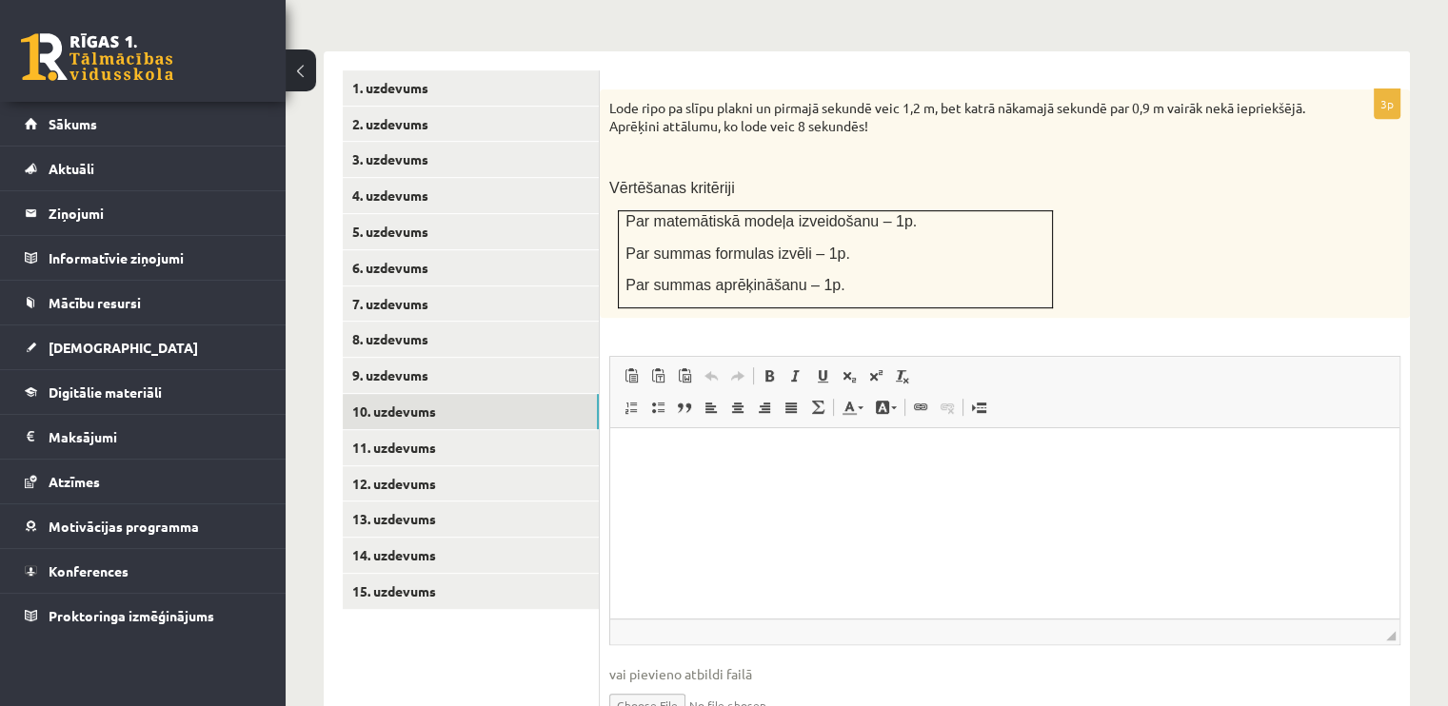
scroll to position [827, 0]
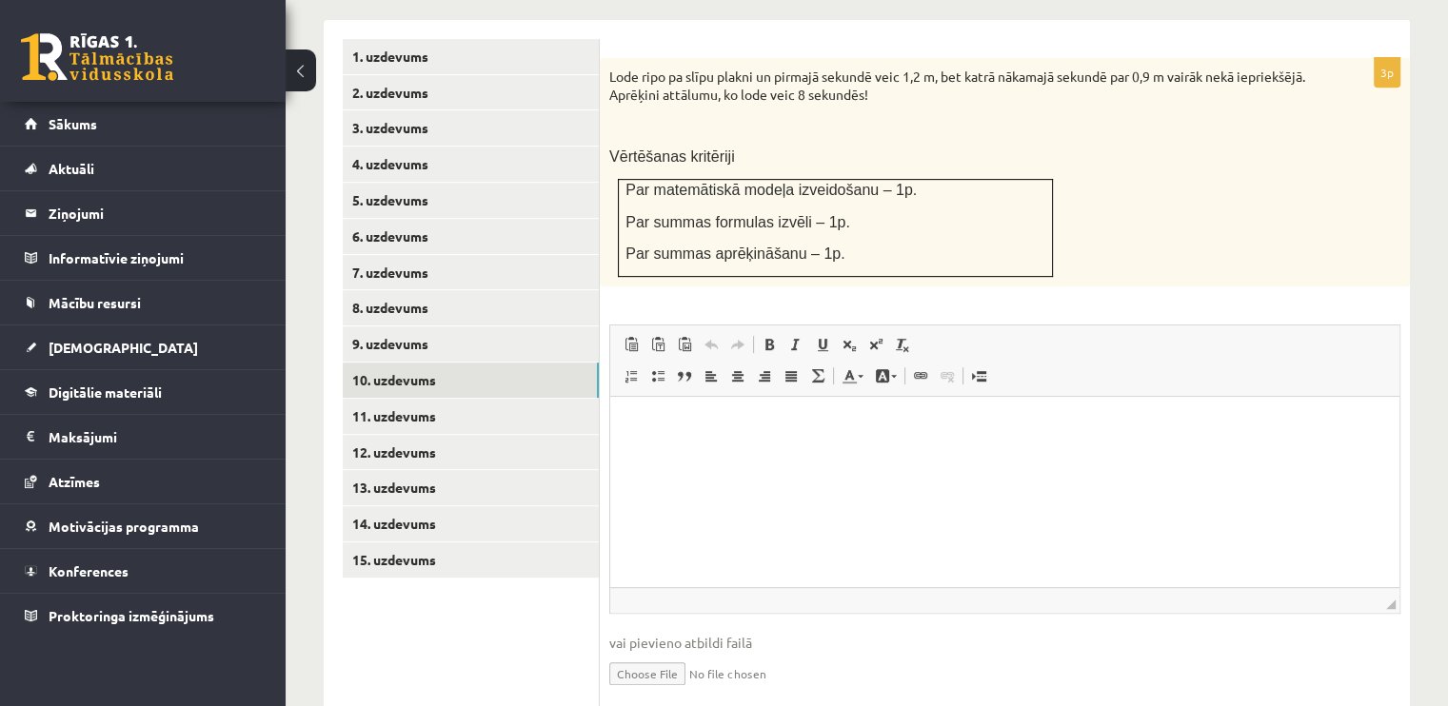
click at [684, 653] on input "file" at bounding box center [1004, 672] width 791 height 39
type input "**********"
click at [686, 692] on link "Iesniegtā atbilde" at bounding box center [660, 702] width 102 height 20
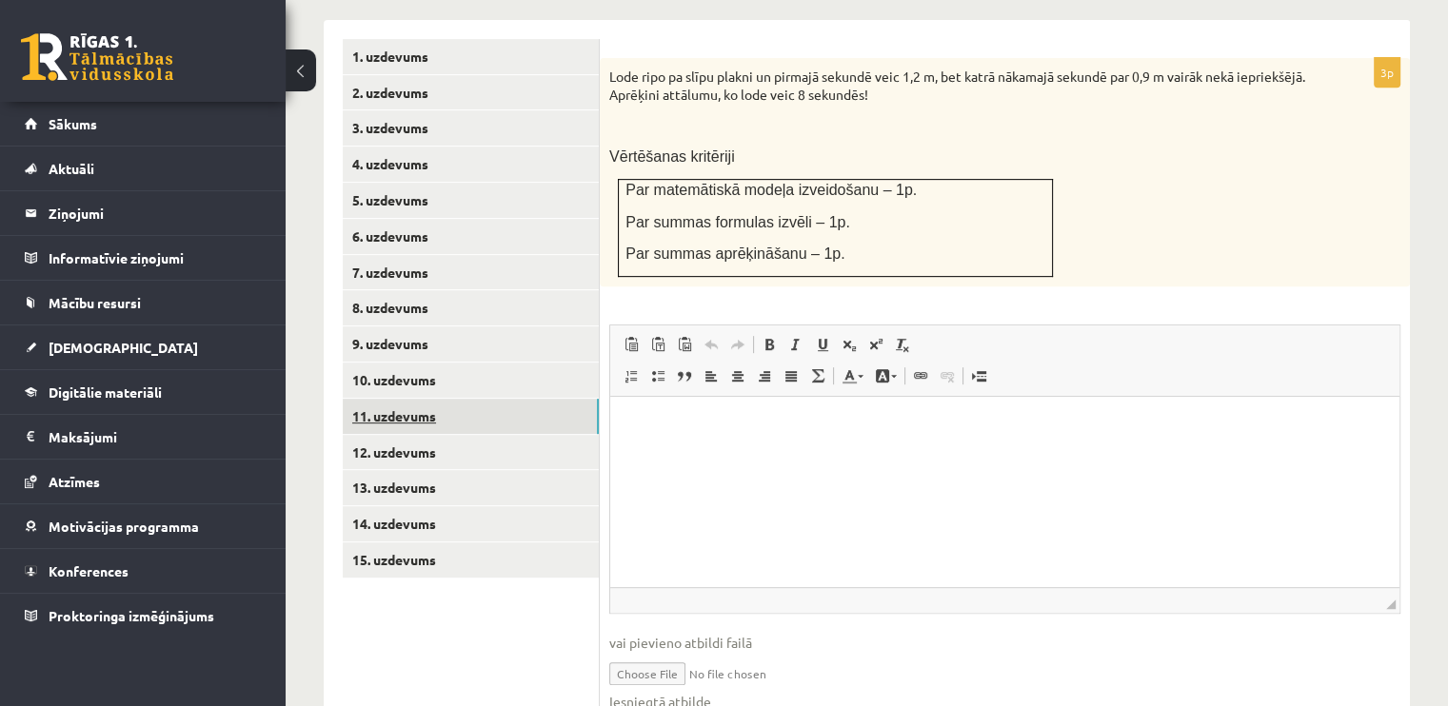
click at [502, 399] on link "11. uzdevums" at bounding box center [471, 416] width 256 height 35
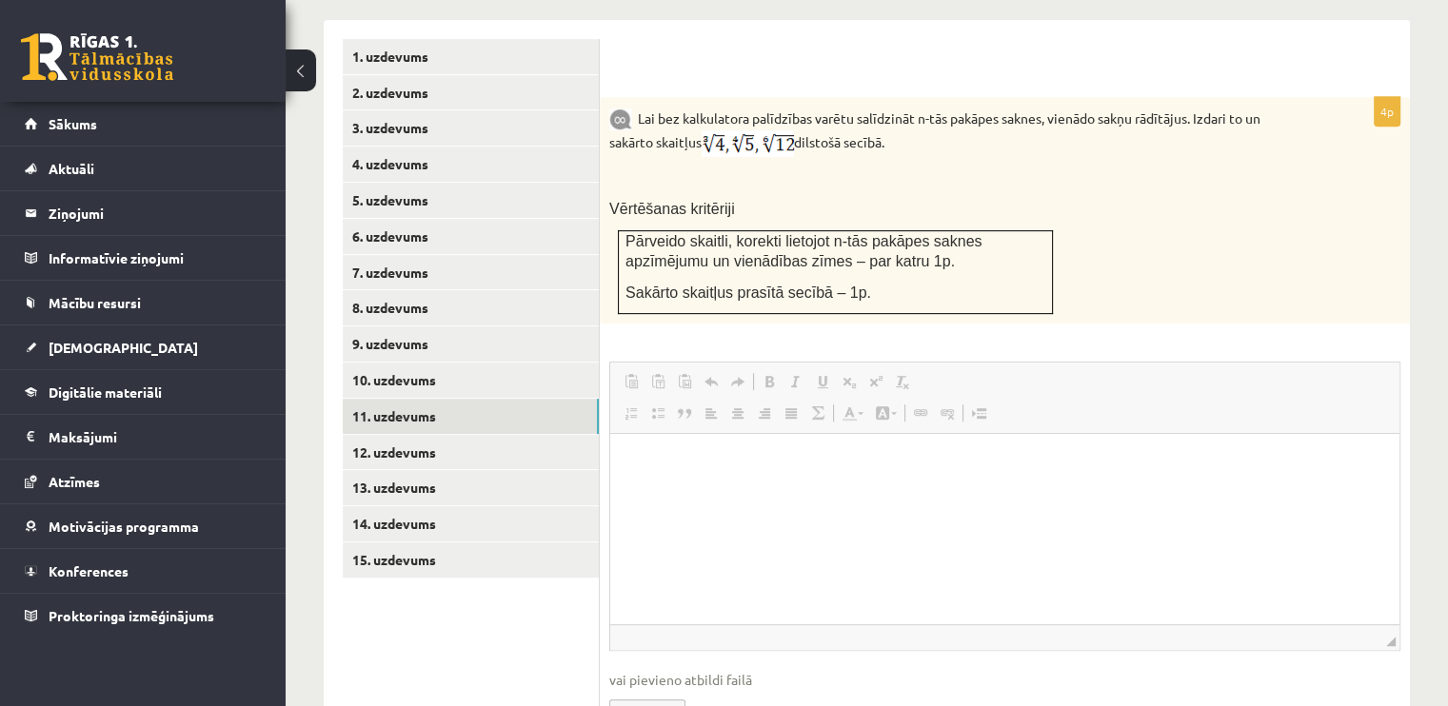
scroll to position [0, 0]
click at [657, 690] on input "file" at bounding box center [1004, 709] width 791 height 39
type input "**********"
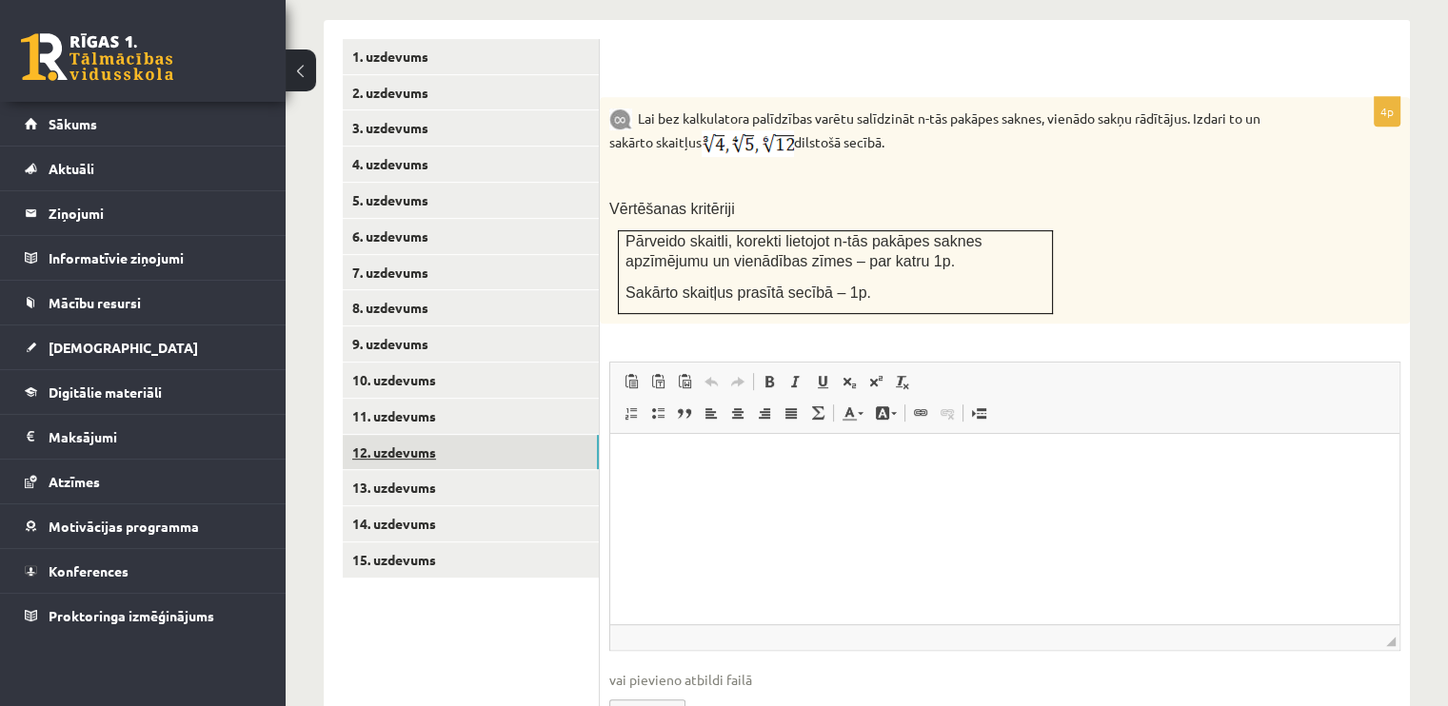
click at [438, 435] on link "12. uzdevums" at bounding box center [471, 452] width 256 height 35
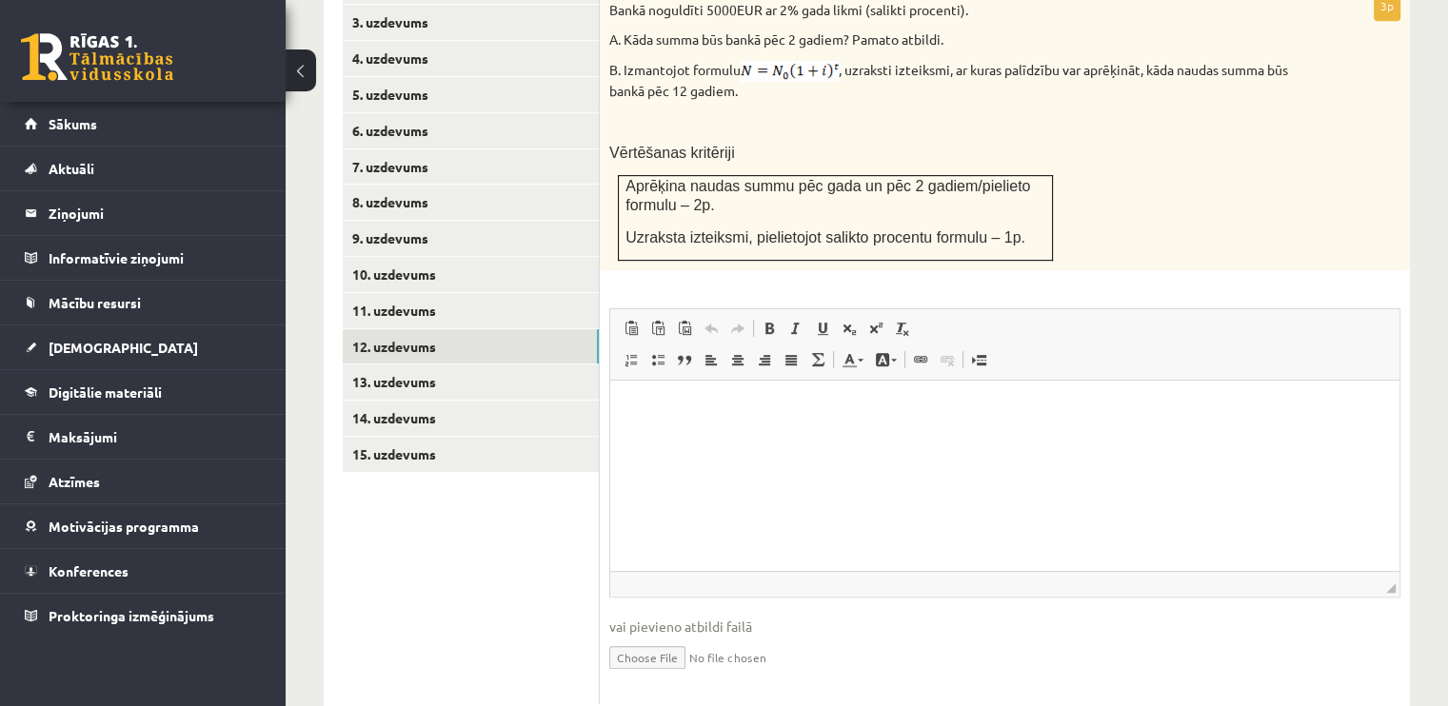
scroll to position [943, 0]
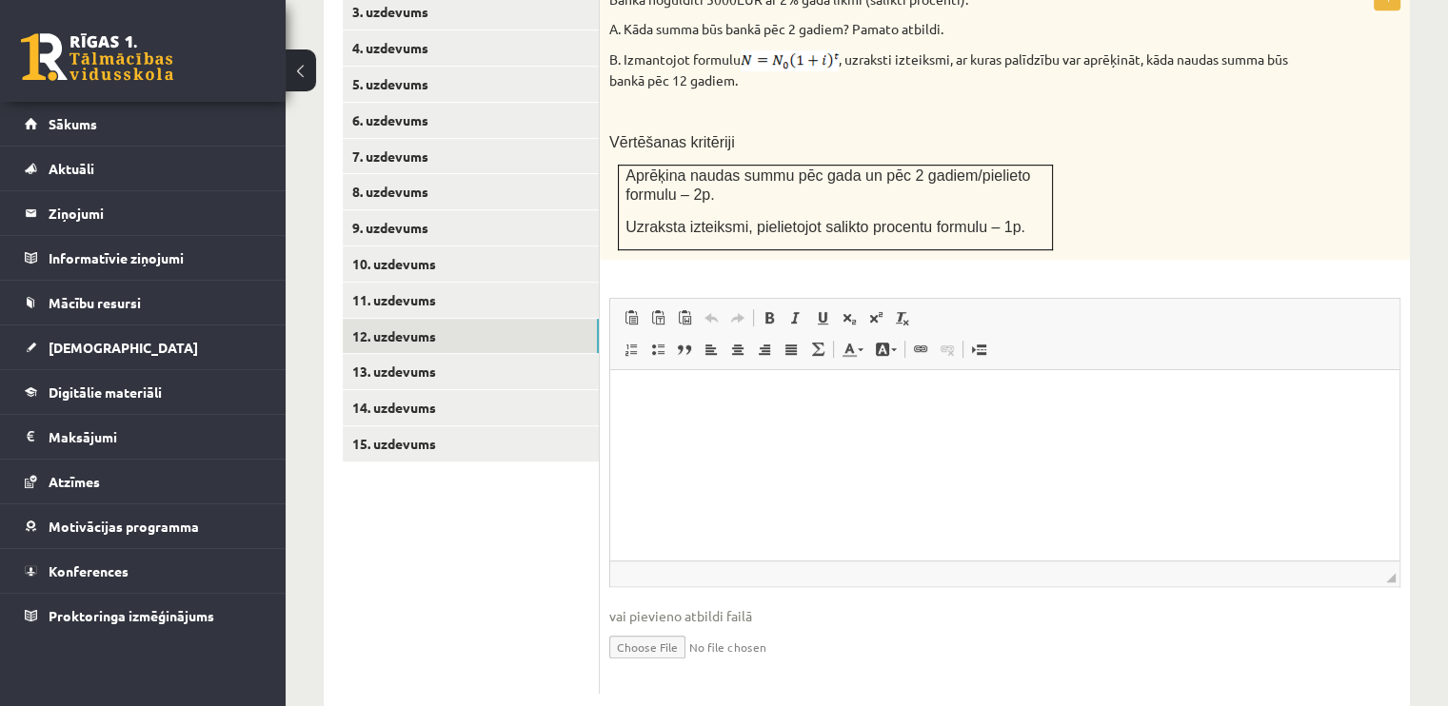
click at [664, 626] on input "file" at bounding box center [1004, 645] width 791 height 39
type input "**********"
click at [491, 354] on link "13. uzdevums" at bounding box center [471, 371] width 256 height 35
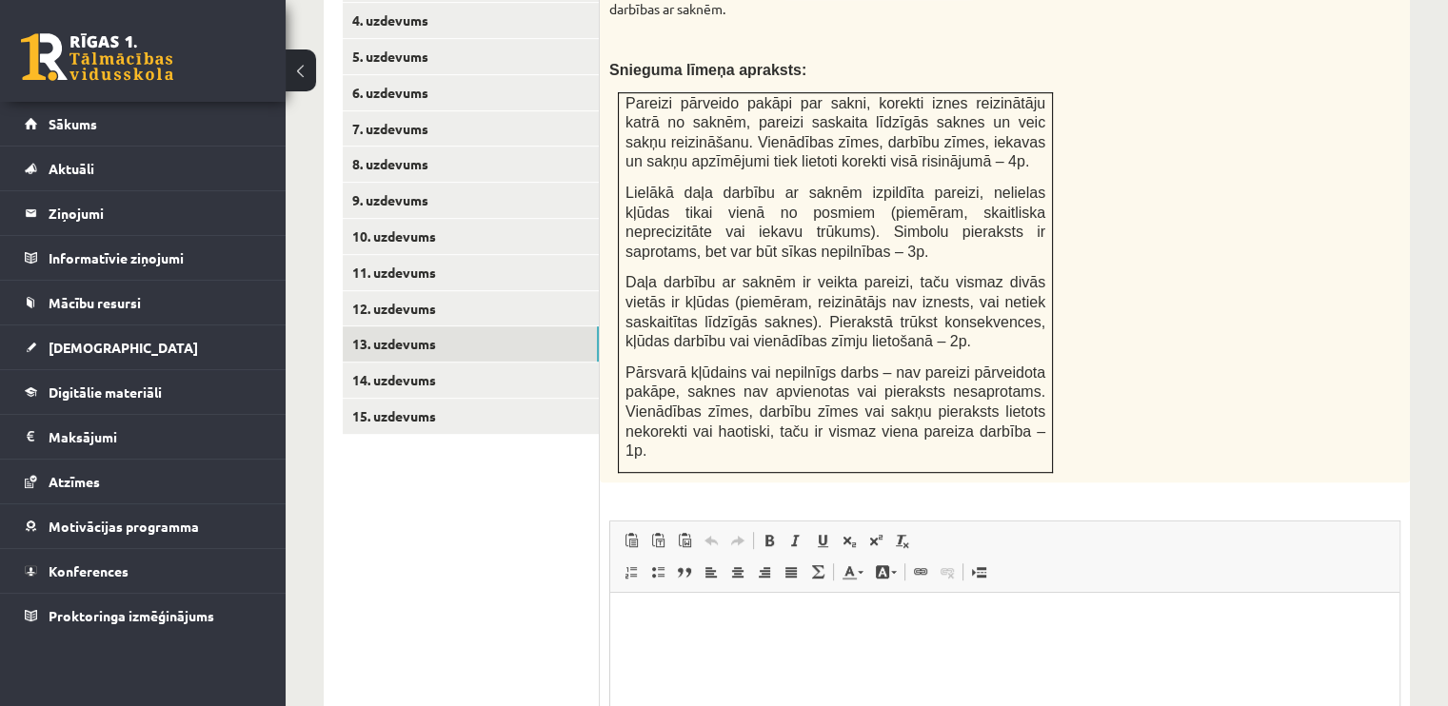
scroll to position [1173, 0]
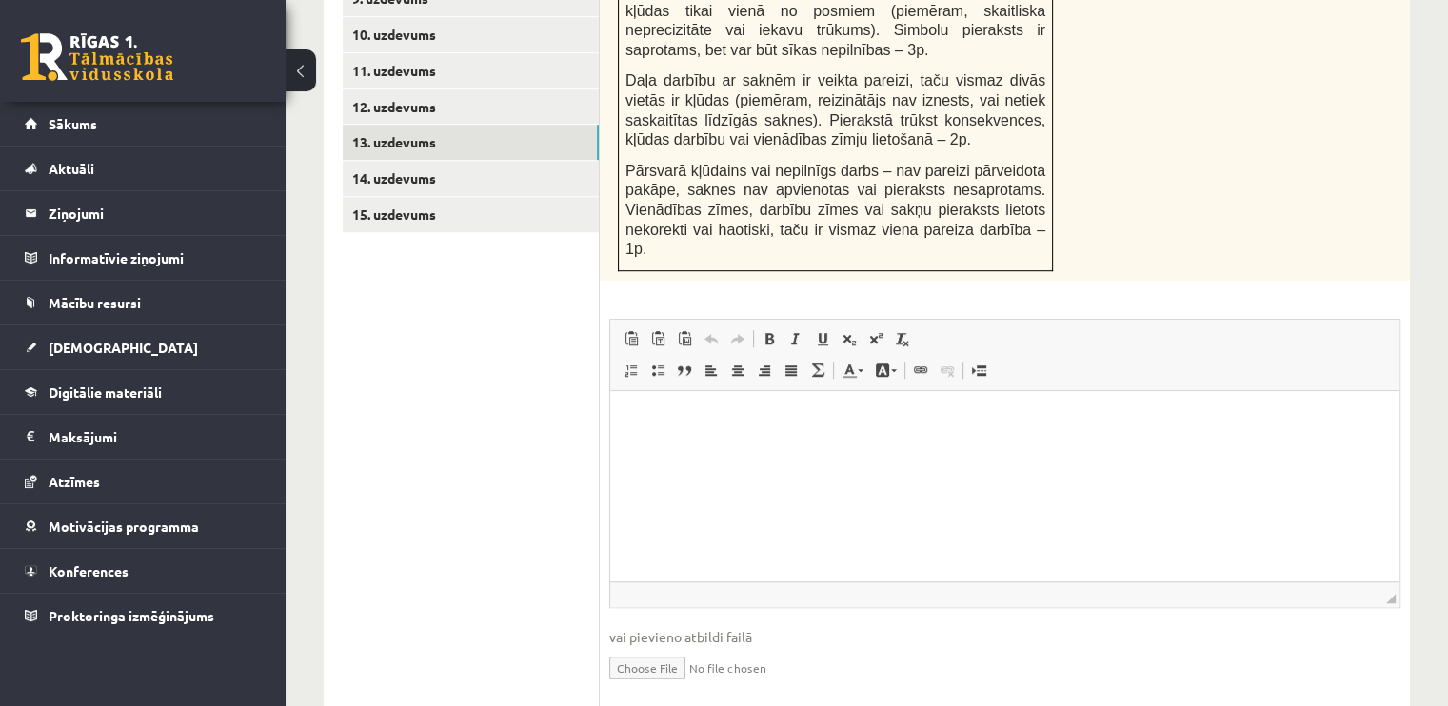
click at [675, 647] on input "file" at bounding box center [1004, 666] width 791 height 39
type input "**********"
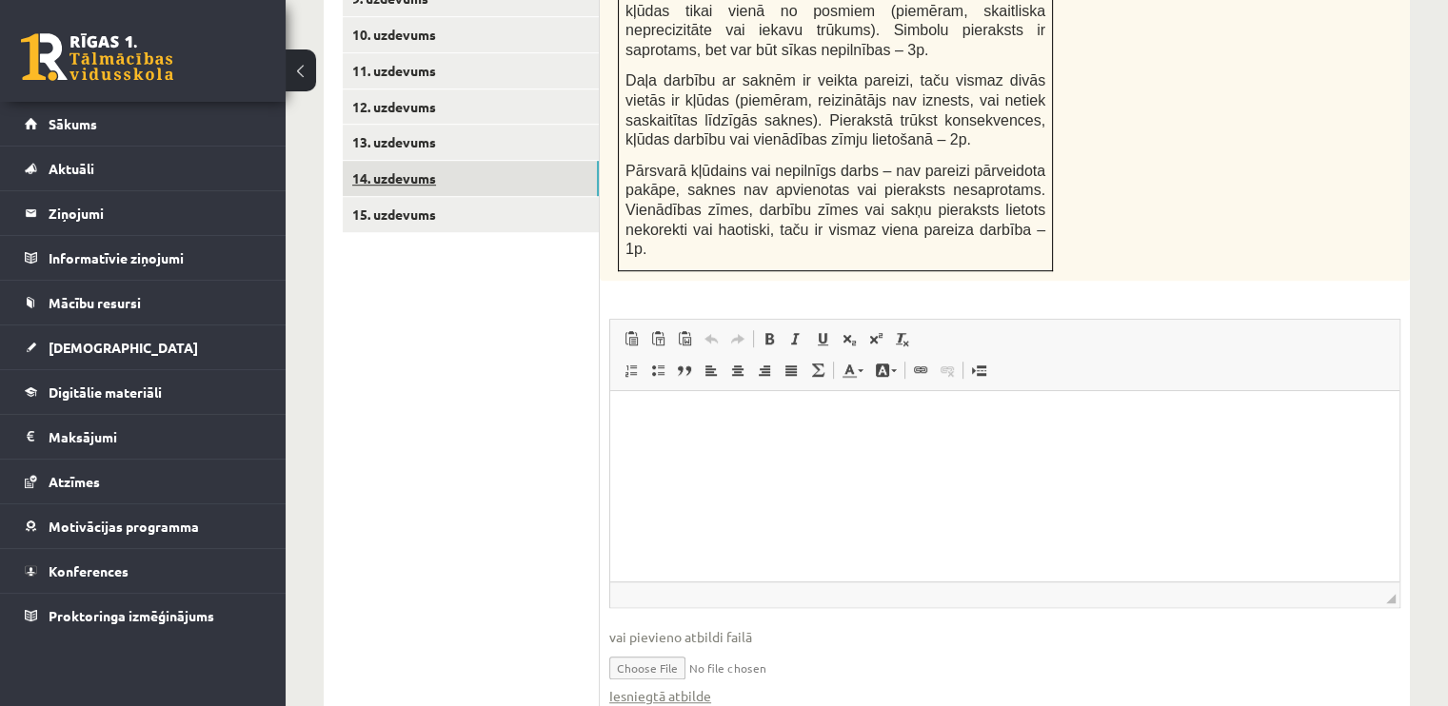
click at [525, 161] on link "14. uzdevums" at bounding box center [471, 178] width 256 height 35
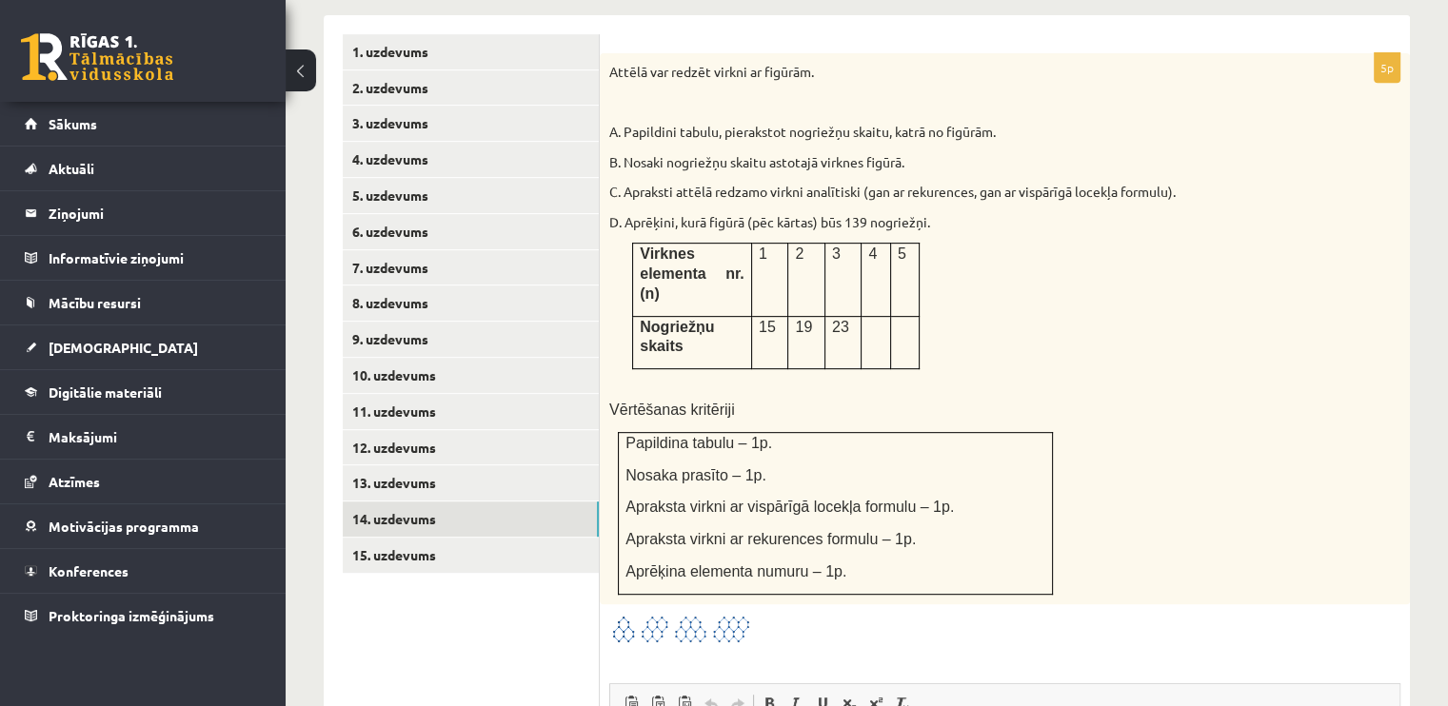
scroll to position [799, 0]
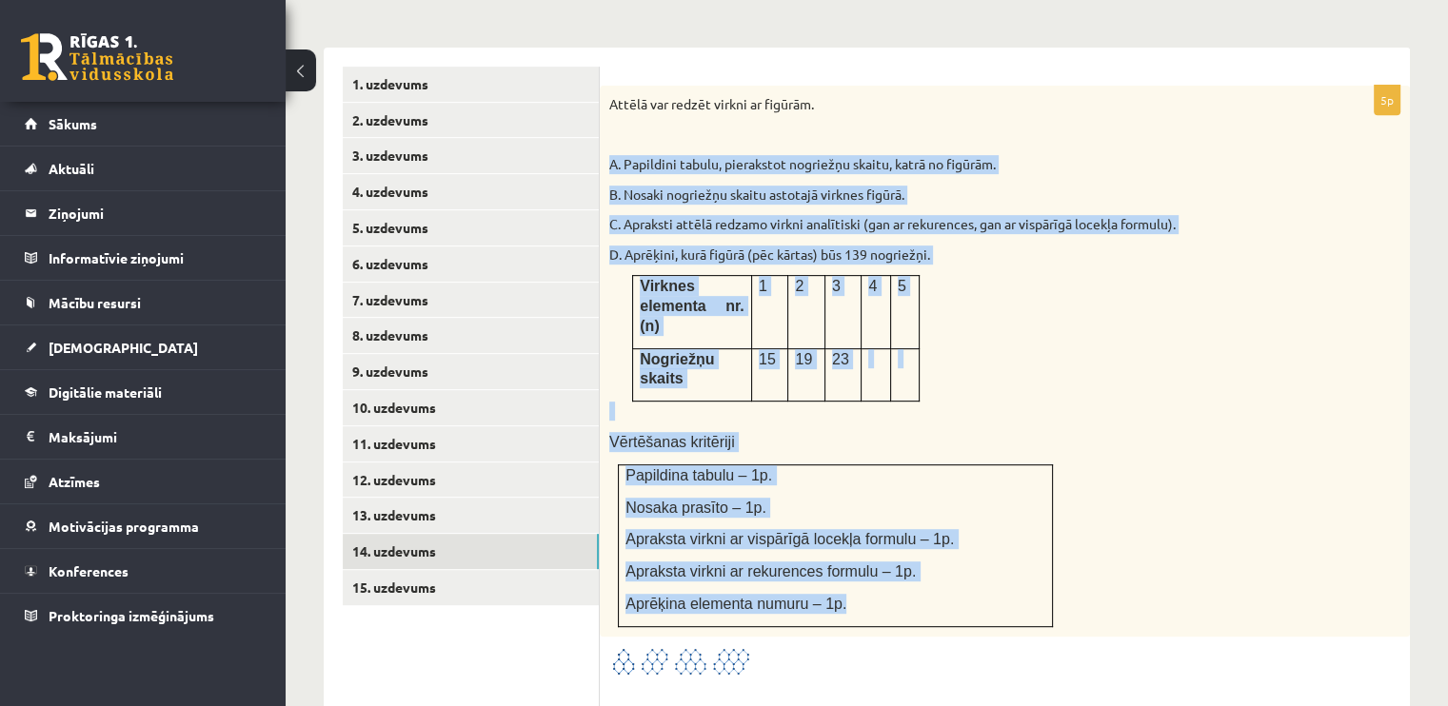
drag, startPoint x: 611, startPoint y: 120, endPoint x: 975, endPoint y: 525, distance: 544.6
click at [975, 525] on div "Attēlā var redzēt virkni ar figūrām. A. Papildini tabulu, pierakstot nogriežņu …" at bounding box center [1005, 361] width 810 height 551
copy div "A. Papildini tabulu, pierakstot nogriežņu skaitu, katrā no figūrām. B. Nosaki n…"
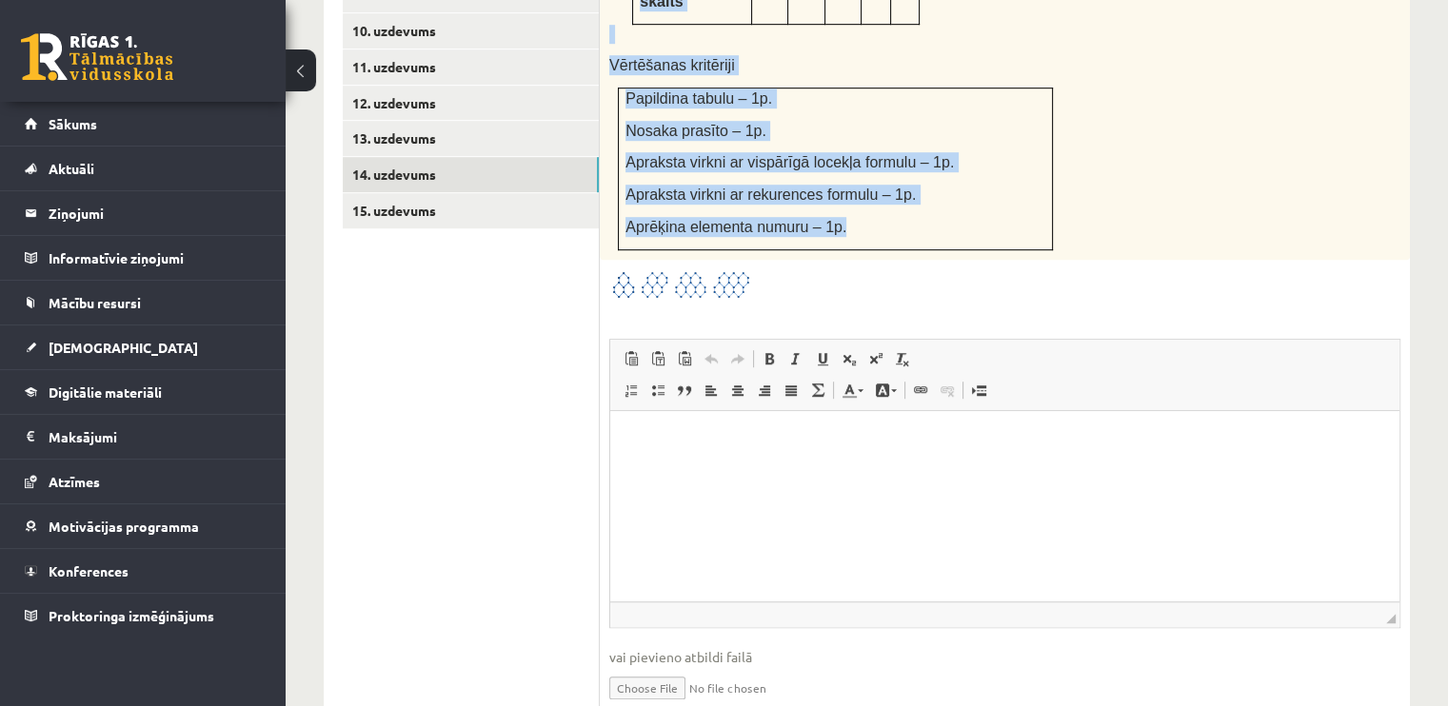
scroll to position [1177, 0]
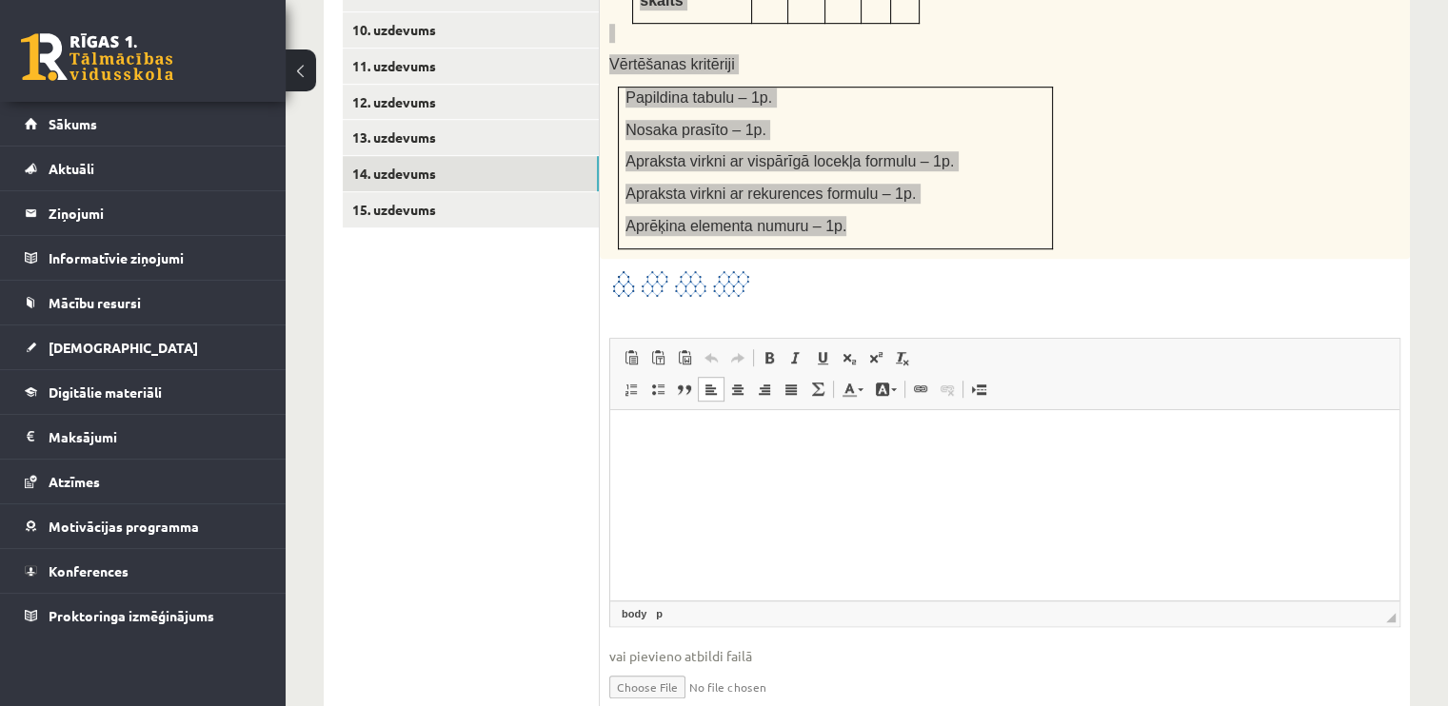
click at [776, 452] on html at bounding box center [1004, 439] width 789 height 58
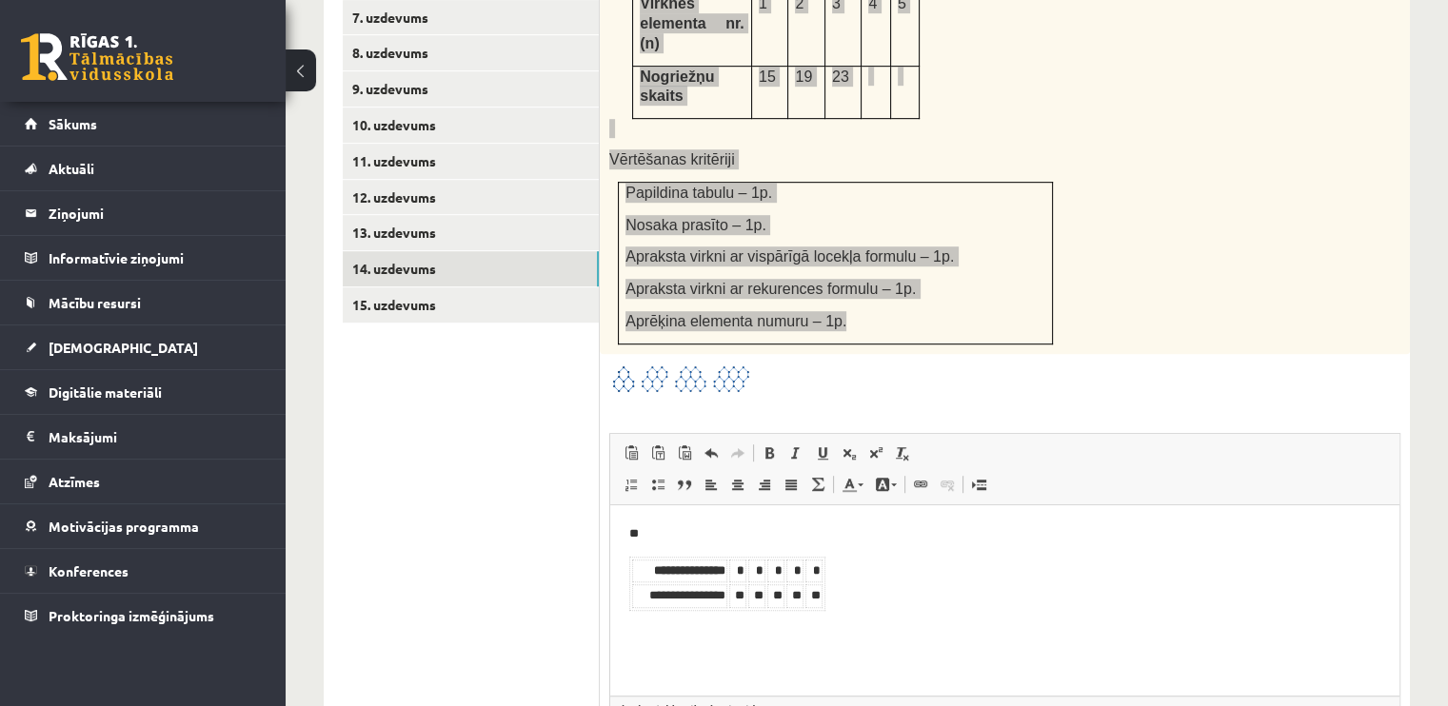
click at [830, 630] on html "**********" at bounding box center [1004, 567] width 789 height 125
click at [771, 585] on td "**" at bounding box center [775, 596] width 17 height 24
click at [798, 602] on td "**" at bounding box center [794, 596] width 17 height 24
click at [829, 604] on body "**********" at bounding box center [1004, 567] width 751 height 87
click at [860, 562] on body "**********" at bounding box center [1004, 567] width 751 height 87
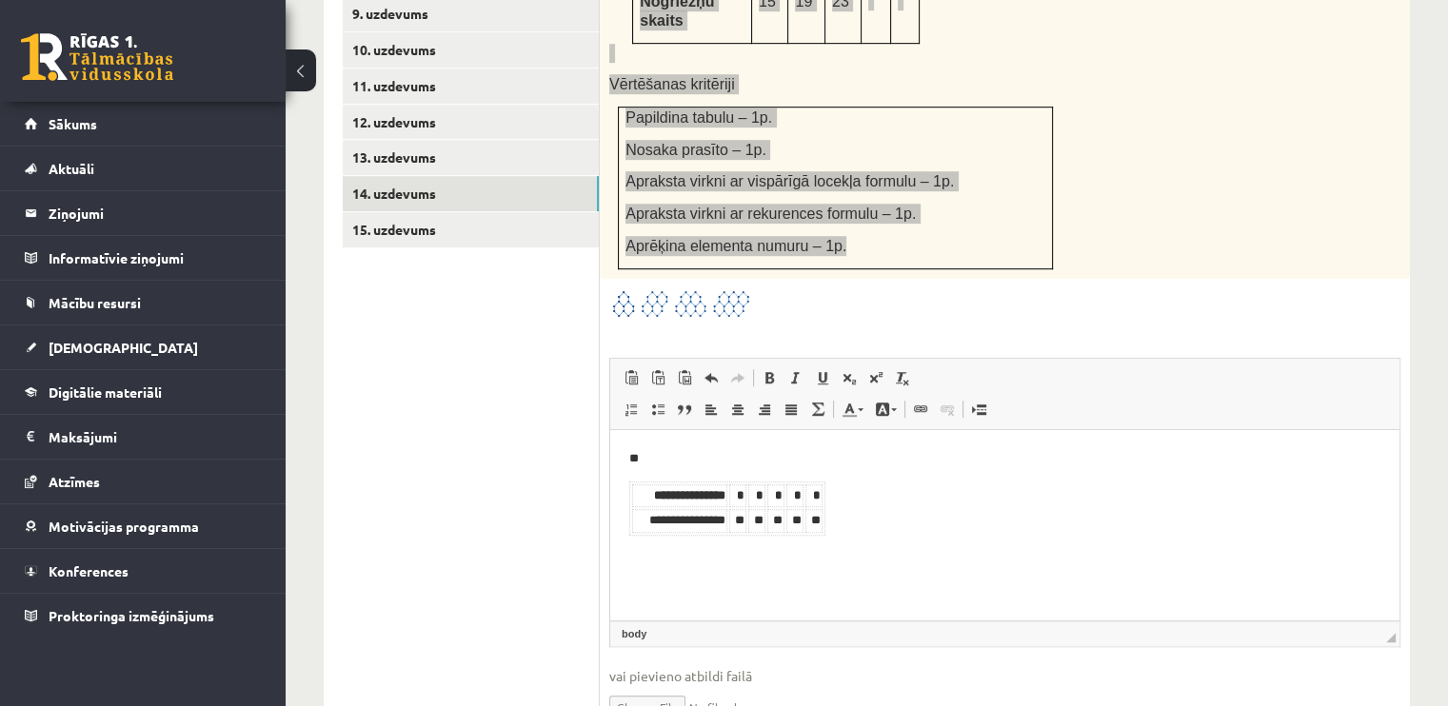
scroll to position [1177, 0]
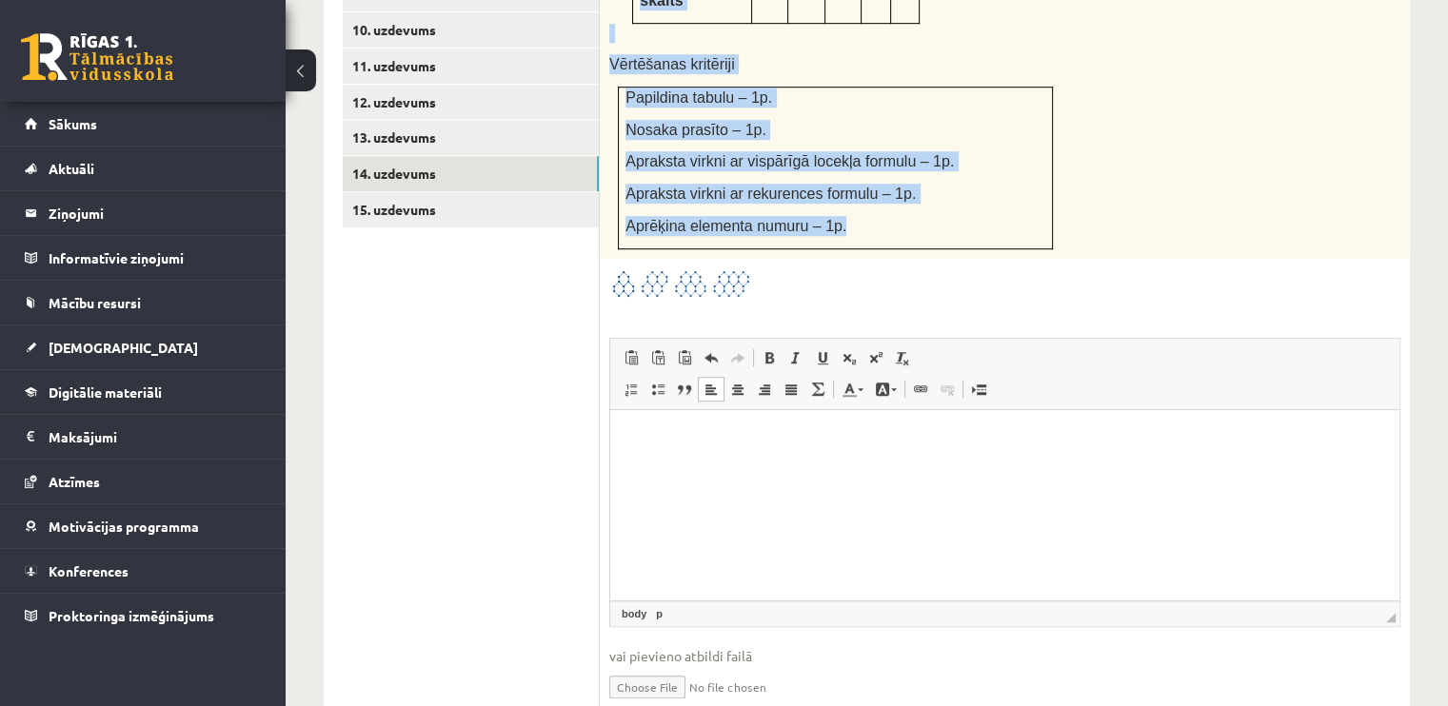
click at [643, 666] on input "file" at bounding box center [1004, 685] width 791 height 39
type input "**********"
click at [445, 192] on link "15. uzdevums" at bounding box center [471, 209] width 256 height 35
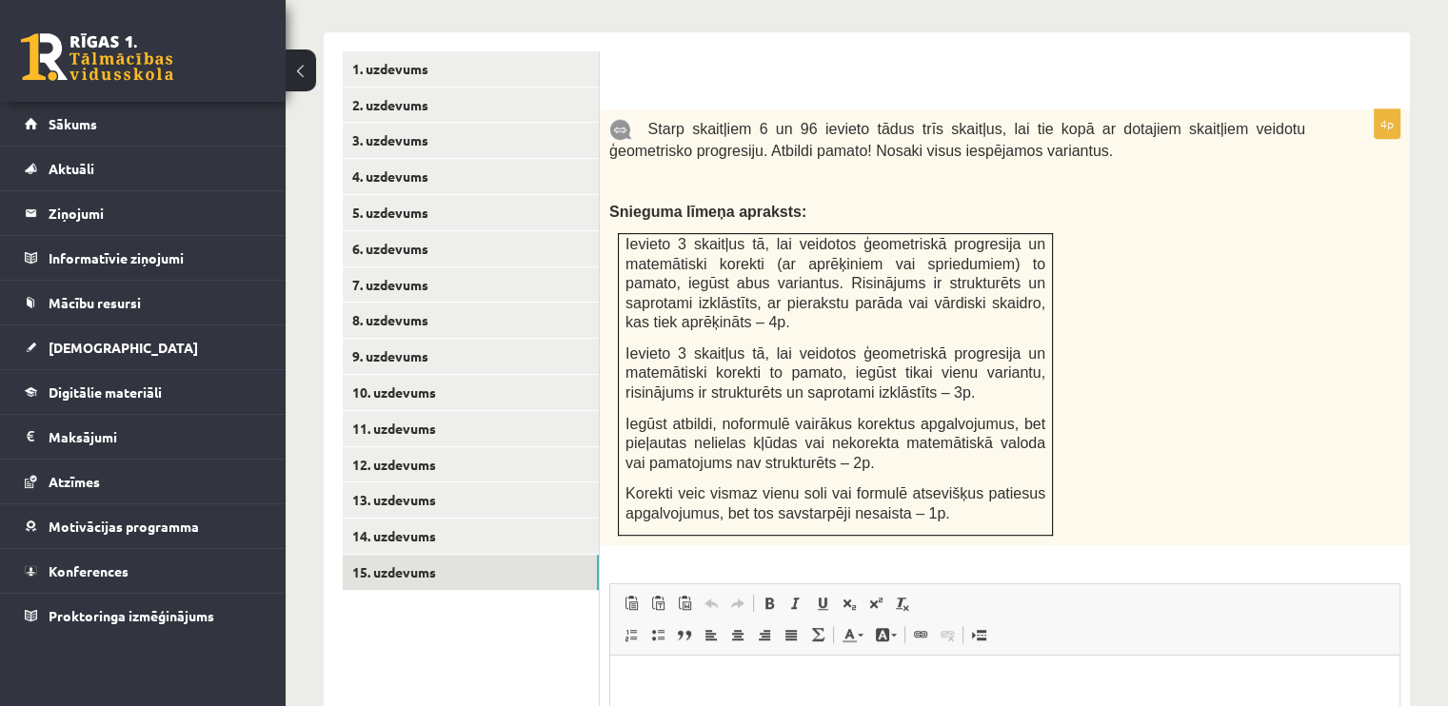
scroll to position [0, 0]
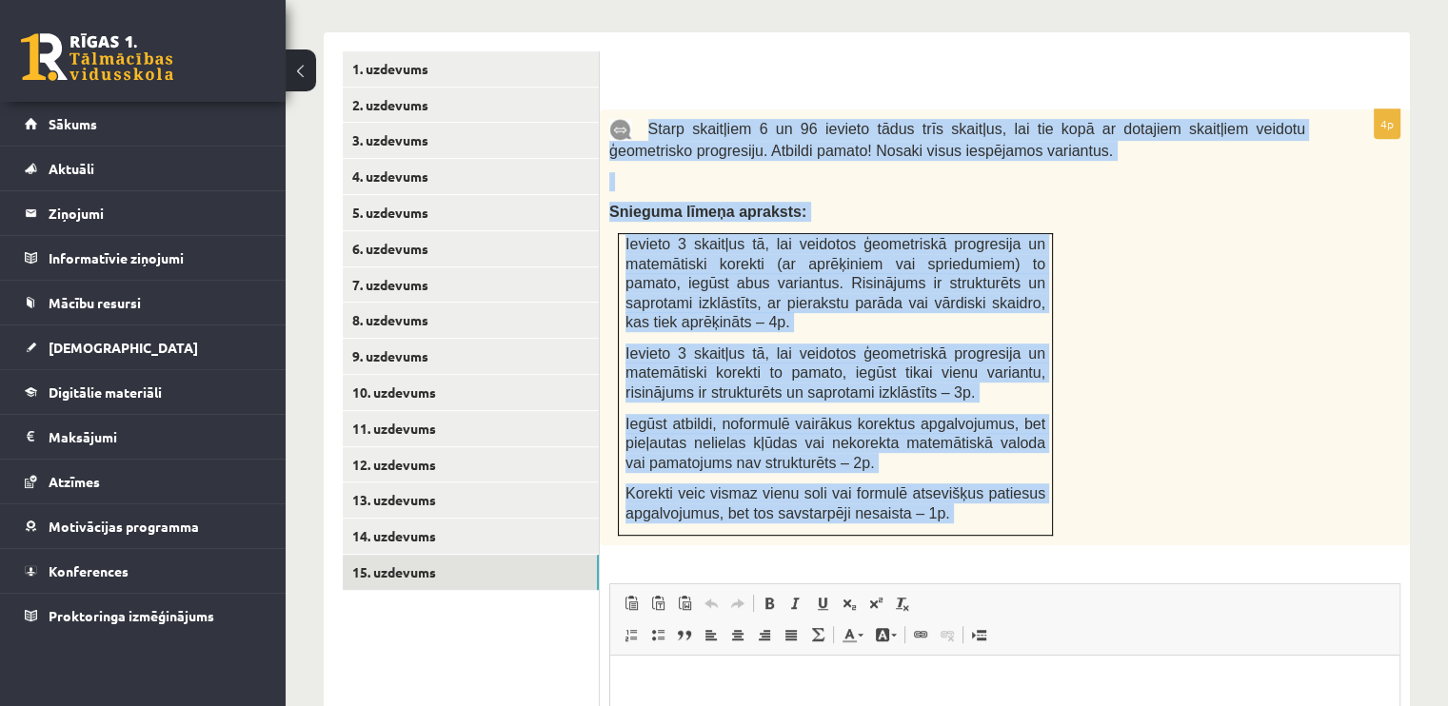
drag, startPoint x: 640, startPoint y: 84, endPoint x: 1116, endPoint y: 512, distance: 640.9
click at [1119, 511] on div "4p Starp skaitļiem 6 un 96 ievieto tādus trīs skaitļus, lai tie kopā ar dotajie…" at bounding box center [1005, 544] width 810 height 870
copy div "Starp skaitļiem 6 un 96 ievieto tādus trīs skaitļus, lai tie kopā ar dotajiem s…"
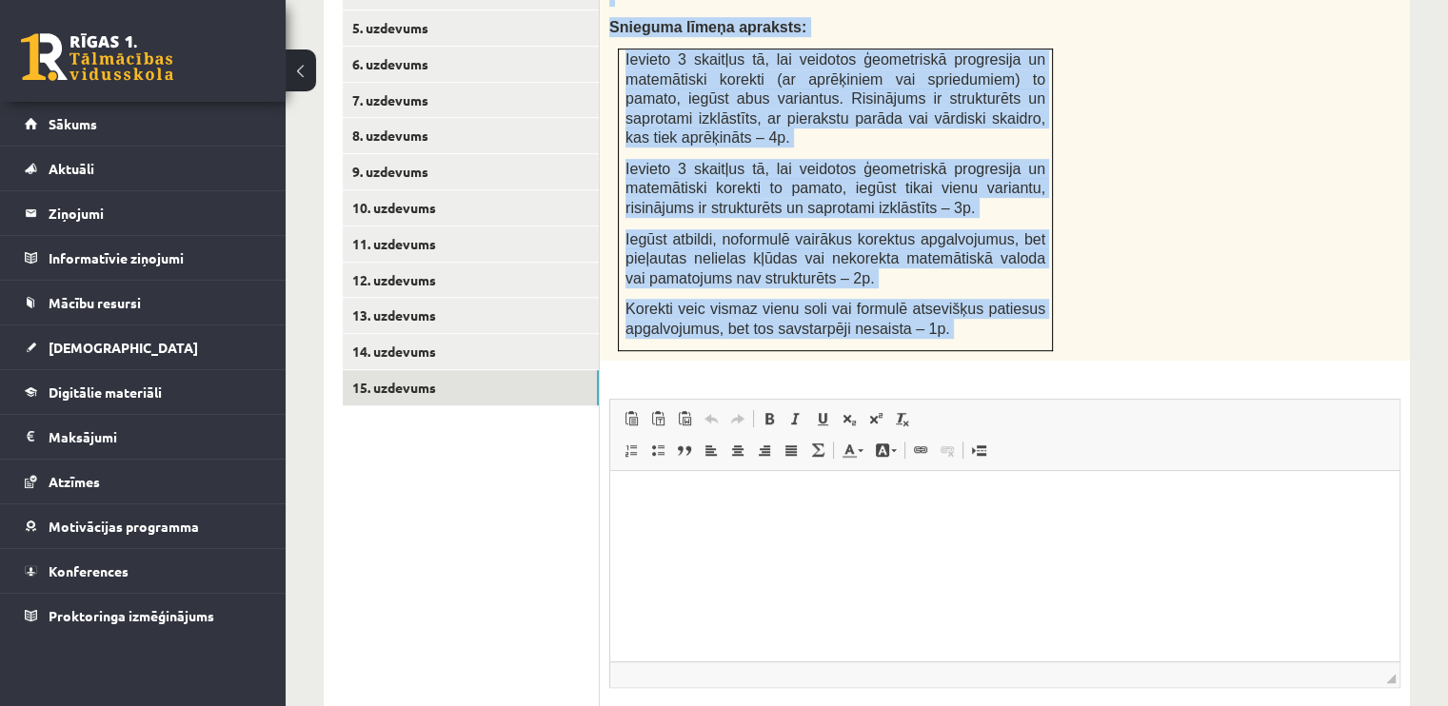
scroll to position [1099, 0]
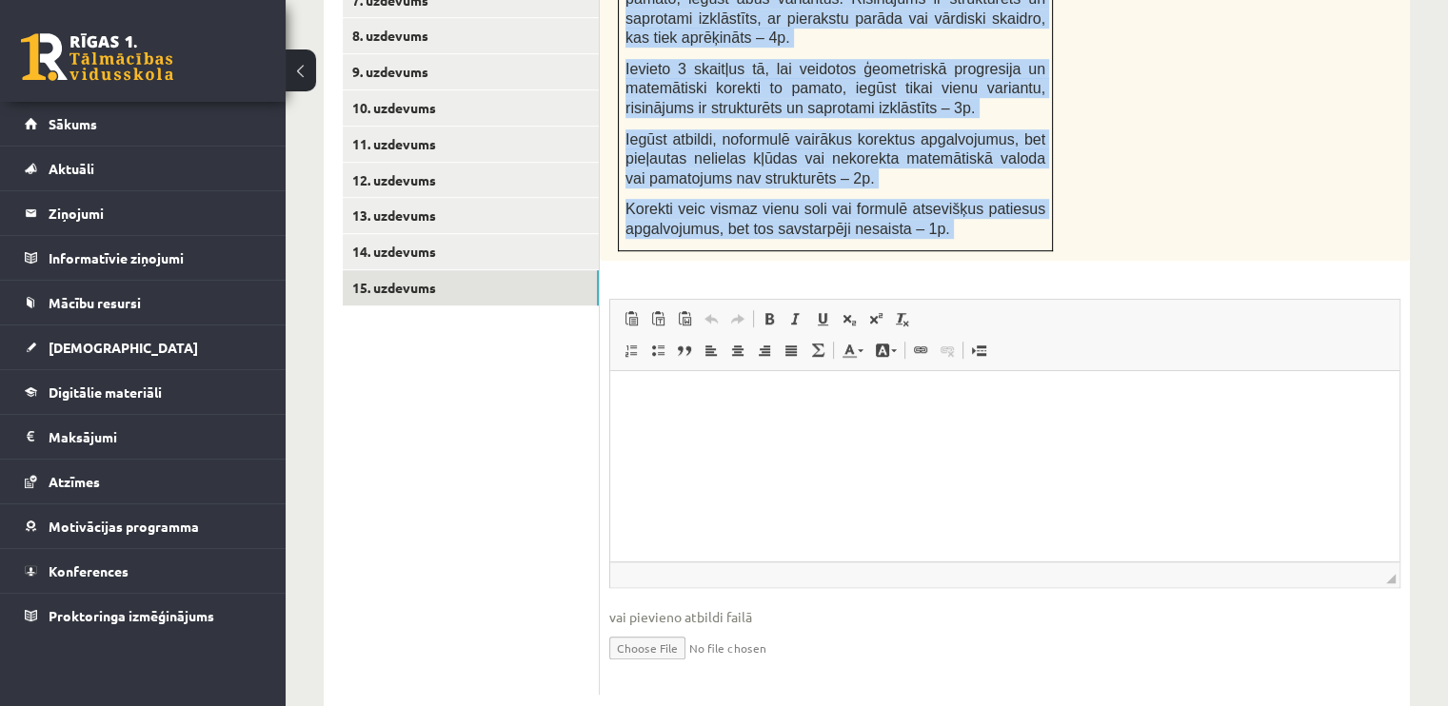
click at [691, 627] on input "file" at bounding box center [1004, 646] width 791 height 39
type input "**********"
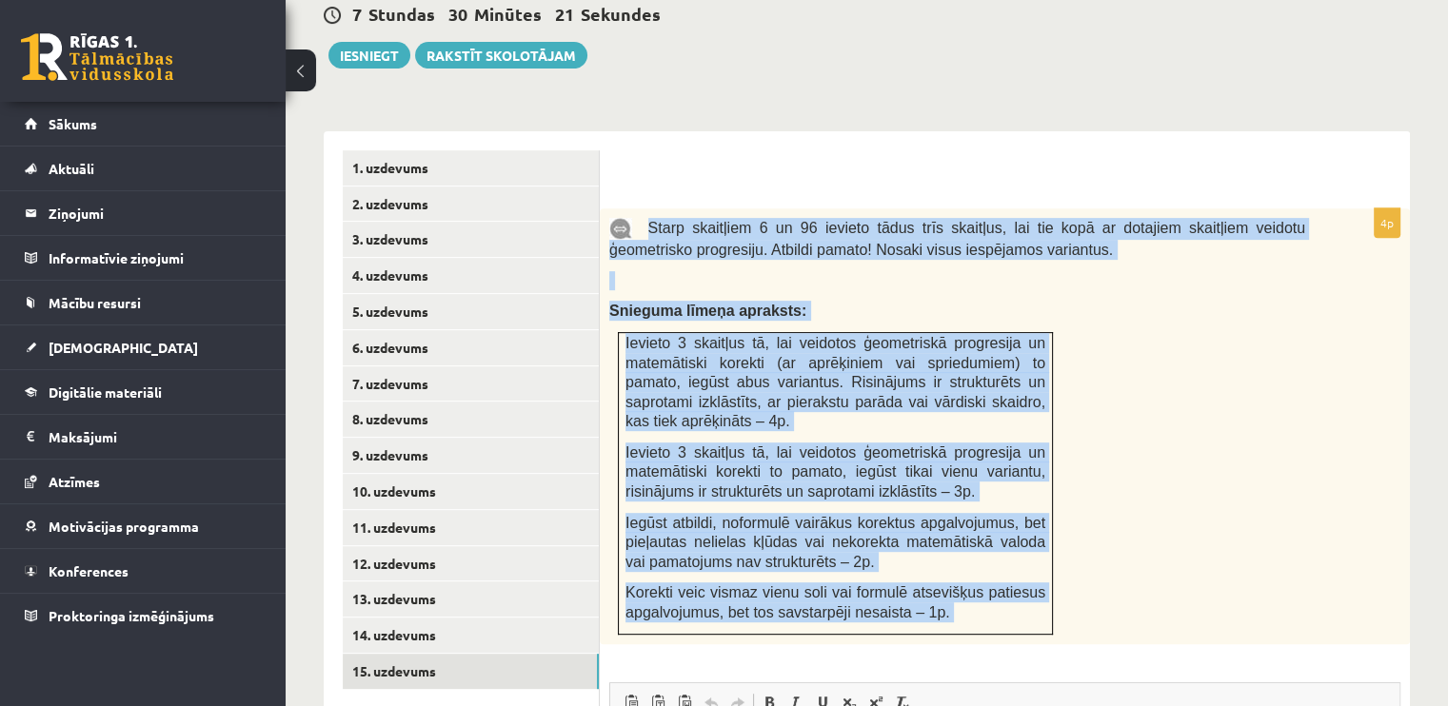
scroll to position [623, 0]
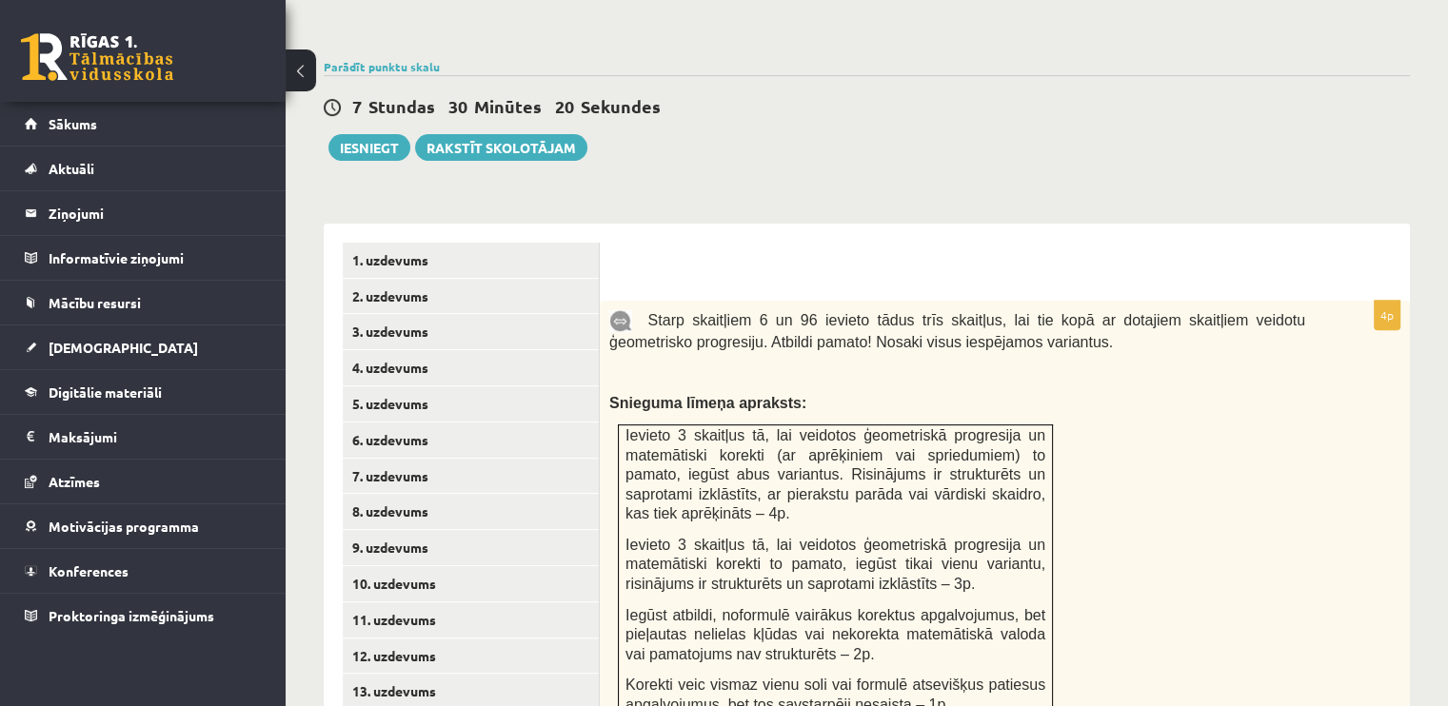
click at [407, 205] on div "**********" at bounding box center [867, 707] width 1086 height 1005
click at [385, 134] on button "Iesniegt" at bounding box center [369, 147] width 82 height 27
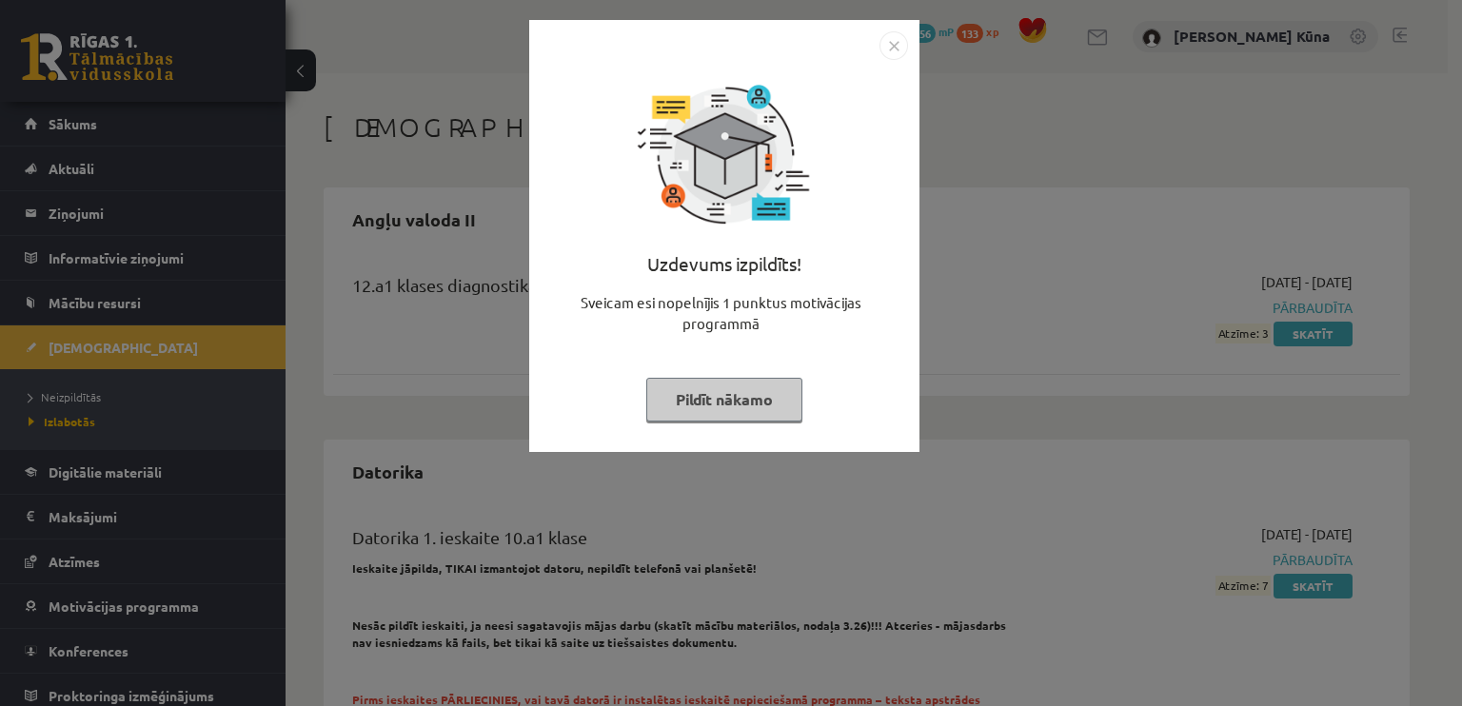
click at [726, 395] on button "Pildīt nākamo" at bounding box center [724, 400] width 156 height 44
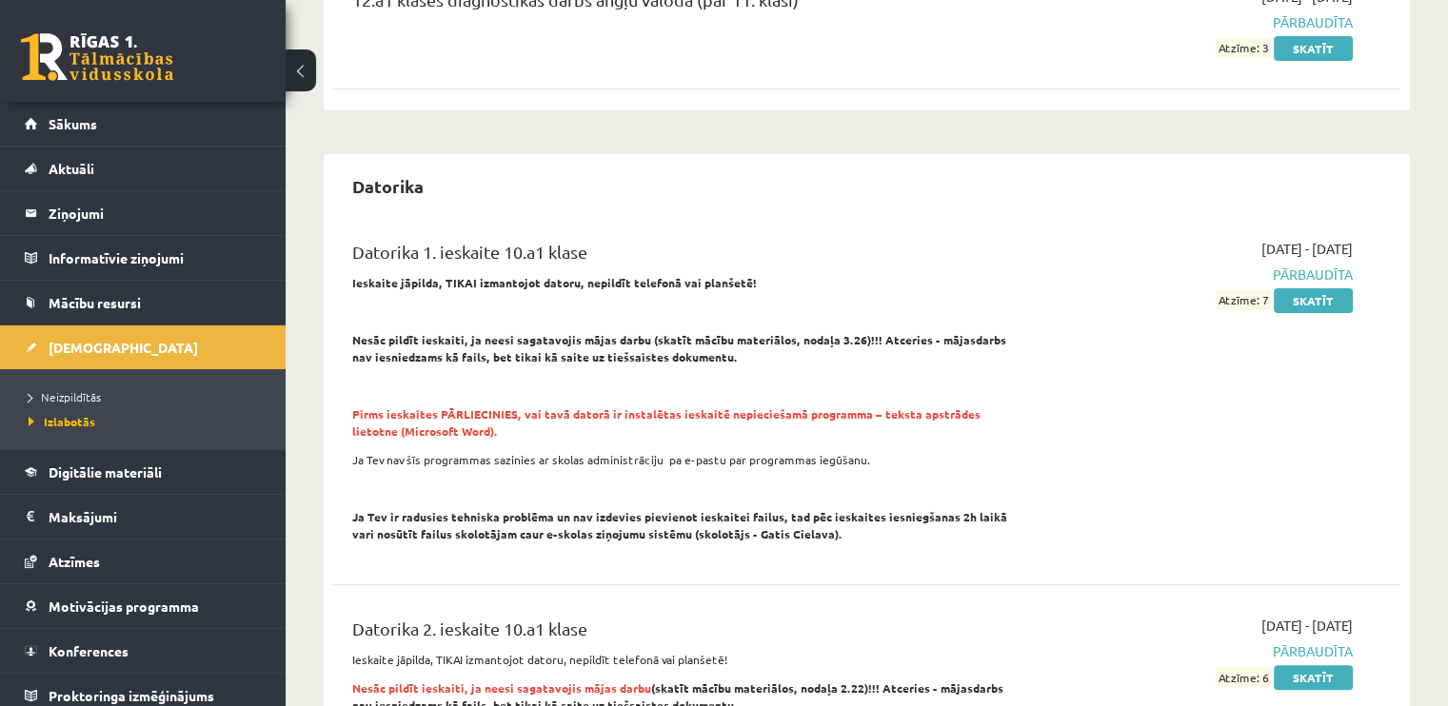
scroll to position [95, 0]
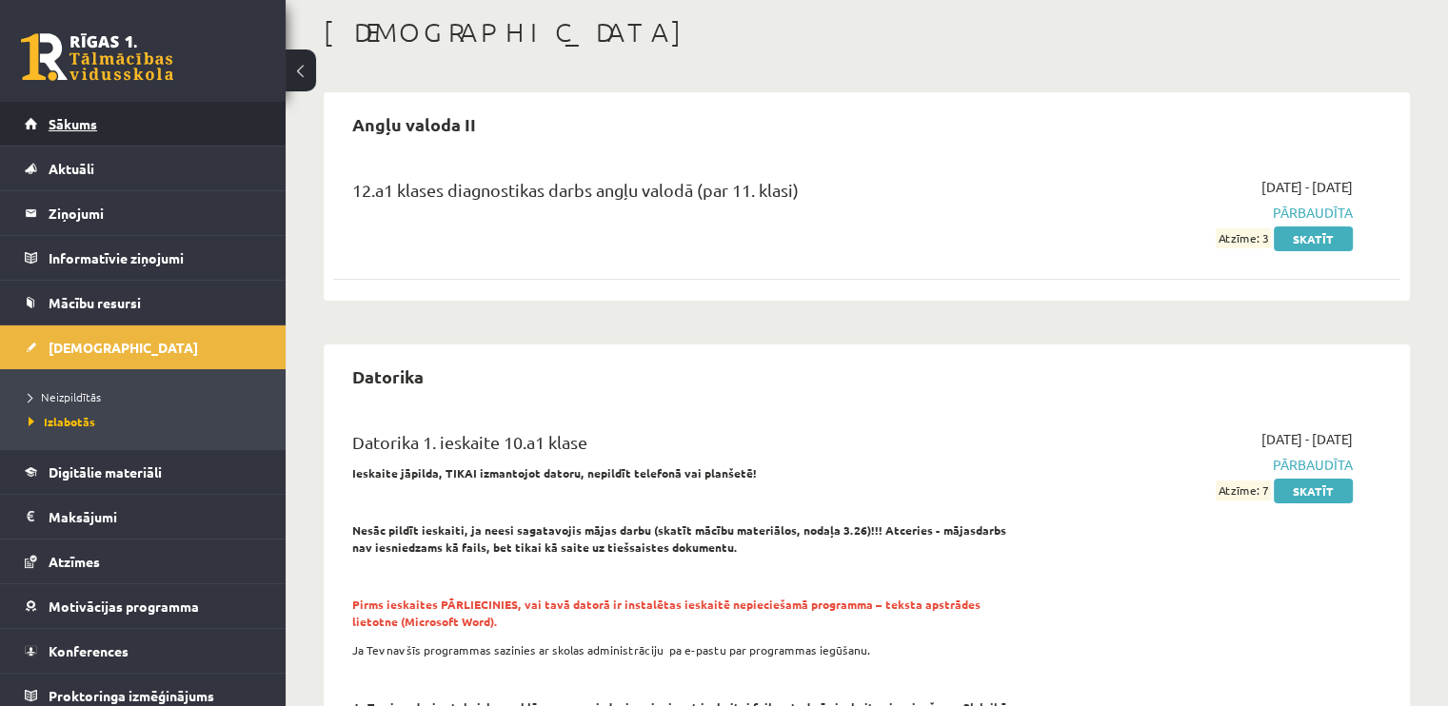
click at [154, 136] on link "Sākums" at bounding box center [143, 124] width 237 height 44
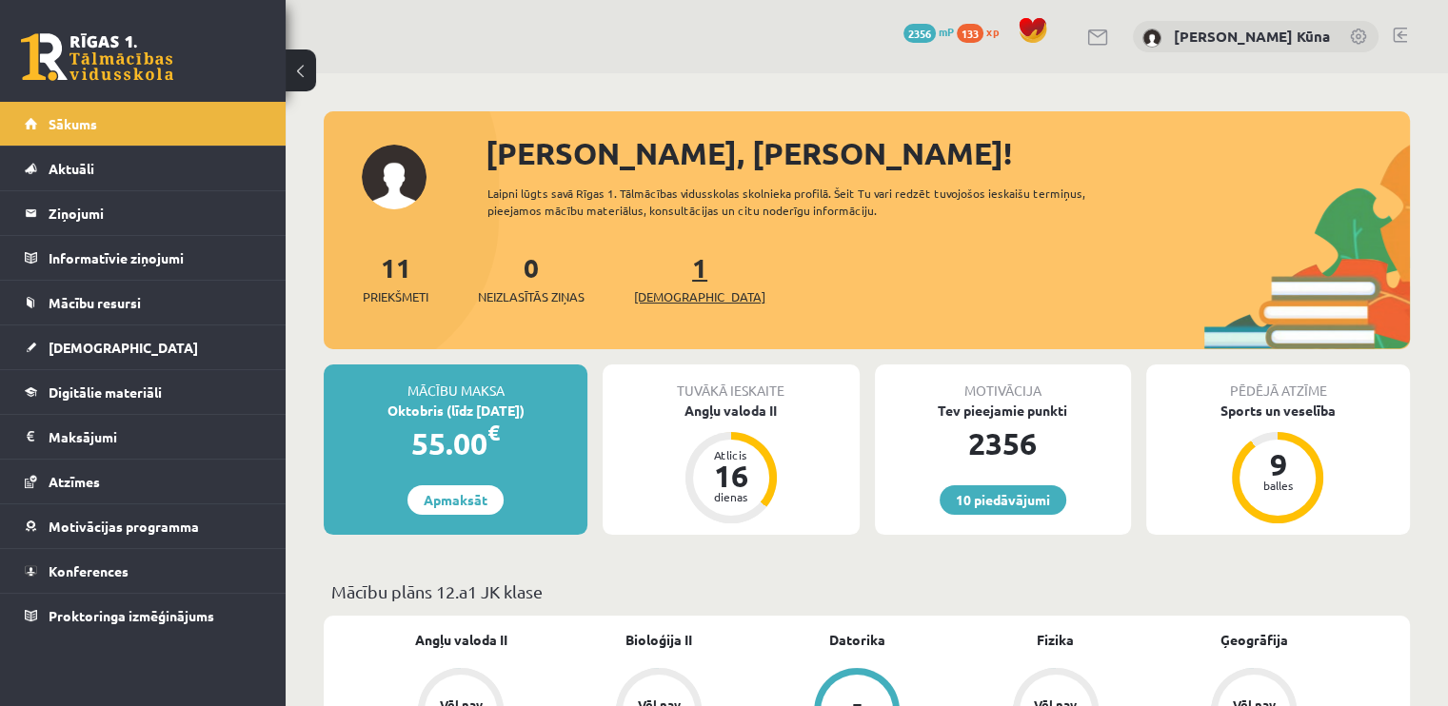
click at [646, 294] on span "[DEMOGRAPHIC_DATA]" at bounding box center [699, 296] width 131 height 19
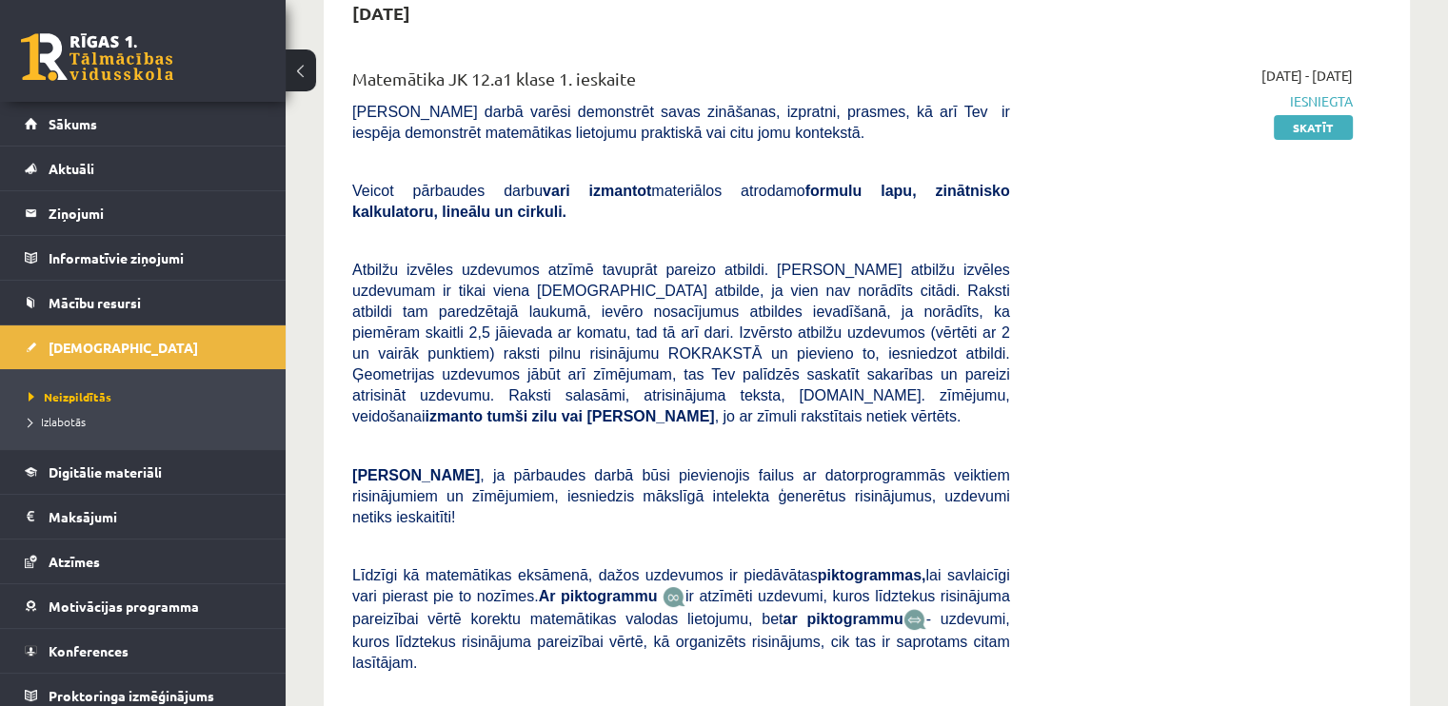
scroll to position [95, 0]
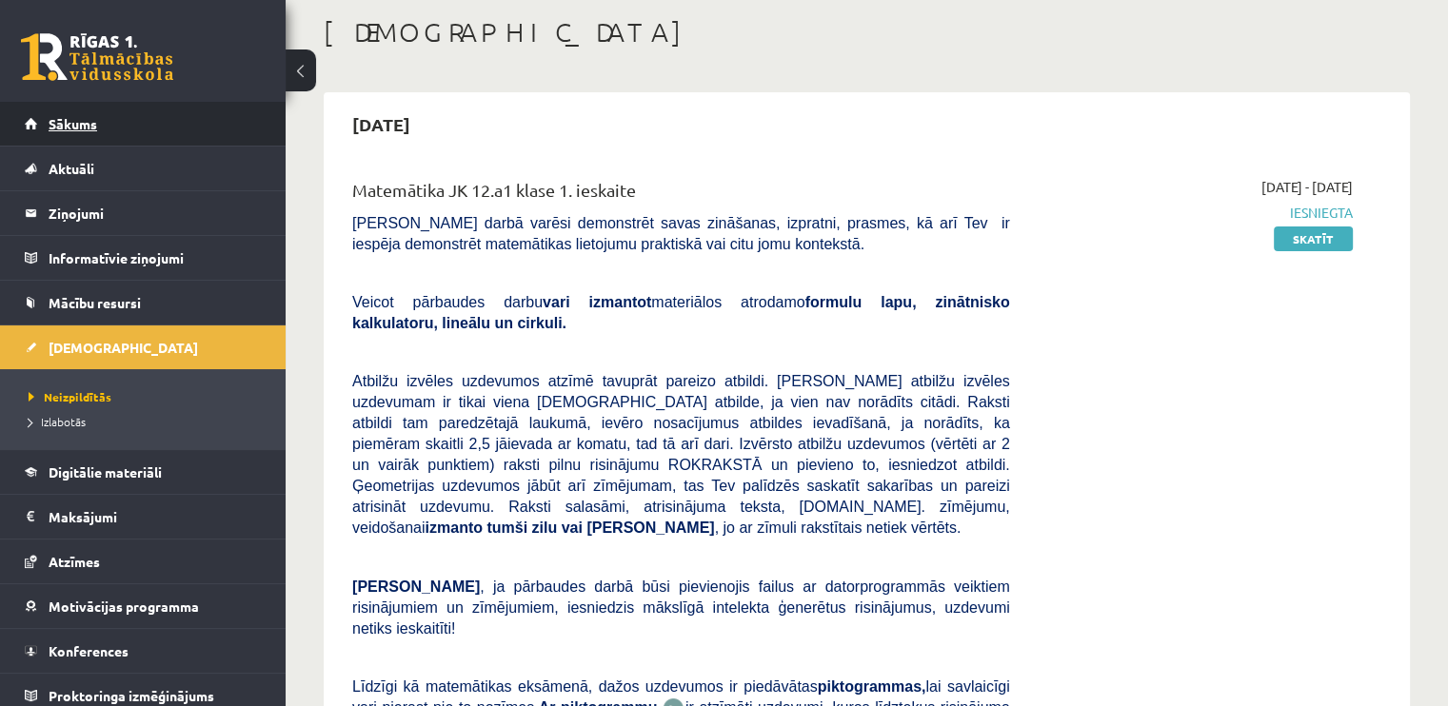
click at [165, 132] on link "Sākums" at bounding box center [143, 124] width 237 height 44
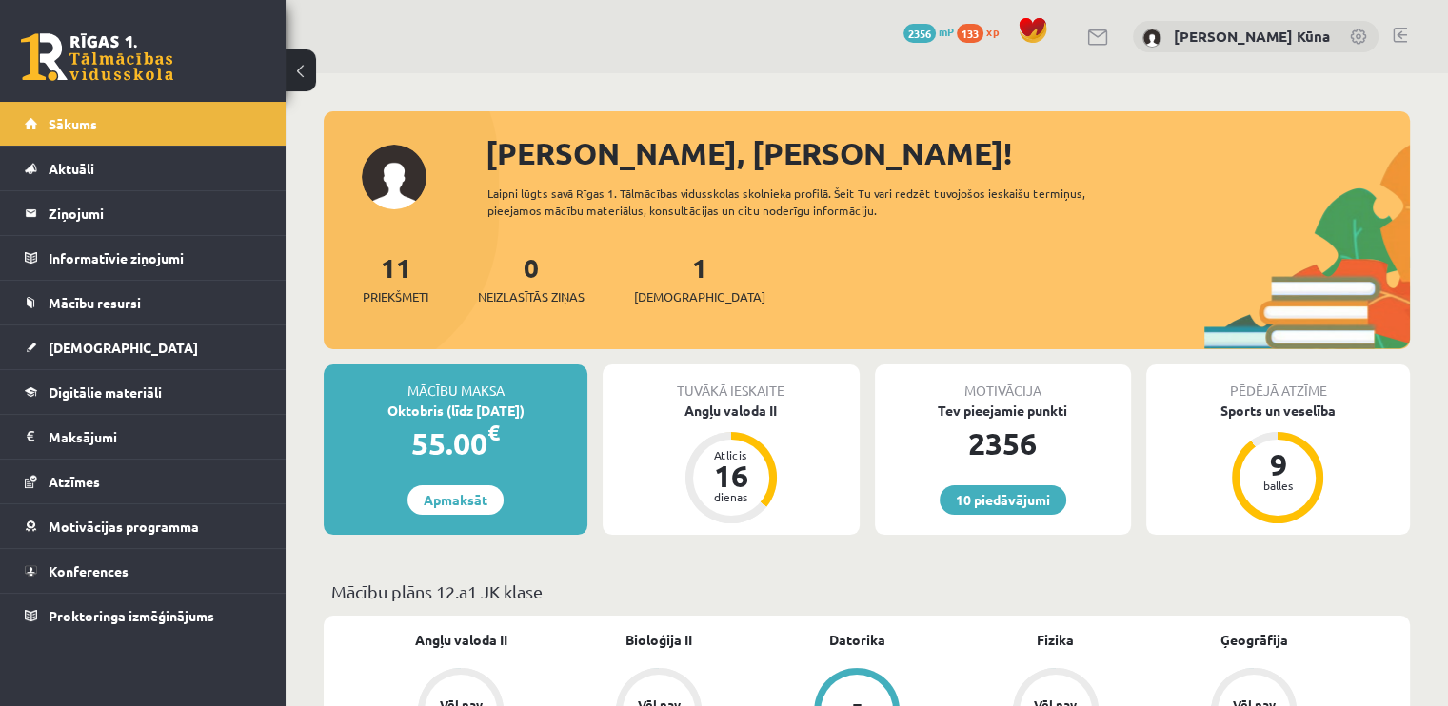
click at [1399, 38] on link at bounding box center [1399, 35] width 14 height 15
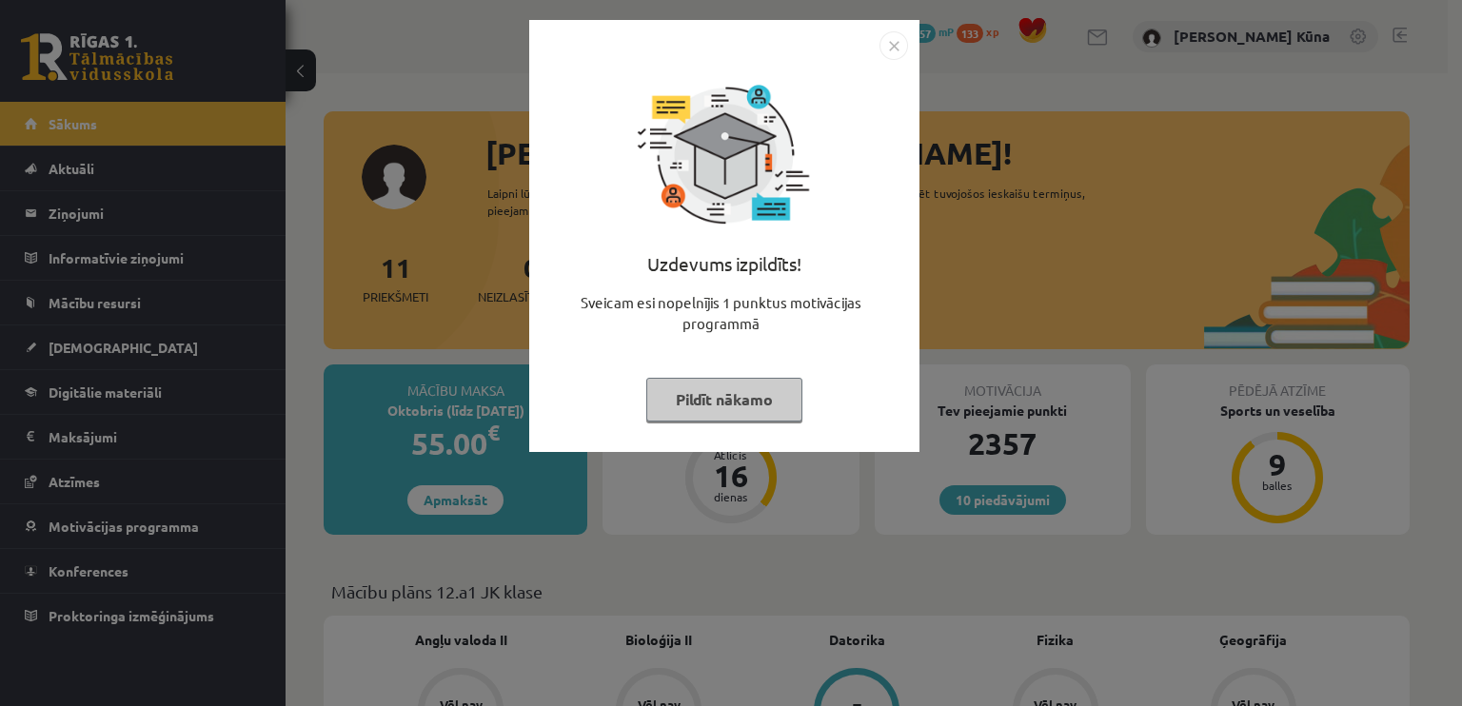
click at [793, 413] on button "Pildīt nākamo" at bounding box center [724, 400] width 156 height 44
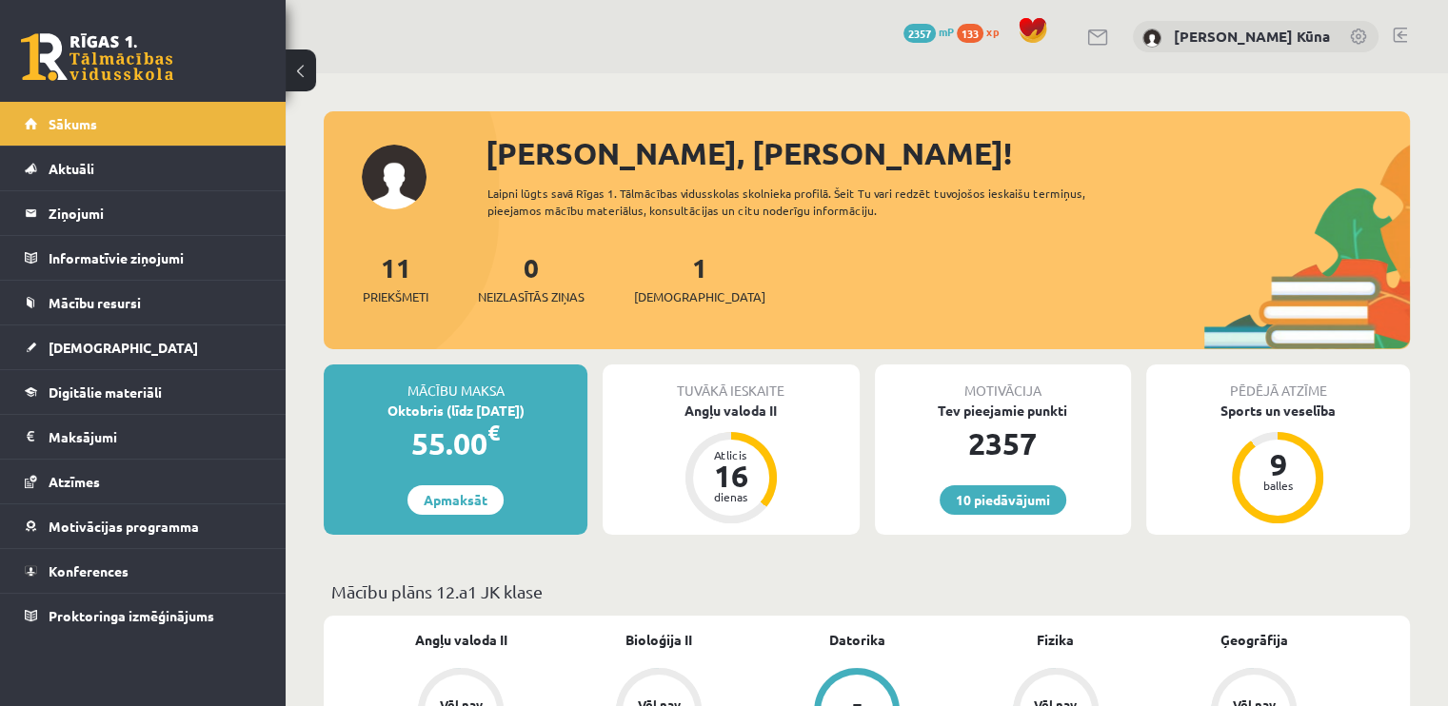
click at [1405, 33] on link at bounding box center [1399, 35] width 14 height 15
